Goal: Task Accomplishment & Management: Complete application form

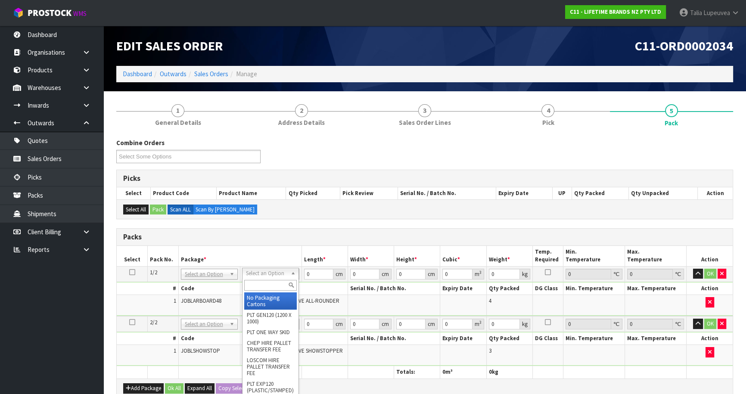
click at [270, 282] on input "text" at bounding box center [270, 285] width 53 height 11
type input "OWN"
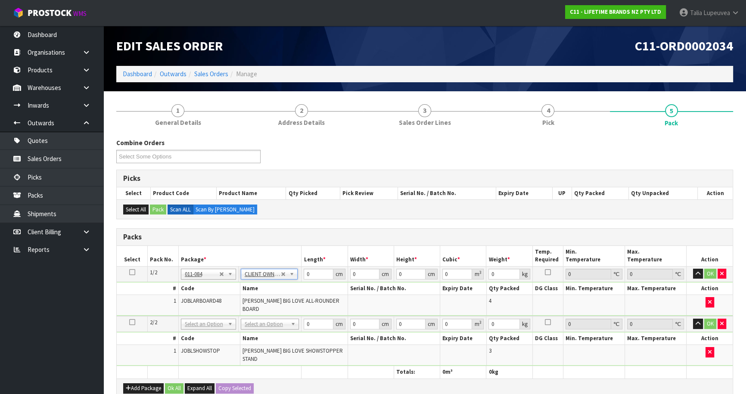
type input "9.7"
click at [269, 325] on input "text" at bounding box center [270, 329] width 54 height 11
type input "OWN"
drag, startPoint x: 280, startPoint y: 343, endPoint x: 306, endPoint y: 298, distance: 52.9
type input "2"
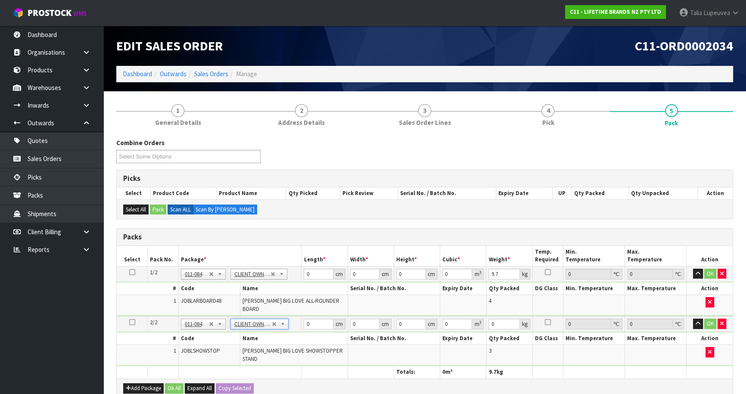
type input "7.56"
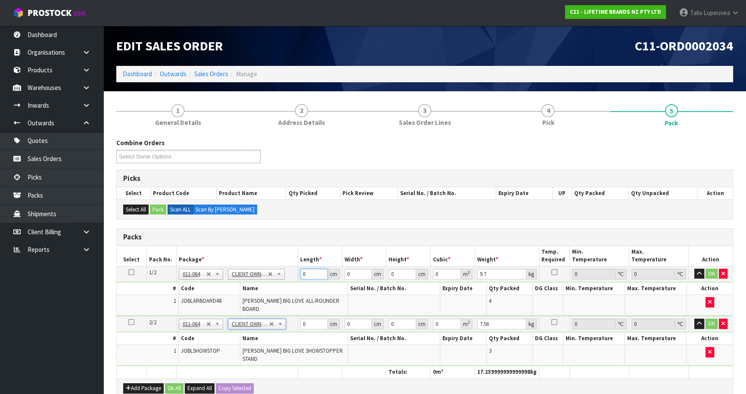
drag, startPoint x: 310, startPoint y: 271, endPoint x: 275, endPoint y: 268, distance: 34.6
click at [274, 268] on tr "1/2 NONE 007-001 007-002 007-004 007-009 007-013 007-014 007-015 007-017 007-01…" at bounding box center [425, 273] width 616 height 15
type input "54"
type input "1"
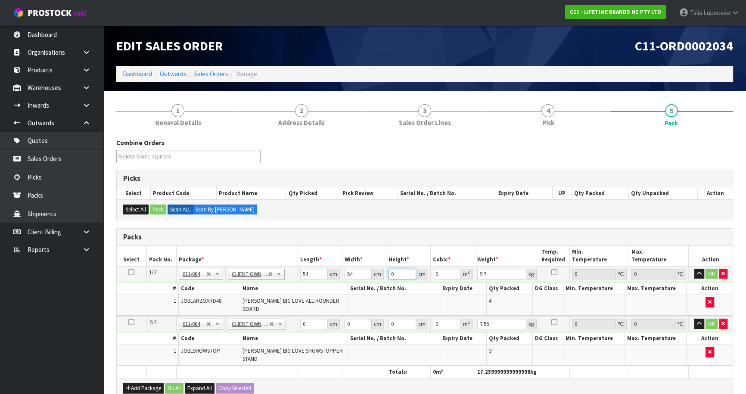
type input "0.002916"
type input "13"
type input "0.037908"
type input "13"
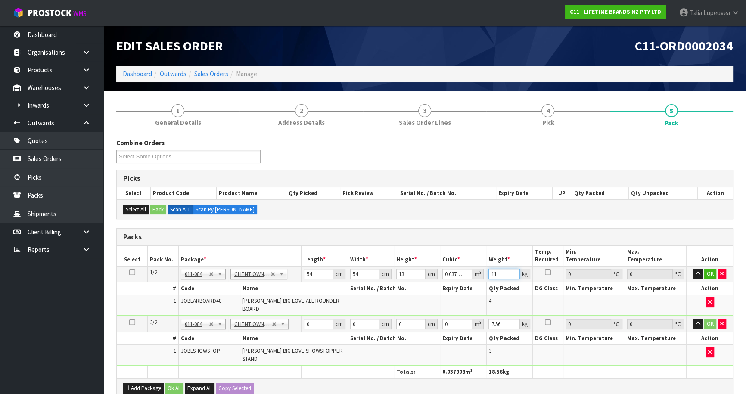
type input "11"
drag, startPoint x: 310, startPoint y: 318, endPoint x: 276, endPoint y: 322, distance: 34.3
click at [276, 322] on tr "2/2 NONE 007-001 007-002 007-004 007-009 007-013 007-014 007-015 007-017 007-01…" at bounding box center [425, 324] width 616 height 16
type input "40"
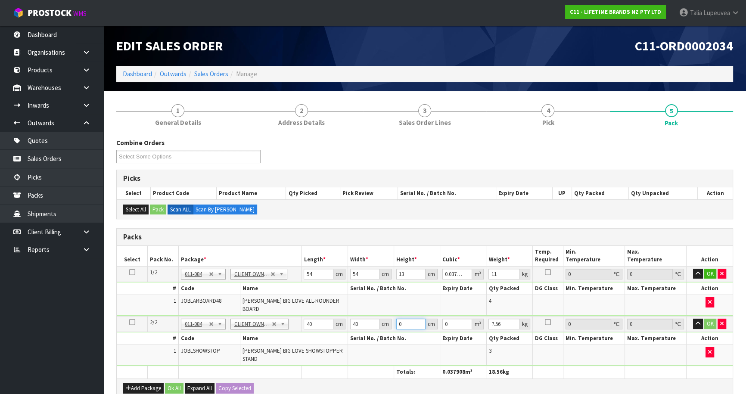
type input "4"
type input "0.0064"
type input "43"
type input "0.0688"
type input "43"
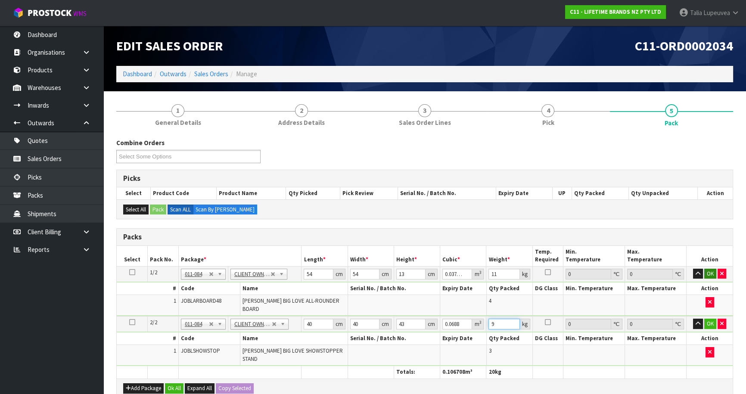
type input "9"
click at [712, 272] on button "OK" at bounding box center [710, 274] width 12 height 10
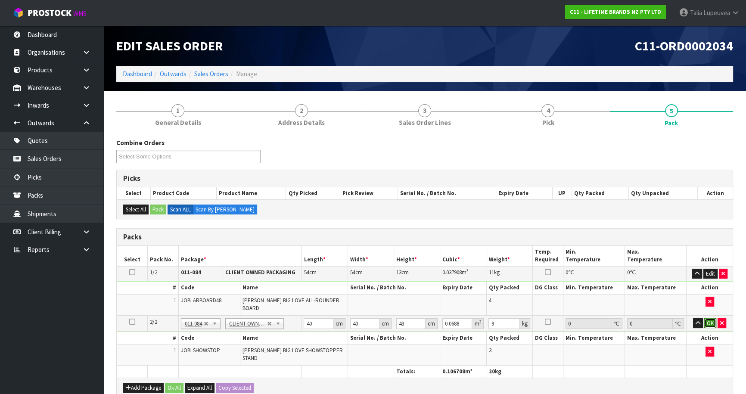
click at [710, 318] on button "OK" at bounding box center [710, 323] width 12 height 10
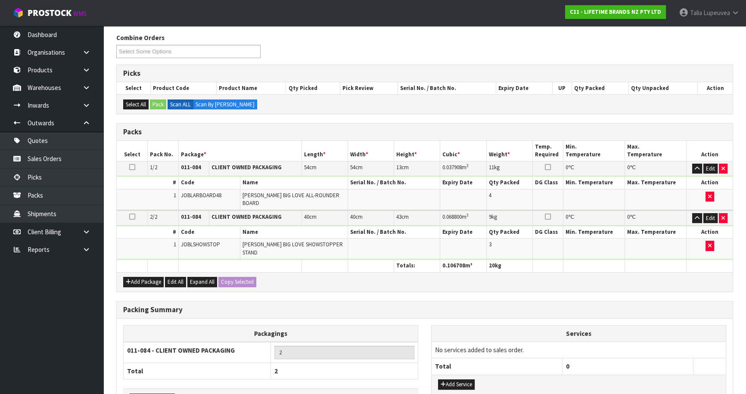
scroll to position [152, 0]
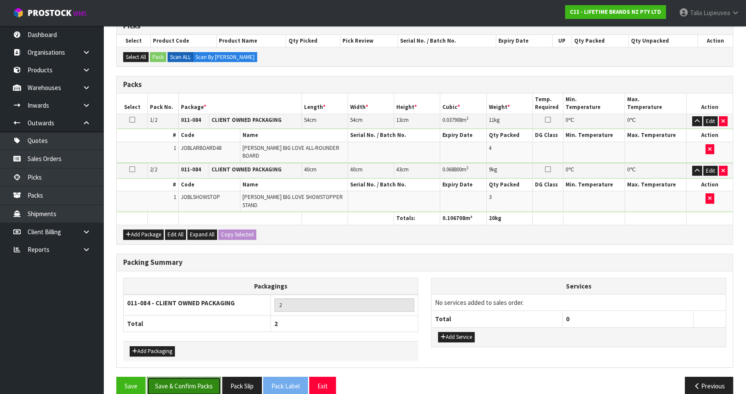
click at [212, 377] on button "Save & Confirm Packs" at bounding box center [184, 386] width 74 height 19
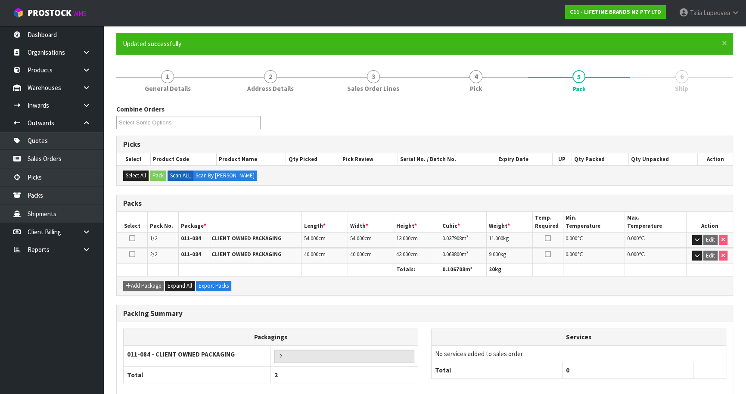
scroll to position [109, 0]
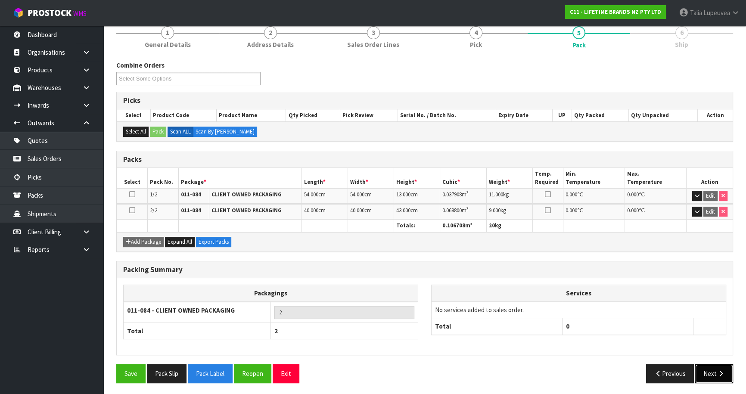
click at [715, 367] on button "Next" at bounding box center [714, 373] width 38 height 19
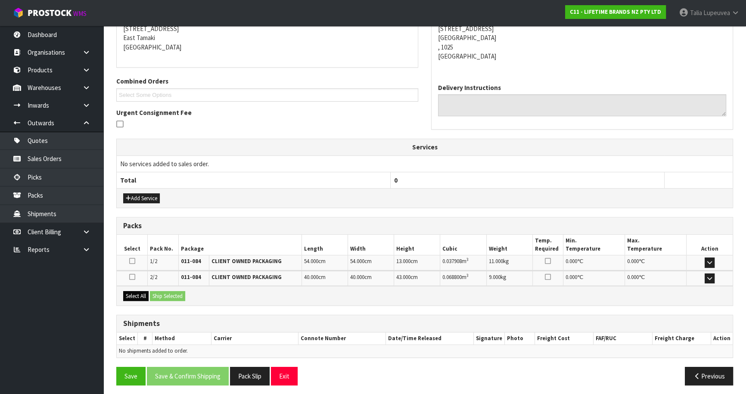
scroll to position [181, 0]
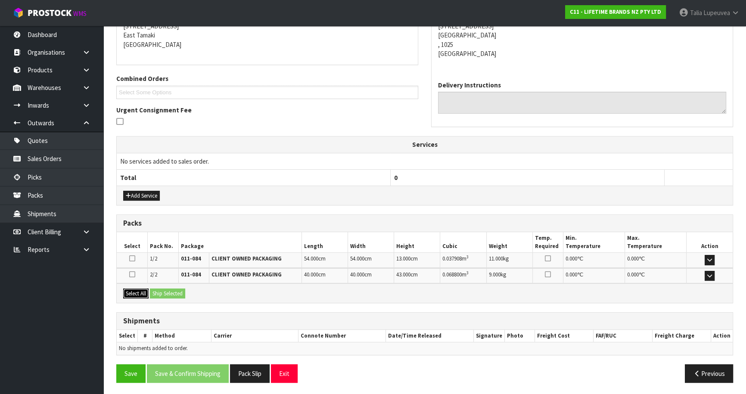
drag, startPoint x: 136, startPoint y: 289, endPoint x: 166, endPoint y: 291, distance: 30.7
click at [142, 289] on button "Select All" at bounding box center [135, 293] width 25 height 10
click at [185, 292] on button "Ship Selected" at bounding box center [167, 293] width 35 height 10
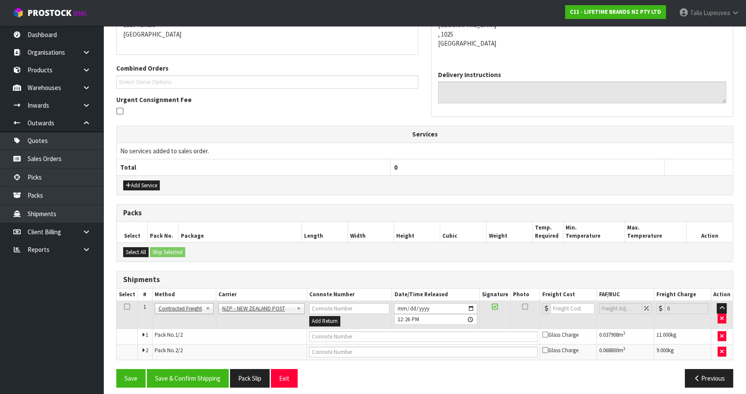
scroll to position [197, 0]
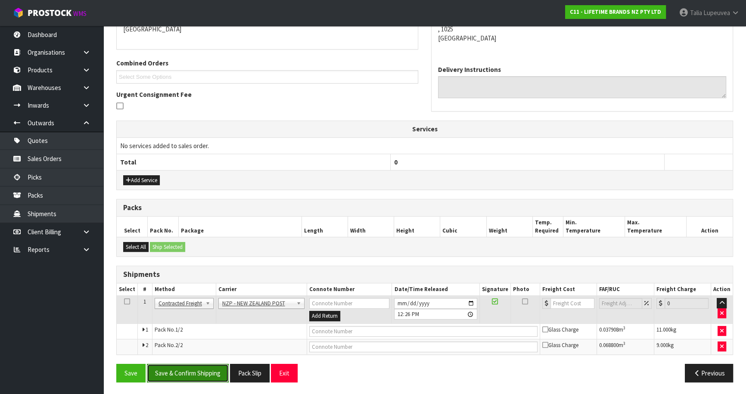
drag, startPoint x: 217, startPoint y: 373, endPoint x: 216, endPoint y: 367, distance: 6.5
click at [217, 373] on button "Save & Confirm Shipping" at bounding box center [188, 373] width 82 height 19
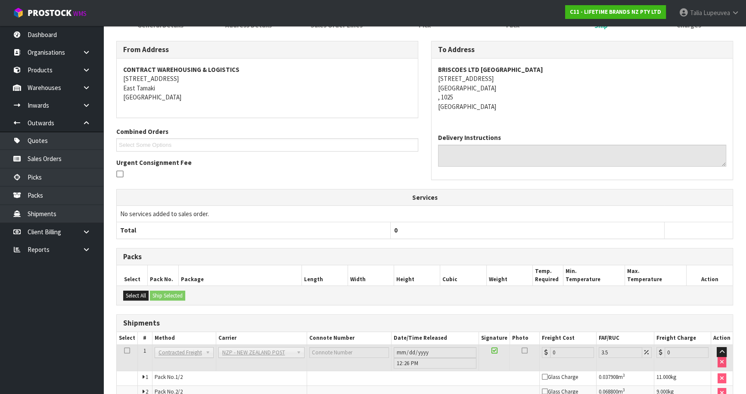
scroll to position [184, 0]
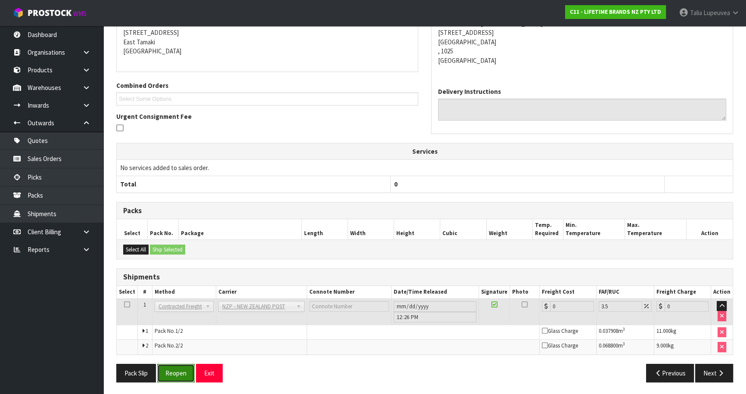
click at [175, 374] on button "Reopen" at bounding box center [175, 373] width 37 height 19
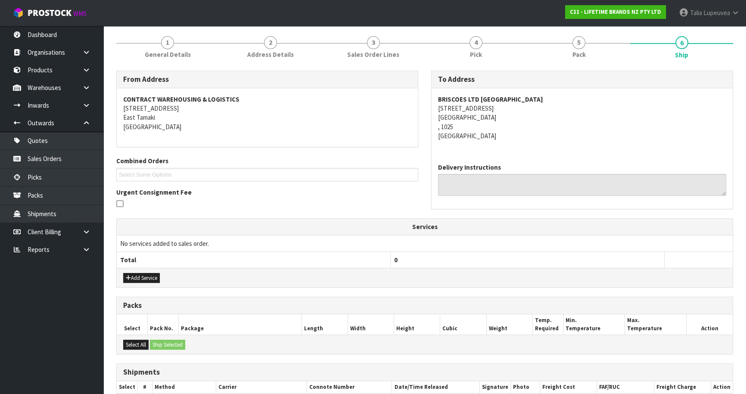
scroll to position [174, 0]
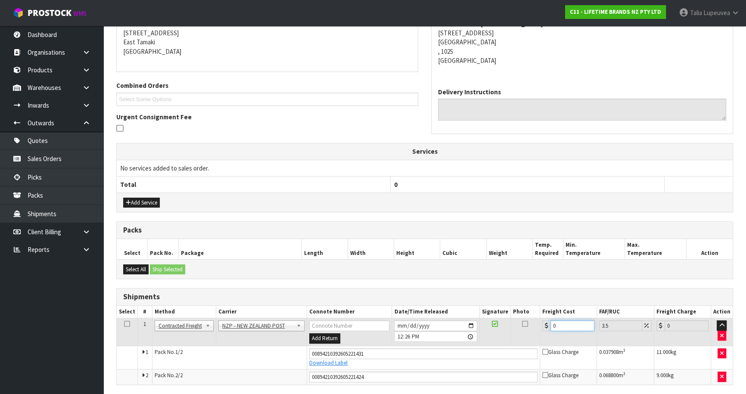
drag, startPoint x: 561, startPoint y: 325, endPoint x: 533, endPoint y: 337, distance: 30.3
click at [533, 337] on tr "1 Client Local Pickup Customer Local Pickup Company Freight Contracted Freight …" at bounding box center [425, 332] width 616 height 28
type input "8"
type input "8.28"
type input "8.6"
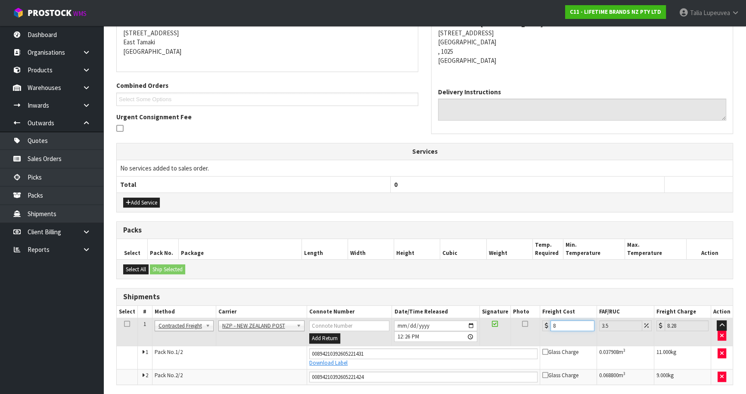
type input "8.9"
type input "8.66"
type input "8.96"
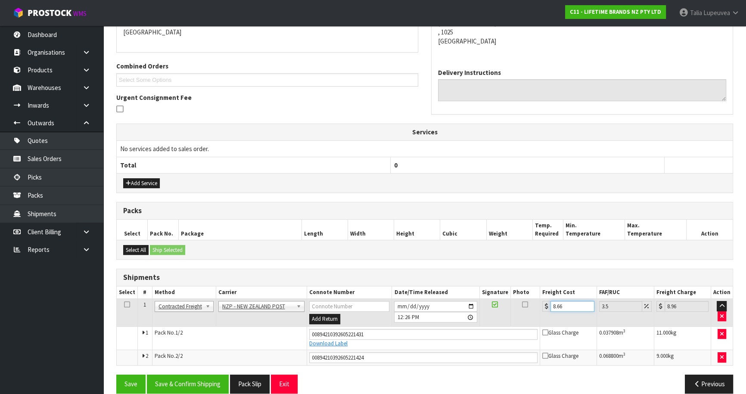
scroll to position [204, 0]
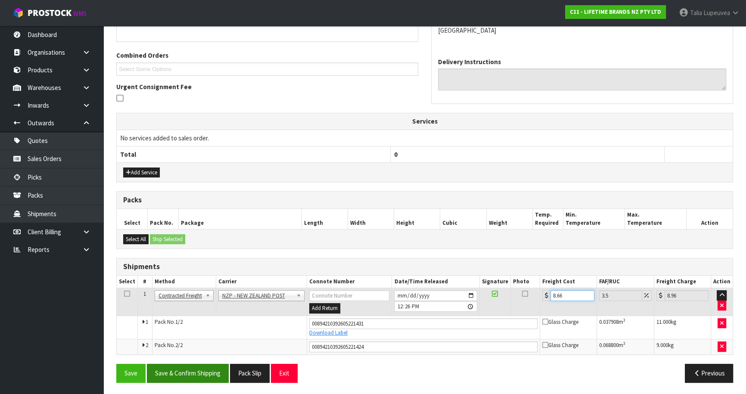
type input "8.66"
click at [193, 368] on button "Save & Confirm Shipping" at bounding box center [188, 373] width 82 height 19
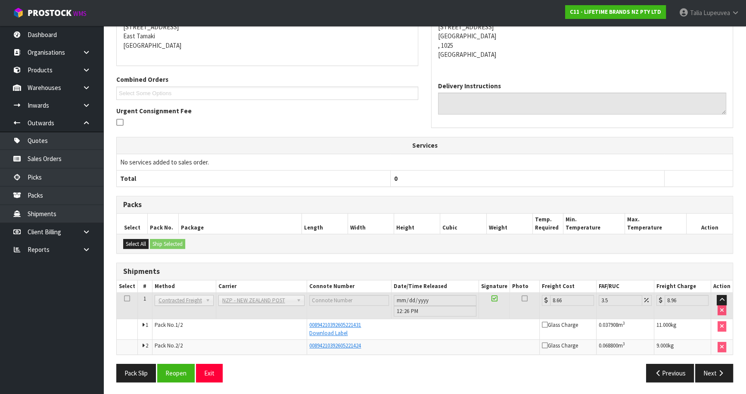
scroll to position [0, 0]
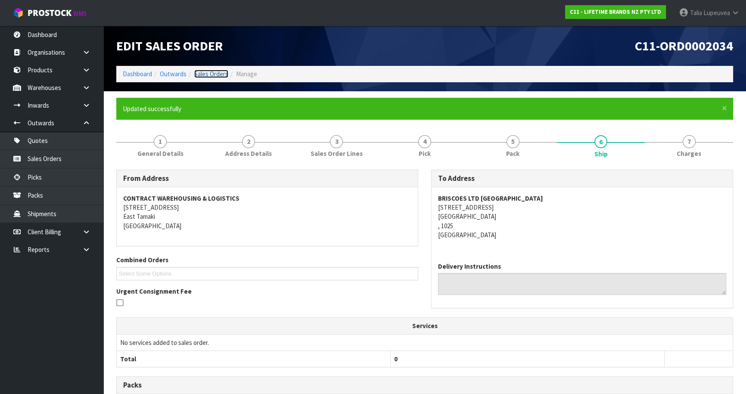
click at [209, 76] on link "Sales Orders" at bounding box center [211, 74] width 34 height 8
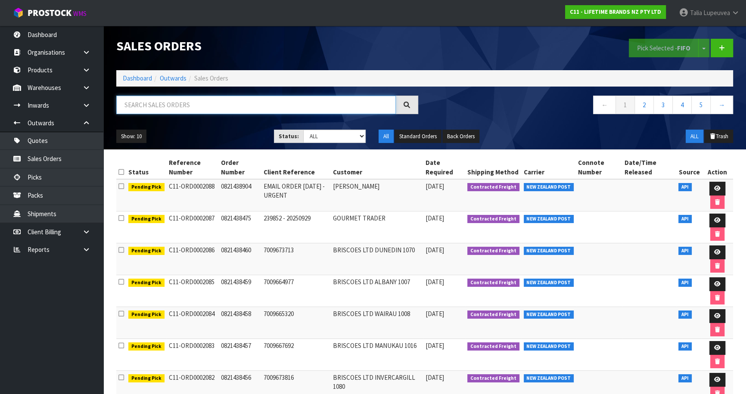
click at [174, 106] on input "text" at bounding box center [255, 105] width 279 height 19
type input "JOB-0414930"
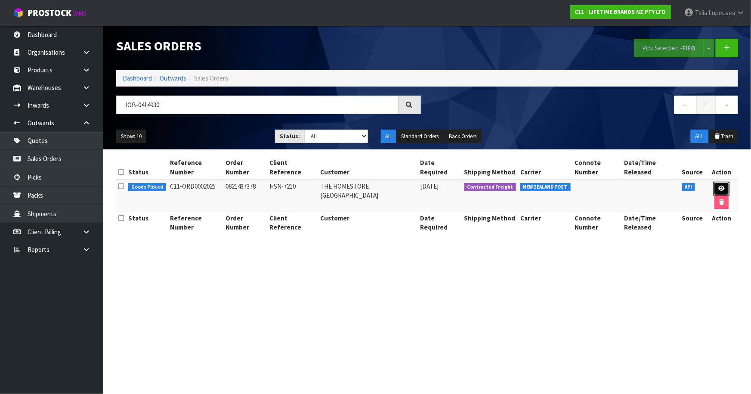
click at [715, 182] on link at bounding box center [722, 189] width 16 height 14
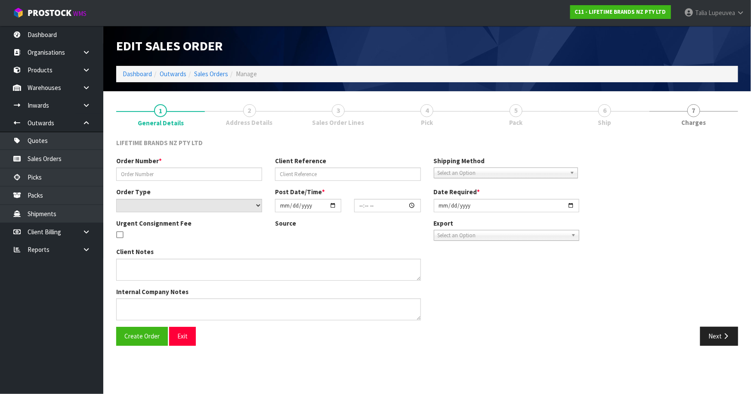
type input "0821437378"
type input "HSN-7210"
select select "number:0"
type input "[DATE]"
type input "11:34:25.000"
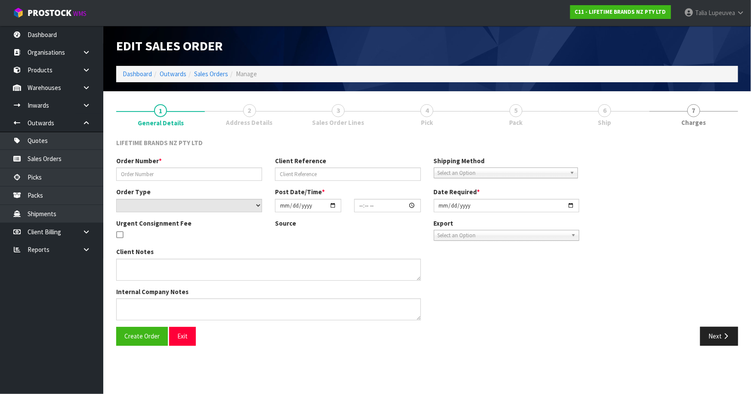
type input "[DATE]"
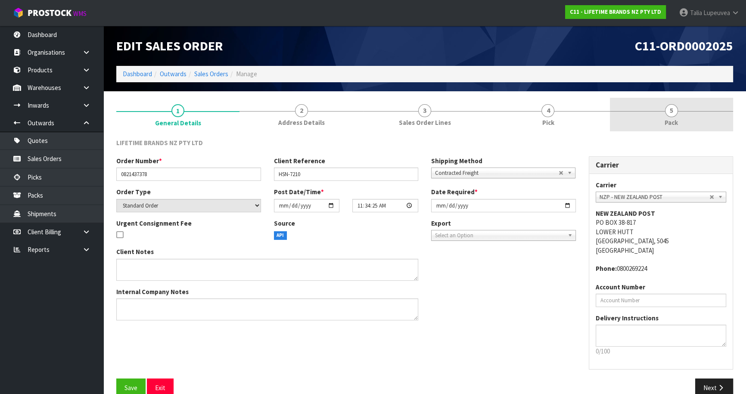
click at [652, 109] on link "5 Pack" at bounding box center [670, 115] width 123 height 34
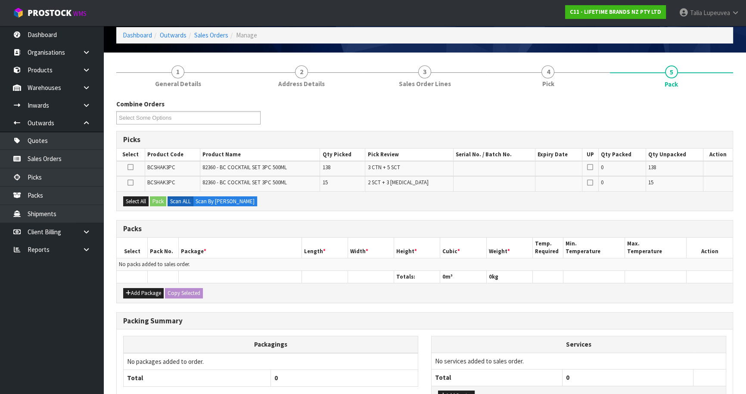
scroll to position [39, 0]
click at [145, 290] on button "Add Package" at bounding box center [143, 293] width 40 height 10
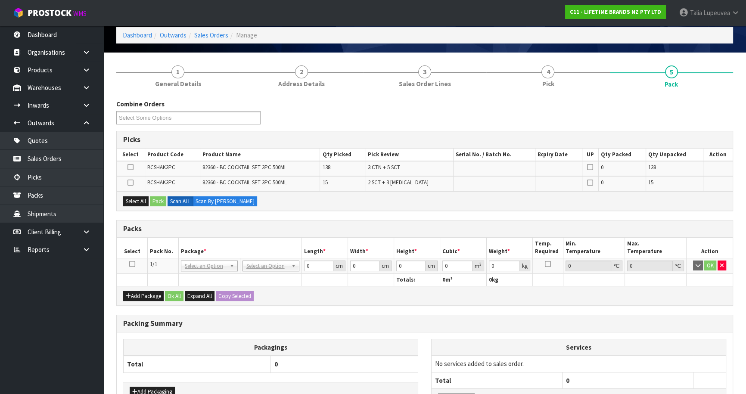
click at [133, 264] on icon at bounding box center [132, 264] width 6 height 0
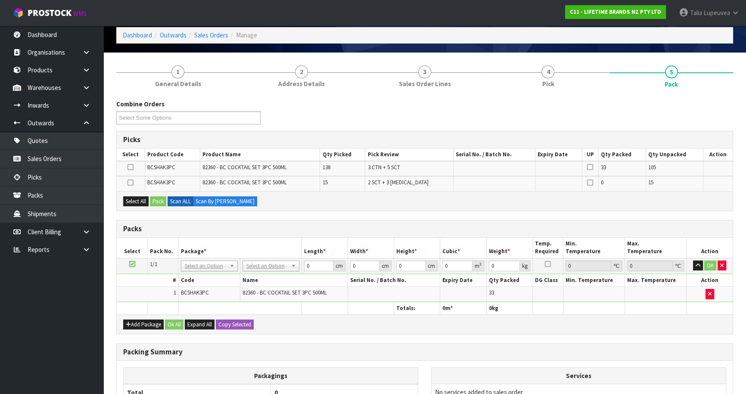
click at [129, 264] on icon at bounding box center [132, 264] width 6 height 0
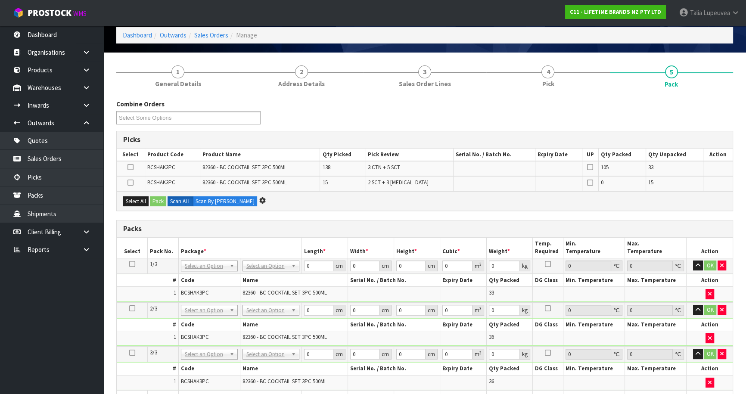
scroll to position [0, 0]
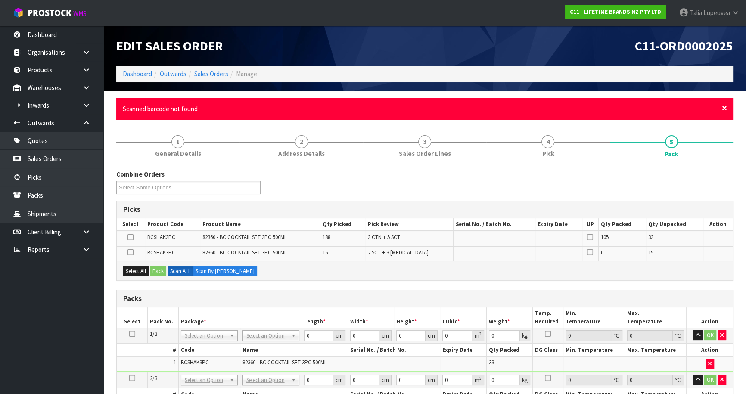
click at [723, 110] on span "×" at bounding box center [723, 108] width 5 height 12
click at [724, 108] on span "×" at bounding box center [723, 108] width 5 height 12
click at [723, 111] on span "×" at bounding box center [723, 108] width 5 height 12
click at [721, 106] on span "×" at bounding box center [723, 108] width 5 height 12
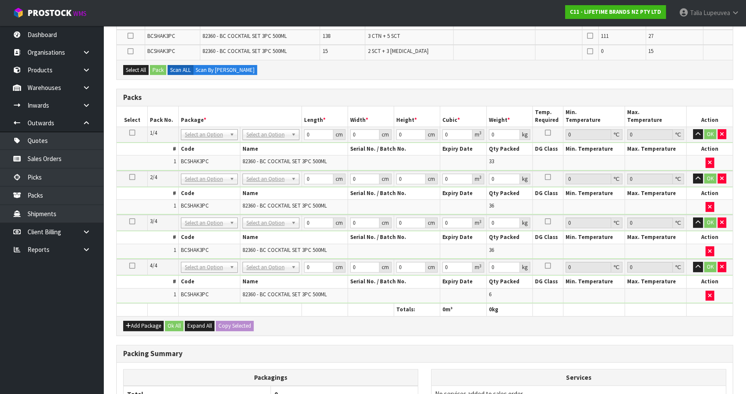
scroll to position [195, 0]
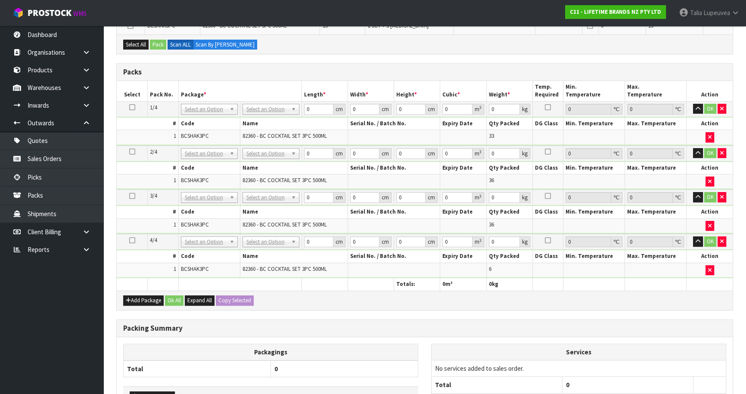
click at [133, 240] on icon at bounding box center [132, 240] width 6 height 0
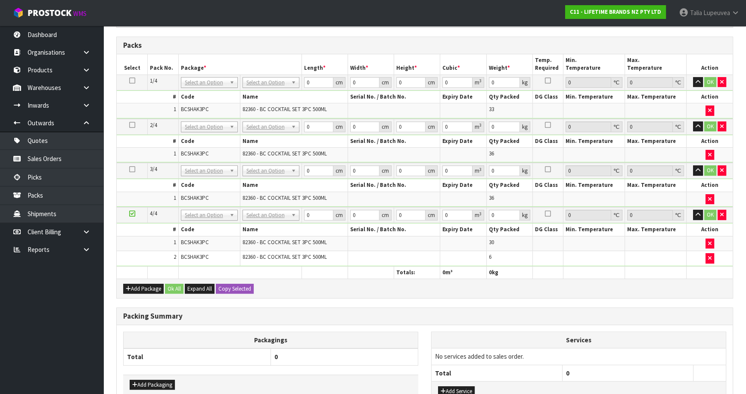
scroll to position [235, 0]
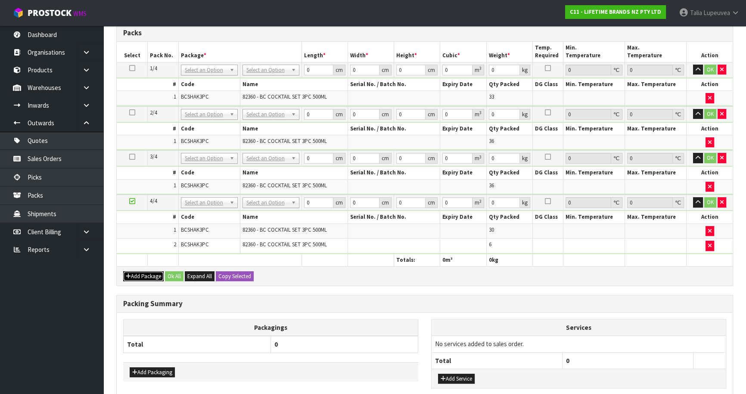
click at [150, 272] on button "Add Package" at bounding box center [143, 276] width 40 height 10
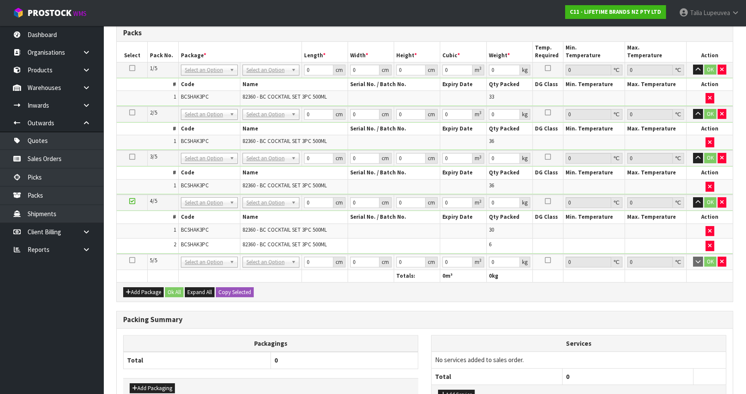
click at [130, 260] on icon at bounding box center [132, 260] width 6 height 0
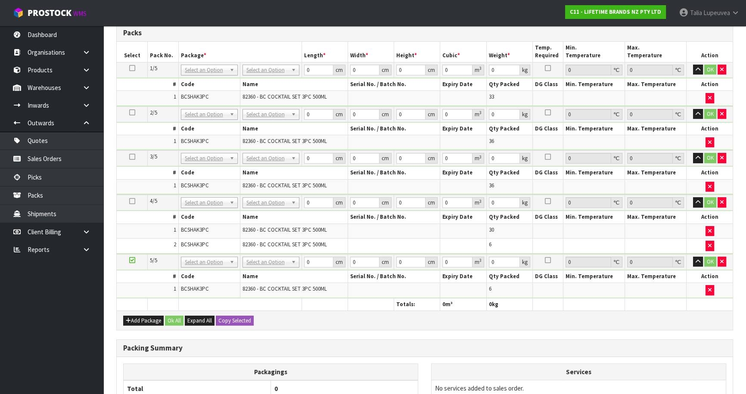
scroll to position [0, 0]
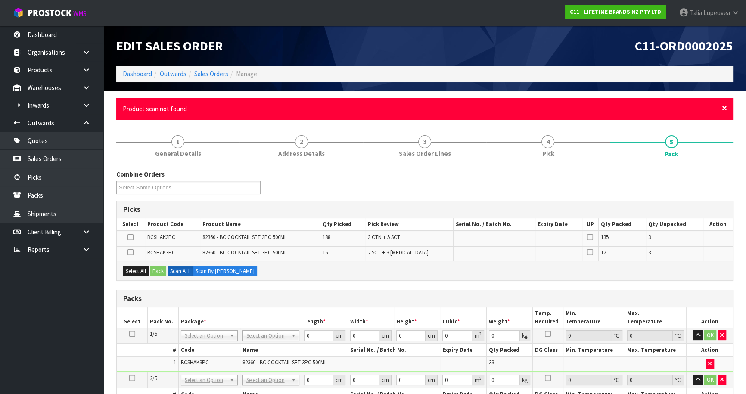
click at [725, 106] on span "×" at bounding box center [723, 108] width 5 height 12
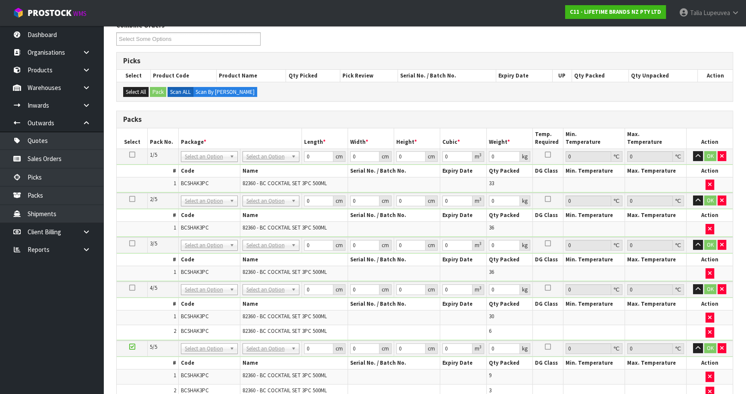
scroll to position [117, 0]
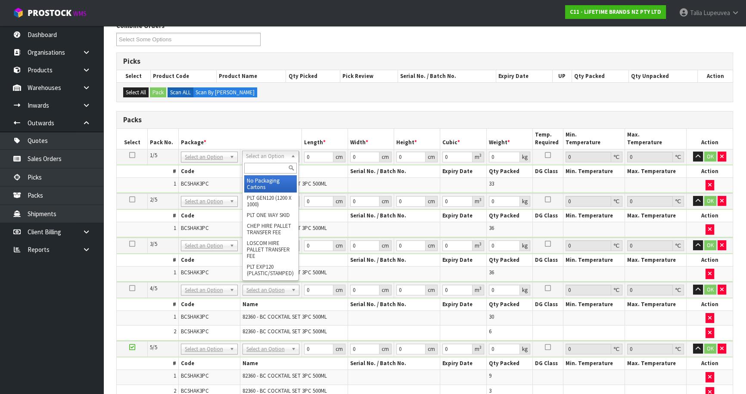
click at [274, 168] on input "text" at bounding box center [270, 168] width 53 height 11
type input "OC"
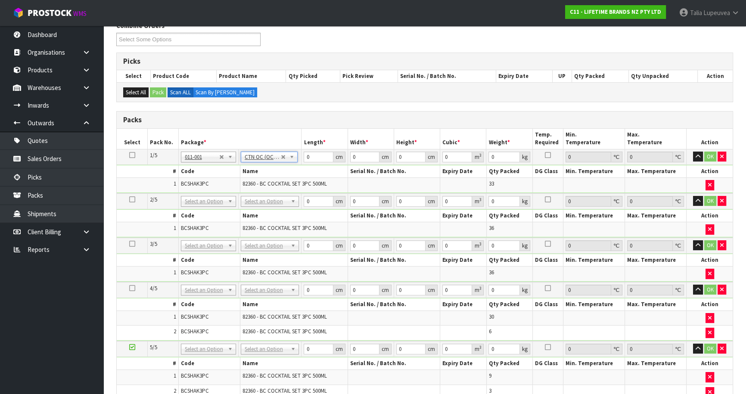
type input "14.126"
click at [259, 212] on input "text" at bounding box center [270, 212] width 54 height 11
type input "OWN"
drag, startPoint x: 256, startPoint y: 225, endPoint x: 259, endPoint y: 244, distance: 20.0
type input "16.52"
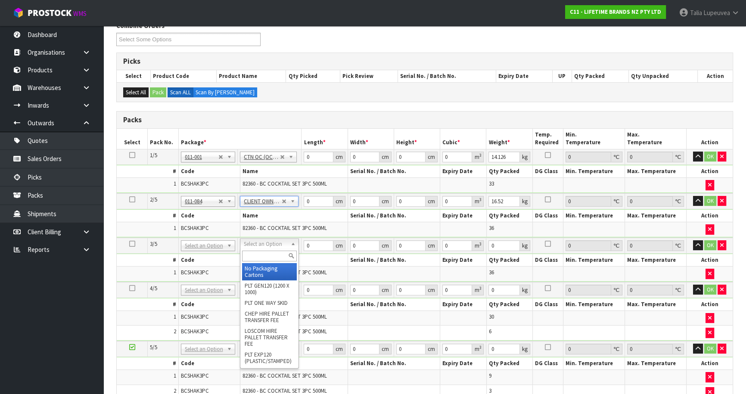
click at [260, 256] on input "text" at bounding box center [269, 256] width 55 height 11
type input "OWN"
type input "2"
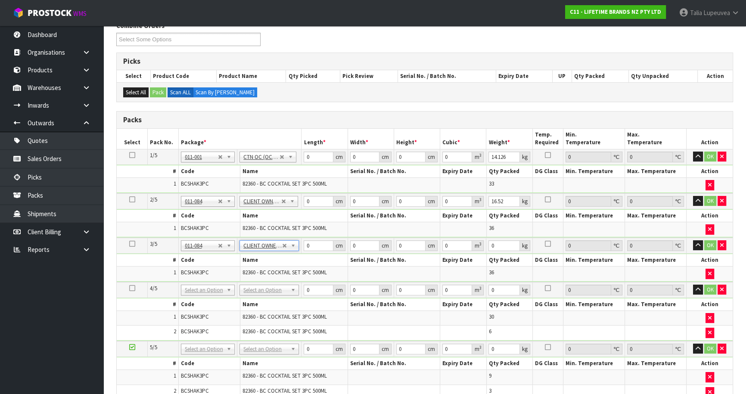
type input "16.52"
click at [262, 301] on input "text" at bounding box center [268, 299] width 55 height 11
type input "OWN"
click at [261, 305] on div "OWN" at bounding box center [269, 300] width 59 height 14
drag, startPoint x: 263, startPoint y: 310, endPoint x: 265, endPoint y: 325, distance: 14.9
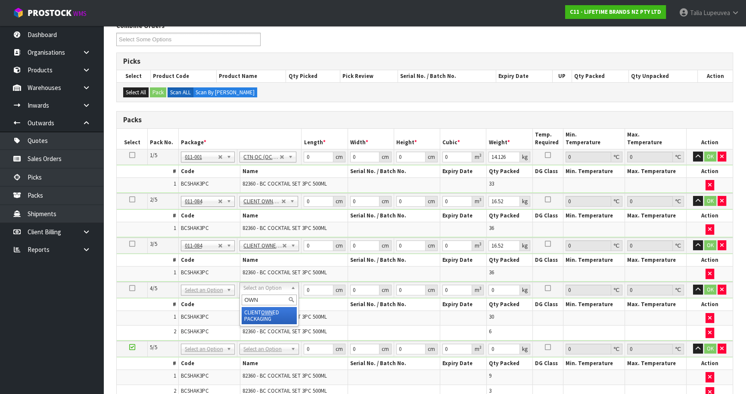
type input "3"
type input "15.72"
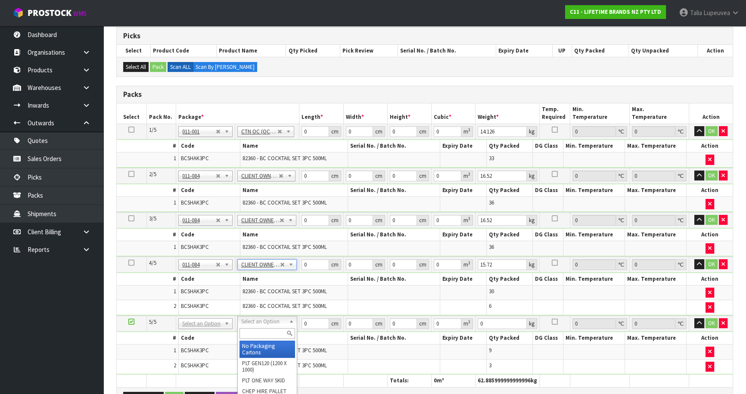
scroll to position [156, 0]
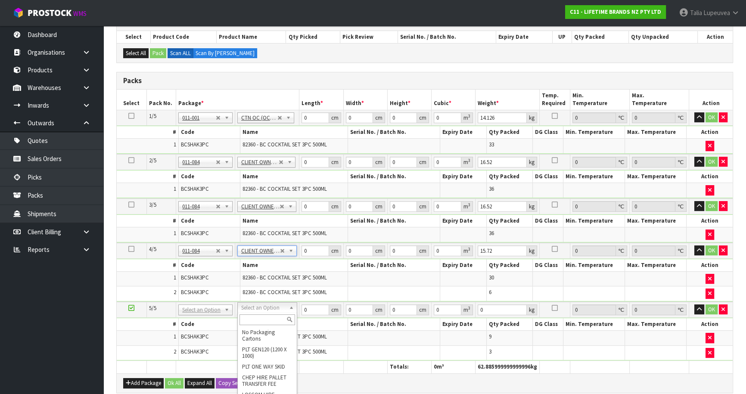
click at [253, 323] on input "text" at bounding box center [266, 319] width 55 height 11
type input "OWN"
type input "4"
type input "4.672"
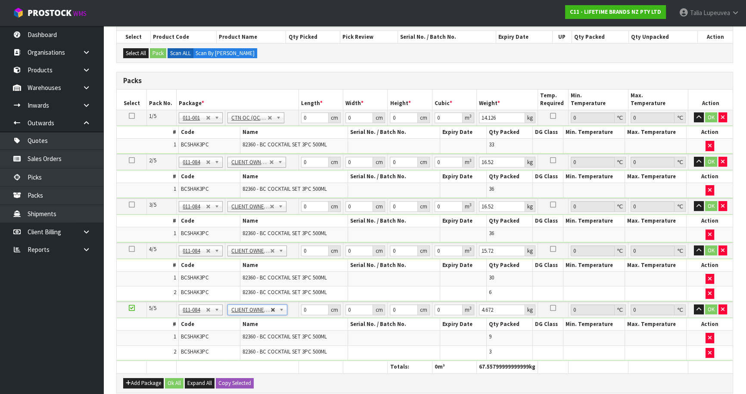
drag, startPoint x: 273, startPoint y: 305, endPoint x: 265, endPoint y: 309, distance: 9.3
type input "3"
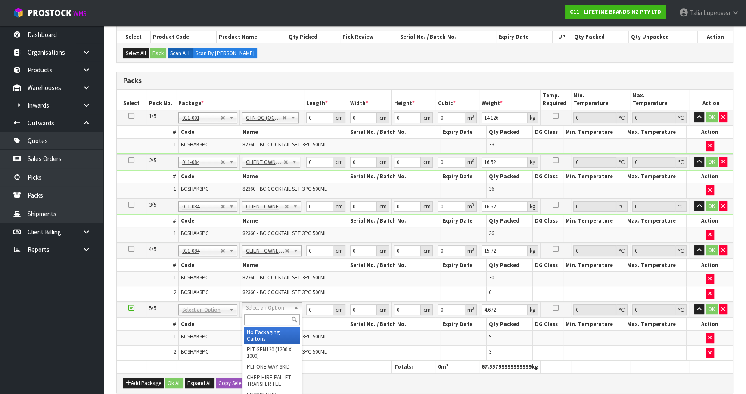
click at [261, 316] on input "text" at bounding box center [271, 319] width 55 height 11
type input "OC"
type input "2"
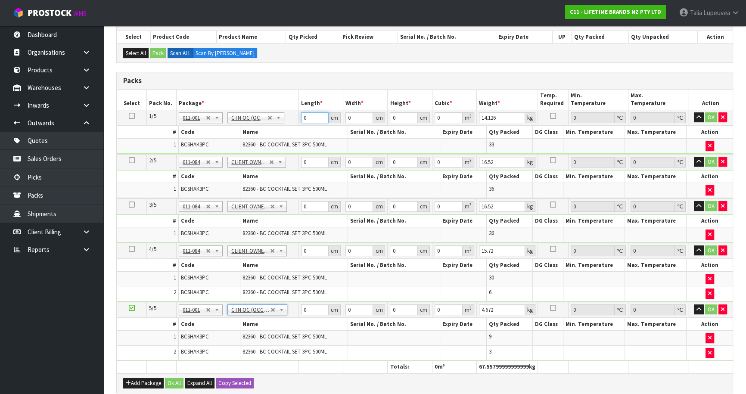
drag, startPoint x: 297, startPoint y: 120, endPoint x: 280, endPoint y: 128, distance: 19.3
click at [280, 128] on tbody "1/5 NONE 007-001 007-002 007-004 007-009 007-013 007-014 007-015 007-017 007-01…" at bounding box center [425, 132] width 616 height 44
type input "66"
type input "34"
type input "4"
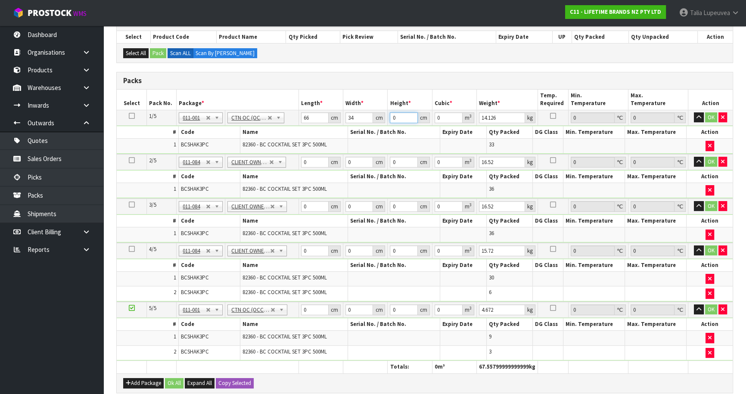
type input "0.008976"
type input "44"
type input "0.098736"
type input "44"
type input "16"
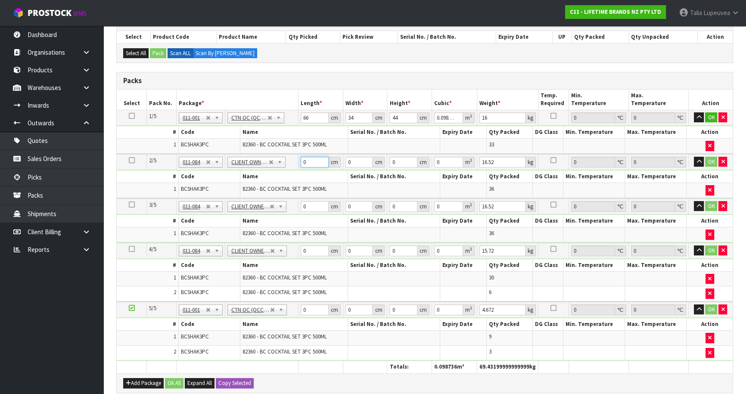
drag, startPoint x: 289, startPoint y: 157, endPoint x: 279, endPoint y: 153, distance: 10.1
click at [279, 154] on tr "2/5 NONE 007-001 007-002 007-004 007-009 007-013 007-014 007-015 007-017 007-01…" at bounding box center [425, 162] width 616 height 16
type input "66"
type input "34"
type input "4"
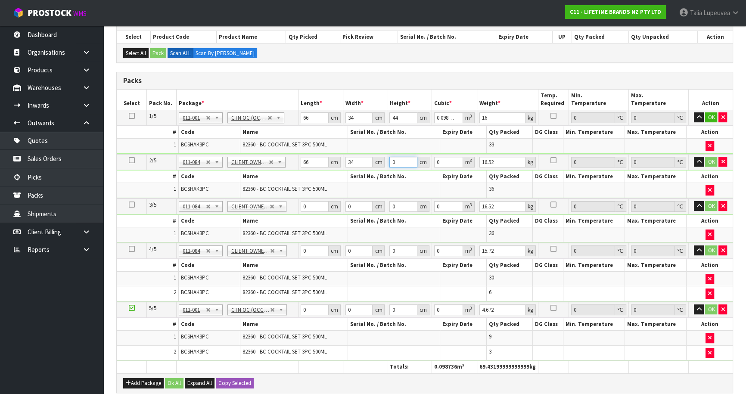
type input "0.008976"
type input "44"
type input "0.098736"
type input "44"
type input "17"
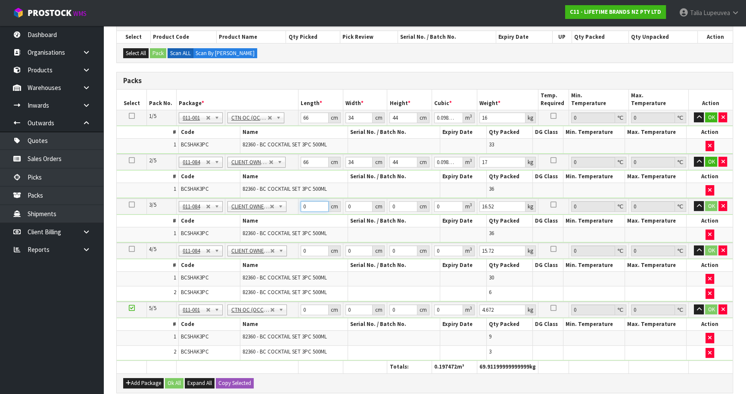
drag, startPoint x: 307, startPoint y: 203, endPoint x: 296, endPoint y: 205, distance: 11.3
click at [296, 205] on tr "3/5 NONE 007-001 007-002 007-004 007-009 007-013 007-014 007-015 007-017 007-01…" at bounding box center [425, 206] width 616 height 16
type input "66"
type input "34"
type input "4"
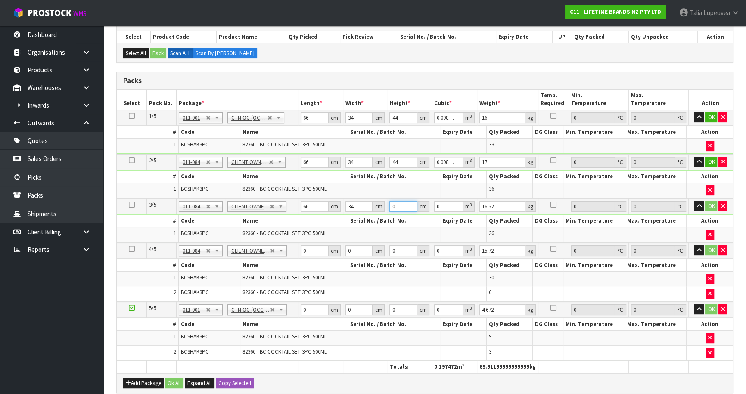
type input "0.008976"
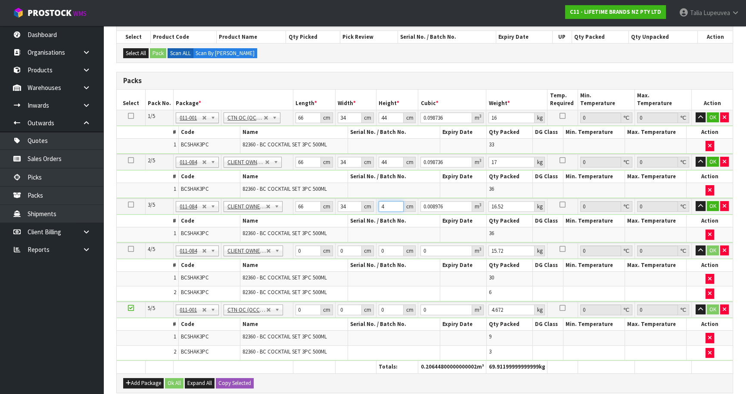
type input "44"
type input "0.098736"
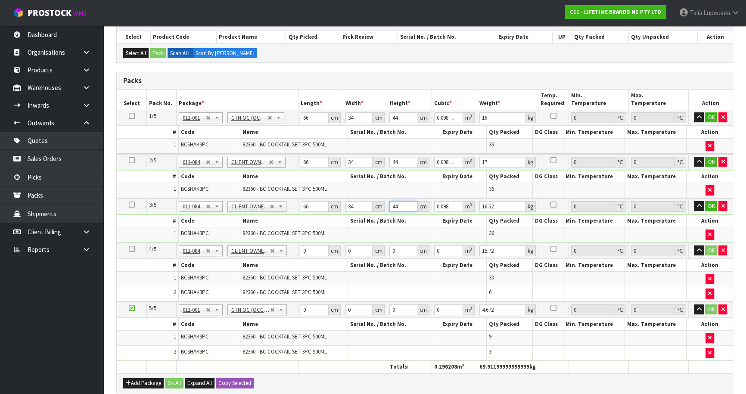
type input "44"
type input "17"
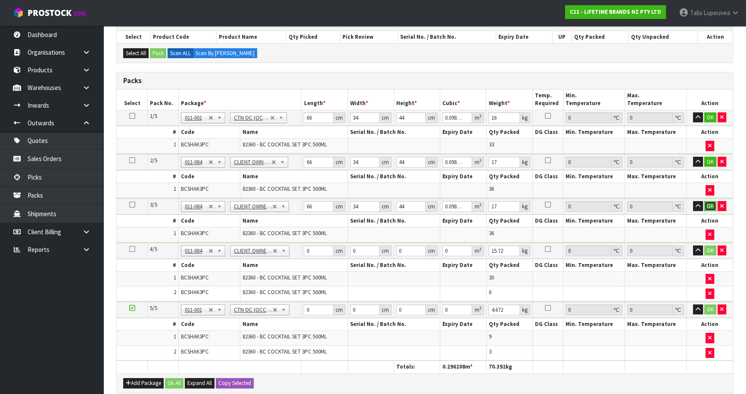
click at [705, 201] on button "OK" at bounding box center [710, 206] width 12 height 10
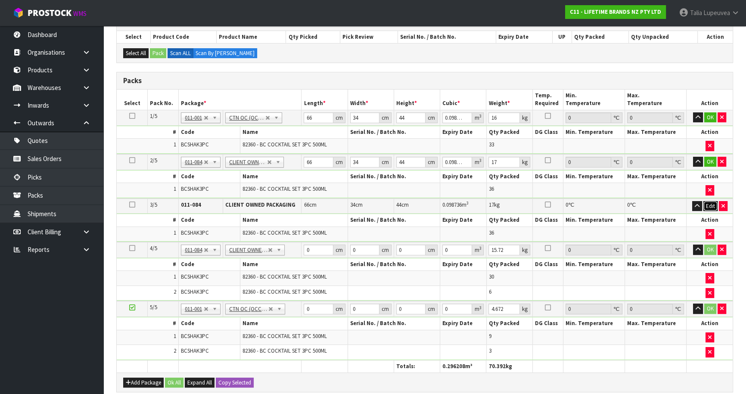
click at [705, 201] on button "Edit" at bounding box center [710, 206] width 14 height 10
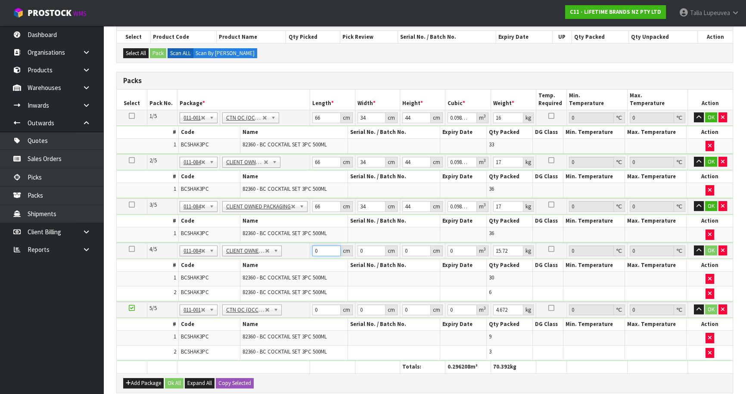
drag, startPoint x: 315, startPoint y: 251, endPoint x: 294, endPoint y: 257, distance: 22.5
click at [294, 257] on tbody "4/5 NONE 007-001 007-002 007-004 007-009 007-013 007-014 007-015 007-017 007-01…" at bounding box center [425, 272] width 616 height 59
type input "66"
type input "34"
type input "4"
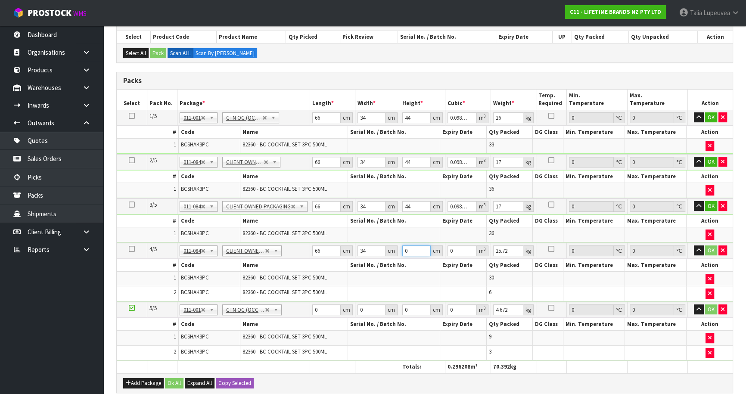
type input "0.008976"
type input "44"
type input "0.098736"
type input "44"
type input "17"
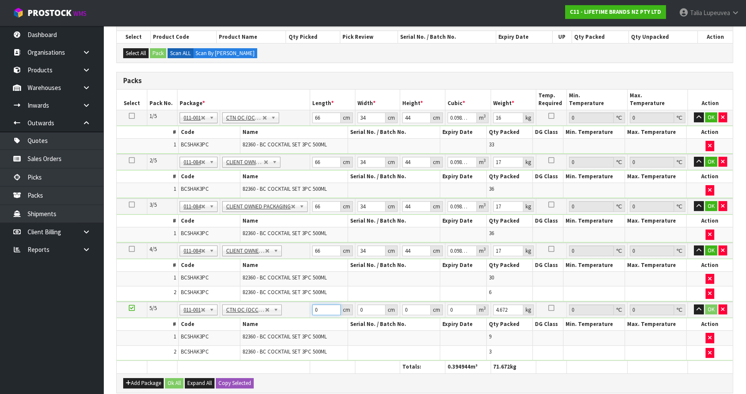
click at [311, 310] on td "0 cm" at bounding box center [331, 310] width 45 height 16
type input "47"
type input "41"
type input "3"
type input "0.005781"
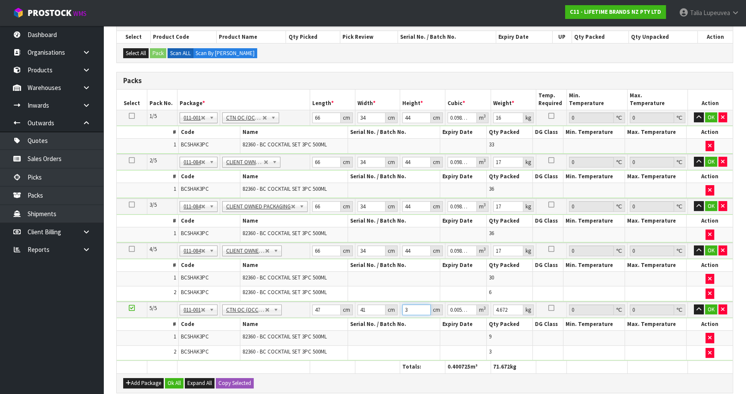
type input "31"
type input "0.059737"
type input "31"
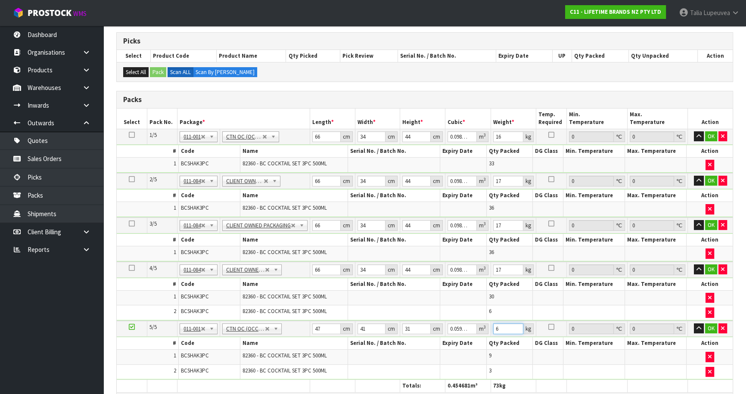
scroll to position [117, 0]
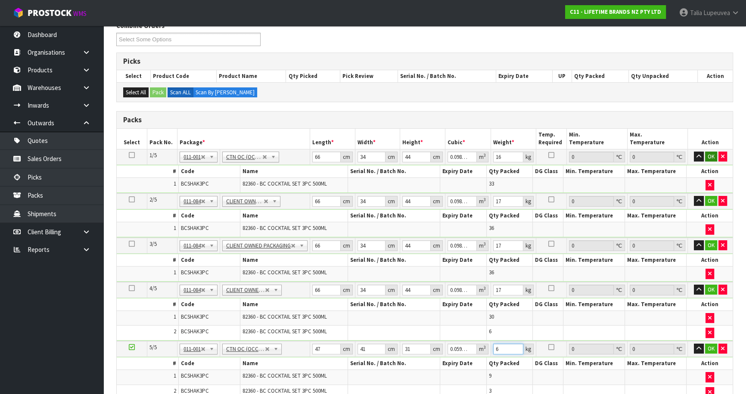
type input "6"
click at [711, 155] on button "OK" at bounding box center [711, 157] width 12 height 10
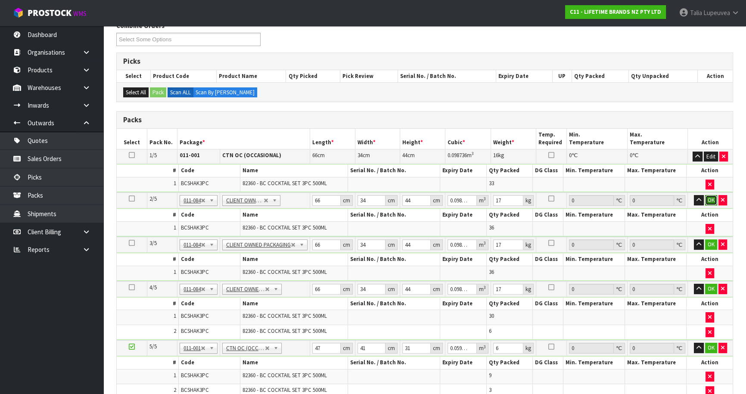
click at [709, 196] on button "OK" at bounding box center [711, 200] width 12 height 10
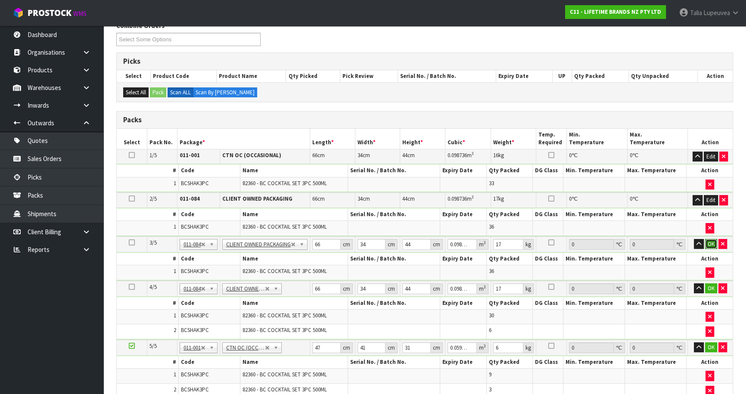
click at [708, 239] on button "OK" at bounding box center [711, 244] width 12 height 10
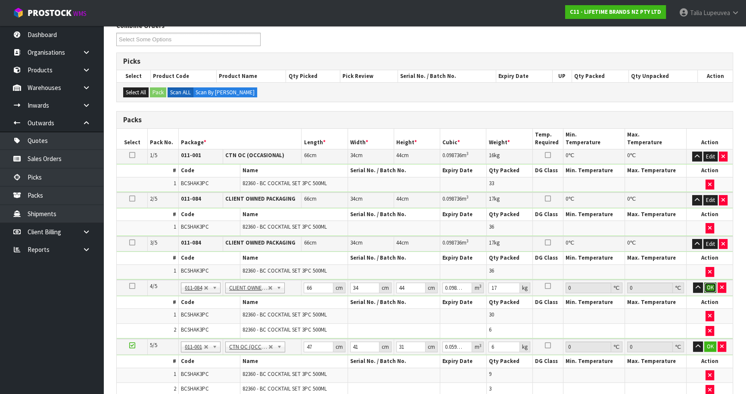
click at [709, 280] on td "OK" at bounding box center [709, 288] width 46 height 16
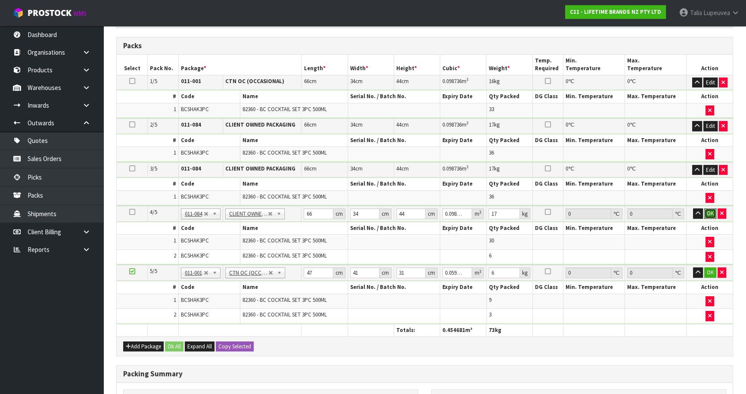
scroll to position [195, 0]
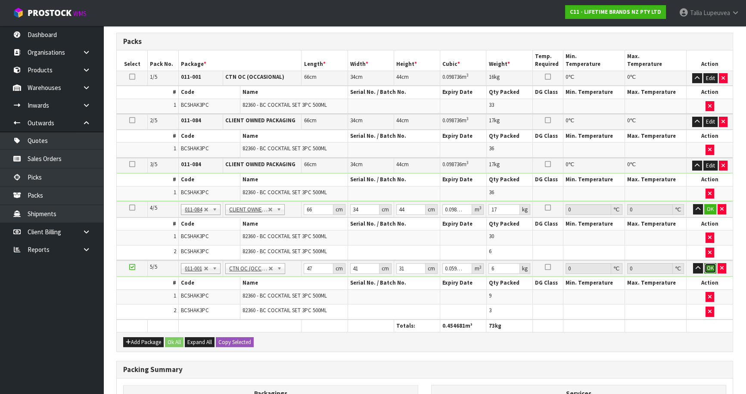
drag, startPoint x: 709, startPoint y: 267, endPoint x: 710, endPoint y: 241, distance: 25.4
click at [709, 267] on button "OK" at bounding box center [710, 268] width 12 height 10
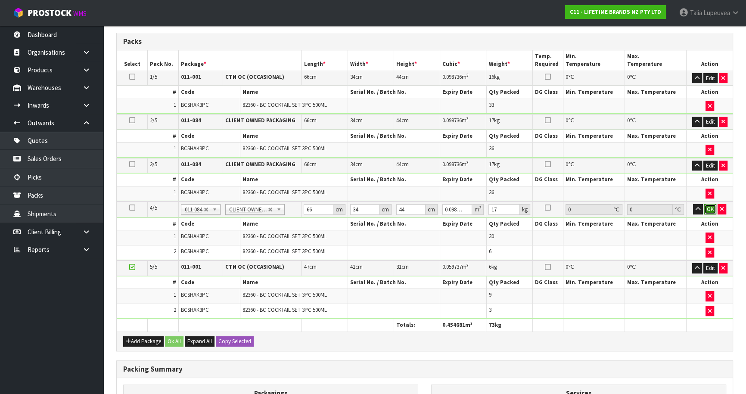
click at [709, 211] on button "OK" at bounding box center [710, 209] width 12 height 10
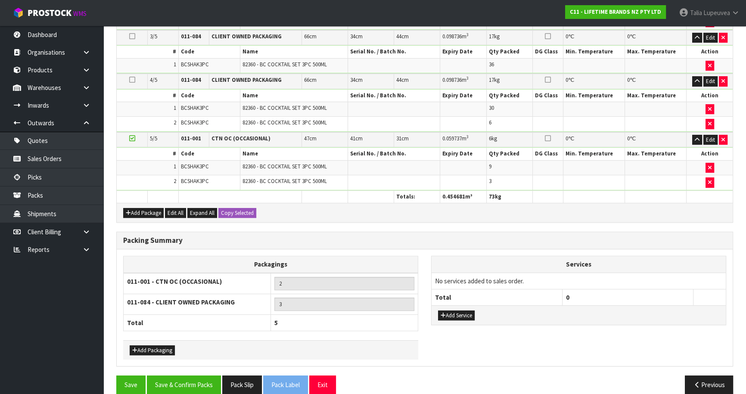
scroll to position [332, 0]
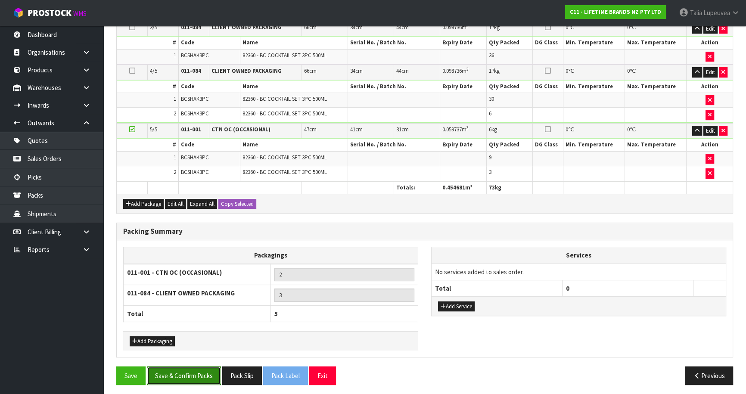
click at [192, 370] on button "Save & Confirm Packs" at bounding box center [184, 375] width 74 height 19
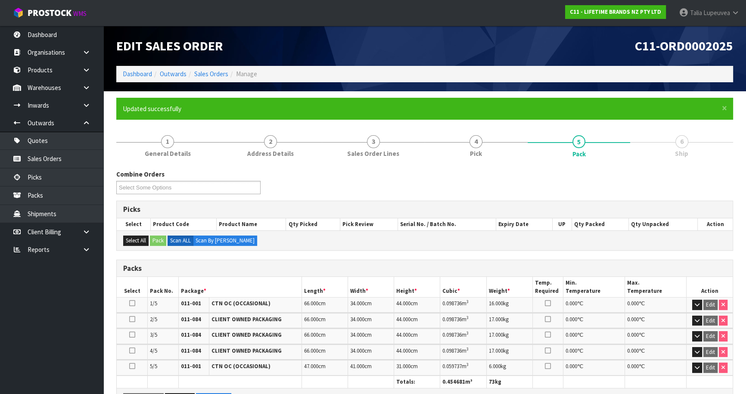
scroll to position [176, 0]
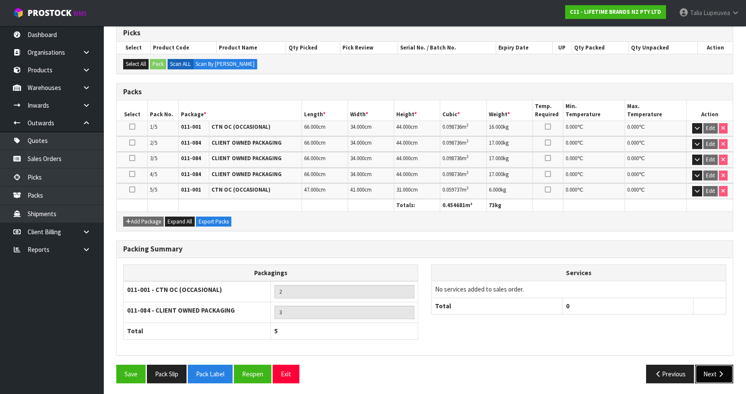
click at [697, 369] on button "Next" at bounding box center [714, 374] width 38 height 19
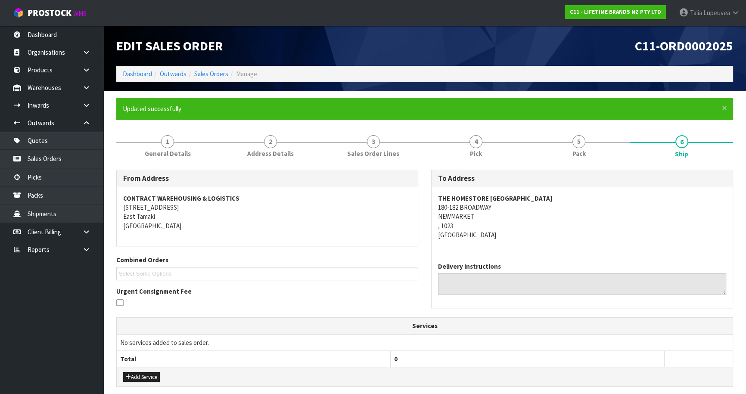
scroll to position [228, 0]
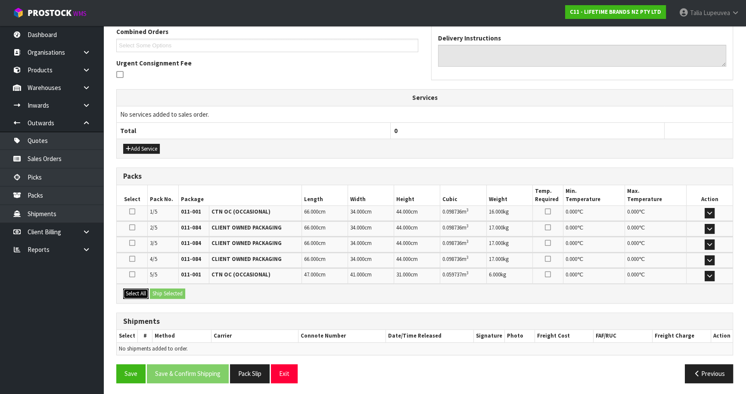
click at [146, 289] on button "Select All" at bounding box center [135, 293] width 25 height 10
click at [171, 289] on button "Ship Selected" at bounding box center [167, 293] width 35 height 10
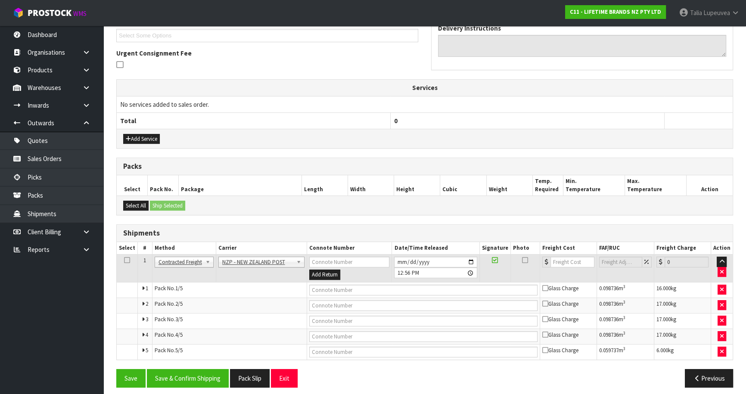
scroll to position [243, 0]
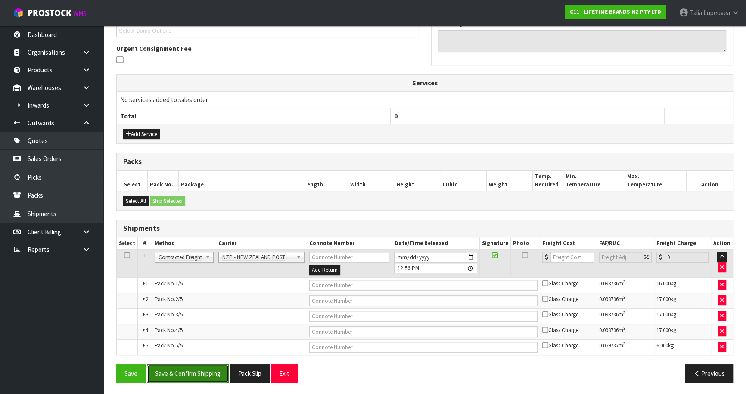
click at [195, 378] on button "Save & Confirm Shipping" at bounding box center [188, 373] width 82 height 19
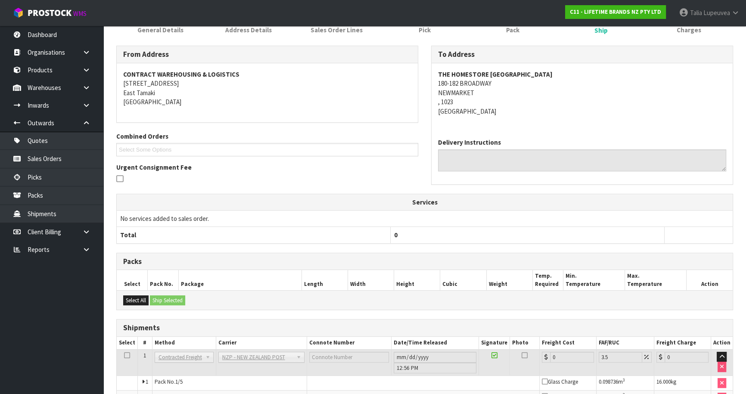
scroll to position [228, 0]
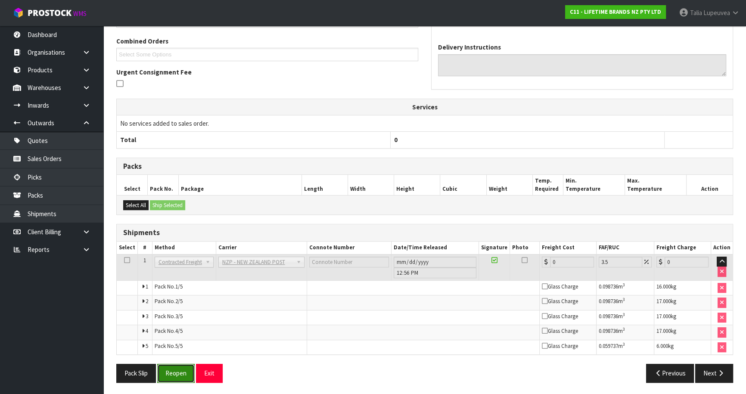
click at [180, 374] on button "Reopen" at bounding box center [175, 373] width 37 height 19
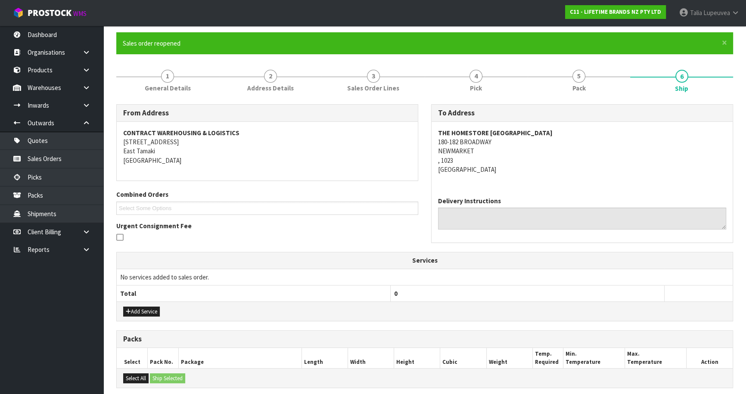
scroll to position [251, 0]
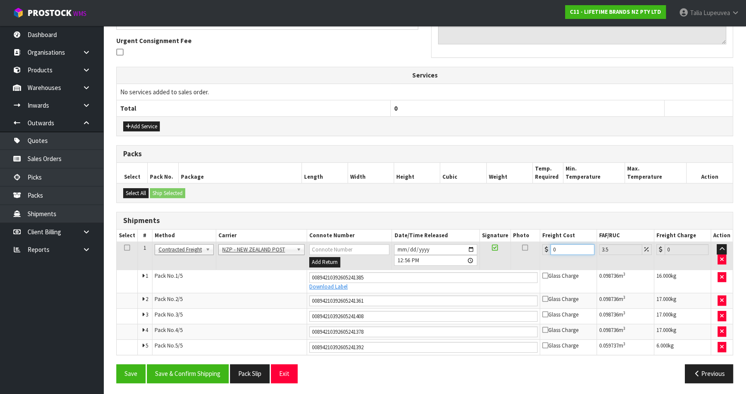
drag, startPoint x: 548, startPoint y: 249, endPoint x: 520, endPoint y: 251, distance: 28.5
click at [520, 251] on tr "1 Client Local Pickup Customer Local Pickup Company Freight Contracted Freight …" at bounding box center [425, 256] width 616 height 28
type input "2"
type input "2.07"
type input "21"
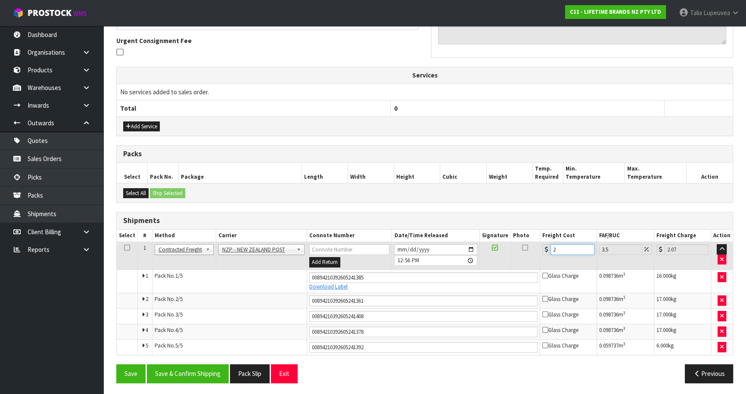
type input "21.73"
type input "21.6"
type input "22.36"
type input "21.65"
type input "22.41"
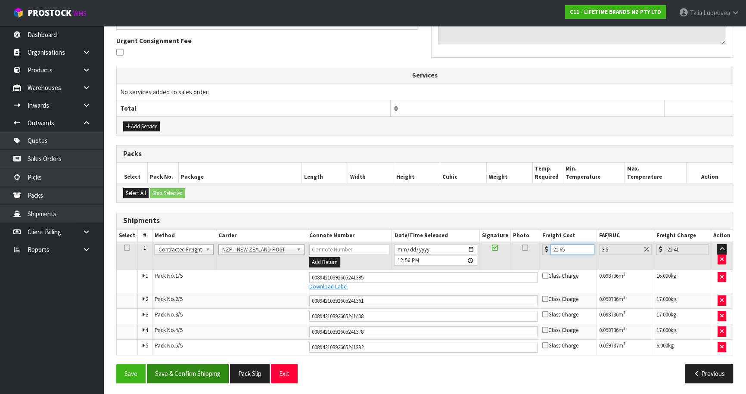
type input "21.65"
click at [193, 373] on button "Save & Confirm Shipping" at bounding box center [188, 373] width 82 height 19
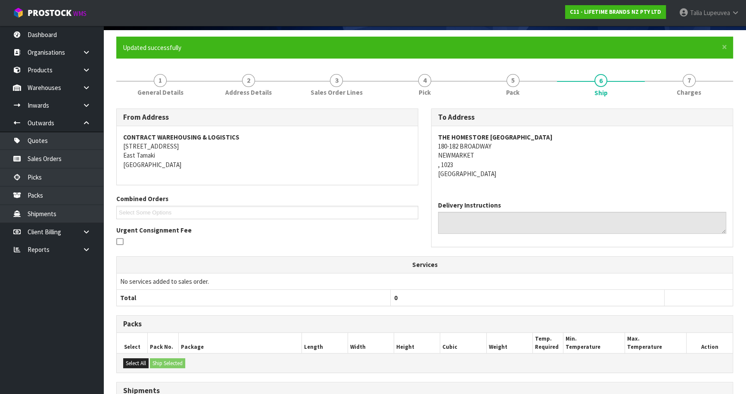
scroll to position [0, 0]
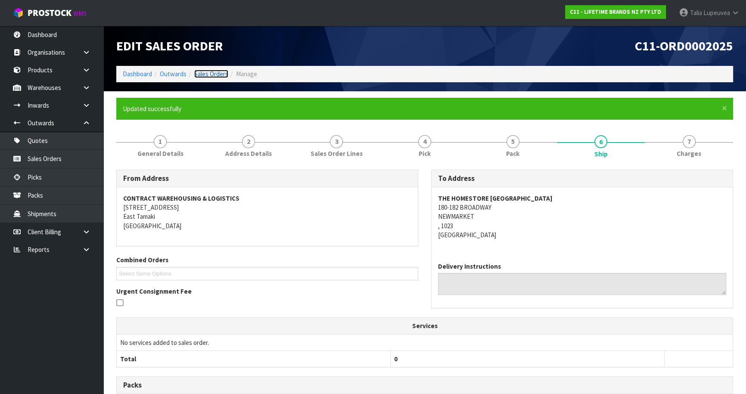
click at [212, 77] on link "Sales Orders" at bounding box center [211, 74] width 34 height 8
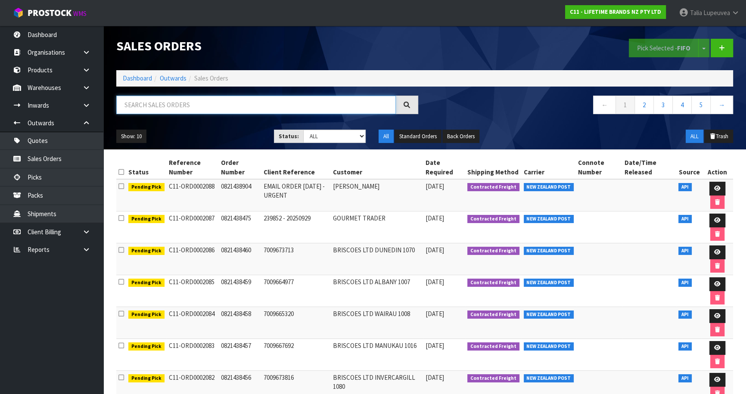
click at [233, 99] on input "text" at bounding box center [255, 105] width 279 height 19
type input "JOB-0414972"
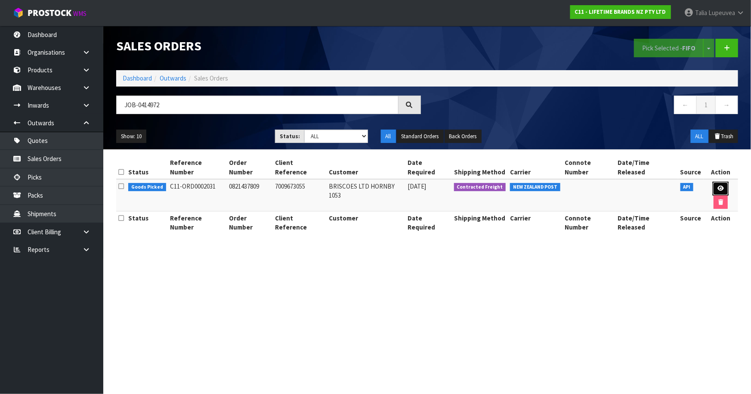
click at [718, 186] on icon at bounding box center [721, 189] width 6 height 6
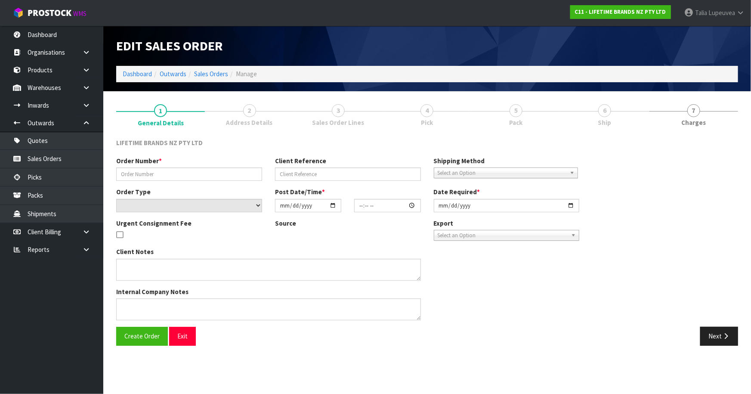
type input "0821437809"
type input "7009673055"
select select "number:0"
type input "[DATE]"
type input "13:24:29.000"
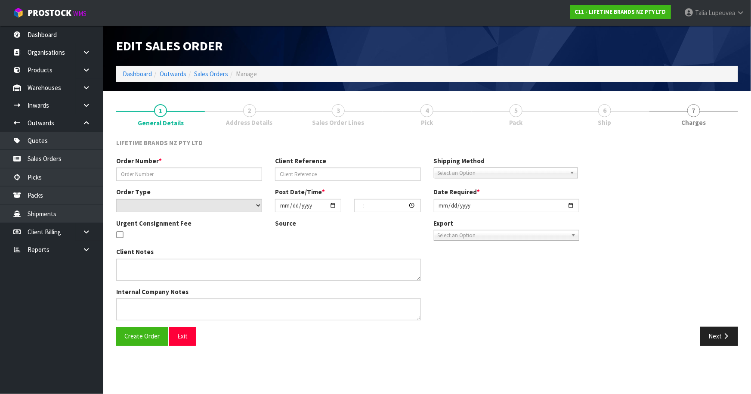
type input "[DATE]"
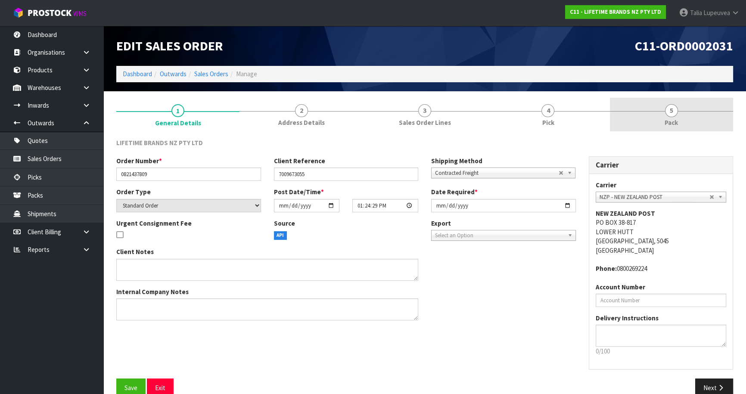
click at [671, 113] on span "5" at bounding box center [671, 110] width 13 height 13
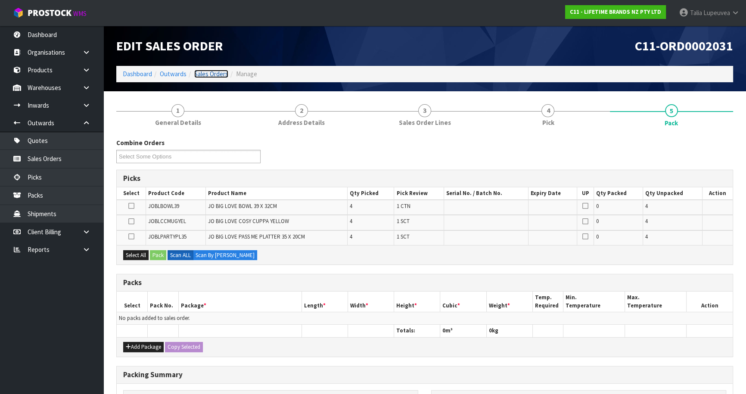
click at [215, 73] on link "Sales Orders" at bounding box center [211, 74] width 34 height 8
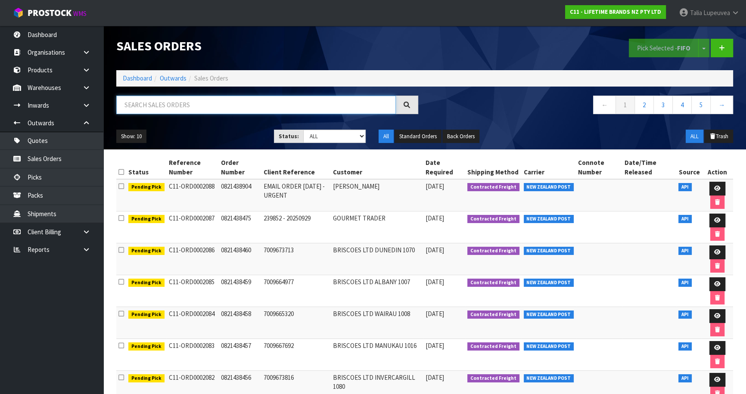
click at [223, 101] on input "text" at bounding box center [255, 105] width 279 height 19
type input "JOB-0414598"
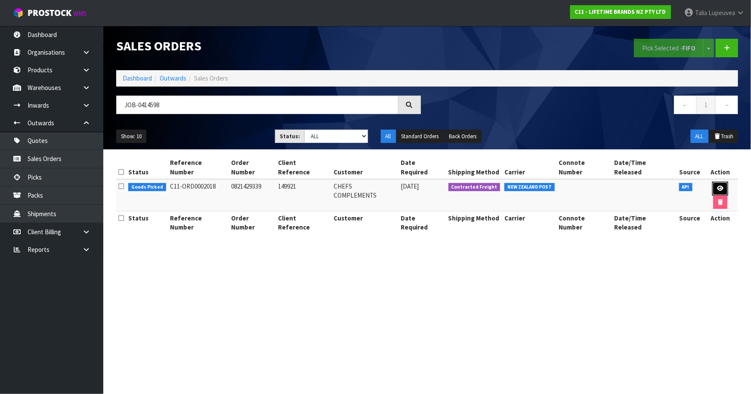
click at [717, 186] on icon at bounding box center [720, 189] width 6 height 6
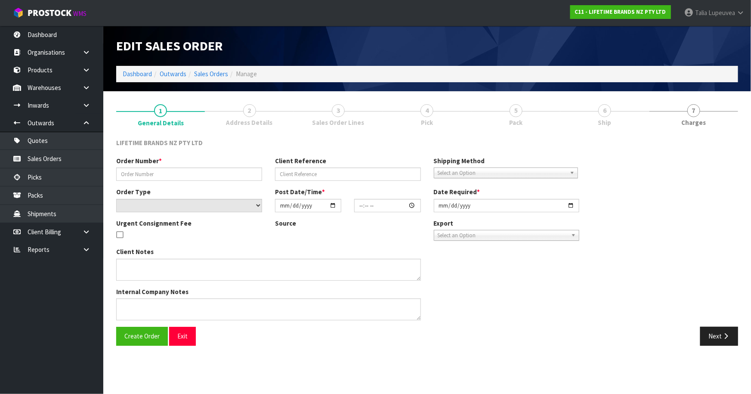
type input "0821429339"
type input "149921"
select select "number:0"
type input "[DATE]"
type input "08:14:17.000"
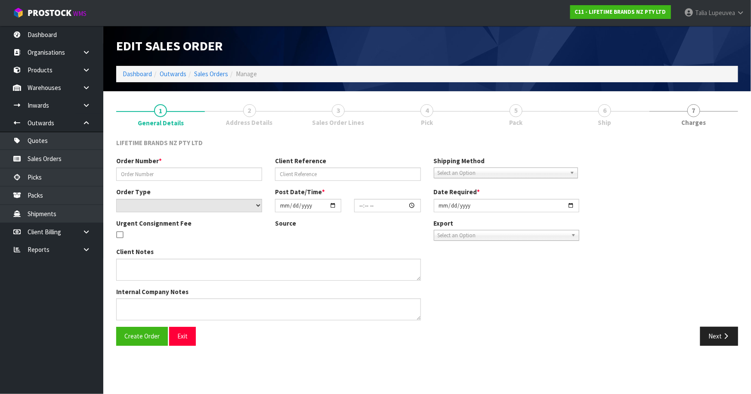
type input "[DATE]"
type textarea "AMENDED ORDER REMOVING -TYPSCALE5HP"
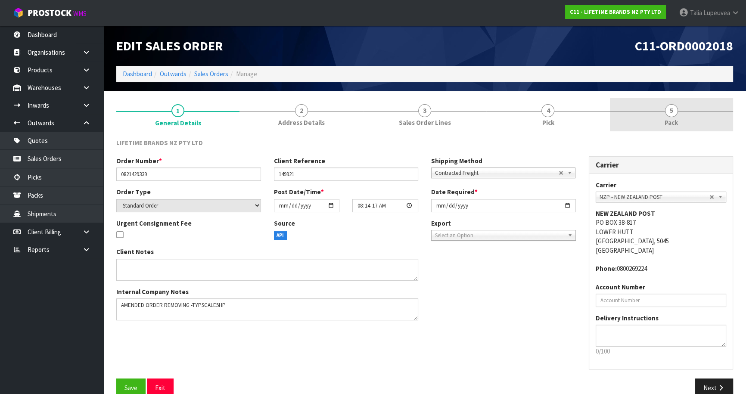
click at [684, 117] on link "5 Pack" at bounding box center [670, 115] width 123 height 34
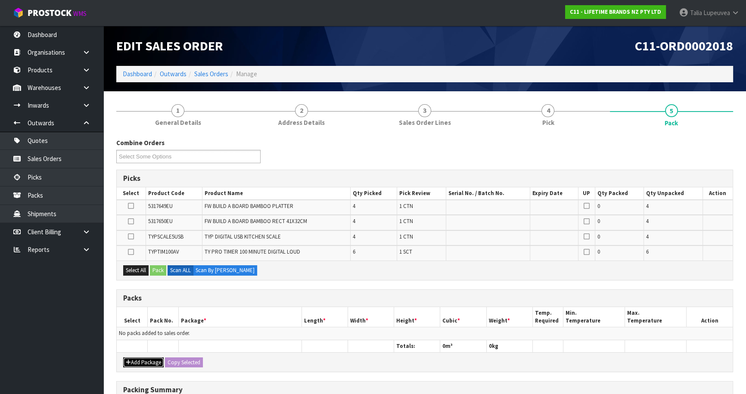
click at [144, 359] on button "Add Package" at bounding box center [143, 362] width 40 height 10
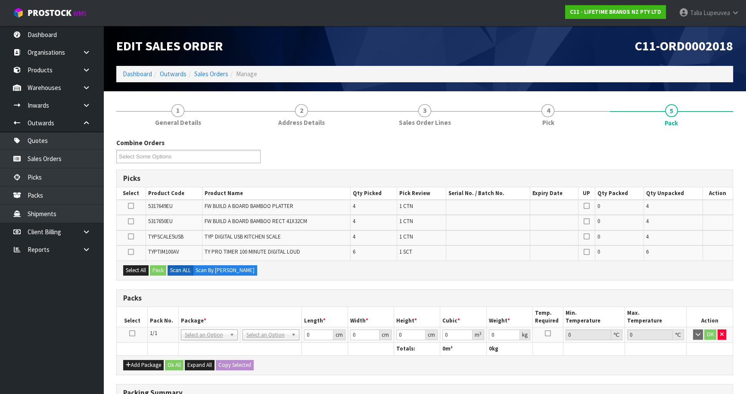
click at [134, 333] on icon at bounding box center [132, 333] width 6 height 0
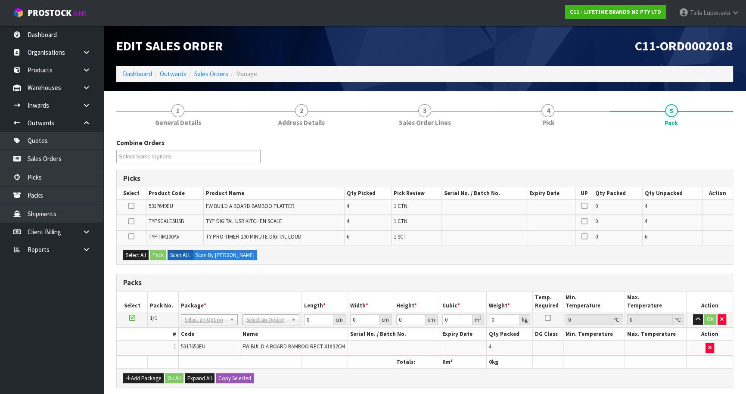
click at [131, 318] on icon at bounding box center [132, 318] width 6 height 0
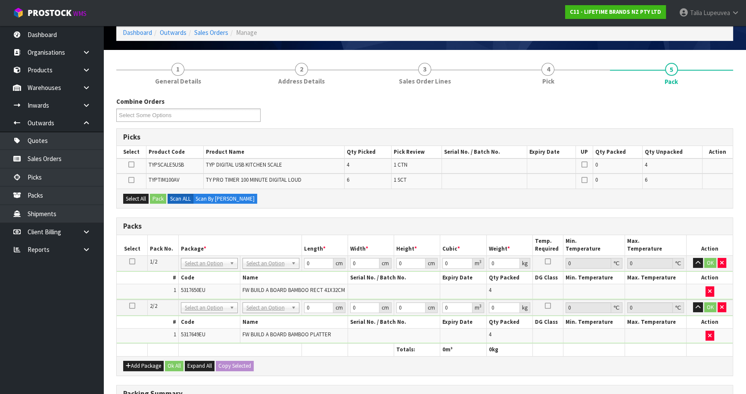
scroll to position [78, 0]
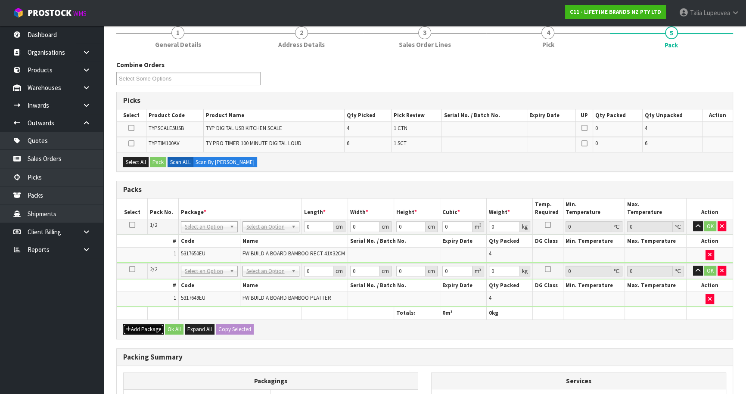
click at [161, 325] on button "Add Package" at bounding box center [143, 329] width 40 height 10
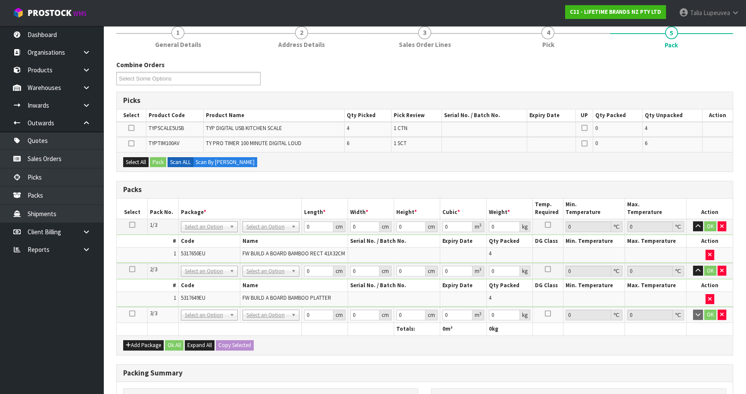
drag, startPoint x: 130, startPoint y: 308, endPoint x: 121, endPoint y: 294, distance: 17.7
click at [123, 297] on table "Select Pack No. Package * Length * Width * Height * Cubic * Weight * Temp. Requ…" at bounding box center [425, 266] width 616 height 137
click at [131, 313] on icon at bounding box center [132, 313] width 6 height 0
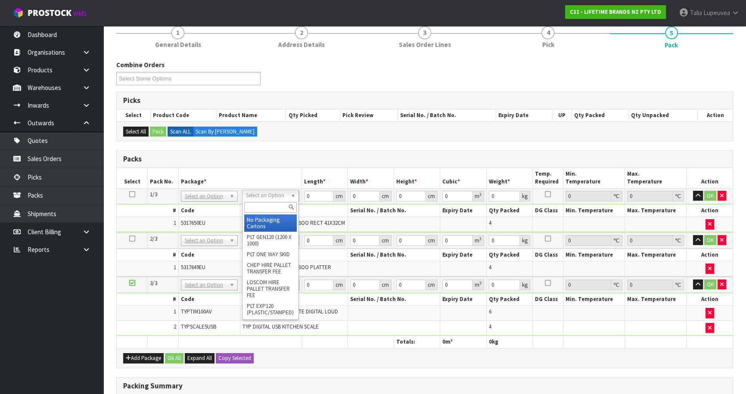
click at [264, 204] on input "text" at bounding box center [270, 207] width 53 height 11
type input "OWN"
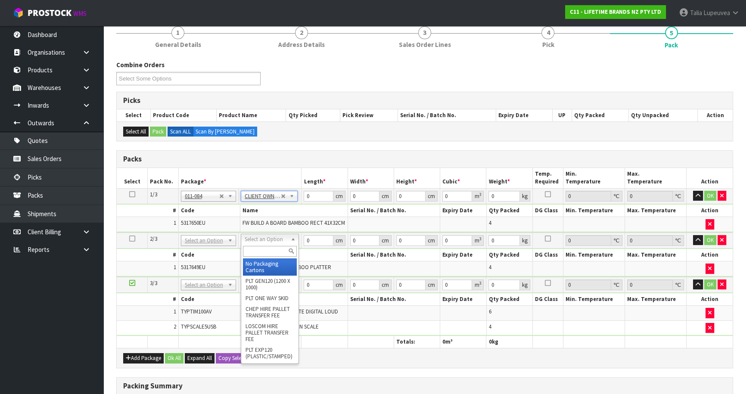
type input "8.05"
click at [263, 247] on input "text" at bounding box center [270, 251] width 54 height 11
type input "OWN"
type input "2"
type input "6.9"
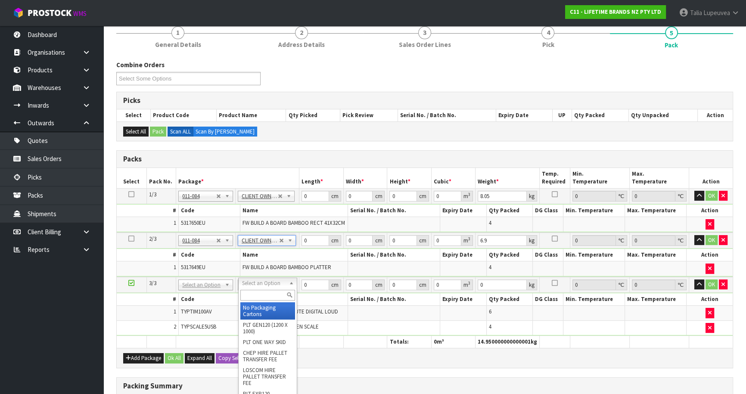
drag, startPoint x: 265, startPoint y: 293, endPoint x: 267, endPoint y: 288, distance: 5.0
click at [267, 288] on div at bounding box center [267, 295] width 58 height 14
type input "CTN6"
drag, startPoint x: 266, startPoint y: 312, endPoint x: 300, endPoint y: 216, distance: 101.1
type input "45.5"
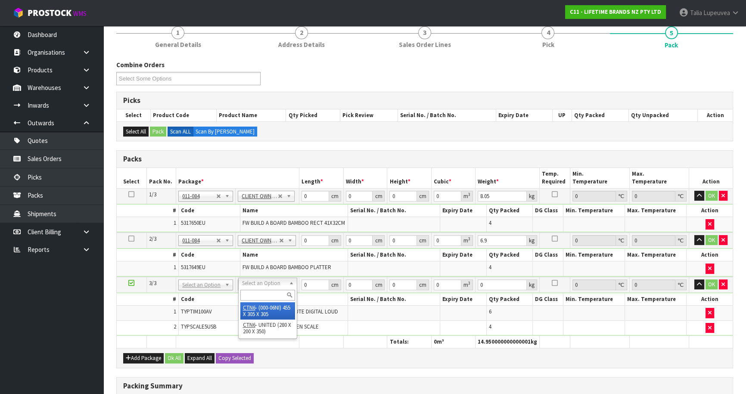
type input "30.5"
type input "0.042326"
type input "3.35"
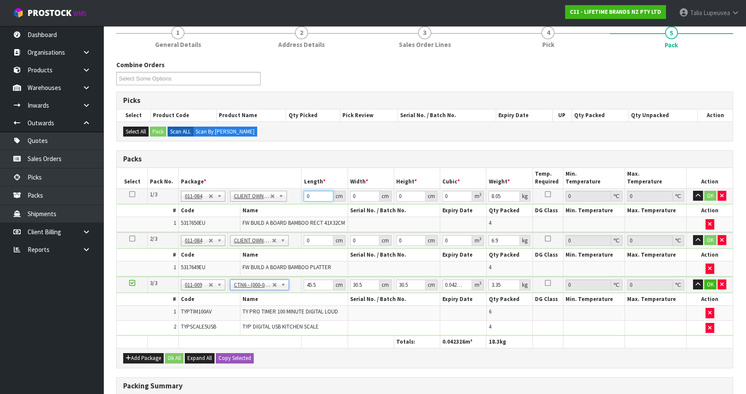
drag, startPoint x: 312, startPoint y: 195, endPoint x: 254, endPoint y: 195, distance: 58.5
click at [253, 195] on tr "1/3 NONE 007-001 007-002 007-004 007-009 007-013 007-014 007-015 007-017 007-01…" at bounding box center [425, 195] width 616 height 15
type input "53"
type input "35"
type input "3"
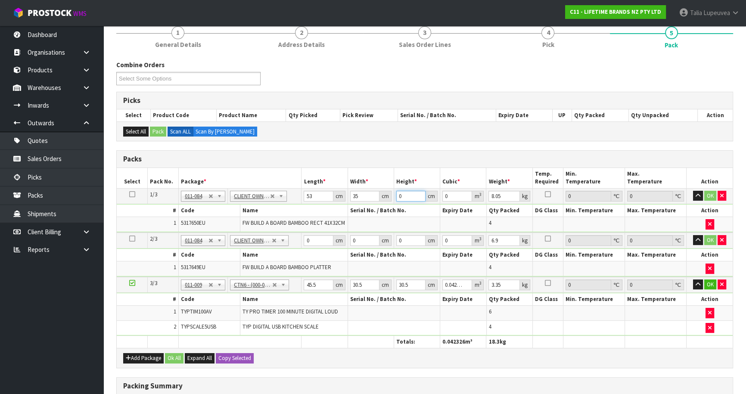
type input "0.005565"
type input "37"
type input "0.068635"
type input "37"
type input "8"
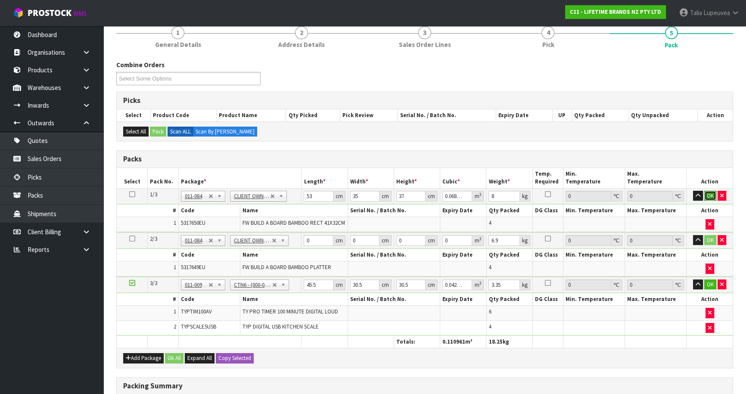
drag, startPoint x: 707, startPoint y: 196, endPoint x: 488, endPoint y: 202, distance: 218.7
click at [706, 196] on button "OK" at bounding box center [710, 196] width 12 height 10
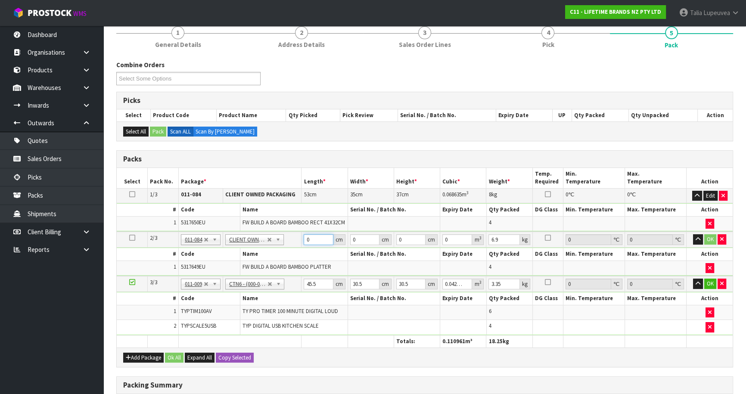
drag, startPoint x: 311, startPoint y: 241, endPoint x: 285, endPoint y: 237, distance: 26.2
click at [285, 237] on tr "2/3 NONE 007-001 007-002 007-004 007-009 007-013 007-014 007-015 007-017 007-01…" at bounding box center [425, 240] width 616 height 16
type input "67"
type input "37"
type input "2"
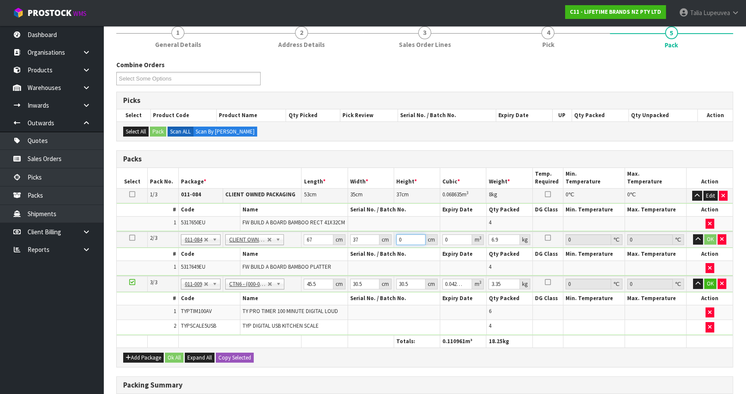
type input "0.004958"
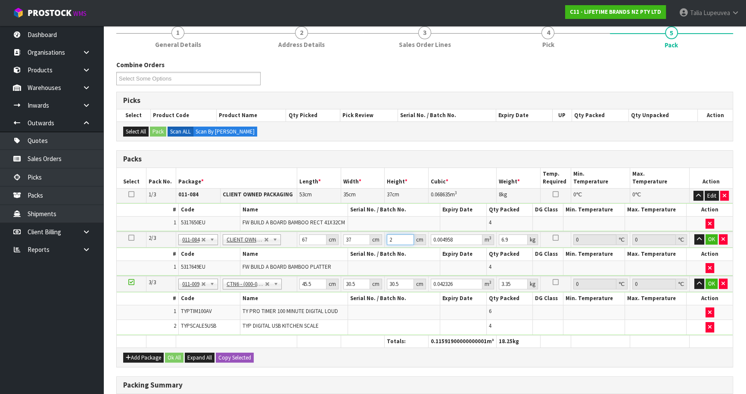
type input "22"
type input "0.054538"
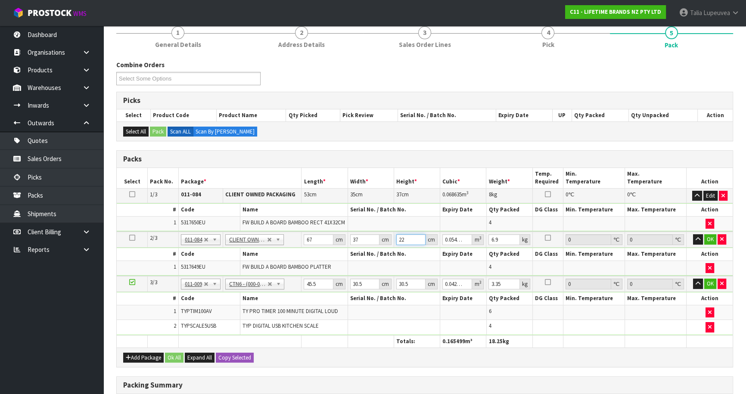
type input "22"
type input "7"
click at [709, 240] on button "OK" at bounding box center [710, 239] width 12 height 10
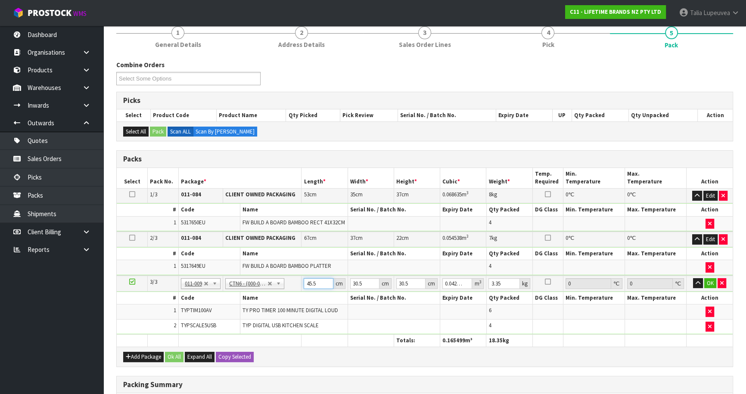
drag, startPoint x: 322, startPoint y: 279, endPoint x: 274, endPoint y: 280, distance: 47.3
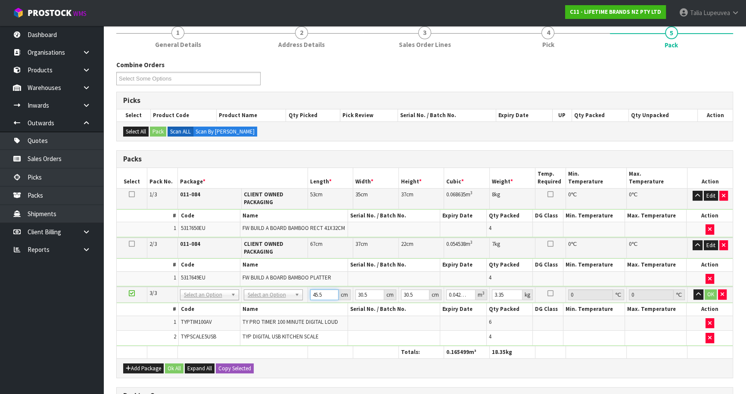
type input "3"
type input "0.002791"
type input "31"
type input "0.028838"
type input "31"
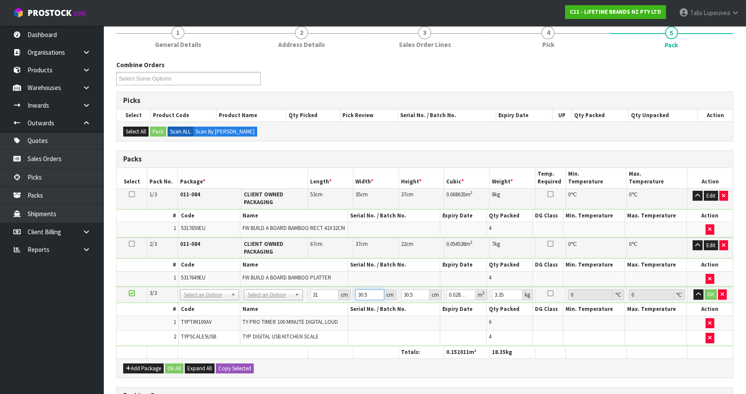
type input "3"
type input "0.002836"
type input "33"
type input "0.031202"
type input "33"
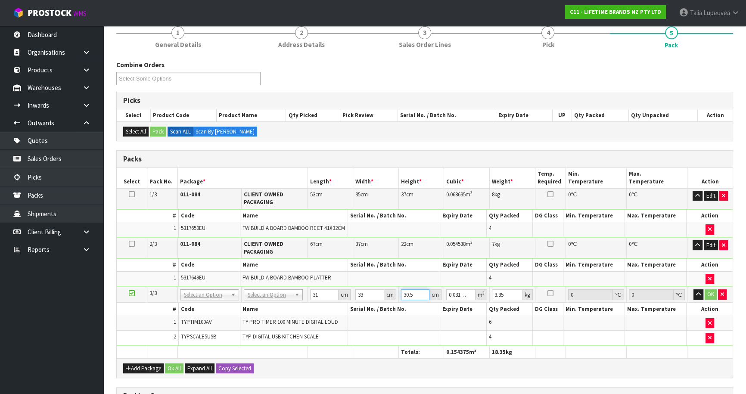
type input "2"
type input "0.002046"
type input "25"
type input "0.025575"
type input "25"
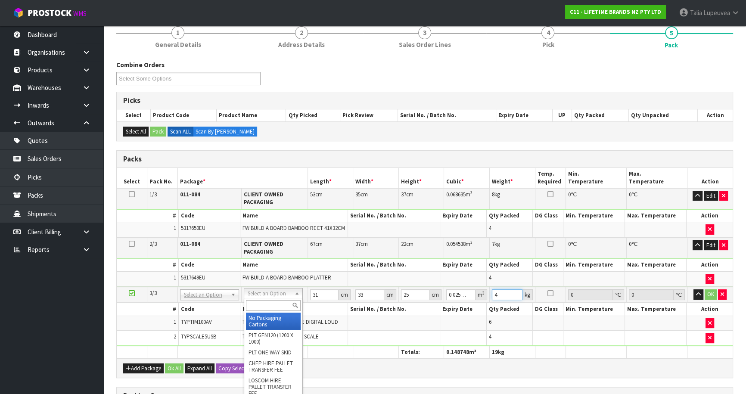
type input "4"
click at [281, 302] on input "text" at bounding box center [273, 305] width 55 height 11
type input "CTN5"
drag, startPoint x: 282, startPoint y: 316, endPoint x: 294, endPoint y: 297, distance: 22.7
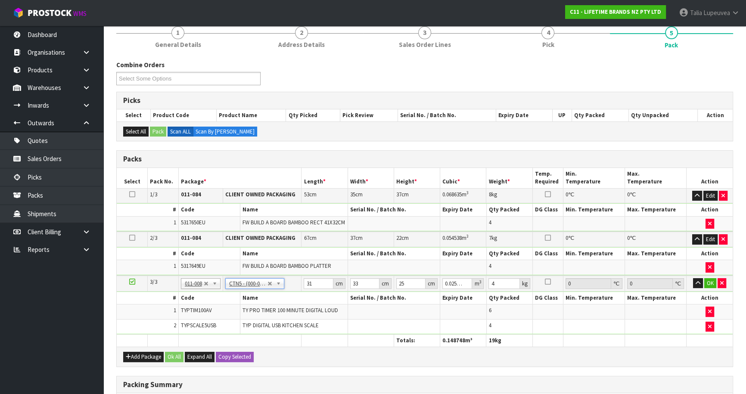
type input "43"
type input "25.5"
type input "0.036185"
type input "3.35"
drag, startPoint x: 300, startPoint y: 284, endPoint x: 285, endPoint y: 288, distance: 15.9
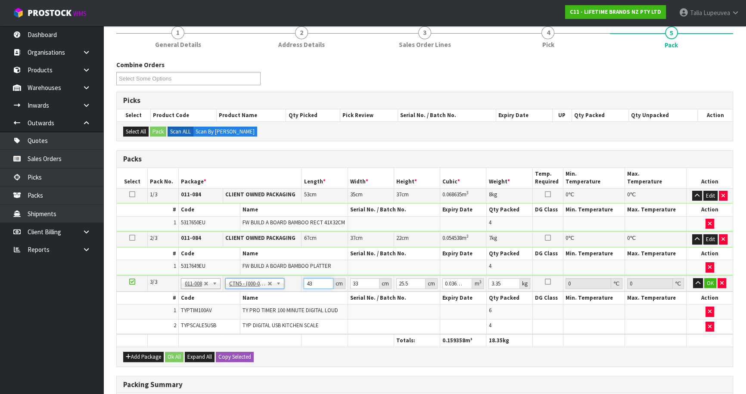
click at [285, 288] on tr "3/3 NONE 007-001 007-002 007-004 007-009 007-013 007-014 007-015 007-017 007-01…" at bounding box center [425, 283] width 616 height 16
type input "3"
type input "0.002525"
type input "31"
type input "0.026087"
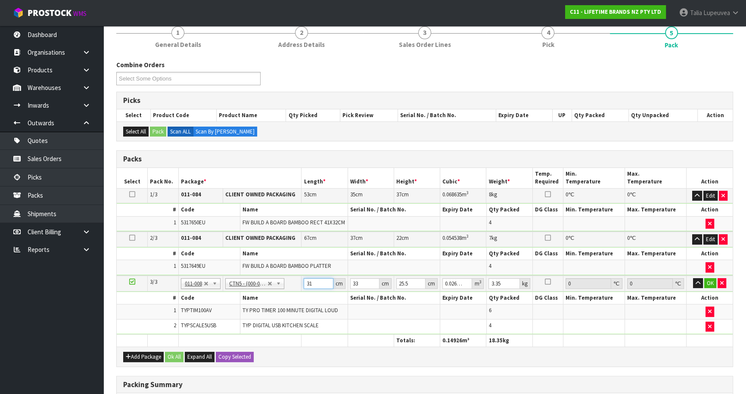
type input "31"
type input "3"
type input "0.002371"
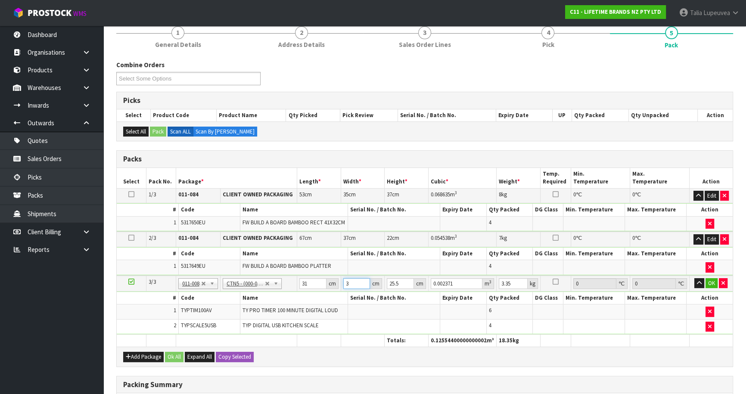
type input "33"
type input "0.026087"
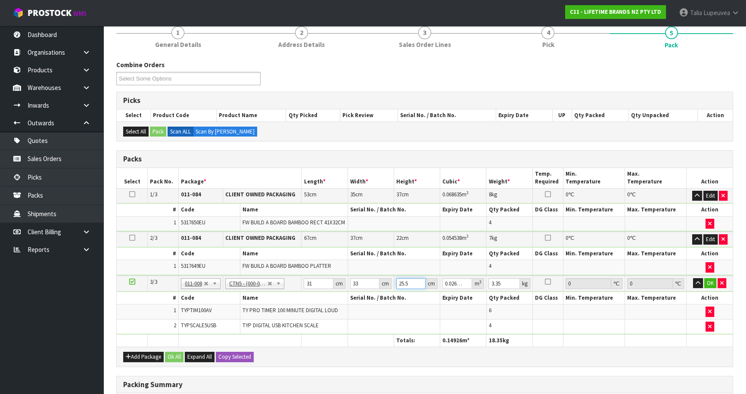
type input "2"
type input "0.002046"
type input "25"
type input "0.025575"
type input "25"
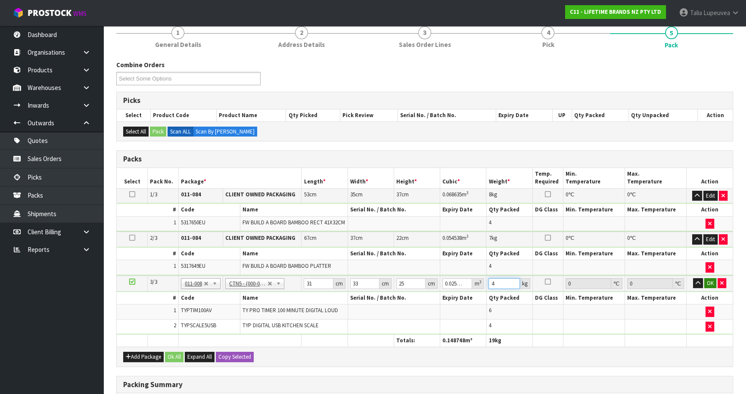
type input "4"
click at [705, 278] on button "OK" at bounding box center [710, 283] width 12 height 10
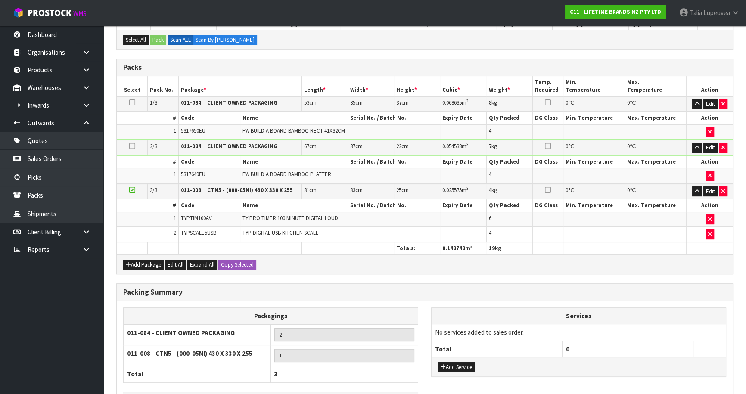
scroll to position [231, 0]
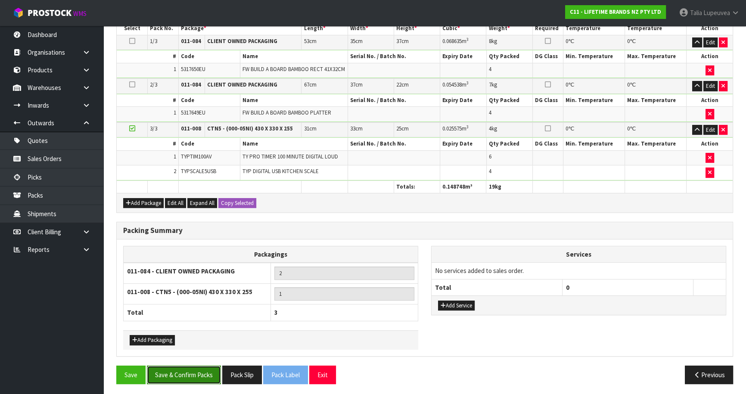
click at [185, 373] on button "Save & Confirm Packs" at bounding box center [184, 374] width 74 height 19
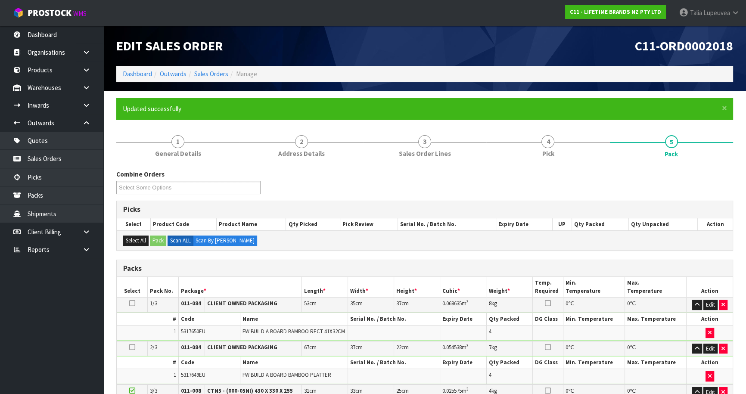
scroll to position [145, 0]
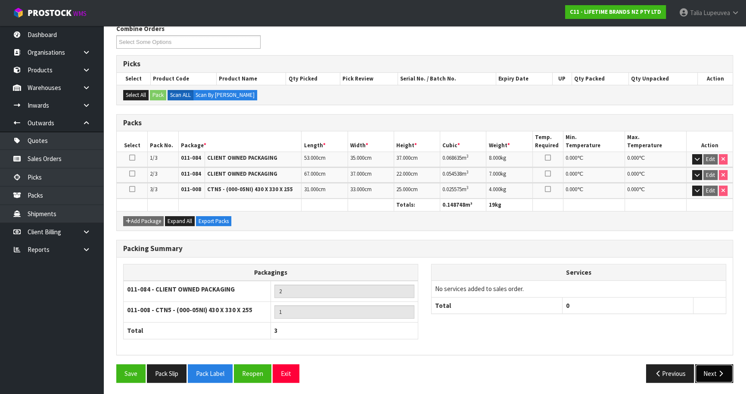
click at [723, 370] on icon "button" at bounding box center [720, 373] width 8 height 6
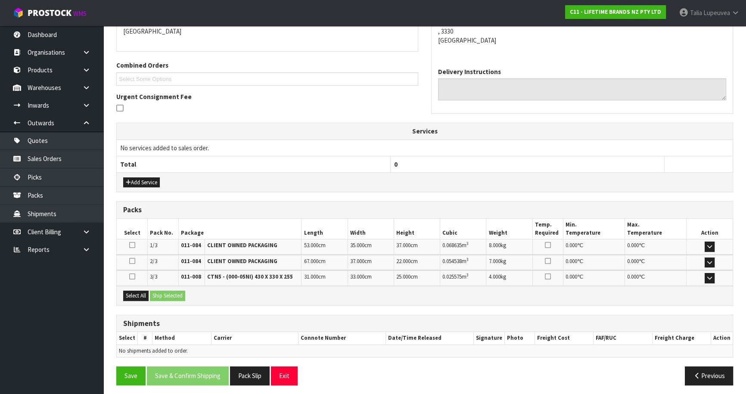
scroll to position [197, 0]
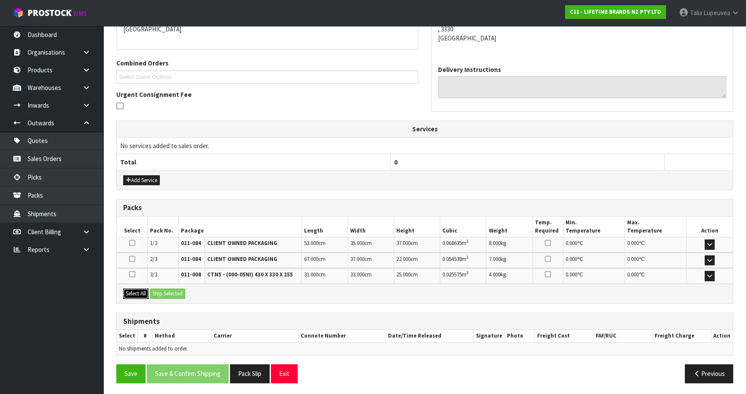
click at [146, 293] on button "Select All" at bounding box center [135, 293] width 25 height 10
click at [167, 294] on button "Ship Selected" at bounding box center [167, 293] width 35 height 10
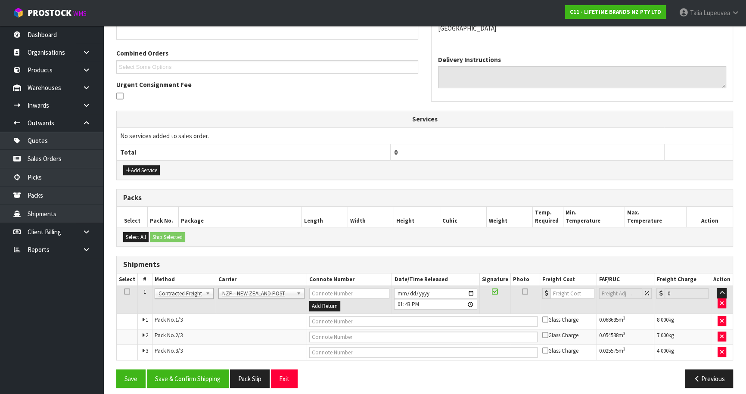
scroll to position [212, 0]
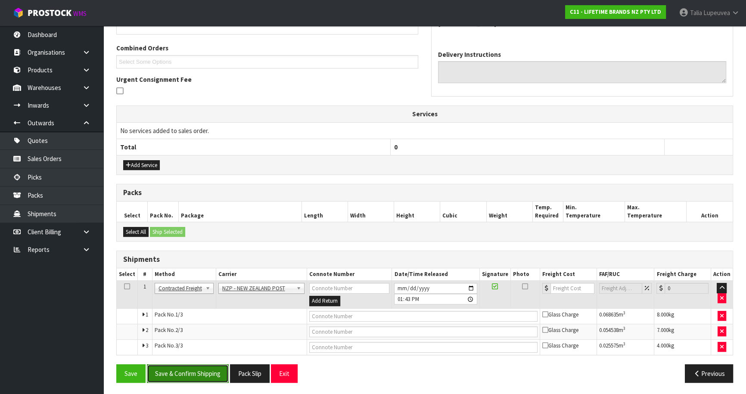
click at [213, 369] on button "Save & Confirm Shipping" at bounding box center [188, 373] width 82 height 19
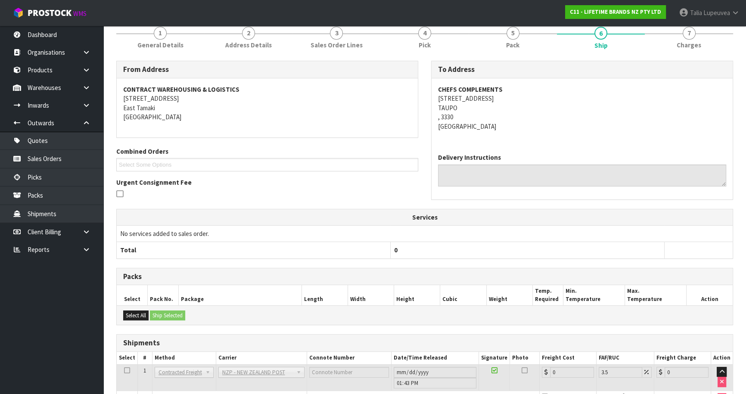
scroll to position [198, 0]
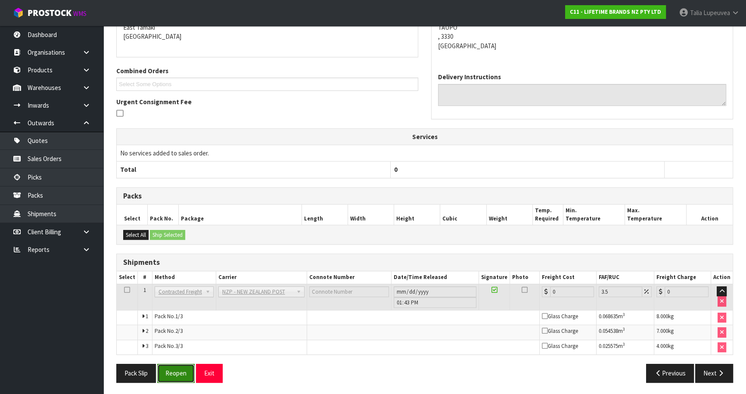
click at [183, 377] on button "Reopen" at bounding box center [175, 373] width 37 height 19
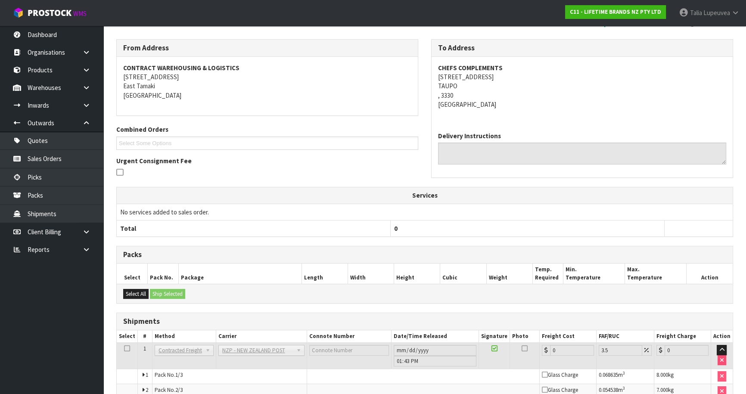
scroll to position [189, 0]
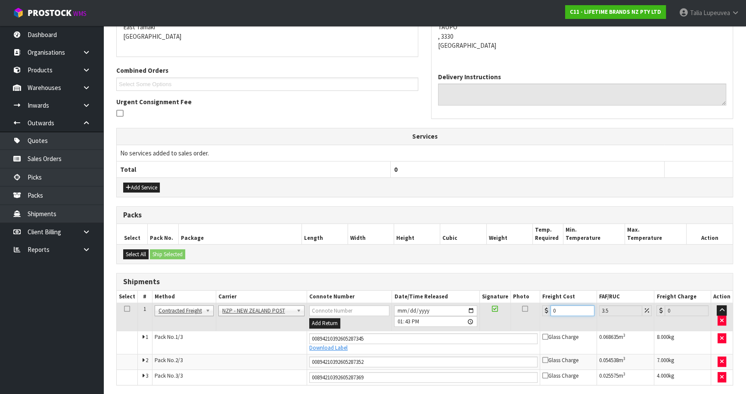
click at [529, 307] on tr "1 Client Local Pickup Customer Local Pickup Company Freight Contracted Freight …" at bounding box center [425, 317] width 616 height 28
type input "2"
type input "2.07"
type input "29"
type input "30.01"
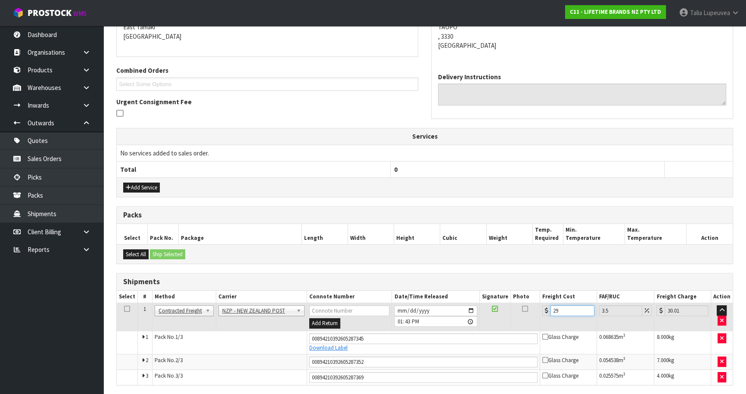
type input "29.4"
type input "30.43"
type input "29.41"
type input "30.44"
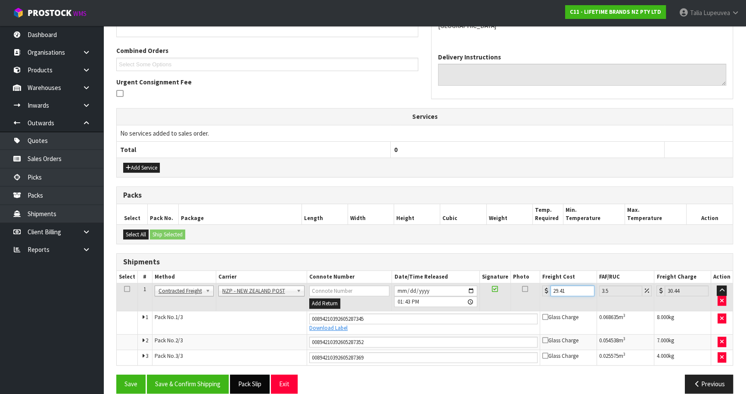
scroll to position [220, 0]
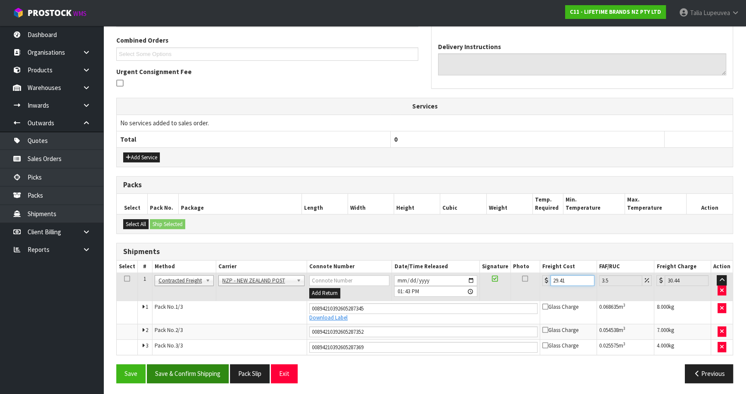
type input "29.41"
click at [207, 378] on button "Save & Confirm Shipping" at bounding box center [188, 373] width 82 height 19
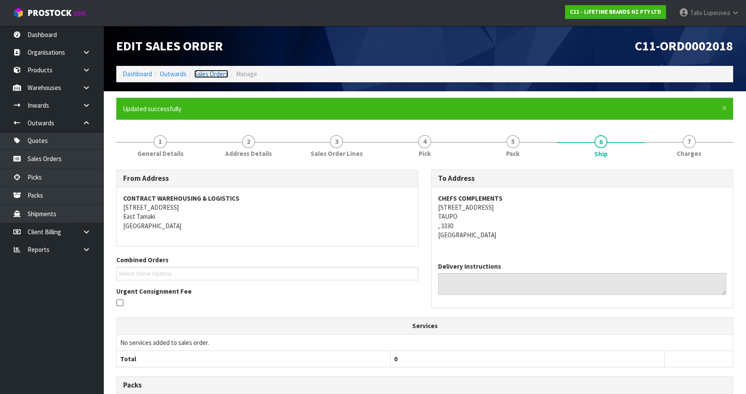
click at [211, 77] on link "Sales Orders" at bounding box center [211, 74] width 34 height 8
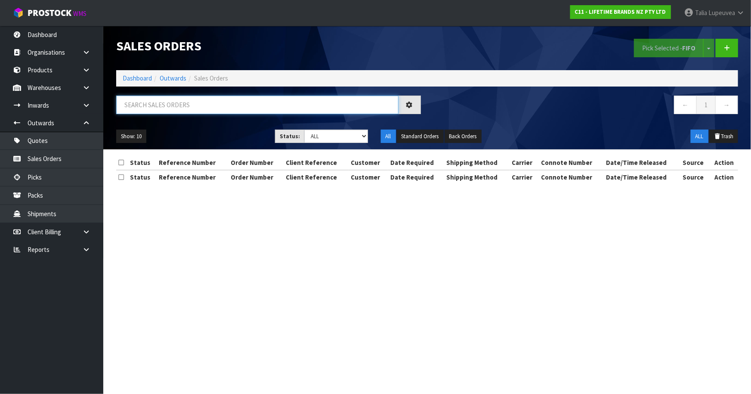
click at [189, 106] on input "text" at bounding box center [257, 105] width 282 height 19
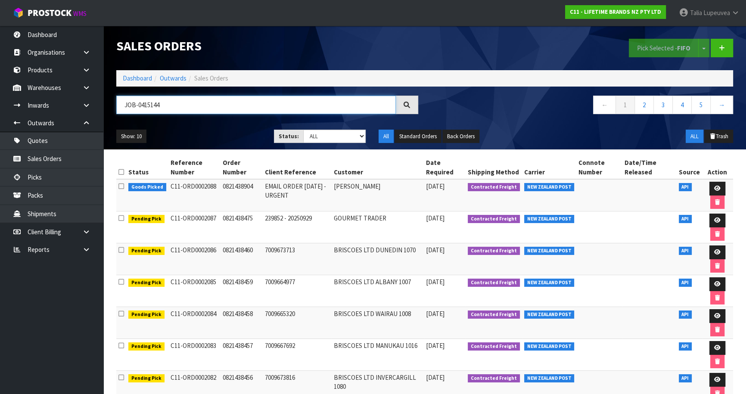
type input "JOB-0415144"
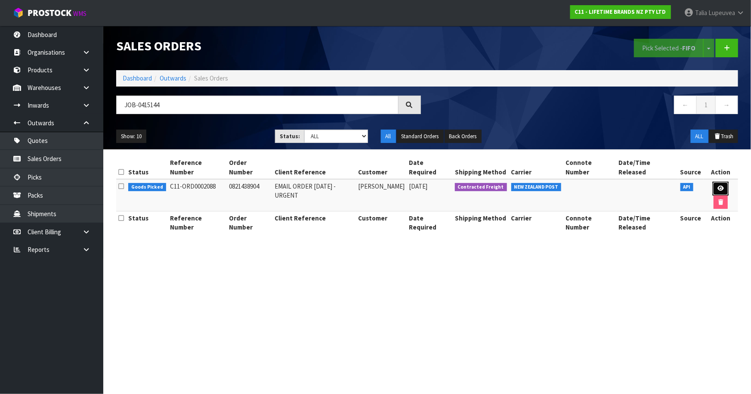
click at [722, 187] on icon at bounding box center [721, 189] width 6 height 6
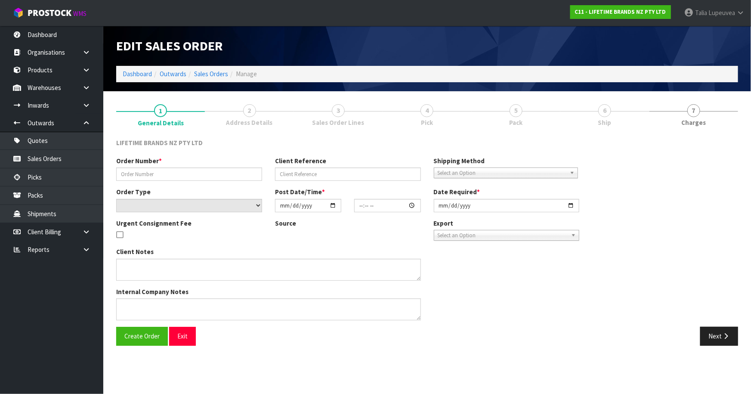
type input "0821438904"
type input "EMAIL ORDER [DATE] -URGENT"
select select "number:0"
type input "[DATE]"
type input "22:09:24.000"
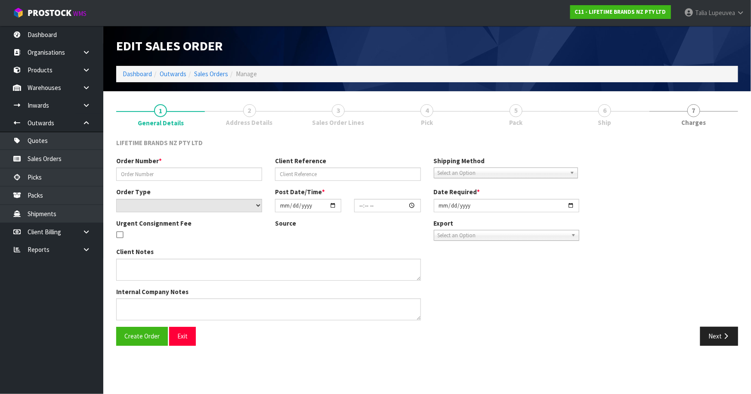
type input "[DATE]"
type textarea "URGENT PLEASE SEND OUT [DATE]"
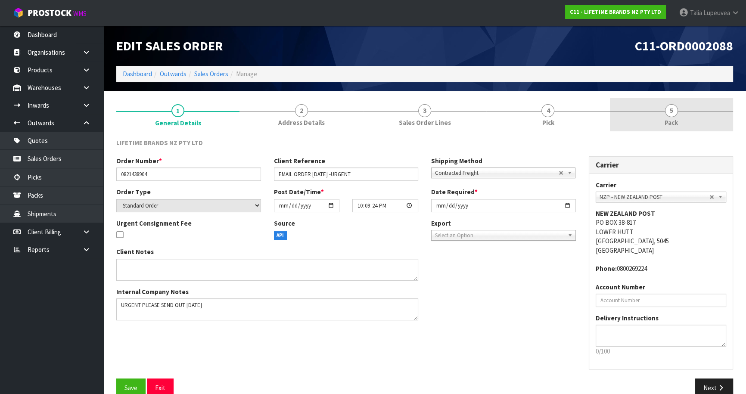
click at [699, 114] on link "5 Pack" at bounding box center [670, 115] width 123 height 34
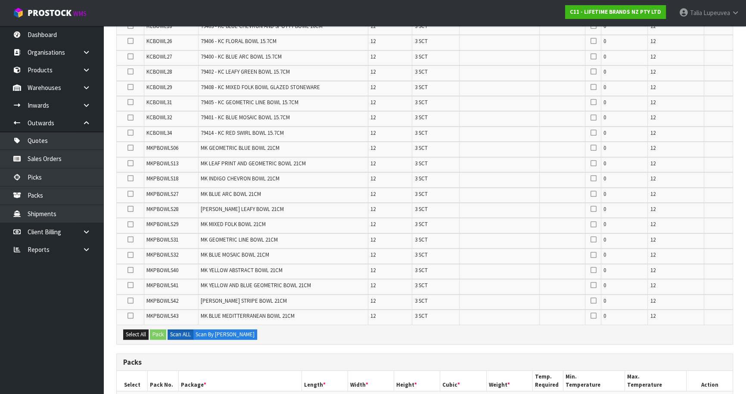
scroll to position [313, 0]
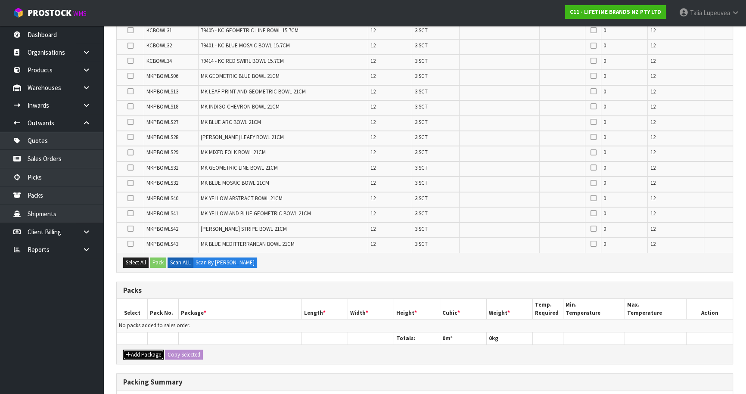
drag, startPoint x: 146, startPoint y: 350, endPoint x: 139, endPoint y: 338, distance: 13.5
click at [145, 350] on button "Add Package" at bounding box center [143, 355] width 40 height 10
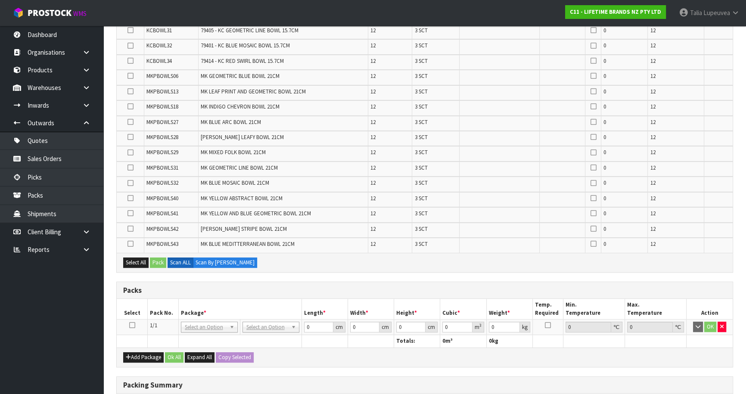
click at [130, 325] on icon at bounding box center [132, 325] width 6 height 0
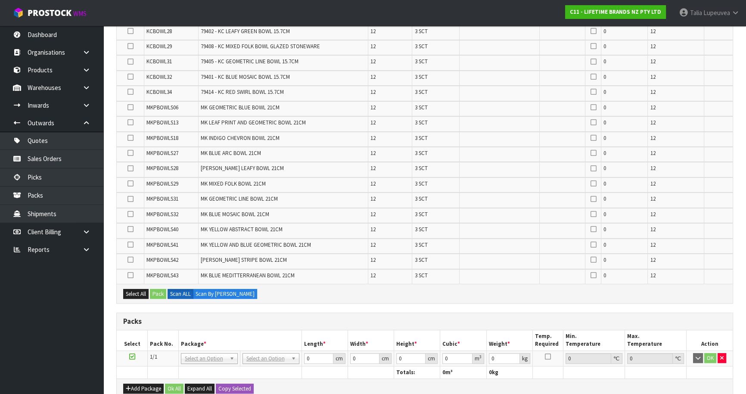
scroll to position [0, 0]
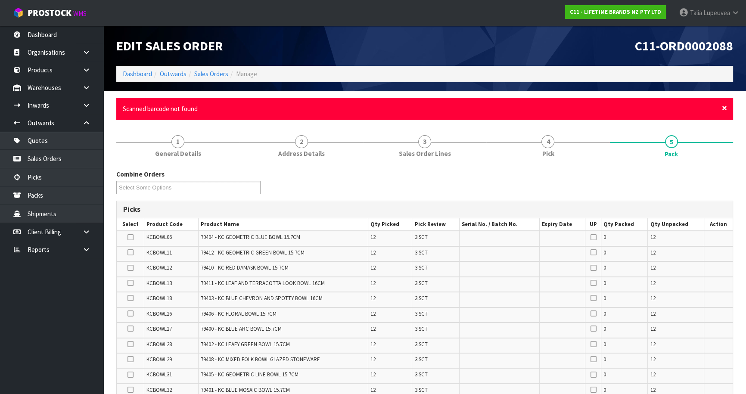
click at [724, 107] on span "×" at bounding box center [723, 108] width 5 height 12
click at [727, 106] on div "× Close Scanned barcode not found" at bounding box center [424, 109] width 616 height 22
click at [725, 110] on span "×" at bounding box center [723, 108] width 5 height 12
click at [723, 113] on span "×" at bounding box center [723, 108] width 5 height 12
click at [727, 108] on div "× Close Scanned barcode not found" at bounding box center [424, 109] width 616 height 22
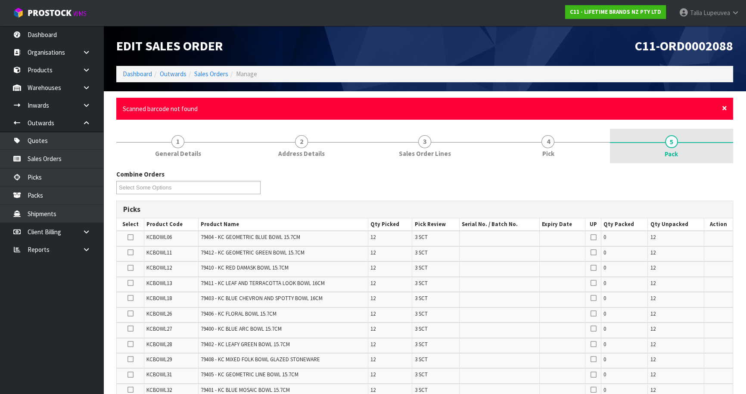
drag, startPoint x: 724, startPoint y: 108, endPoint x: 719, endPoint y: 109, distance: 4.8
click at [721, 108] on span "×" at bounding box center [723, 108] width 5 height 12
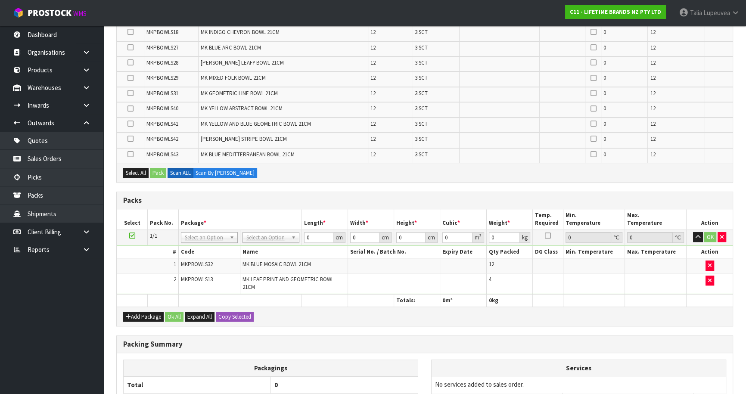
scroll to position [391, 0]
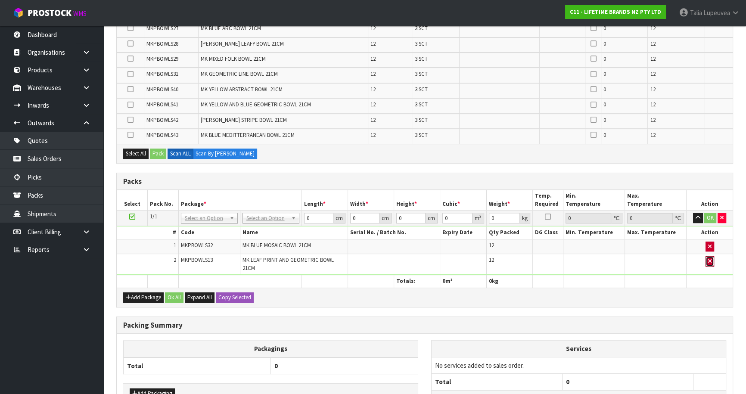
click at [710, 256] on button "button" at bounding box center [709, 261] width 9 height 10
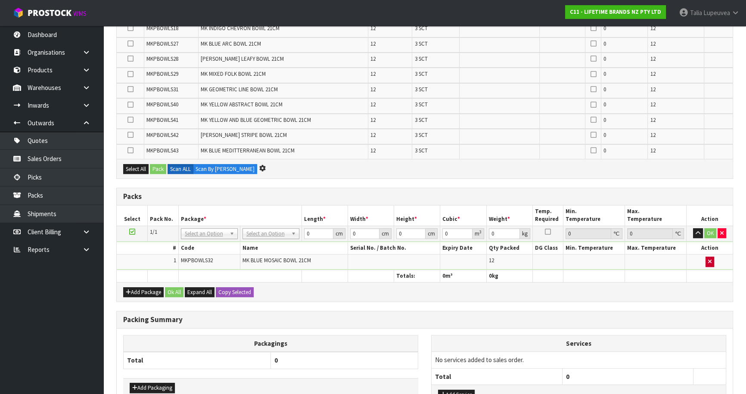
scroll to position [0, 0]
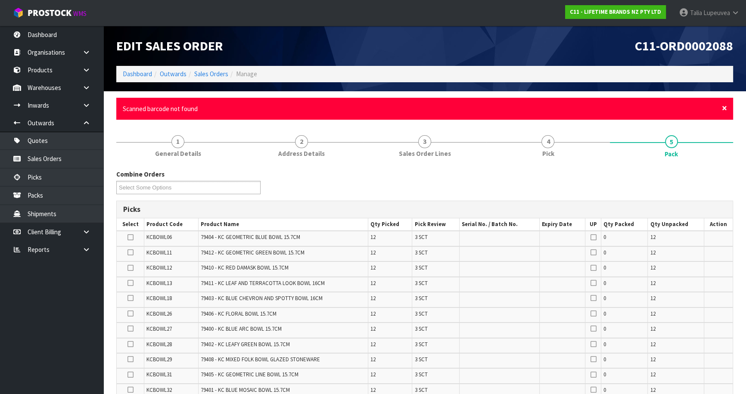
click at [726, 107] on span "×" at bounding box center [723, 108] width 5 height 12
click at [724, 107] on span "×" at bounding box center [723, 108] width 5 height 12
click at [723, 108] on span "×" at bounding box center [723, 108] width 5 height 12
click at [722, 107] on span "×" at bounding box center [723, 108] width 5 height 12
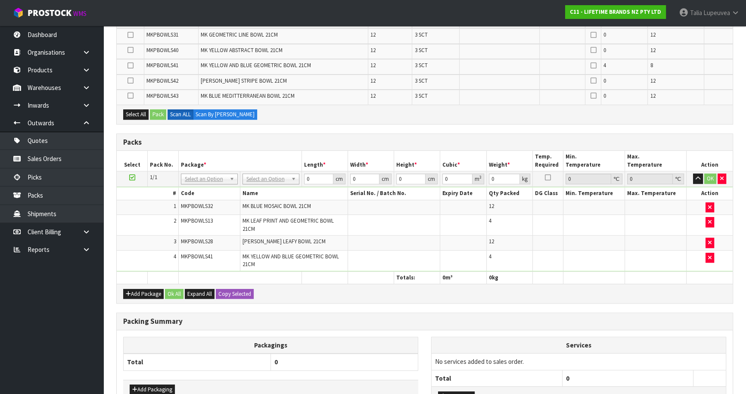
scroll to position [391, 0]
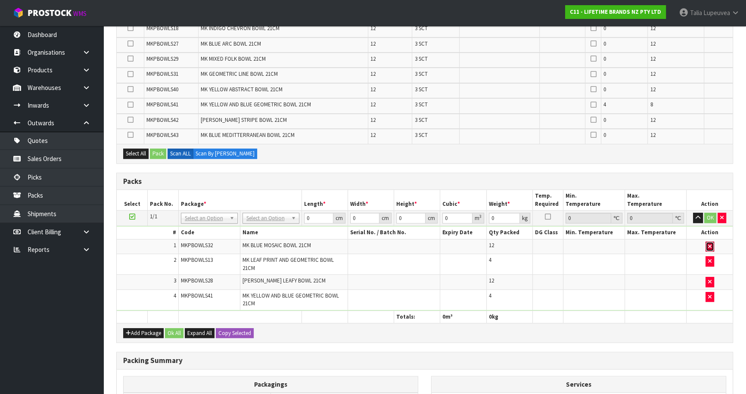
click at [708, 241] on button "button" at bounding box center [709, 246] width 9 height 10
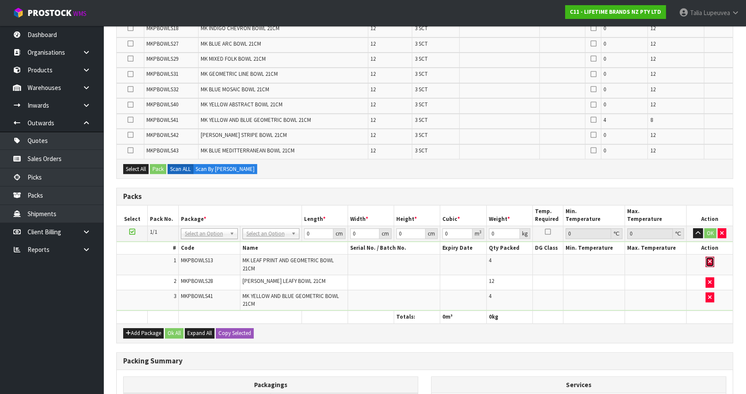
click at [708, 259] on icon "button" at bounding box center [709, 262] width 3 height 6
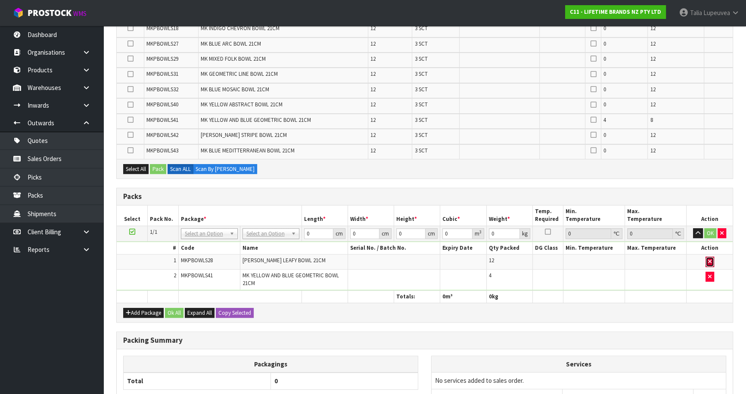
click at [708, 261] on button "button" at bounding box center [709, 262] width 9 height 10
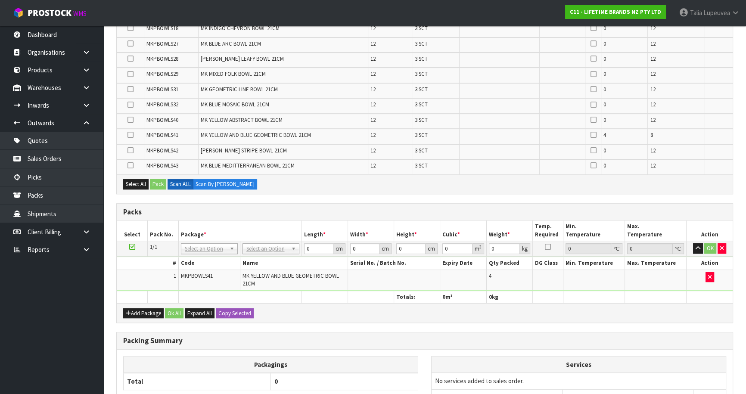
click at [708, 263] on th "Action" at bounding box center [709, 263] width 46 height 12
click at [710, 274] on icon "button" at bounding box center [709, 277] width 3 height 6
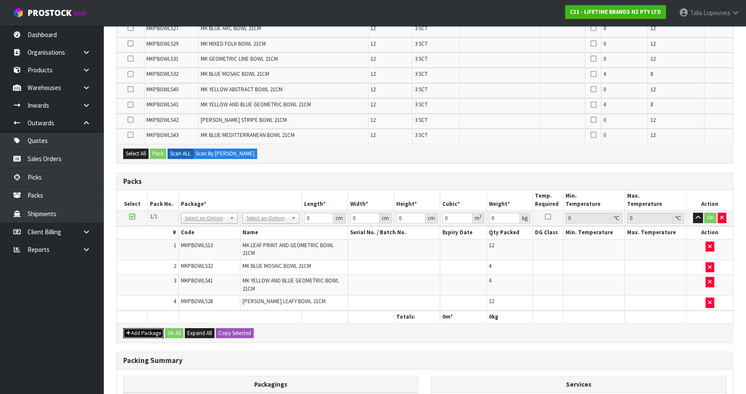
click at [143, 328] on button "Add Package" at bounding box center [143, 333] width 40 height 10
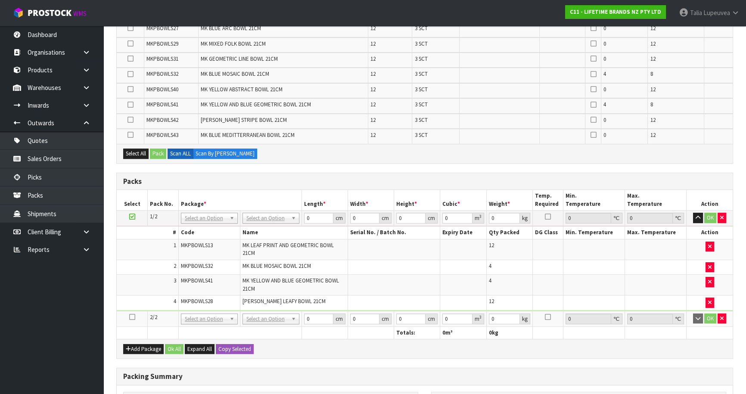
click at [134, 317] on icon at bounding box center [132, 317] width 6 height 0
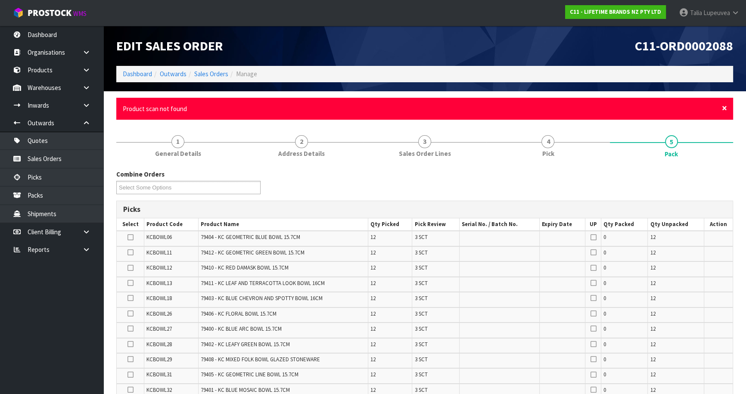
drag, startPoint x: 723, startPoint y: 105, endPoint x: 707, endPoint y: 175, distance: 71.9
click at [723, 105] on span "×" at bounding box center [723, 108] width 5 height 12
drag, startPoint x: 722, startPoint y: 111, endPoint x: 709, endPoint y: 184, distance: 73.5
click at [722, 111] on span "×" at bounding box center [723, 108] width 5 height 12
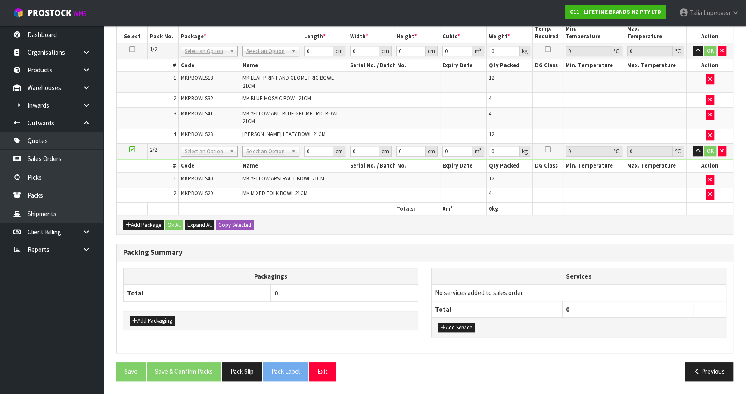
scroll to position [538, 0]
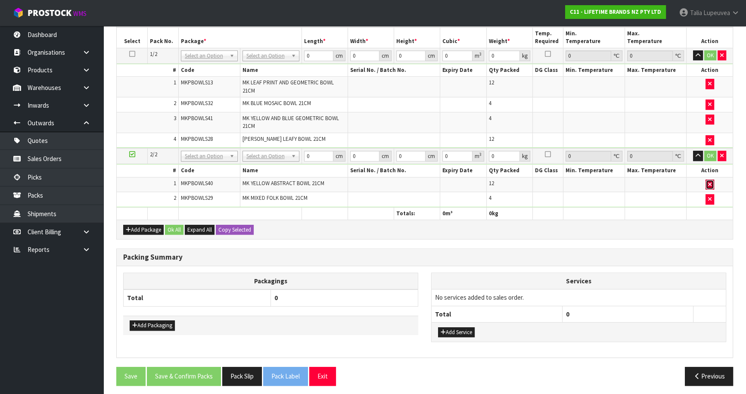
click at [708, 182] on icon "button" at bounding box center [709, 185] width 3 height 6
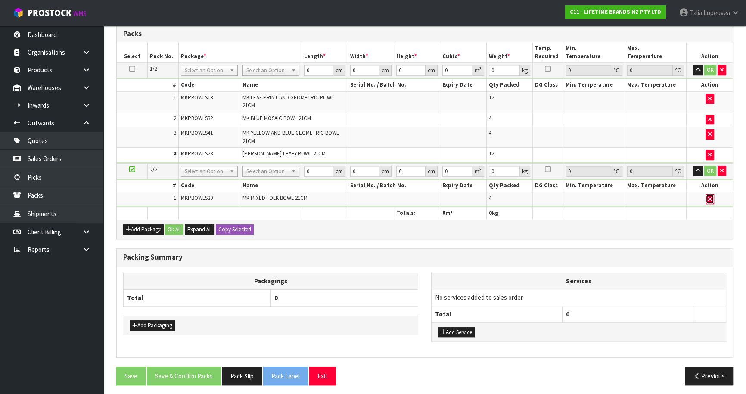
click at [708, 196] on icon "button" at bounding box center [709, 199] width 3 height 6
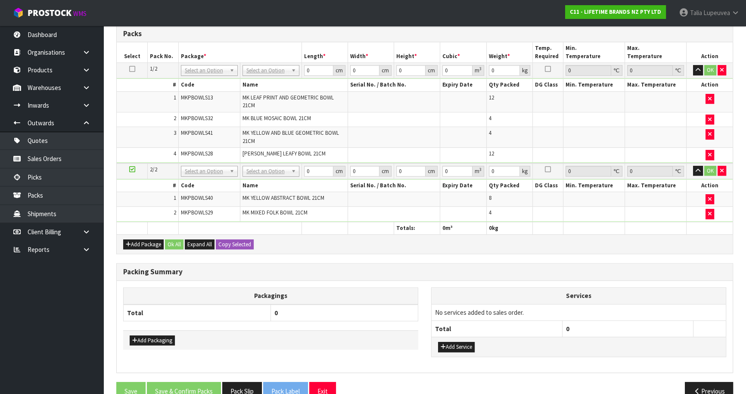
scroll to position [524, 0]
click at [145, 240] on button "Add Package" at bounding box center [143, 244] width 40 height 10
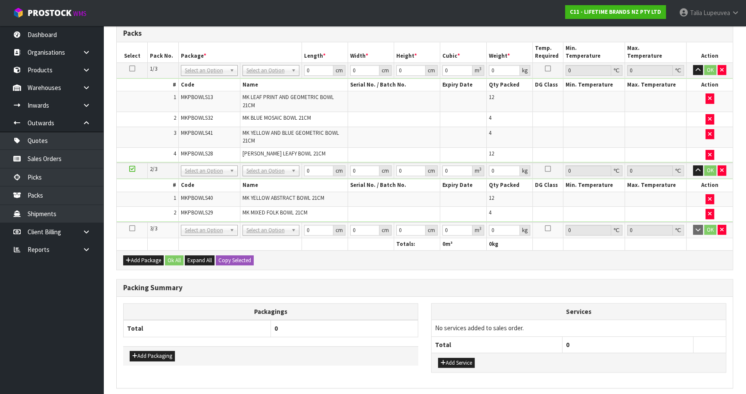
click at [130, 228] on icon at bounding box center [132, 228] width 6 height 0
click at [724, 225] on button "button" at bounding box center [721, 230] width 9 height 10
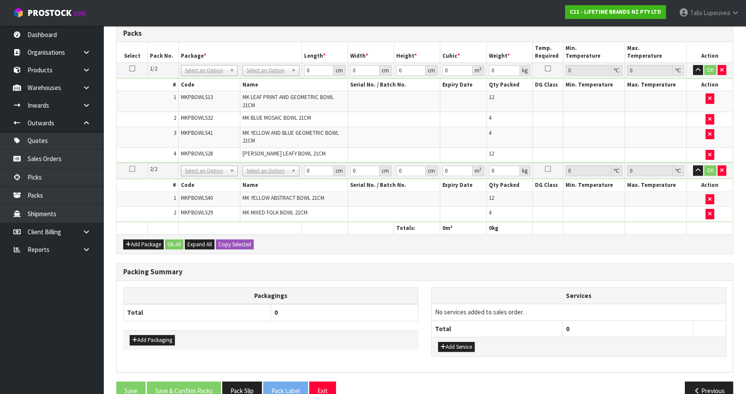
click at [131, 169] on icon at bounding box center [132, 169] width 6 height 0
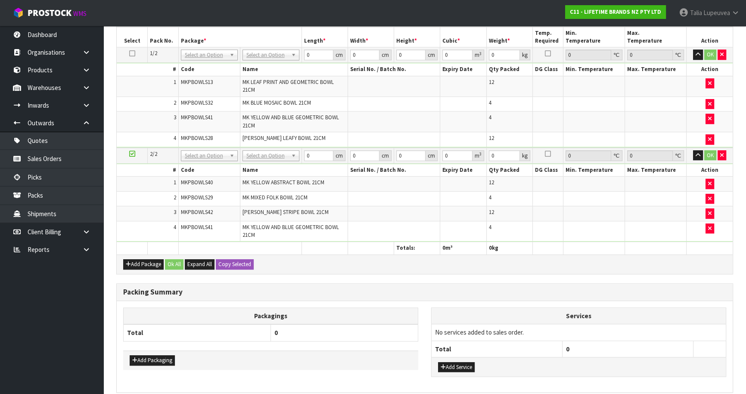
scroll to position [508, 0]
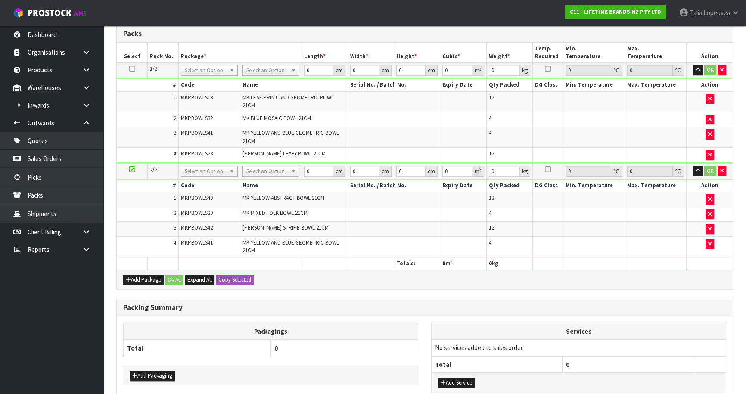
click at [130, 270] on div "Add Package Ok All Expand All Copy Selected" at bounding box center [425, 279] width 616 height 19
click at [133, 275] on button "Add Package" at bounding box center [143, 280] width 40 height 10
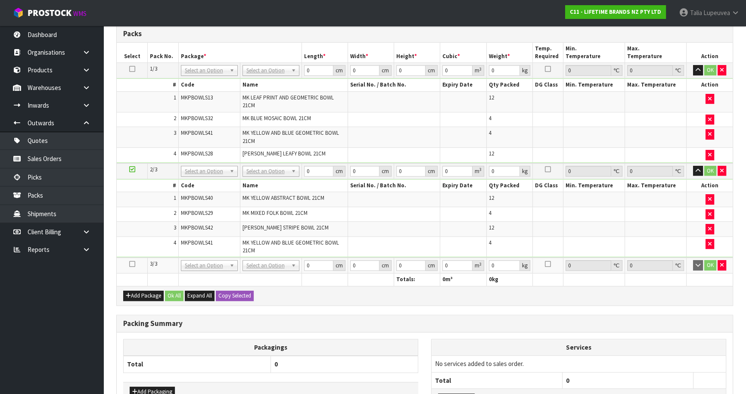
click at [132, 264] on icon at bounding box center [132, 264] width 6 height 0
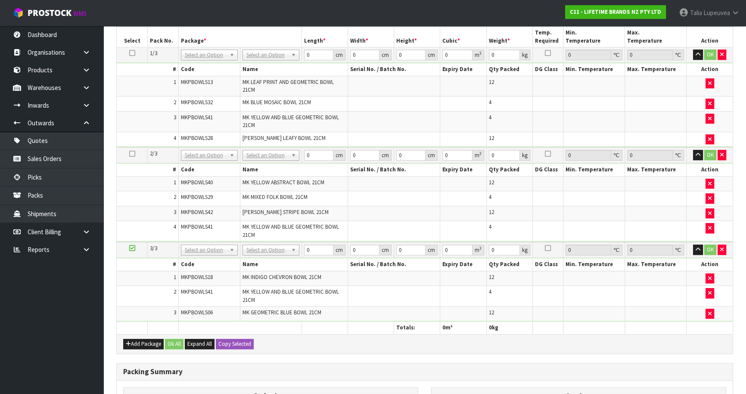
scroll to position [463, 0]
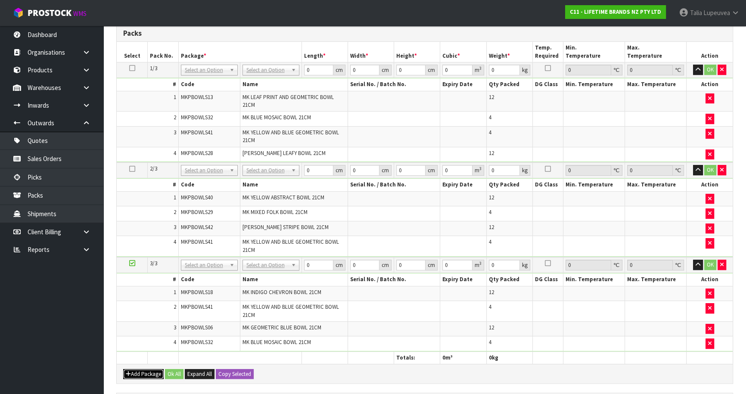
drag, startPoint x: 139, startPoint y: 372, endPoint x: 137, endPoint y: 363, distance: 9.8
click at [139, 371] on button "Add Package" at bounding box center [143, 374] width 40 height 10
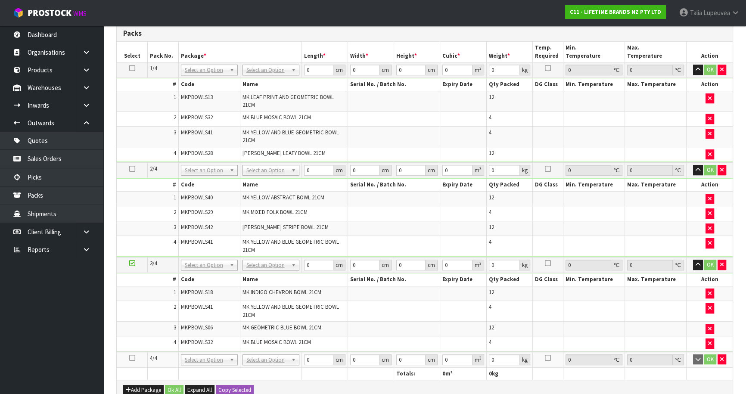
click at [133, 358] on icon at bounding box center [132, 358] width 6 height 0
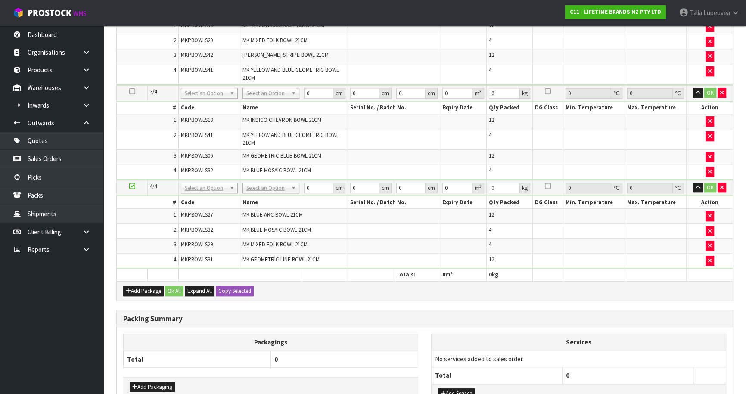
scroll to position [574, 0]
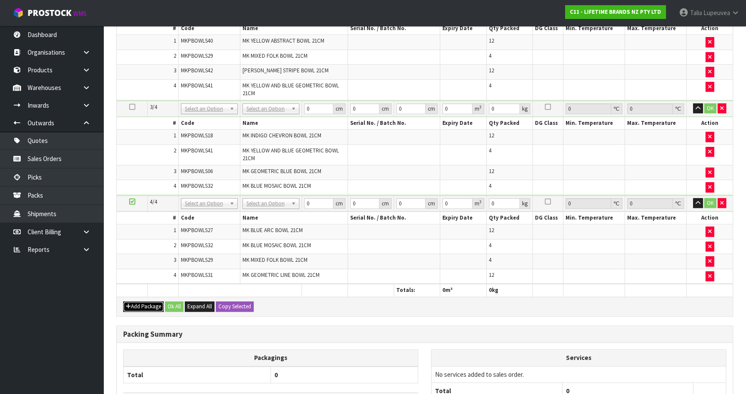
click at [136, 301] on button "Add Package" at bounding box center [143, 306] width 40 height 10
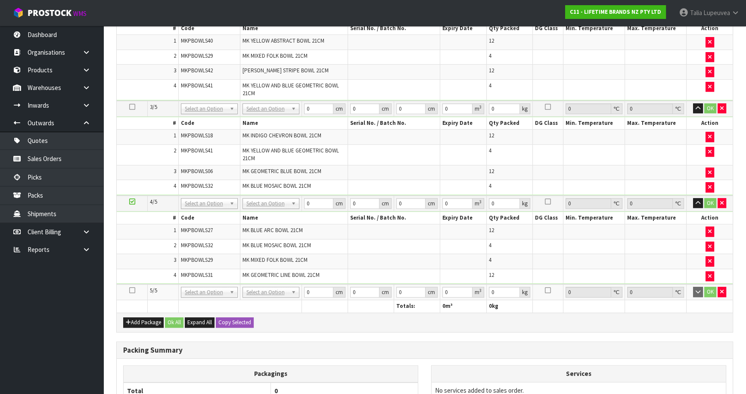
click at [130, 290] on icon at bounding box center [132, 290] width 6 height 0
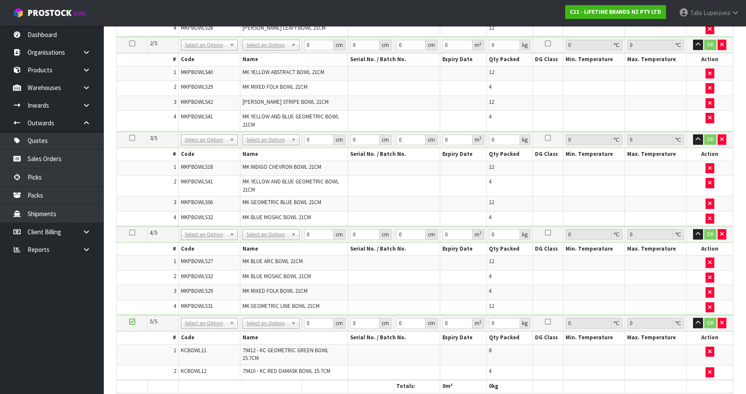
scroll to position [0, 0]
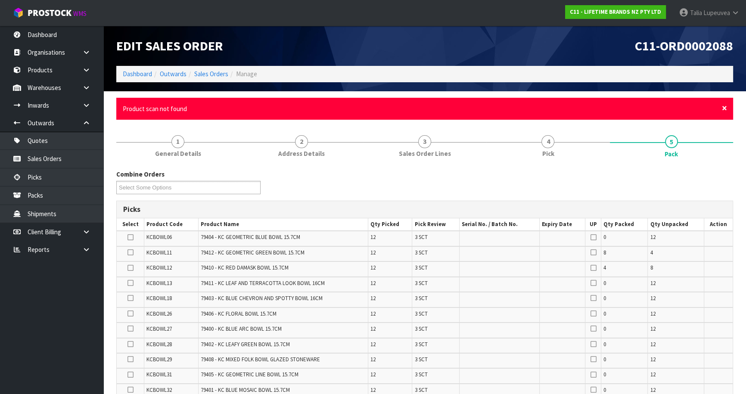
click at [723, 105] on span "×" at bounding box center [723, 108] width 5 height 12
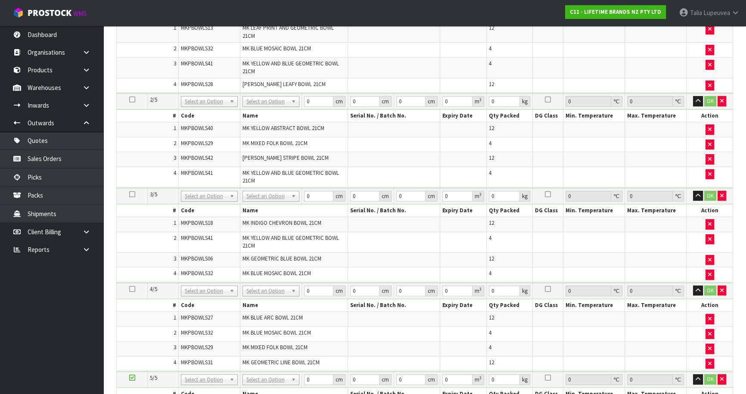
scroll to position [587, 0]
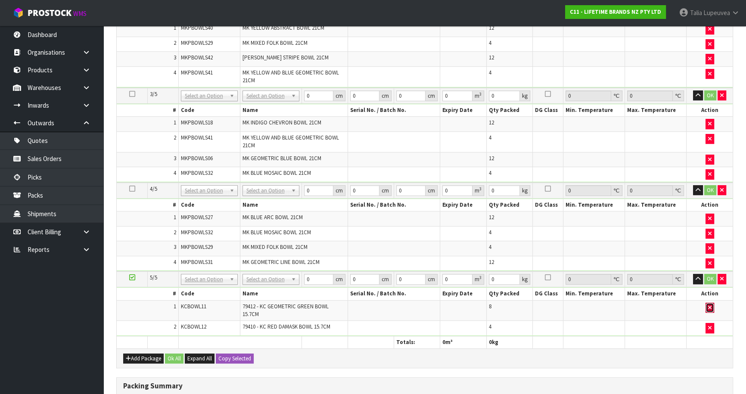
click at [710, 305] on icon "button" at bounding box center [709, 308] width 3 height 6
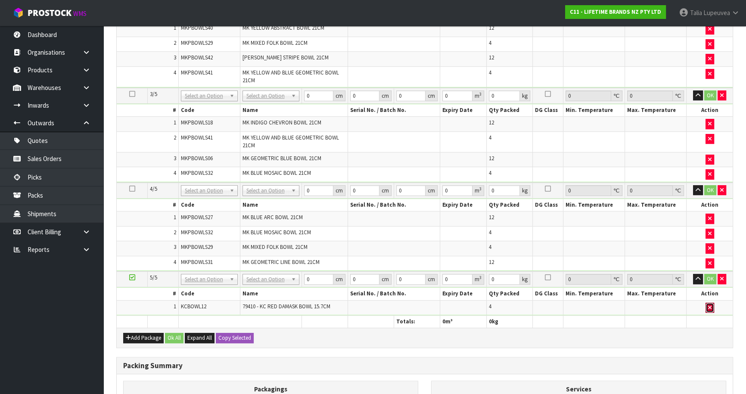
click at [706, 305] on button "button" at bounding box center [709, 308] width 9 height 10
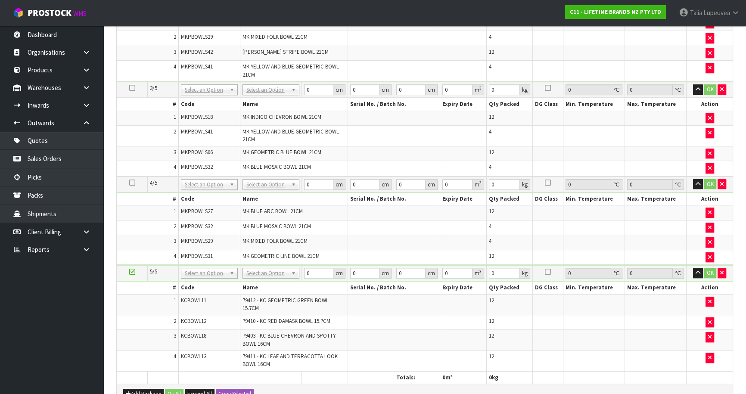
scroll to position [683, 0]
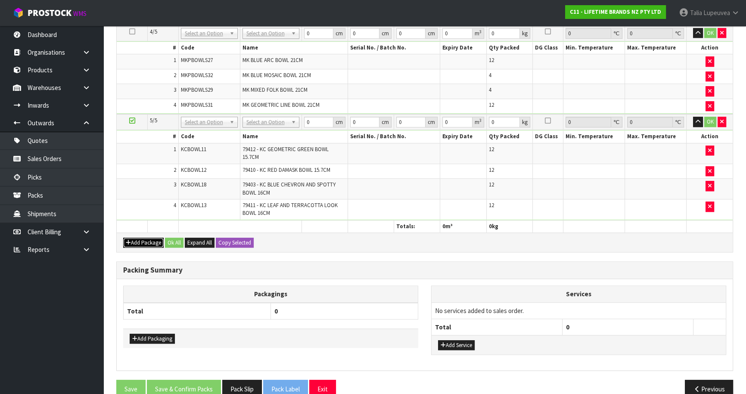
click at [151, 238] on button "Add Package" at bounding box center [143, 243] width 40 height 10
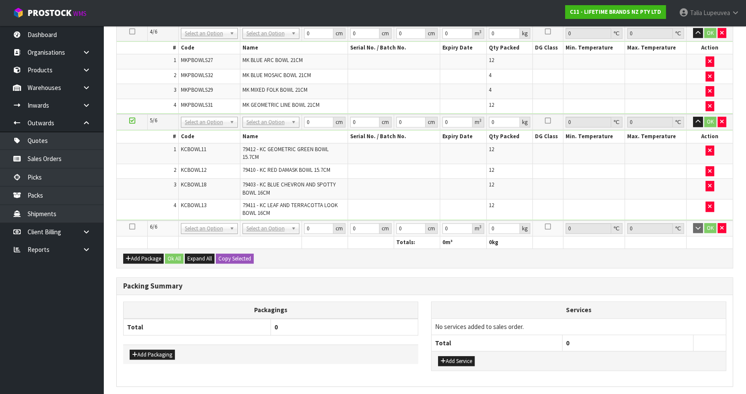
click at [130, 226] on icon at bounding box center [132, 226] width 6 height 0
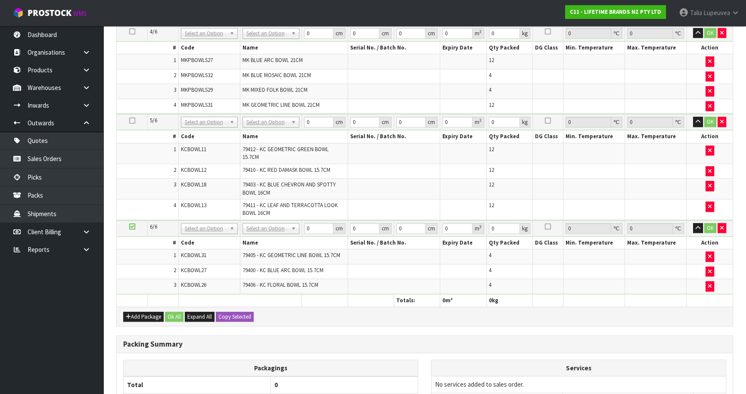
scroll to position [0, 0]
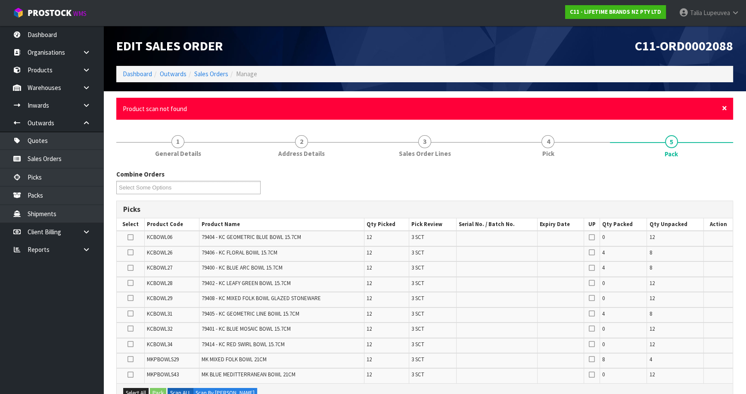
click at [722, 107] on span "×" at bounding box center [723, 108] width 5 height 12
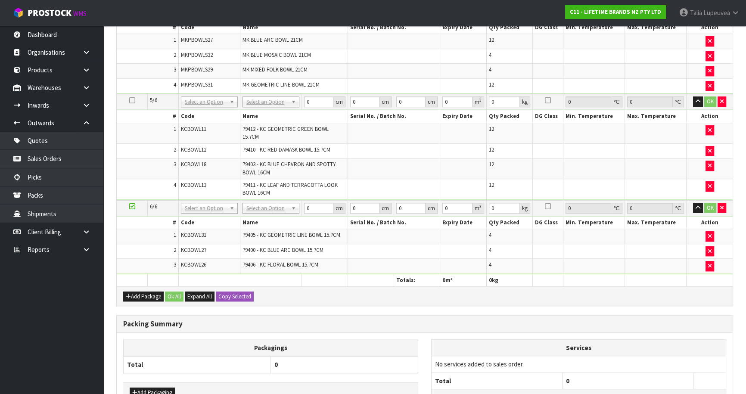
scroll to position [704, 0]
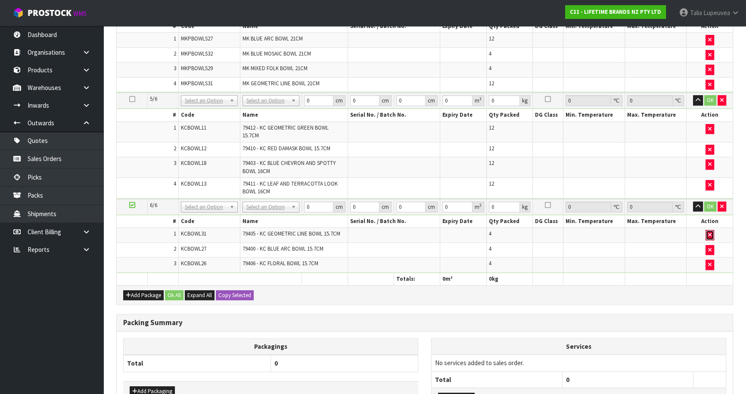
click at [709, 232] on icon "button" at bounding box center [709, 235] width 3 height 6
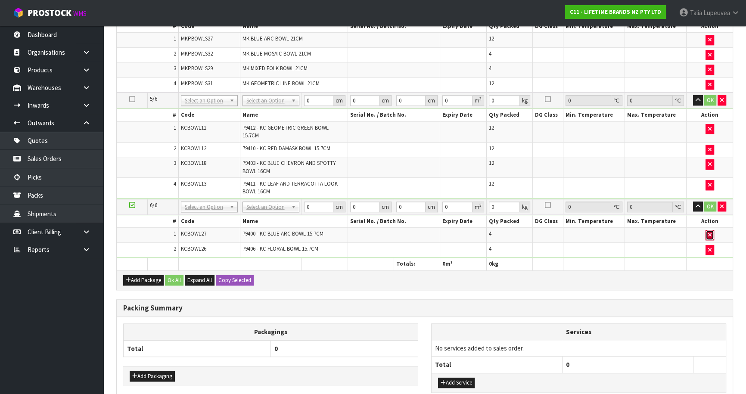
click at [708, 232] on button "button" at bounding box center [709, 235] width 9 height 10
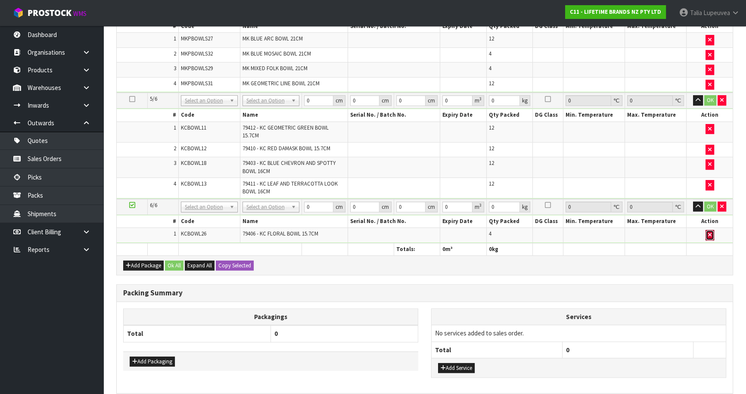
click at [708, 232] on button "button" at bounding box center [709, 235] width 9 height 10
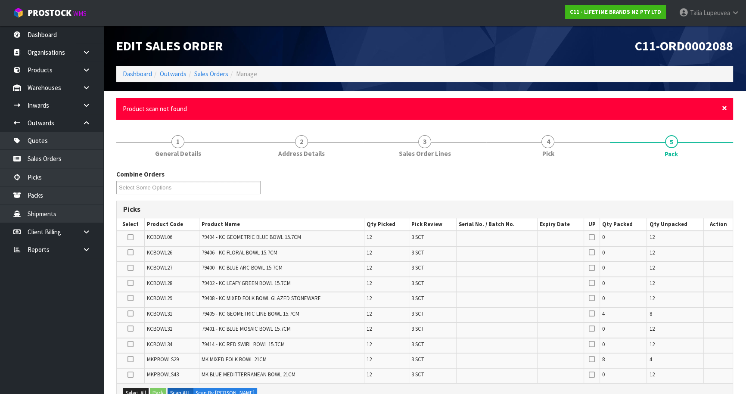
click at [723, 104] on span "×" at bounding box center [723, 108] width 5 height 12
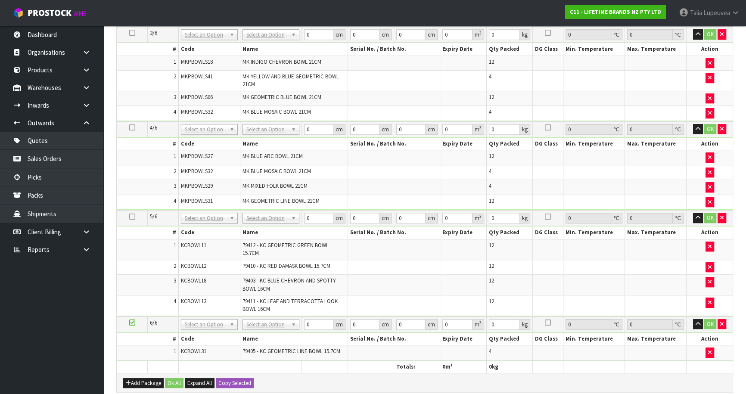
scroll to position [704, 0]
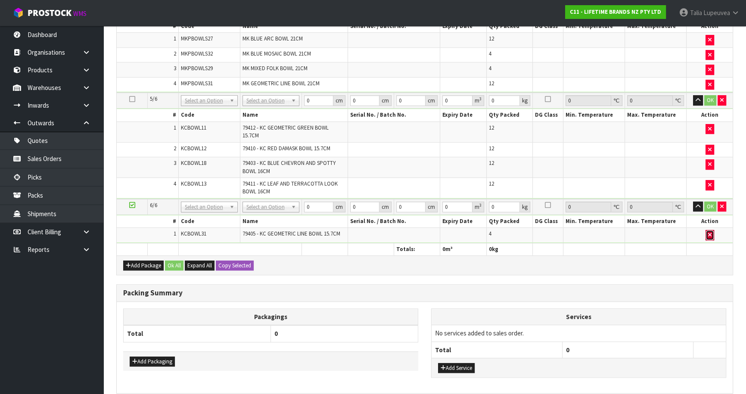
click at [711, 231] on button "button" at bounding box center [709, 235] width 9 height 10
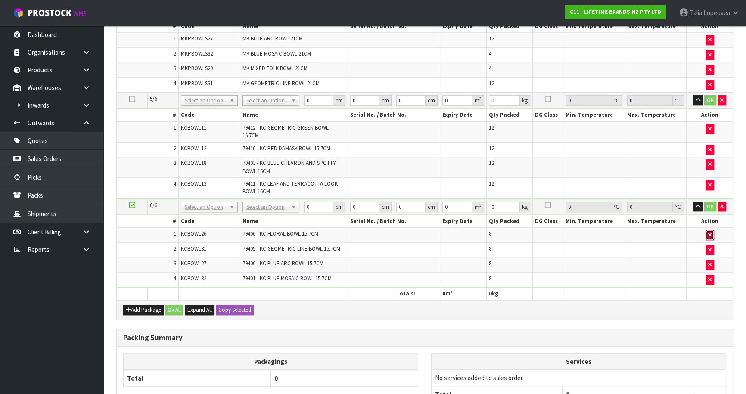
click at [708, 230] on button "button" at bounding box center [709, 235] width 9 height 10
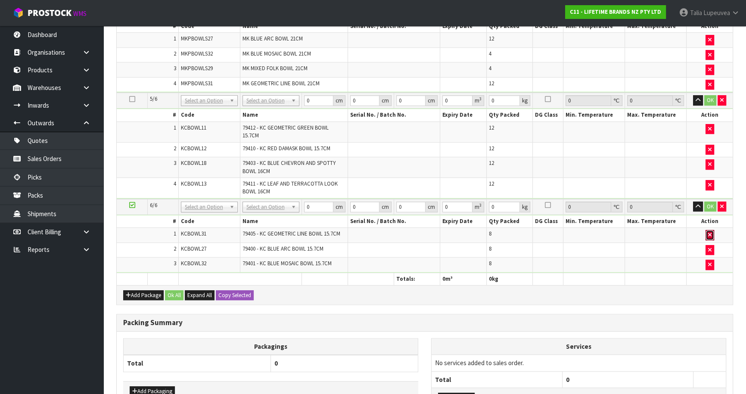
click at [708, 230] on button "button" at bounding box center [709, 235] width 9 height 10
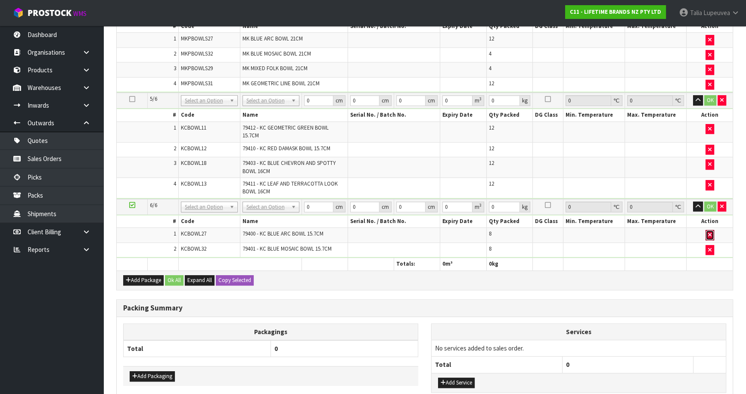
click at [708, 230] on button "button" at bounding box center [709, 235] width 9 height 10
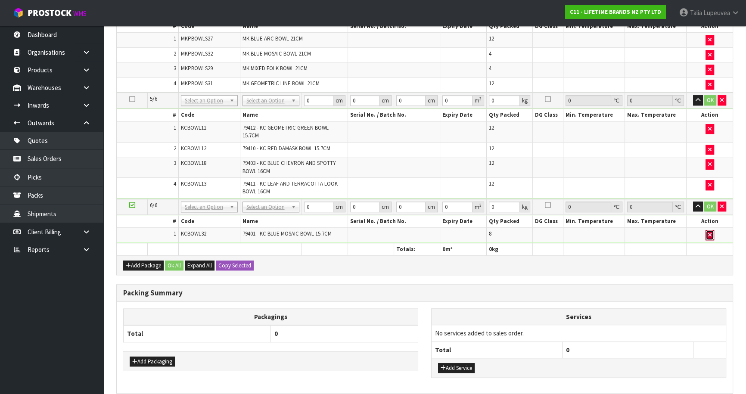
click at [708, 230] on button "button" at bounding box center [709, 235] width 9 height 10
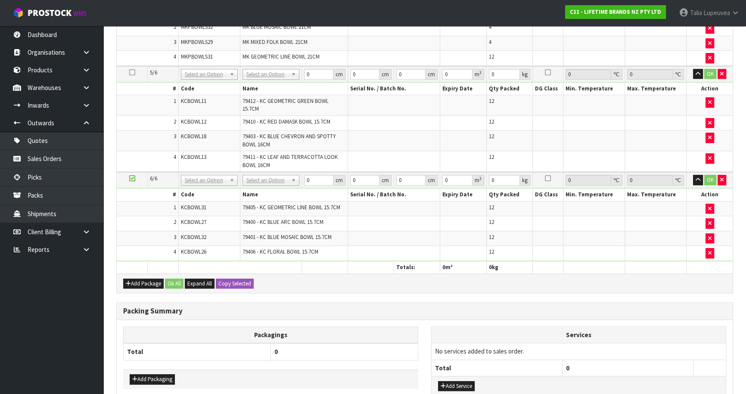
scroll to position [682, 0]
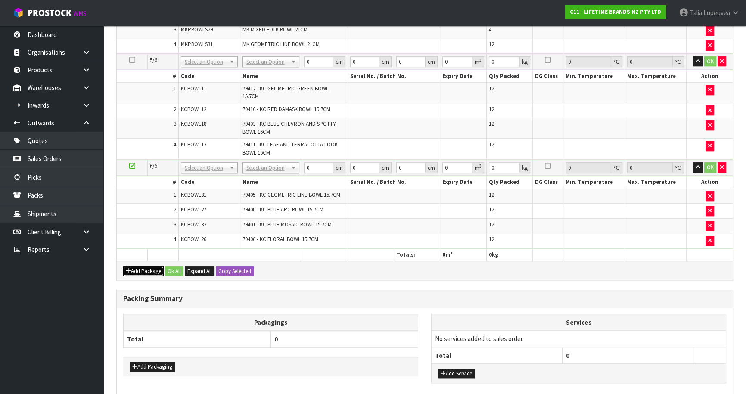
drag, startPoint x: 145, startPoint y: 264, endPoint x: 142, endPoint y: 260, distance: 4.9
click at [145, 266] on button "Add Package" at bounding box center [143, 271] width 40 height 10
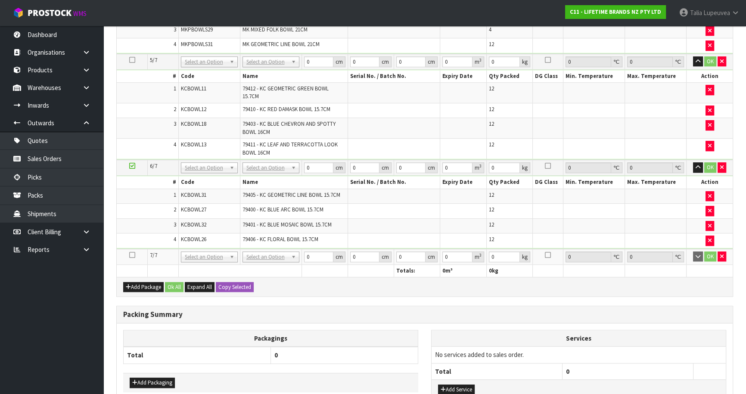
click at [131, 249] on td at bounding box center [132, 257] width 31 height 16
click at [133, 255] on icon at bounding box center [132, 255] width 6 height 0
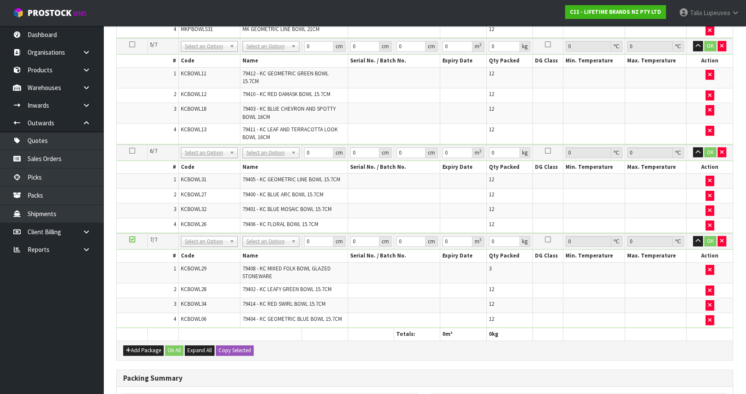
scroll to position [637, 0]
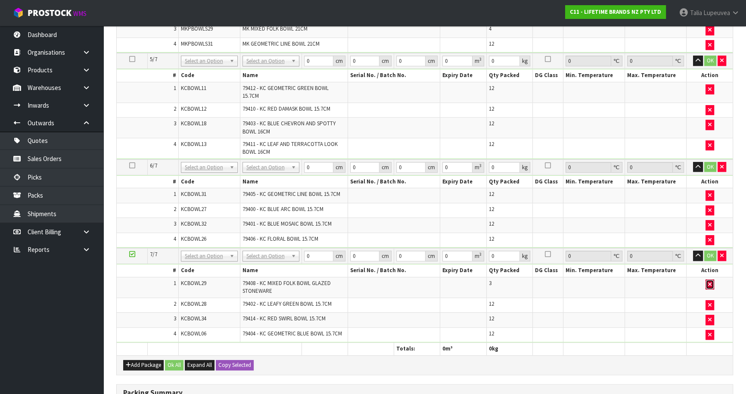
click at [708, 279] on button "button" at bounding box center [709, 284] width 9 height 10
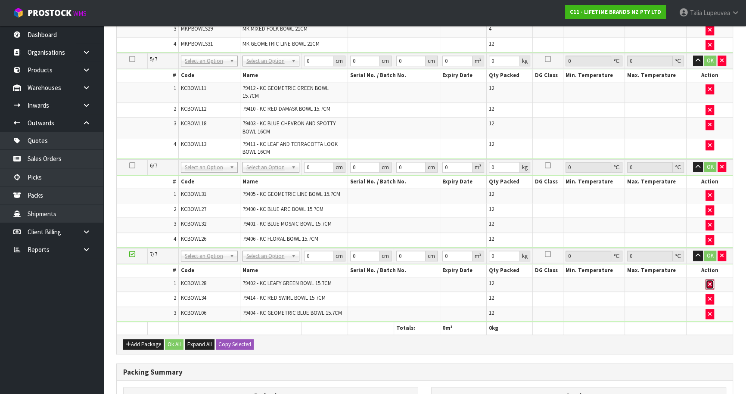
click at [708, 279] on button "button" at bounding box center [709, 284] width 9 height 10
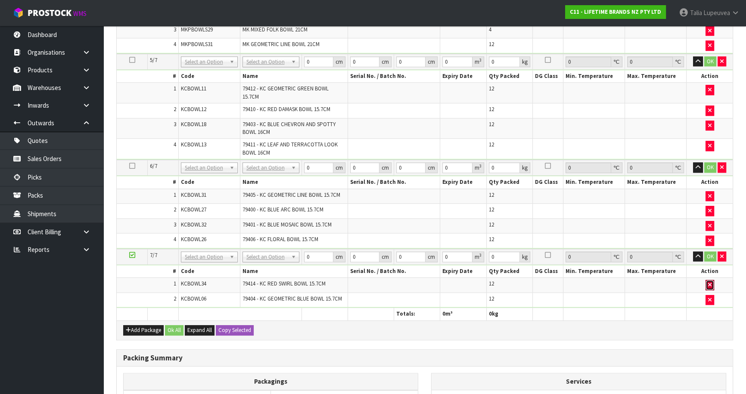
click at [708, 280] on button "button" at bounding box center [709, 285] width 9 height 10
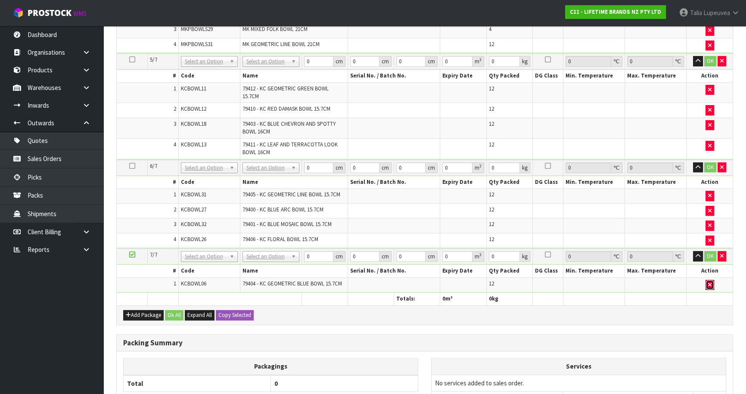
click at [708, 280] on button "button" at bounding box center [709, 285] width 9 height 10
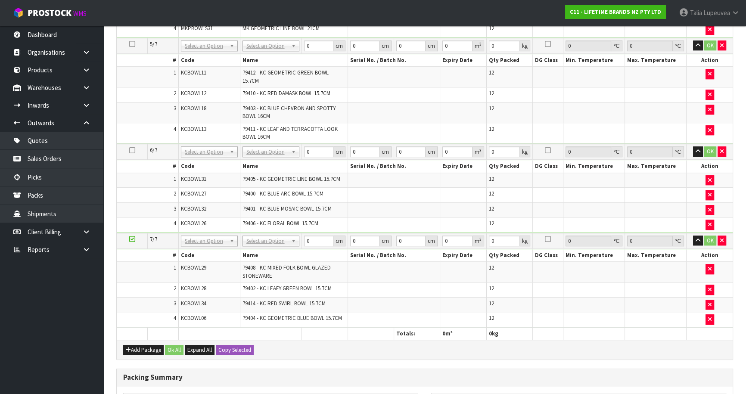
scroll to position [622, 0]
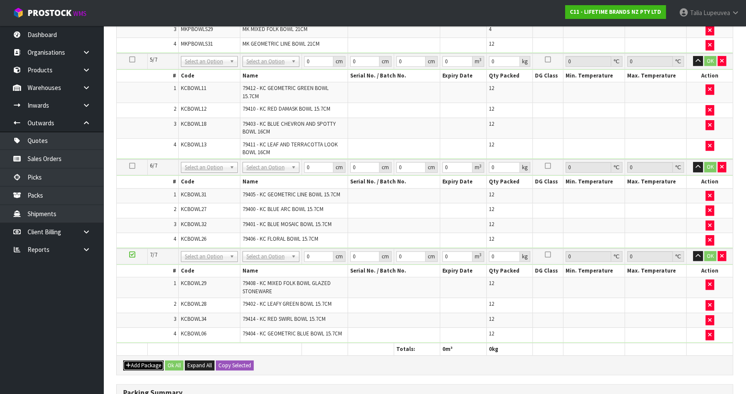
click at [148, 360] on button "Add Package" at bounding box center [143, 365] width 40 height 10
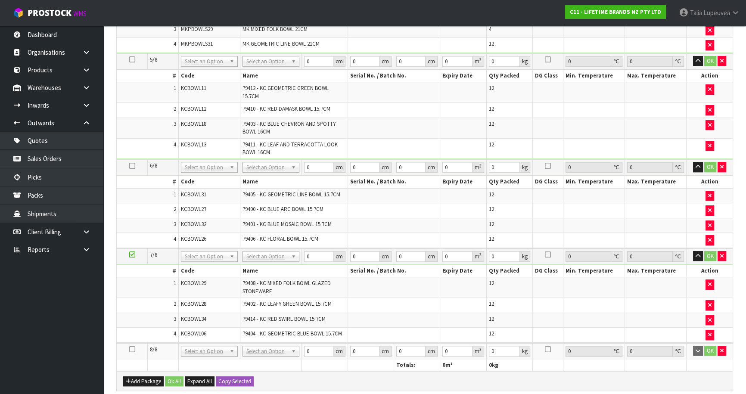
click at [130, 349] on icon at bounding box center [132, 349] width 6 height 0
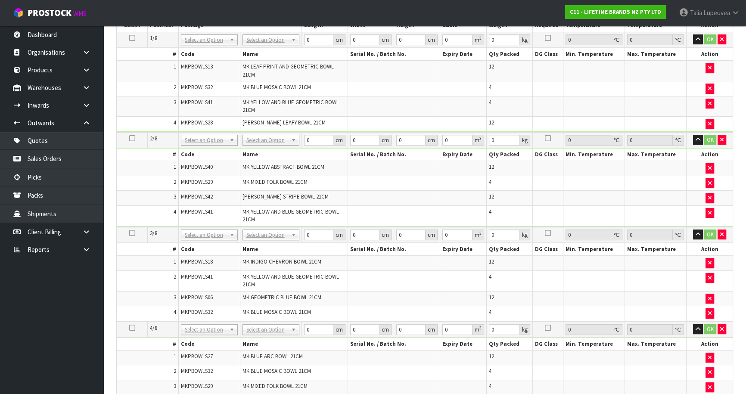
scroll to position [161, 0]
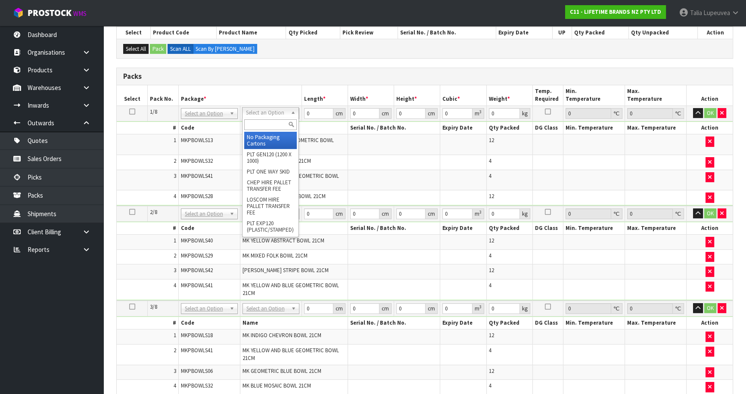
click at [273, 121] on input "text" at bounding box center [270, 124] width 53 height 11
type input "OC"
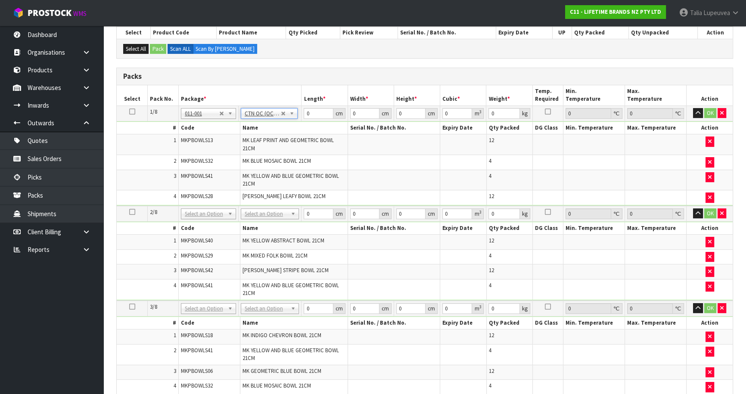
type input "17.55"
click at [133, 111] on icon at bounding box center [132, 111] width 6 height 0
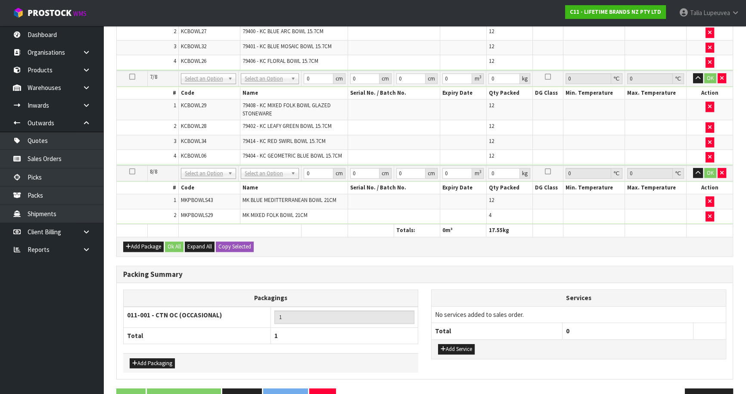
scroll to position [788, 0]
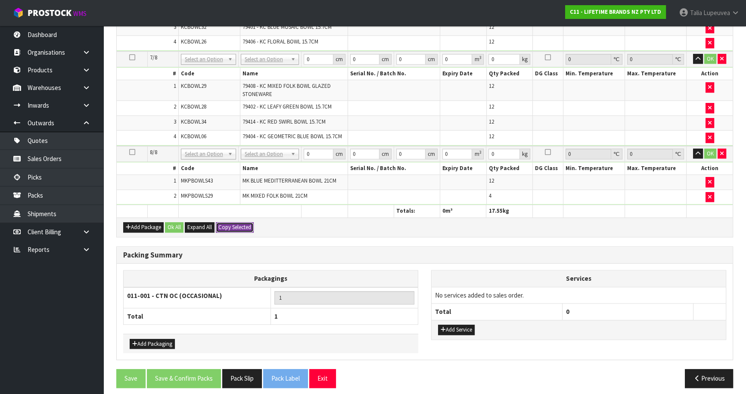
click at [232, 222] on button "Copy Selected" at bounding box center [235, 227] width 38 height 10
click at [232, 223] on span "Confirm" at bounding box center [227, 226] width 19 height 7
type input "17.55"
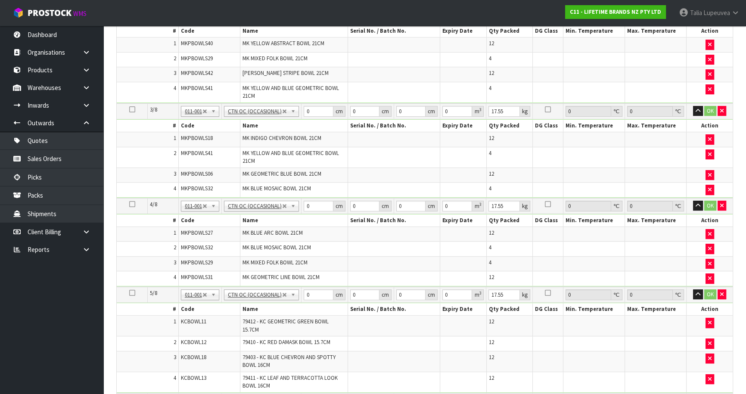
scroll to position [123, 0]
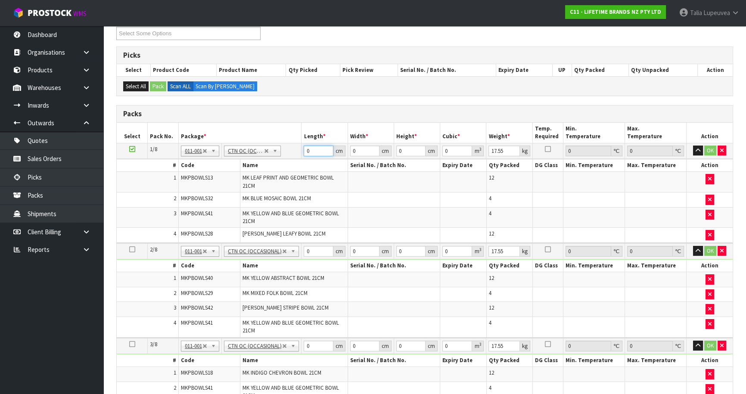
drag, startPoint x: 311, startPoint y: 152, endPoint x: 285, endPoint y: 160, distance: 27.4
click at [284, 160] on tbody "1/8 NONE 007-001 007-002 007-004 007-009 007-013 007-014 007-015 007-017 007-01…" at bounding box center [425, 193] width 616 height 100
drag, startPoint x: 316, startPoint y: 252, endPoint x: 294, endPoint y: 242, distance: 23.7
click at [294, 243] on tr "2/8 NONE 007-001 007-002 007-004 007-009 007-013 007-014 007-015 007-017 007-01…" at bounding box center [425, 251] width 616 height 16
drag, startPoint x: 313, startPoint y: 343, endPoint x: 293, endPoint y: 350, distance: 21.6
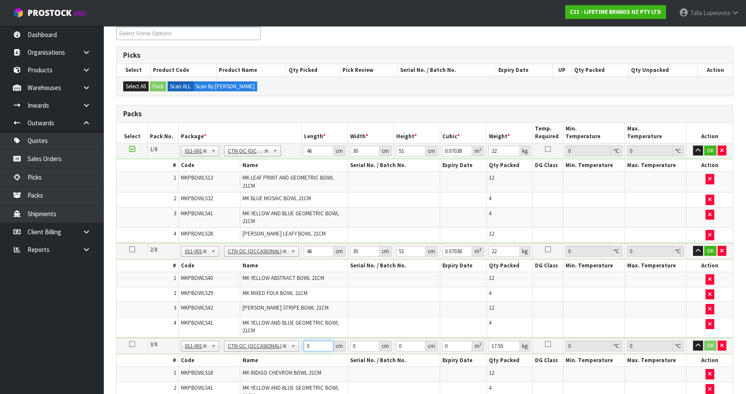
click at [293, 350] on tr "3/8 NONE 007-001 007-002 007-004 007-009 007-013 007-014 007-015 007-017 007-01…" at bounding box center [425, 346] width 616 height 16
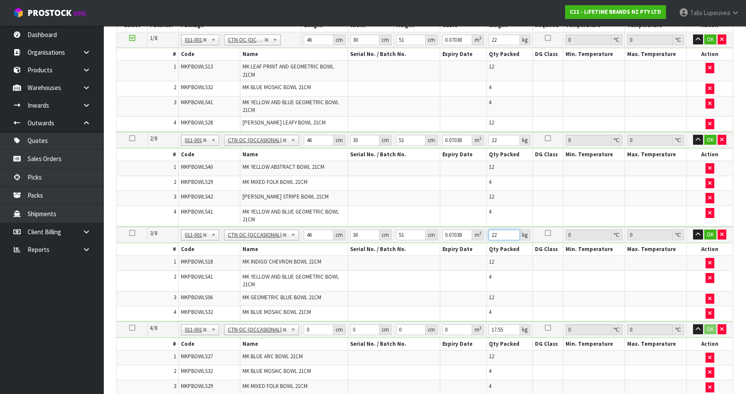
scroll to position [241, 0]
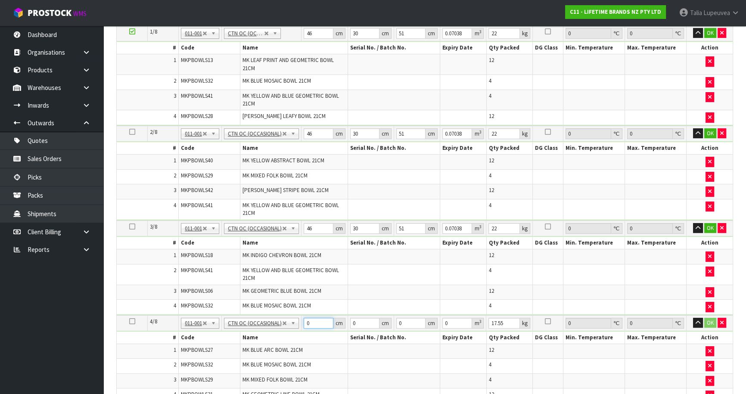
drag, startPoint x: 312, startPoint y: 320, endPoint x: 293, endPoint y: 317, distance: 19.2
click at [293, 317] on tr "4/8 NONE 007-001 007-002 007-004 007-009 007-013 007-014 007-015 007-017 007-01…" at bounding box center [425, 323] width 616 height 16
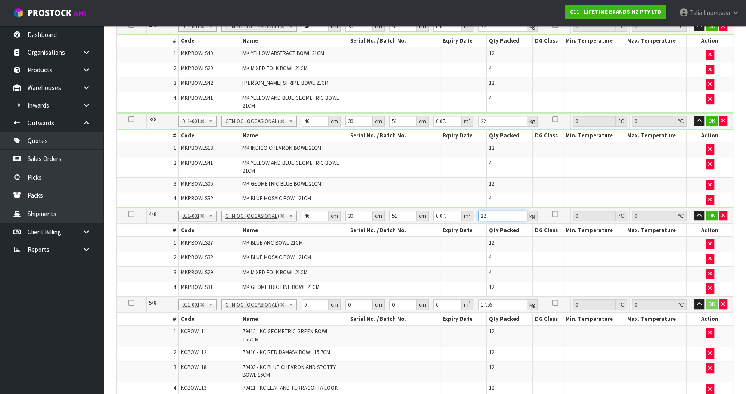
scroll to position [358, 0]
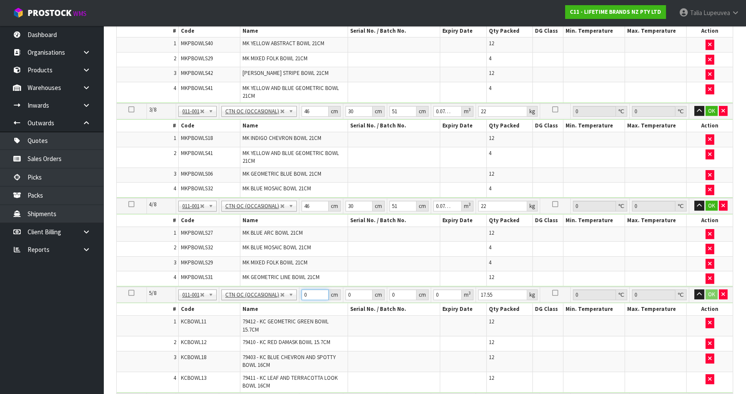
drag, startPoint x: 308, startPoint y: 292, endPoint x: 293, endPoint y: 291, distance: 14.6
click at [293, 292] on tr "5/8 NONE 007-001 007-002 007-004 007-009 007-013 007-014 007-015 007-017 007-01…" at bounding box center [425, 295] width 616 height 16
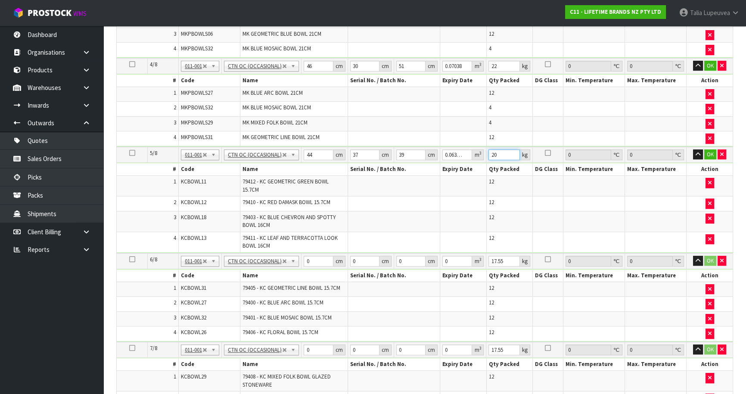
scroll to position [514, 0]
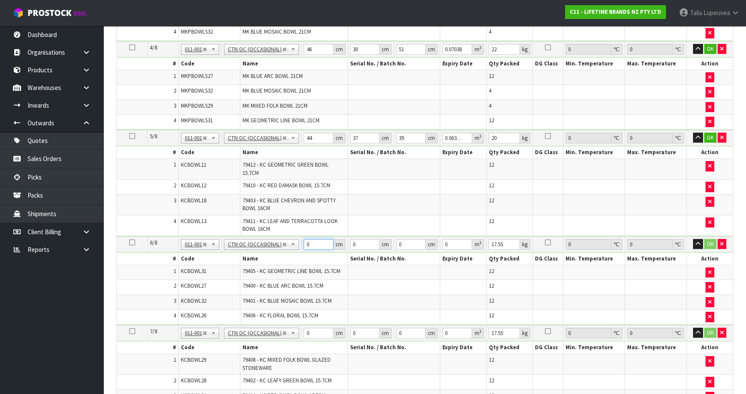
drag, startPoint x: 303, startPoint y: 241, endPoint x: 271, endPoint y: 240, distance: 32.3
click at [271, 240] on tr "6/8 NONE 007-001 007-002 007-004 007-009 007-013 007-014 007-015 007-017 007-01…" at bounding box center [425, 244] width 616 height 16
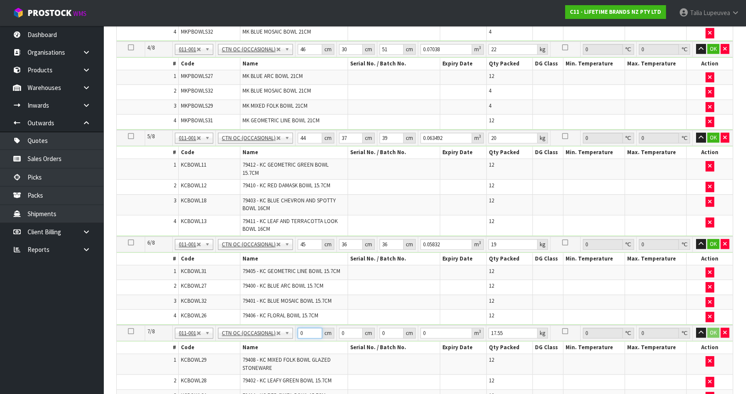
drag, startPoint x: 303, startPoint y: 327, endPoint x: 297, endPoint y: 326, distance: 6.9
click at [297, 326] on td "0 cm" at bounding box center [315, 333] width 41 height 16
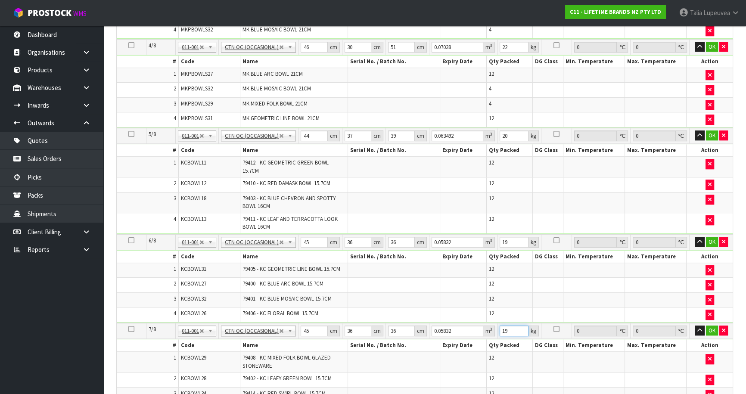
scroll to position [593, 0]
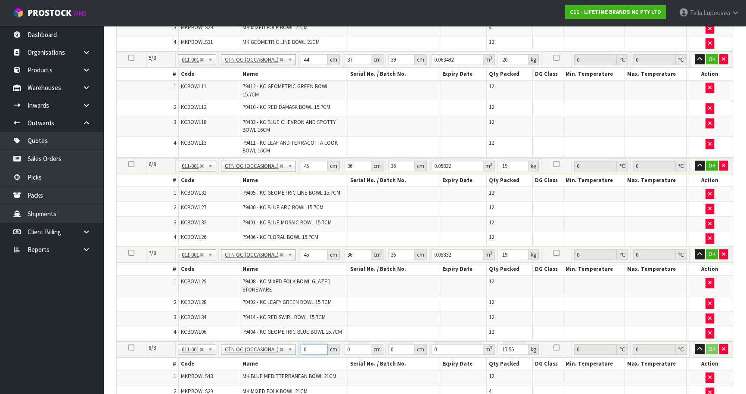
click at [291, 344] on tr "8/8 NONE 007-001 007-002 007-004 007-009 007-013 007-014 007-015 007-017 007-01…" at bounding box center [425, 349] width 616 height 16
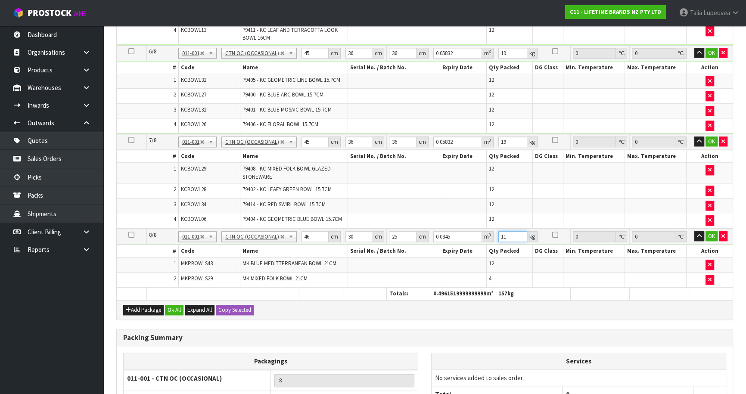
scroll to position [710, 0]
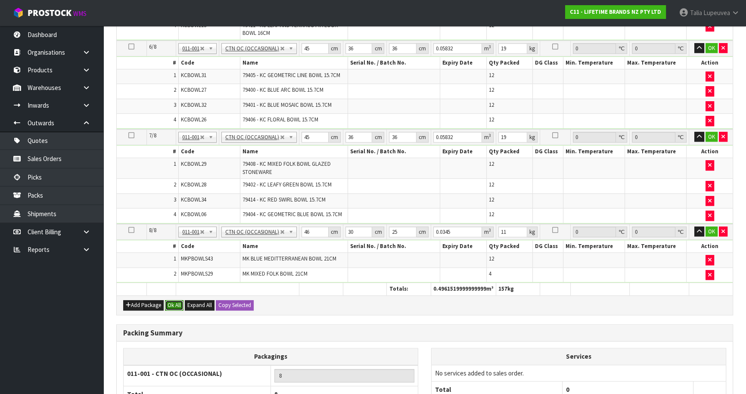
click at [172, 300] on button "Ok All" at bounding box center [174, 305] width 19 height 10
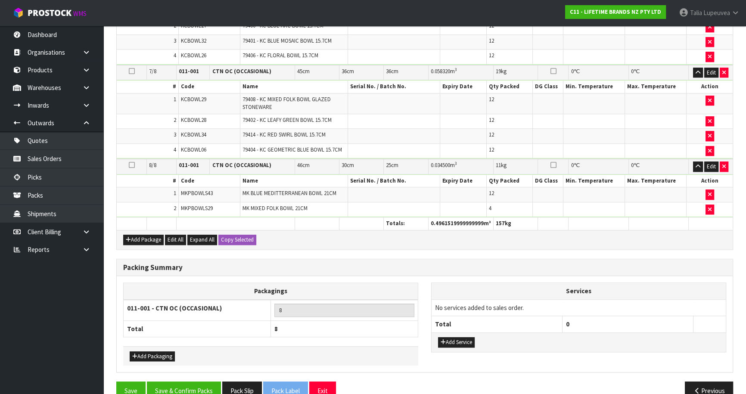
scroll to position [783, 0]
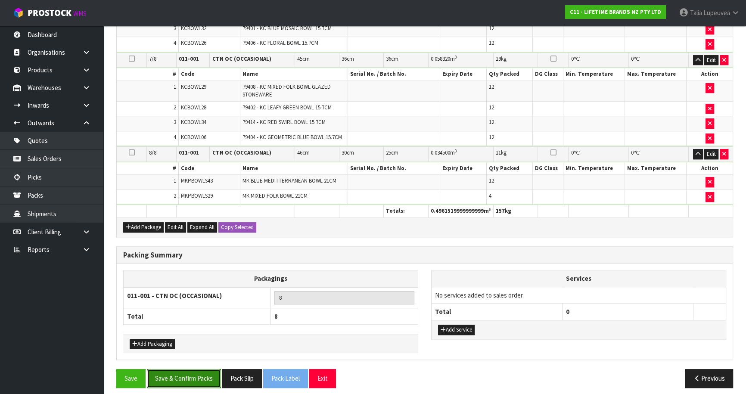
click at [196, 369] on button "Save & Confirm Packs" at bounding box center [184, 378] width 74 height 19
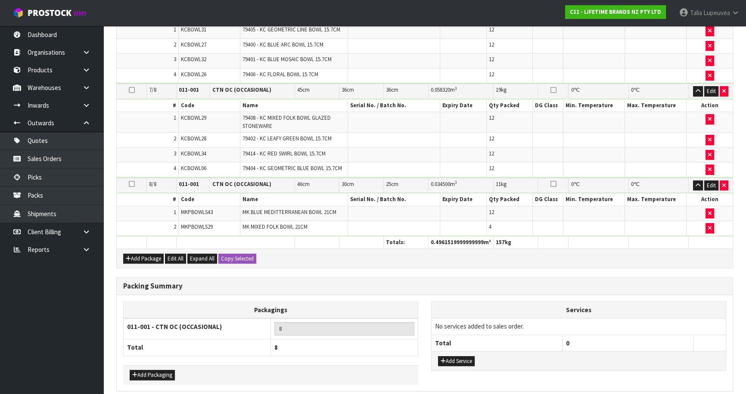
scroll to position [0, 0]
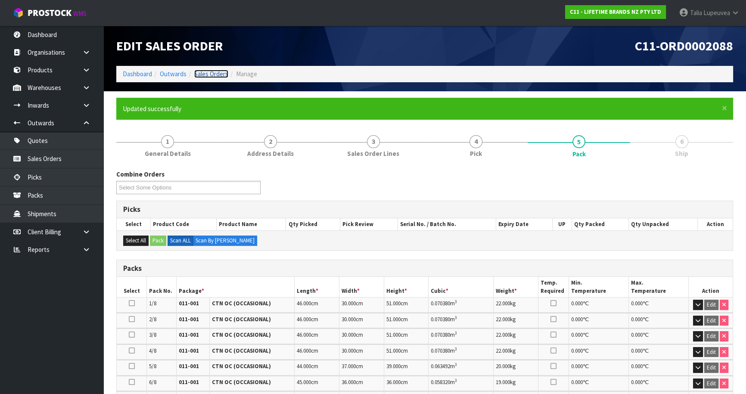
click at [213, 77] on link "Sales Orders" at bounding box center [211, 74] width 34 height 8
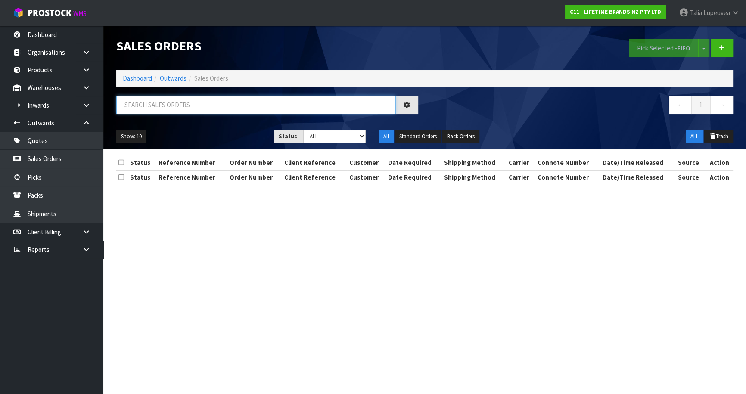
click at [207, 99] on input "text" at bounding box center [255, 105] width 279 height 19
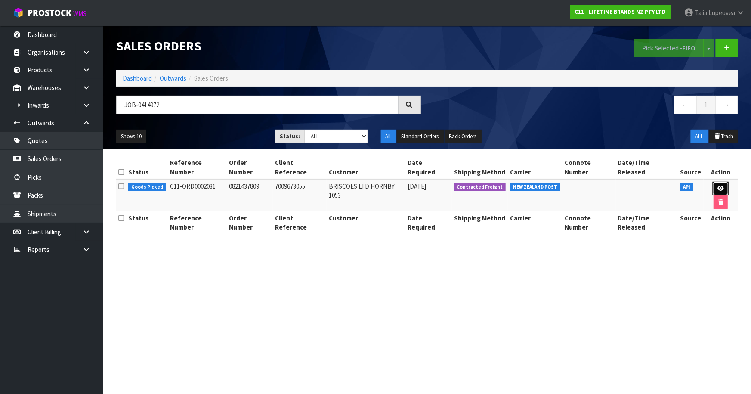
click at [713, 185] on link at bounding box center [721, 189] width 16 height 14
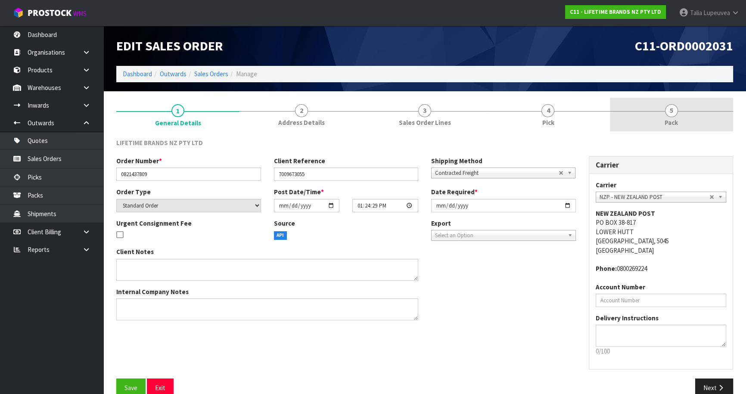
click at [686, 116] on link "5 Pack" at bounding box center [670, 115] width 123 height 34
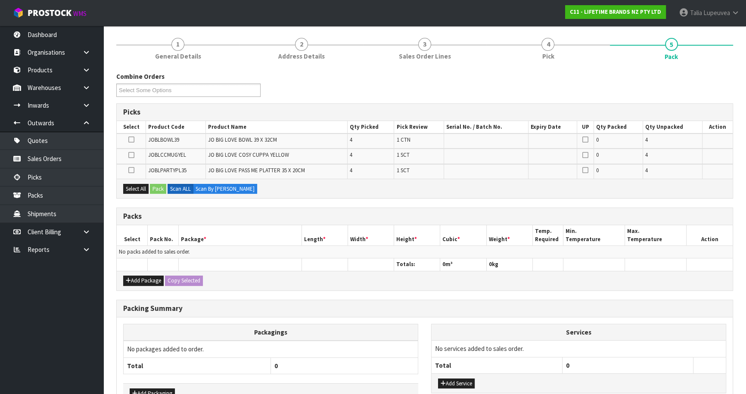
scroll to position [78, 0]
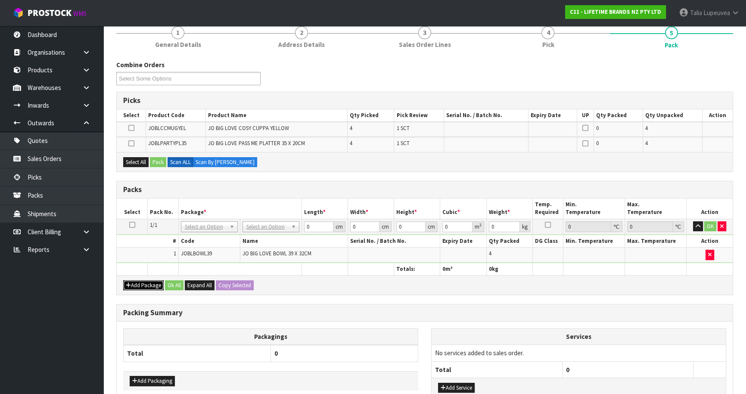
click at [143, 284] on button "Add Package" at bounding box center [143, 285] width 40 height 10
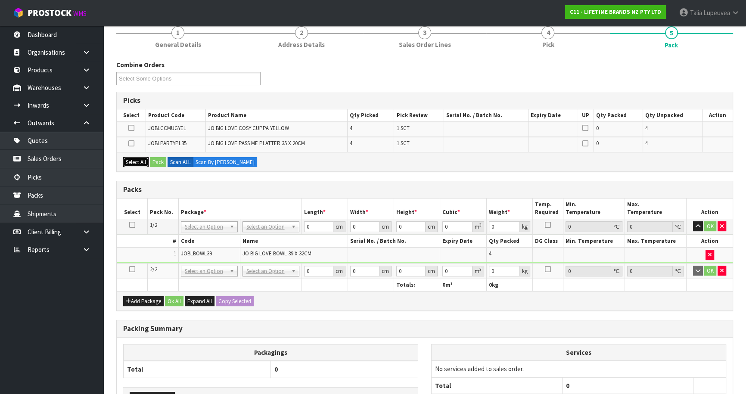
drag, startPoint x: 130, startPoint y: 159, endPoint x: 148, endPoint y: 155, distance: 18.1
click at [131, 158] on button "Select All" at bounding box center [135, 162] width 25 height 10
click at [157, 159] on button "Pack" at bounding box center [158, 162] width 16 height 10
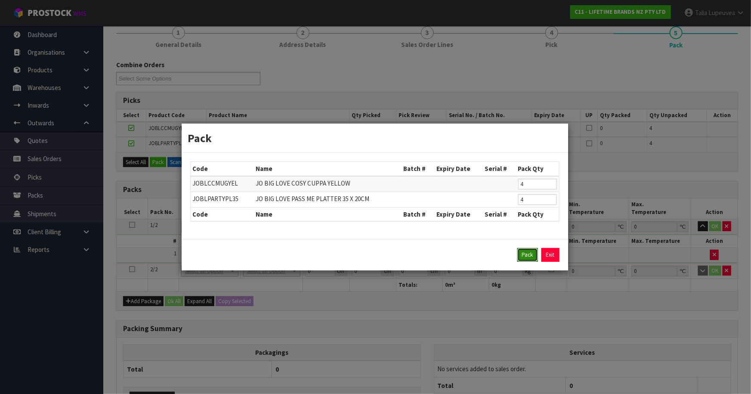
click at [525, 256] on button "Pack" at bounding box center [527, 255] width 21 height 14
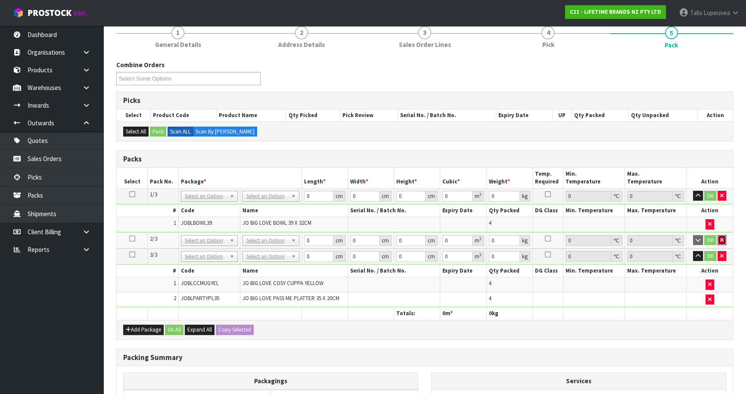
click at [723, 237] on icon "button" at bounding box center [721, 240] width 3 height 6
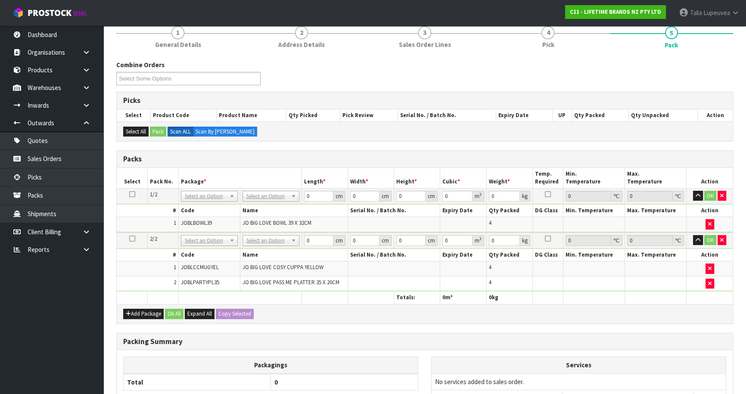
click at [274, 189] on td "No Packaging Cartons PLT GEN120 (1200 X 1000) PLT ONE WAY SKID CHEP HIRE PALLET…" at bounding box center [271, 195] width 62 height 15
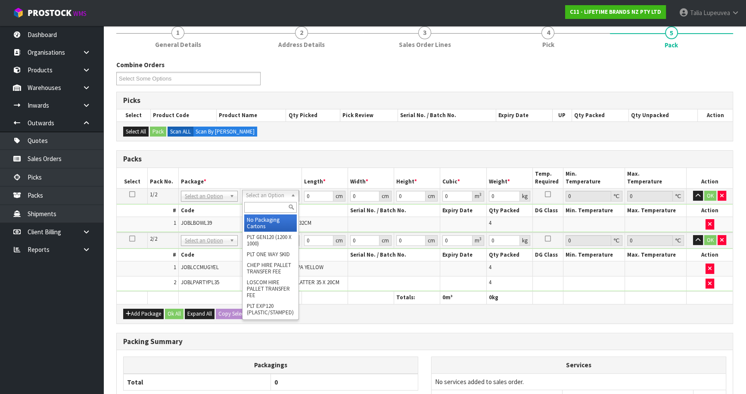
click at [272, 204] on input "text" at bounding box center [270, 207] width 53 height 11
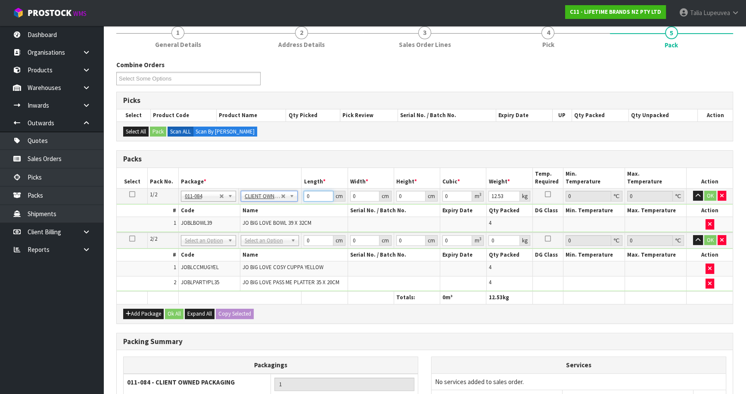
drag, startPoint x: 310, startPoint y: 196, endPoint x: 295, endPoint y: 192, distance: 15.3
click at [293, 192] on tr "1/2 NONE 007-001 007-002 007-004 007-009 007-013 007-014 007-015 007-017 007-01…" at bounding box center [425, 195] width 616 height 15
drag, startPoint x: 315, startPoint y: 240, endPoint x: 302, endPoint y: 240, distance: 13.4
click at [302, 240] on td "0 cm" at bounding box center [324, 240] width 46 height 16
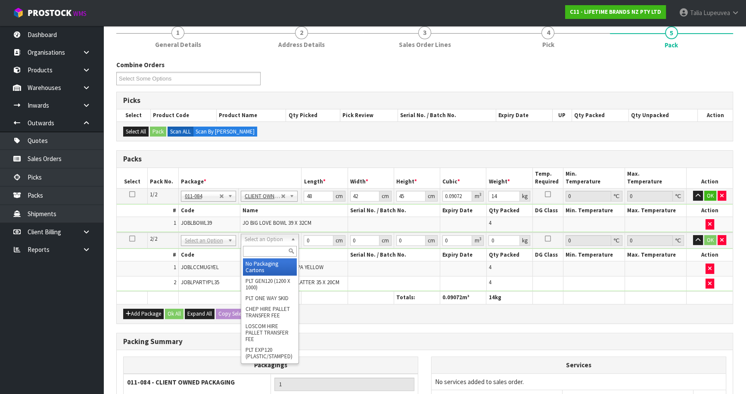
click at [263, 250] on input "text" at bounding box center [270, 251] width 54 height 11
drag, startPoint x: 285, startPoint y: 268, endPoint x: 306, endPoint y: 251, distance: 27.2
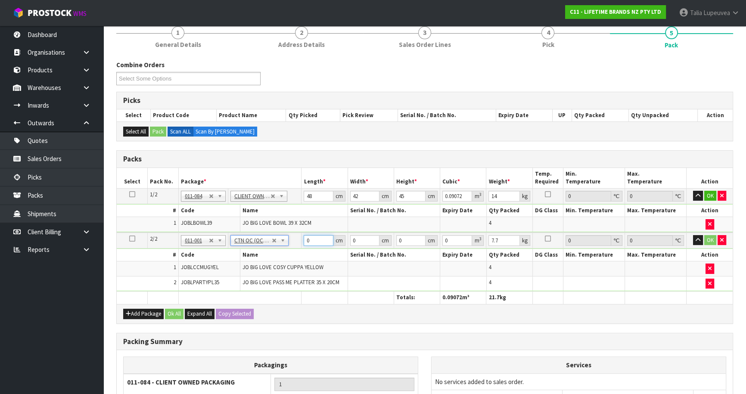
drag, startPoint x: 305, startPoint y: 241, endPoint x: 283, endPoint y: 242, distance: 22.0
click at [283, 242] on tr "2/2 NONE 007-001 007-002 007-004 007-009 007-013 007-014 007-015 007-017 007-01…" at bounding box center [425, 240] width 616 height 16
drag, startPoint x: 711, startPoint y: 235, endPoint x: 709, endPoint y: 226, distance: 9.1
click at [711, 235] on button "OK" at bounding box center [710, 240] width 12 height 10
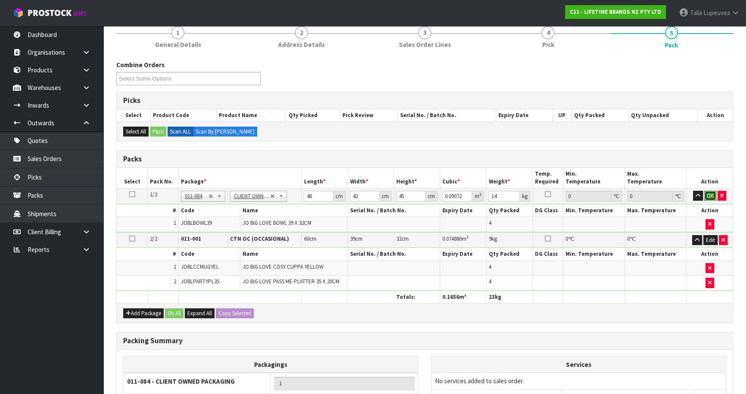
click at [707, 198] on button "OK" at bounding box center [710, 196] width 12 height 10
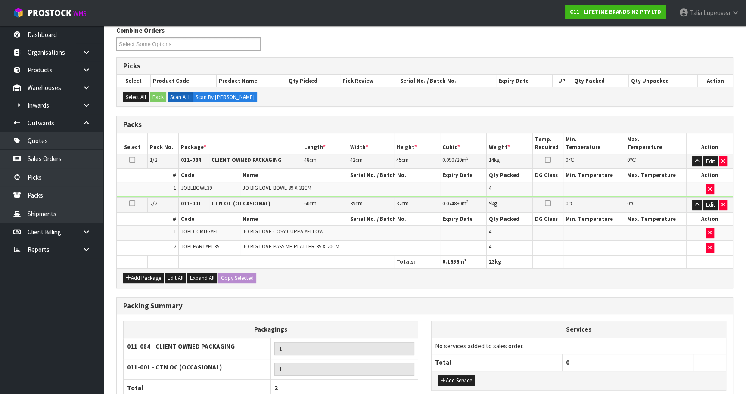
scroll to position [188, 0]
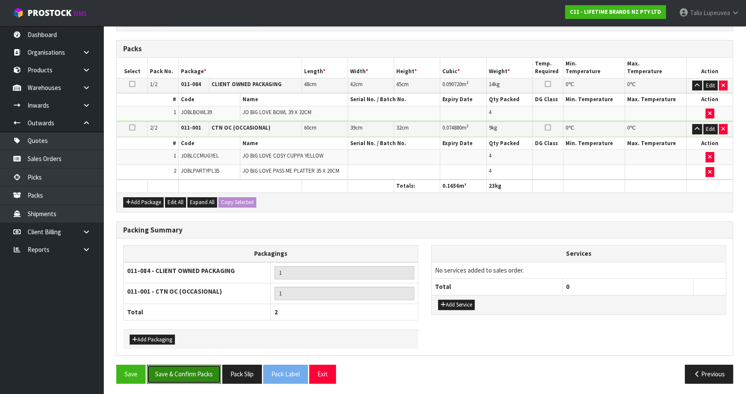
drag, startPoint x: 207, startPoint y: 375, endPoint x: 252, endPoint y: 356, distance: 48.8
click at [207, 374] on button "Save & Confirm Packs" at bounding box center [184, 374] width 74 height 19
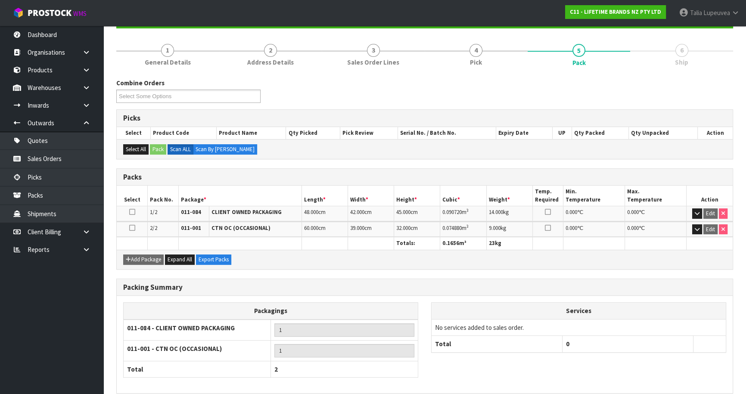
scroll to position [130, 0]
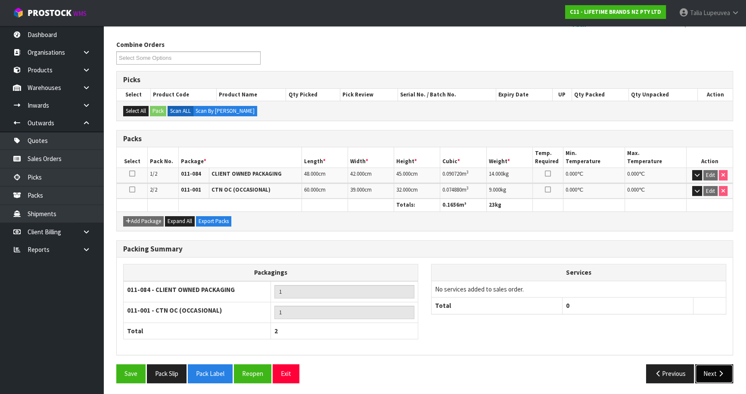
click at [713, 370] on button "Next" at bounding box center [714, 373] width 38 height 19
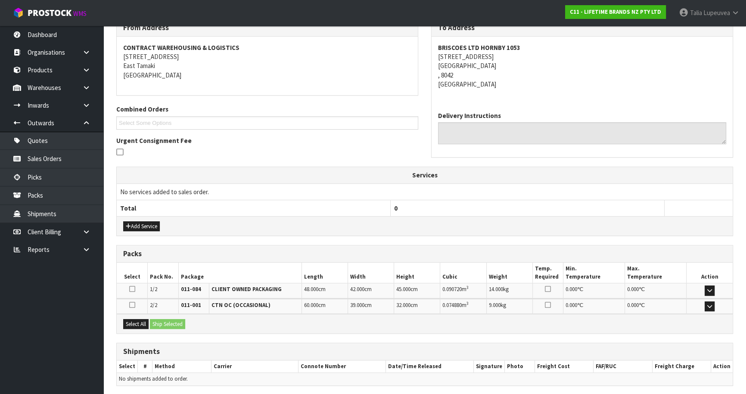
scroll to position [181, 0]
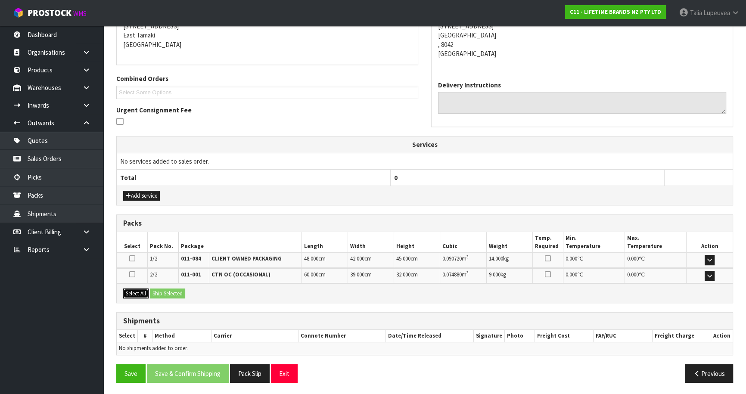
drag, startPoint x: 142, startPoint y: 291, endPoint x: 165, endPoint y: 291, distance: 22.8
click at [147, 291] on button "Select All" at bounding box center [135, 293] width 25 height 10
click at [165, 292] on button "Ship Selected" at bounding box center [167, 293] width 35 height 10
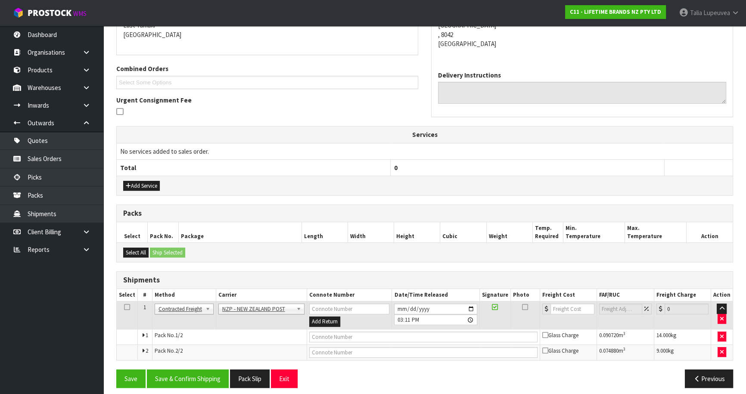
scroll to position [197, 0]
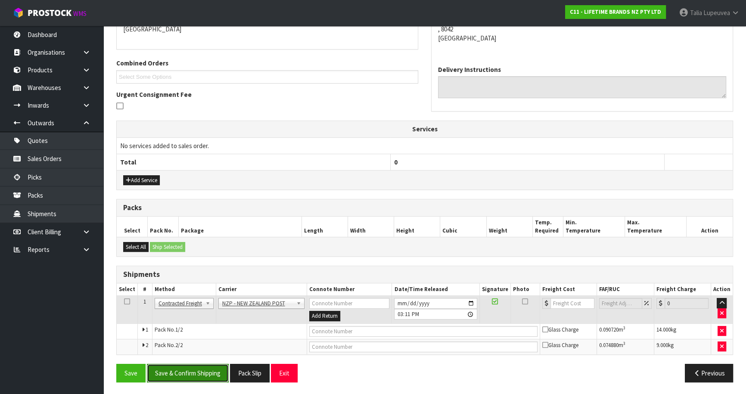
click at [210, 371] on button "Save & Confirm Shipping" at bounding box center [188, 373] width 82 height 19
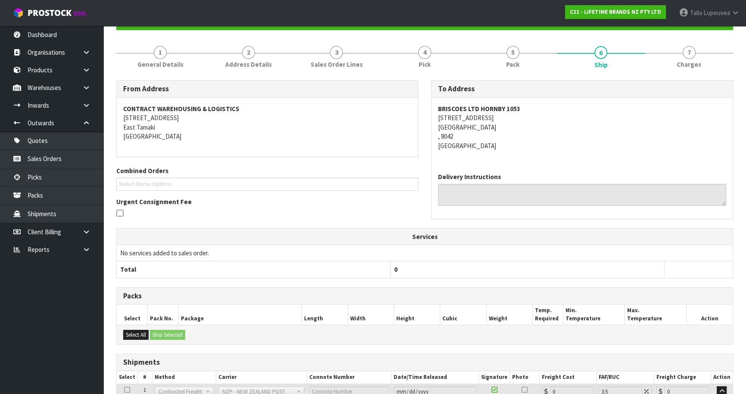
scroll to position [184, 0]
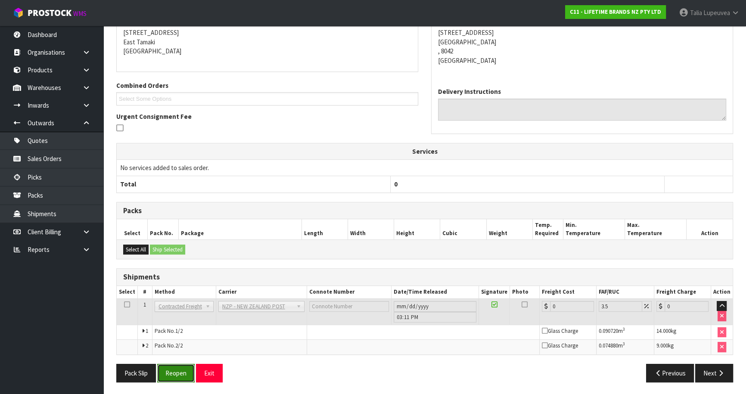
click at [169, 366] on button "Reopen" at bounding box center [175, 373] width 37 height 19
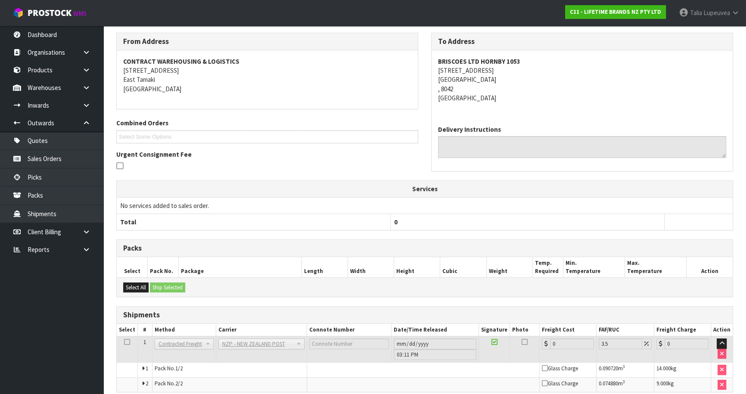
scroll to position [174, 0]
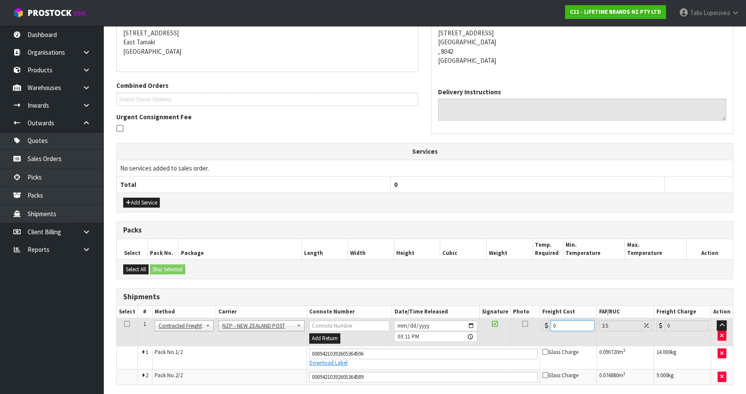
drag, startPoint x: 569, startPoint y: 325, endPoint x: 514, endPoint y: 344, distance: 58.4
click at [514, 345] on tbody "1 Client Local Pickup Customer Local Pickup Company Freight Contracted Freight …" at bounding box center [425, 351] width 616 height 66
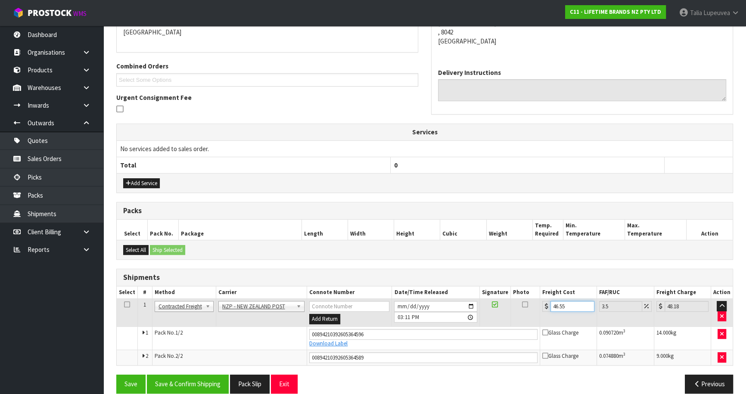
scroll to position [204, 0]
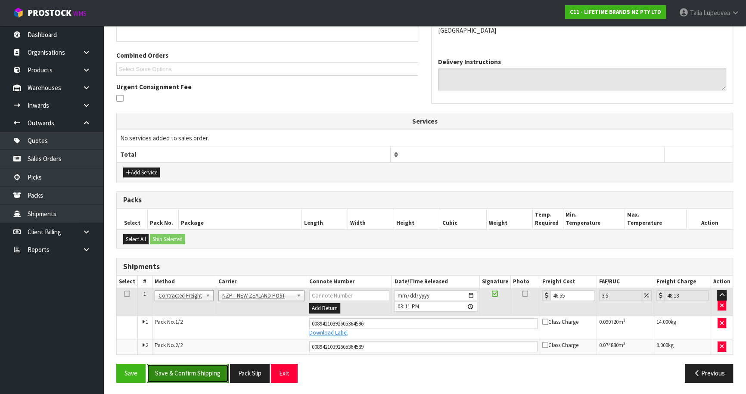
click at [198, 378] on button "Save & Confirm Shipping" at bounding box center [188, 373] width 82 height 19
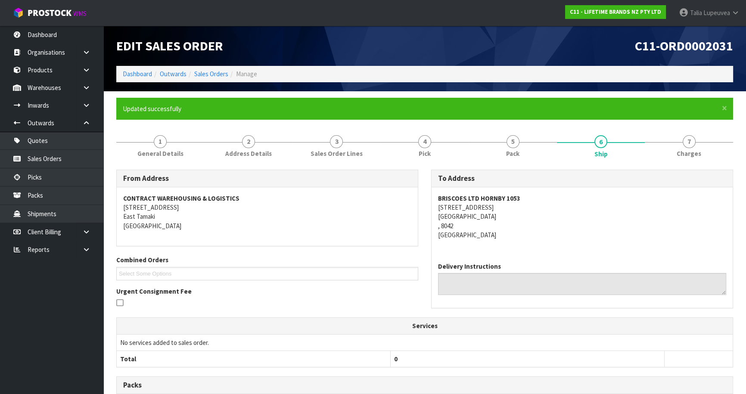
scroll to position [180, 0]
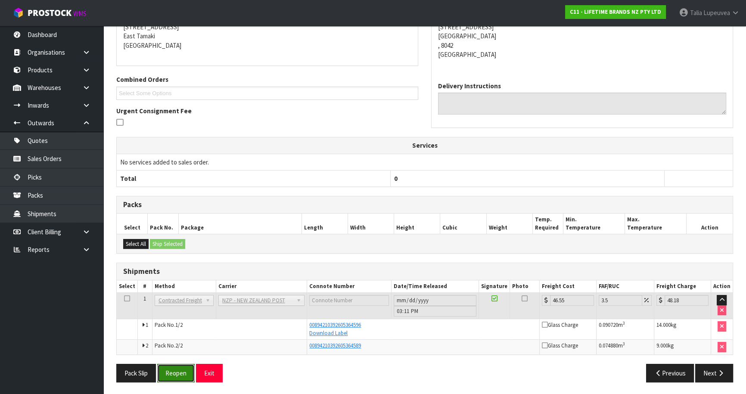
click at [186, 374] on button "Reopen" at bounding box center [175, 373] width 37 height 19
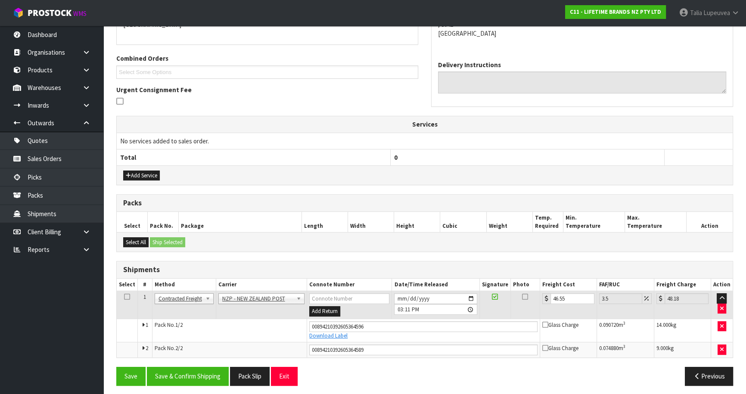
scroll to position [204, 0]
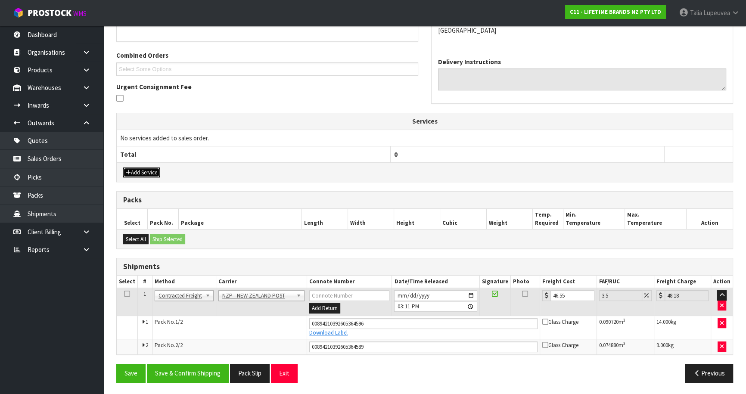
click at [138, 169] on button "Add Service" at bounding box center [141, 172] width 37 height 10
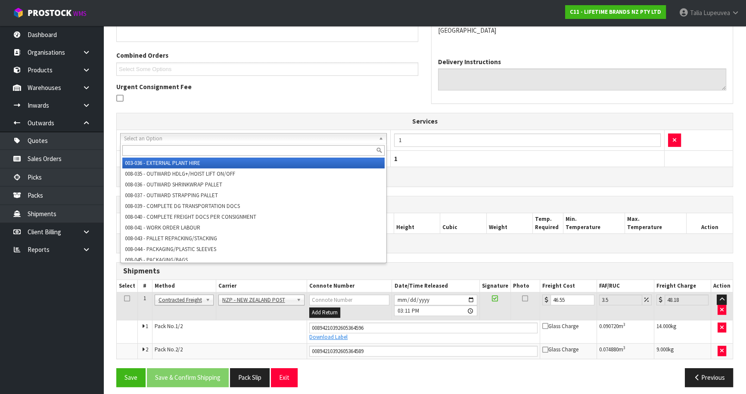
drag, startPoint x: 212, startPoint y: 148, endPoint x: 212, endPoint y: 142, distance: 5.2
click at [212, 147] on input "text" at bounding box center [253, 150] width 262 height 11
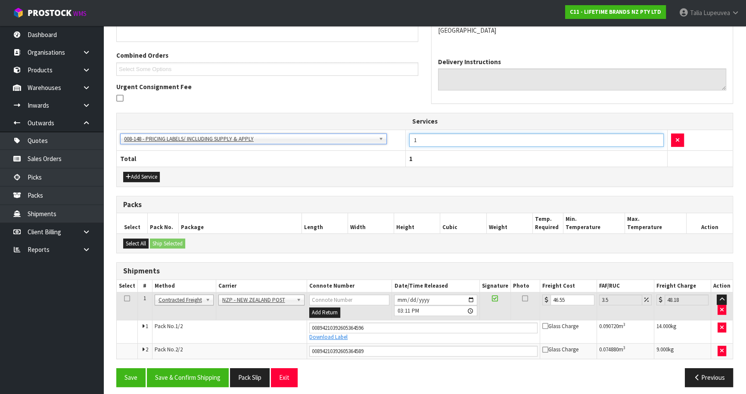
drag, startPoint x: 467, startPoint y: 142, endPoint x: 405, endPoint y: 144, distance: 61.6
click at [406, 145] on td "1" at bounding box center [535, 140] width 261 height 21
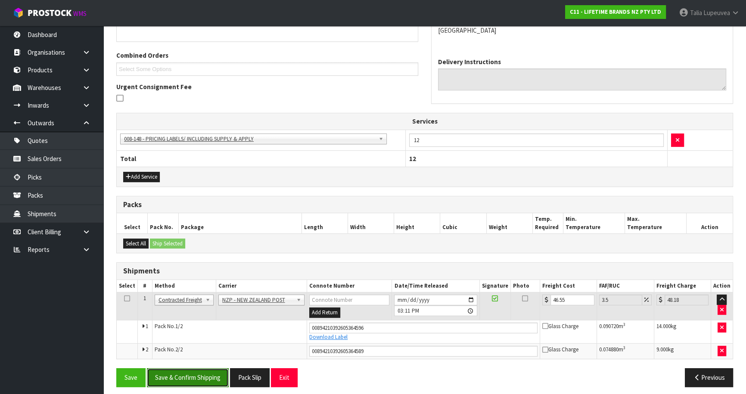
click at [215, 378] on button "Save & Confirm Shipping" at bounding box center [188, 377] width 82 height 19
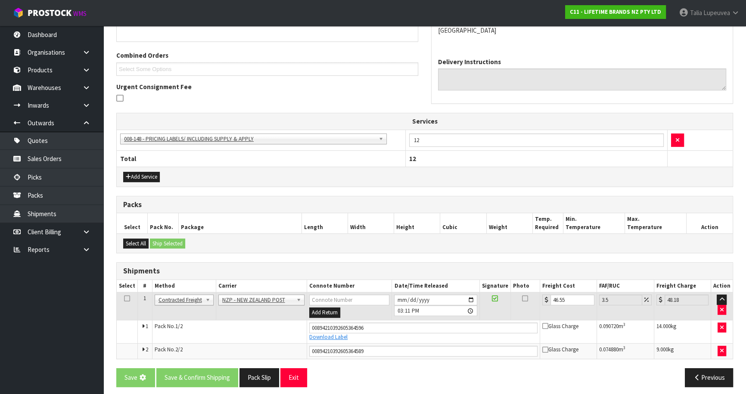
scroll to position [0, 0]
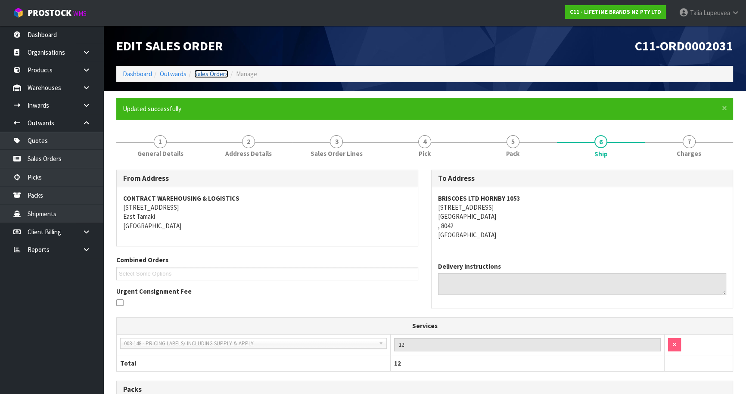
click at [222, 74] on link "Sales Orders" at bounding box center [211, 74] width 34 height 8
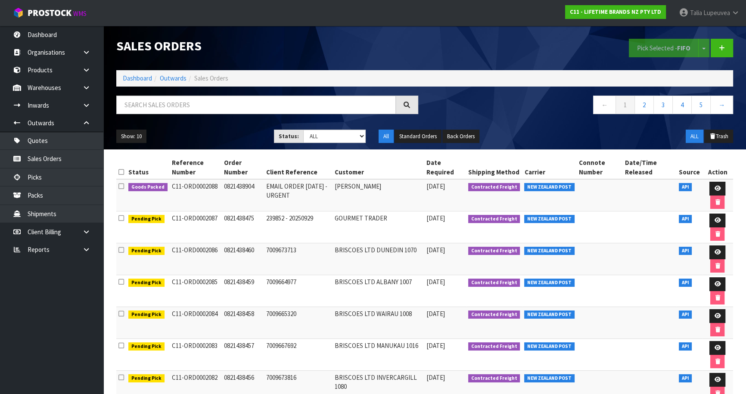
click at [280, 69] on div "Sales Orders Pick Selected - FIFO Split button! FIFO - First In First Out FEFO …" at bounding box center [424, 48] width 629 height 44
click at [247, 107] on input "text" at bounding box center [255, 105] width 279 height 19
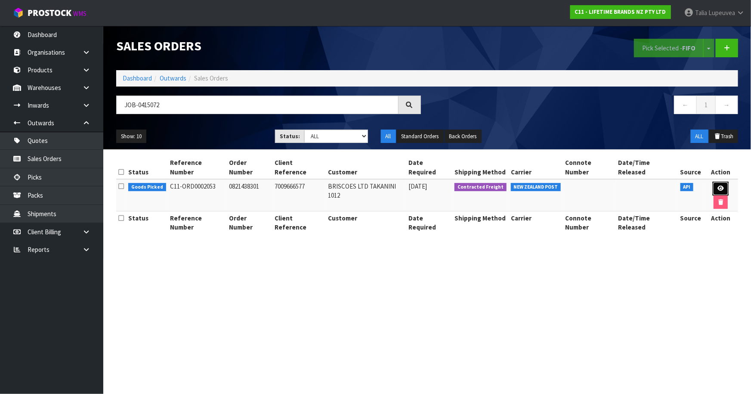
click at [713, 182] on link at bounding box center [721, 189] width 16 height 14
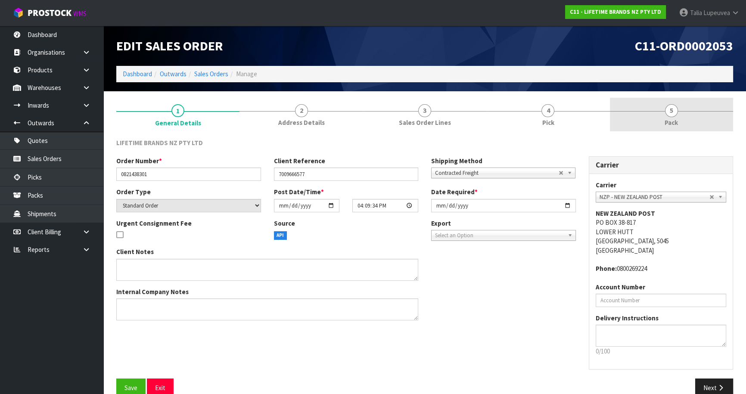
click at [678, 125] on link "5 Pack" at bounding box center [670, 115] width 123 height 34
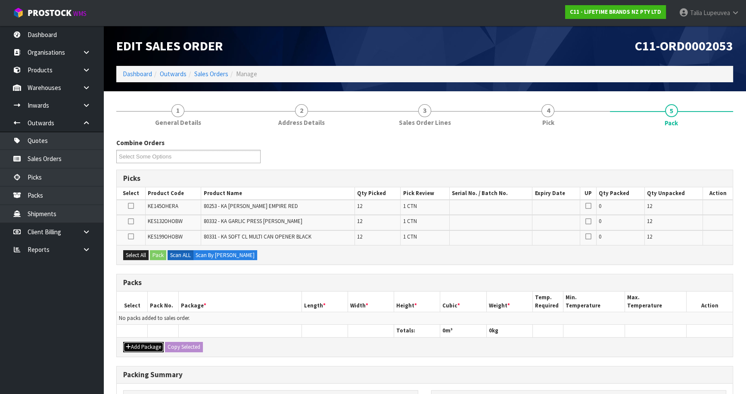
click at [144, 342] on button "Add Package" at bounding box center [143, 347] width 40 height 10
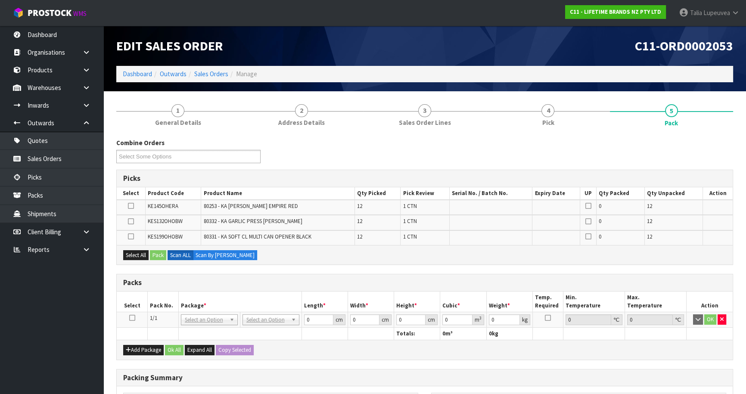
click at [130, 318] on icon at bounding box center [132, 318] width 6 height 0
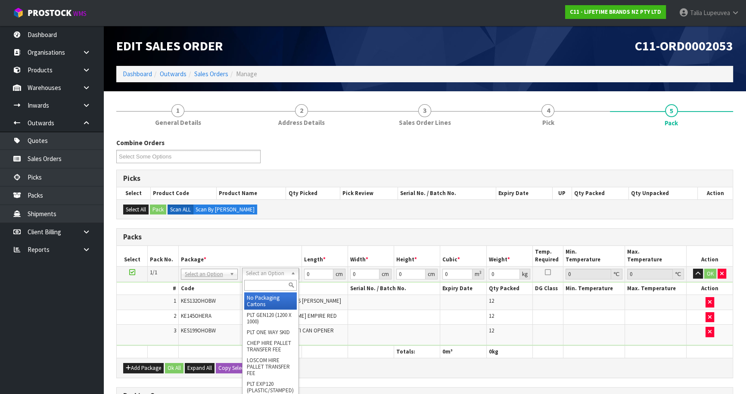
click at [284, 285] on input "text" at bounding box center [270, 285] width 53 height 11
drag, startPoint x: 284, startPoint y: 298, endPoint x: 290, endPoint y: 289, distance: 11.0
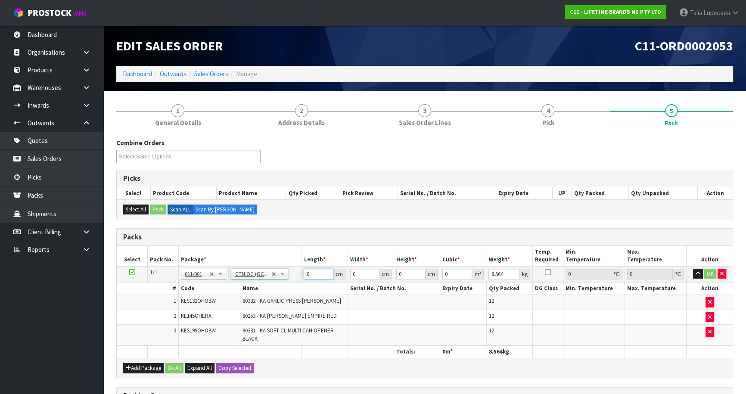
drag, startPoint x: 311, startPoint y: 273, endPoint x: 287, endPoint y: 272, distance: 24.1
click at [283, 273] on tr "1/1 NONE 007-001 007-002 007-004 007-009 007-013 007-014 007-015 007-017 007-01…" at bounding box center [425, 273] width 616 height 15
click at [712, 270] on button "OK" at bounding box center [710, 274] width 12 height 10
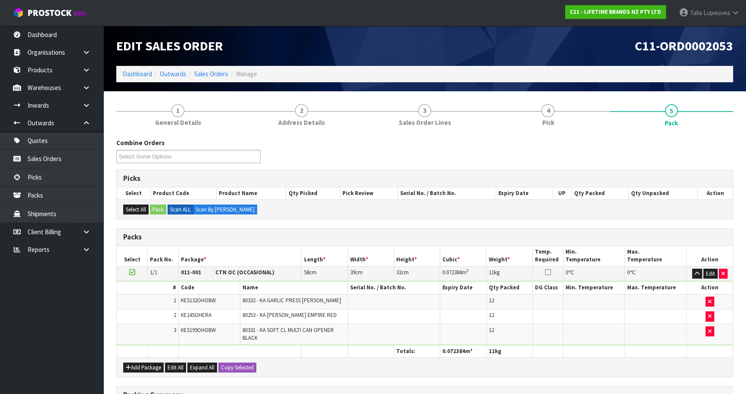
scroll to position [145, 0]
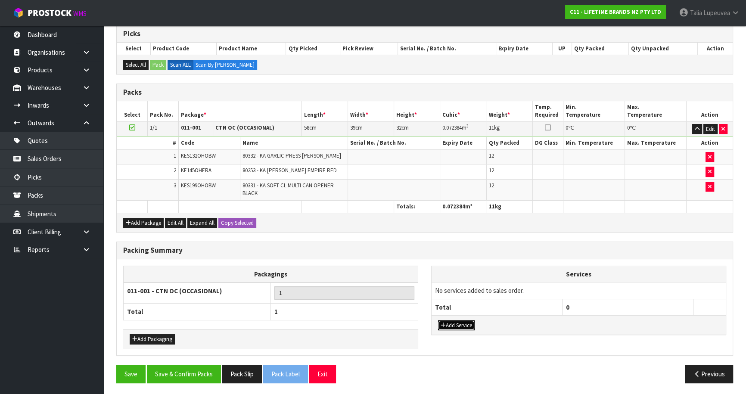
click at [469, 320] on button "Add Service" at bounding box center [456, 325] width 37 height 10
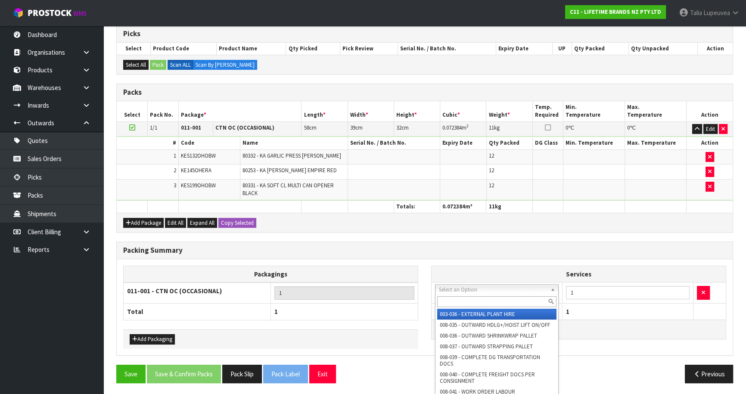
click at [469, 301] on input "text" at bounding box center [496, 301] width 119 height 11
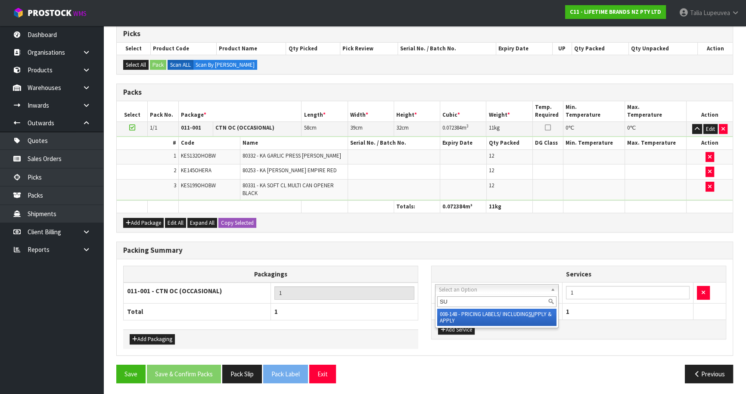
drag, startPoint x: 471, startPoint y: 323, endPoint x: 514, endPoint y: 307, distance: 46.3
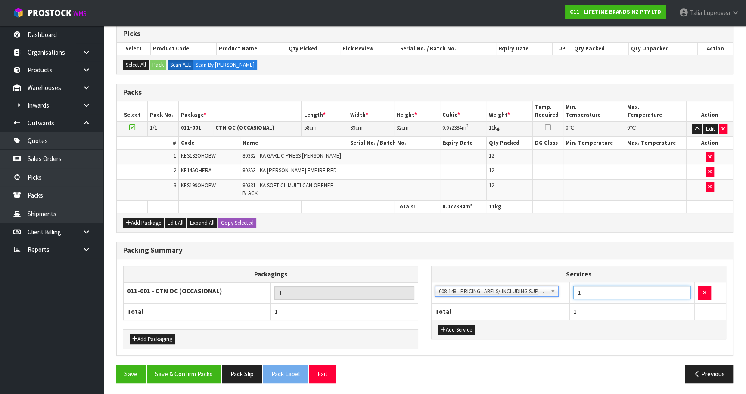
click at [583, 290] on input "1" at bounding box center [632, 292] width 118 height 13
click at [212, 367] on button "Save & Confirm Packs" at bounding box center [184, 374] width 74 height 19
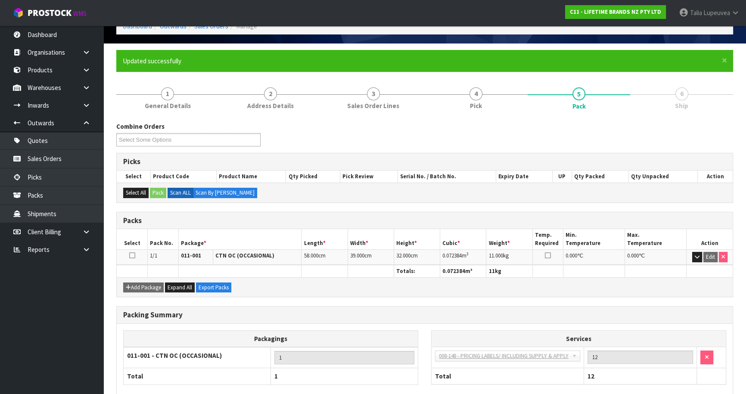
scroll to position [94, 0]
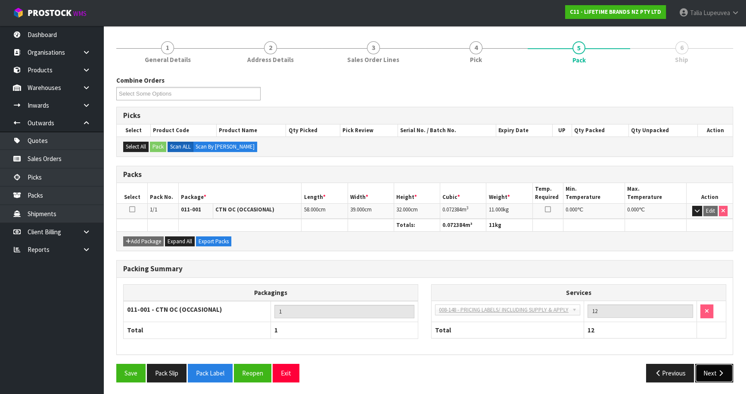
click at [700, 364] on button "Next" at bounding box center [714, 373] width 38 height 19
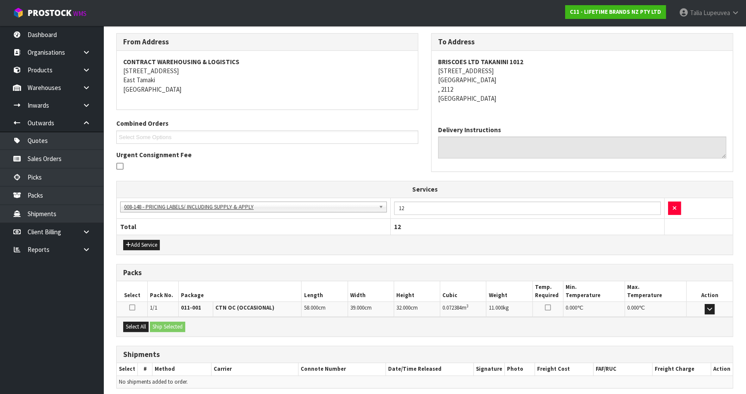
scroll to position [170, 0]
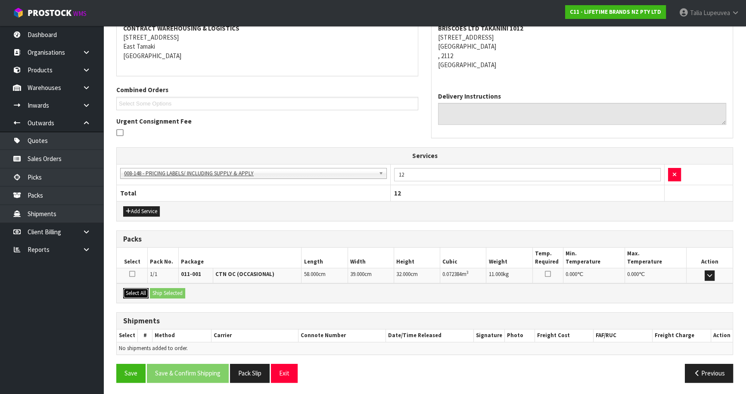
click at [132, 288] on button "Select All" at bounding box center [135, 293] width 25 height 10
click at [172, 288] on button "Ship Selected" at bounding box center [167, 293] width 35 height 10
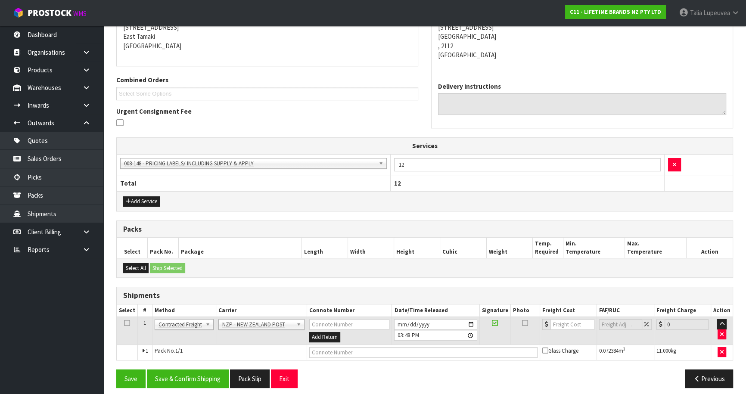
scroll to position [185, 0]
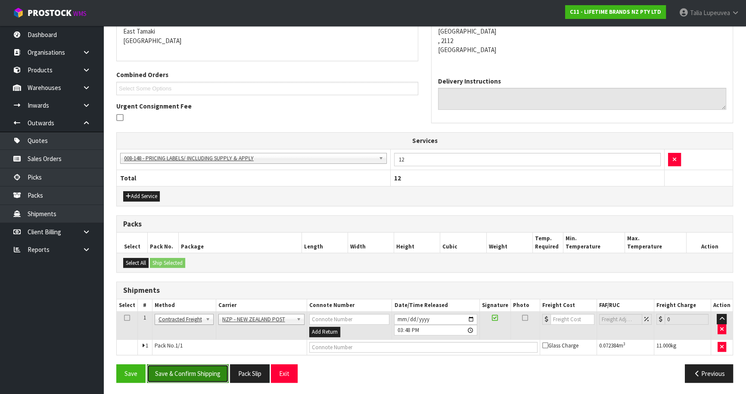
click at [195, 373] on button "Save & Confirm Shipping" at bounding box center [188, 373] width 82 height 19
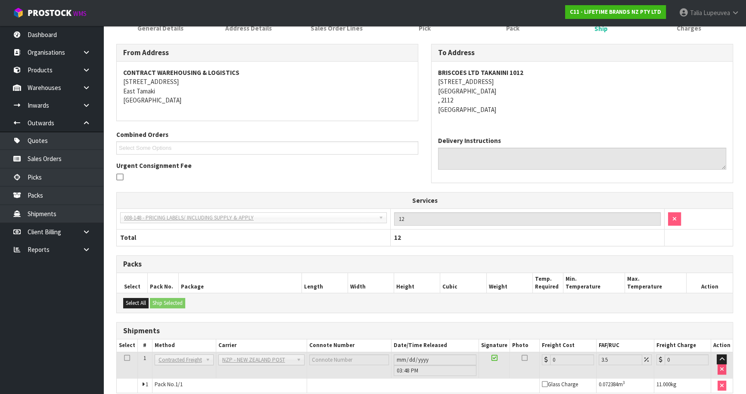
scroll to position [173, 0]
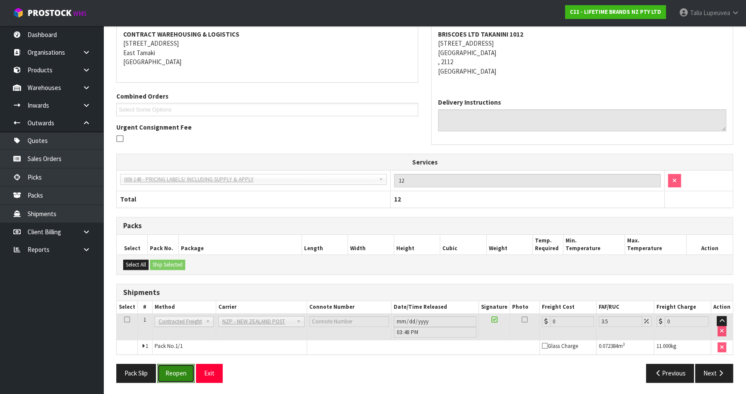
click at [163, 376] on button "Reopen" at bounding box center [175, 373] width 37 height 19
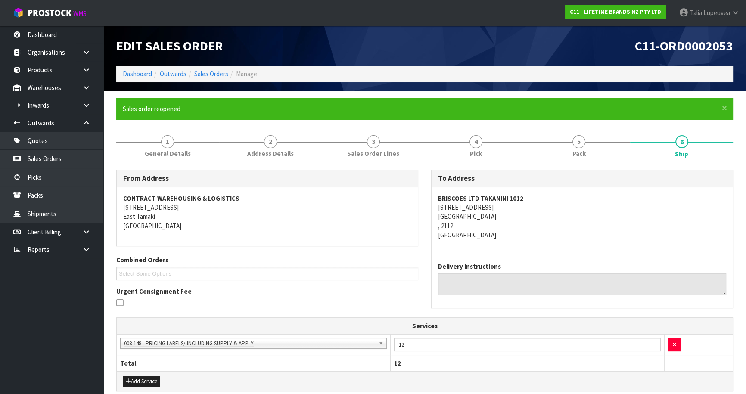
scroll to position [193, 0]
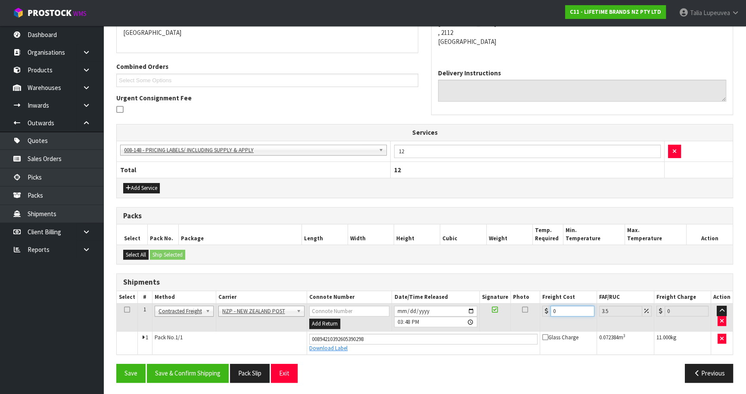
drag, startPoint x: 563, startPoint y: 310, endPoint x: 517, endPoint y: 322, distance: 47.4
click at [517, 322] on tr "1 Client Local Pickup Customer Local Pickup Company Freight Contracted Freight …" at bounding box center [425, 317] width 616 height 28
click at [207, 377] on button "Save & Confirm Shipping" at bounding box center [188, 373] width 82 height 19
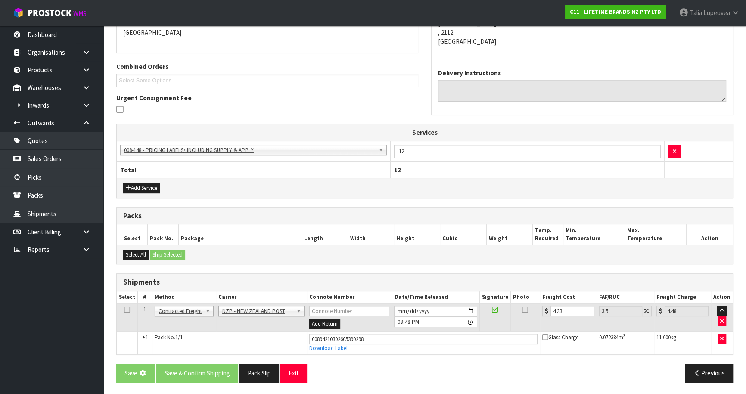
scroll to position [0, 0]
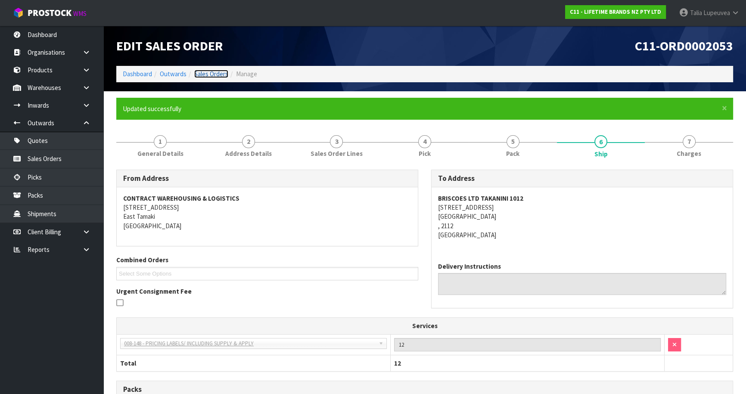
click at [212, 71] on link "Sales Orders" at bounding box center [211, 74] width 34 height 8
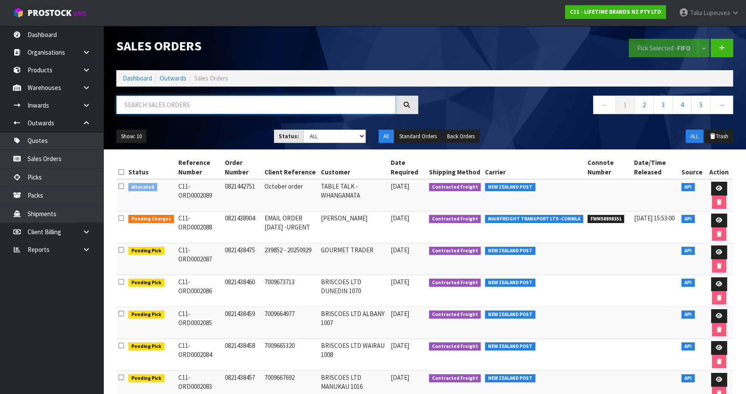
click at [202, 107] on input "text" at bounding box center [255, 105] width 279 height 19
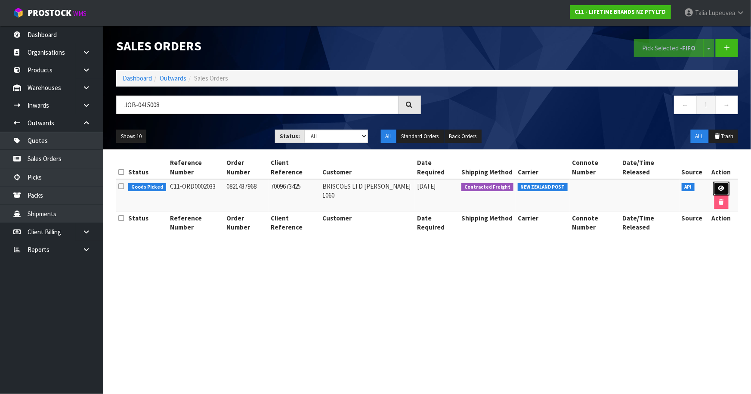
click at [718, 186] on icon at bounding box center [721, 189] width 6 height 6
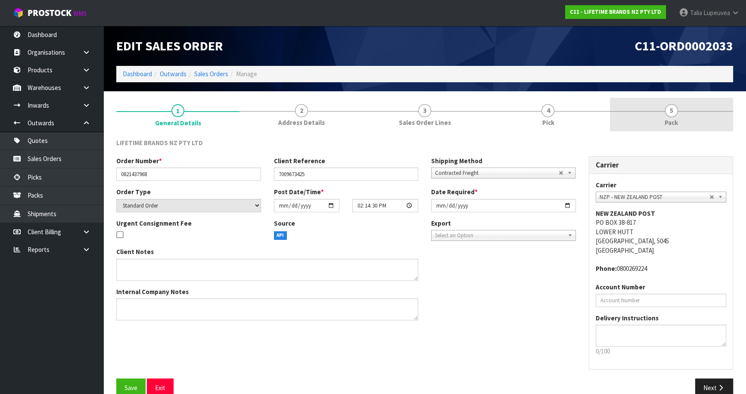
click at [684, 119] on link "5 Pack" at bounding box center [670, 115] width 123 height 34
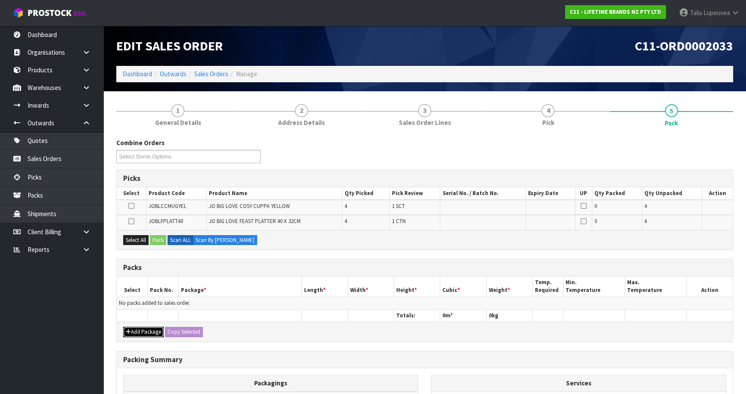
click at [154, 331] on button "Add Package" at bounding box center [143, 332] width 40 height 10
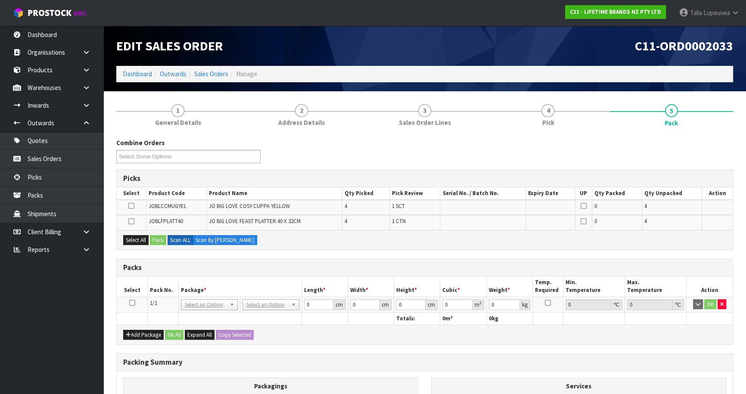
click at [133, 303] on icon at bounding box center [132, 303] width 6 height 0
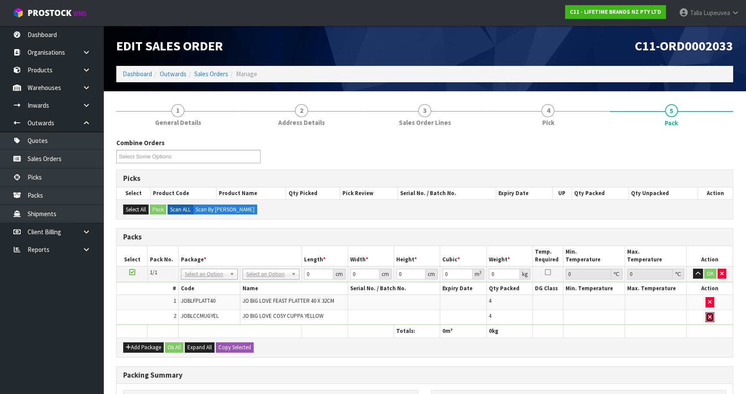
click at [706, 315] on button "button" at bounding box center [709, 317] width 9 height 10
click at [711, 318] on button "button" at bounding box center [709, 317] width 9 height 10
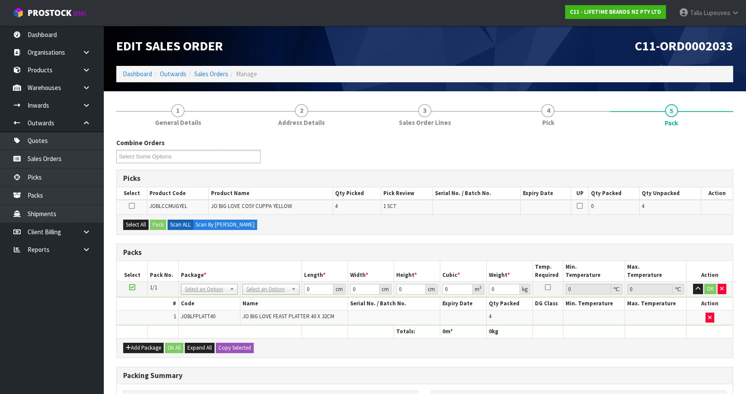
click at [130, 287] on icon at bounding box center [132, 287] width 6 height 0
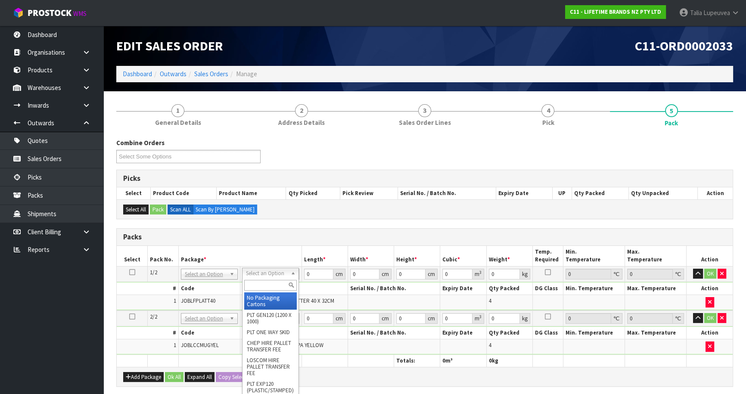
click at [252, 285] on input "text" at bounding box center [270, 285] width 53 height 11
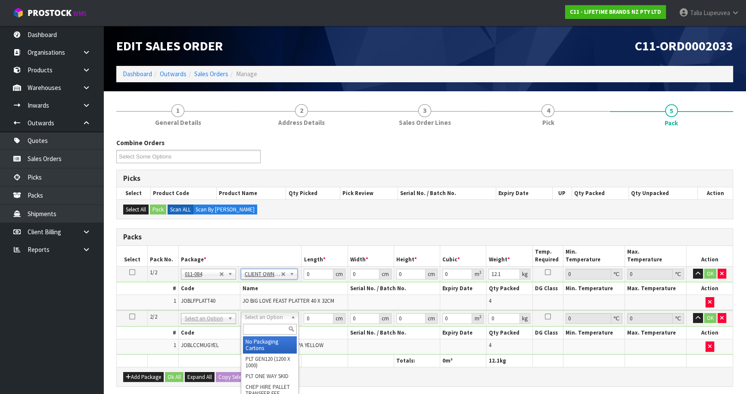
click at [262, 325] on input "text" at bounding box center [270, 329] width 54 height 11
drag, startPoint x: 276, startPoint y: 346, endPoint x: 292, endPoint y: 308, distance: 42.1
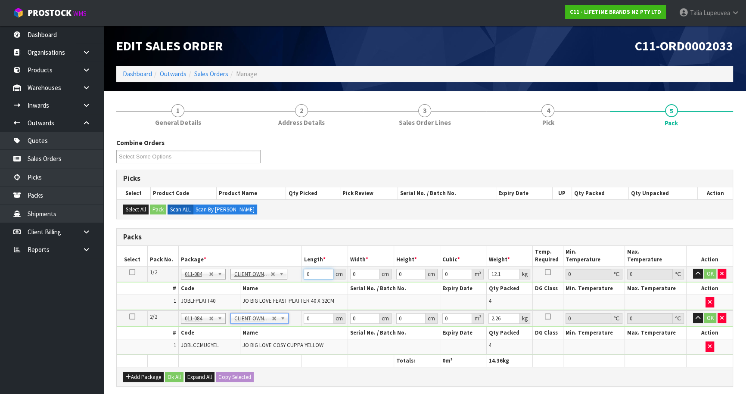
drag, startPoint x: 284, startPoint y: 271, endPoint x: 266, endPoint y: 269, distance: 17.8
click at [266, 269] on tr "1/2 NONE 007-001 007-002 007-004 007-009 007-013 007-014 007-015 007-017 007-01…" at bounding box center [425, 273] width 616 height 15
drag, startPoint x: 312, startPoint y: 317, endPoint x: 288, endPoint y: 322, distance: 24.2
click at [288, 322] on tr "2/2 NONE 007-001 007-002 007-004 007-009 007-013 007-014 007-015 007-017 007-01…" at bounding box center [425, 318] width 616 height 16
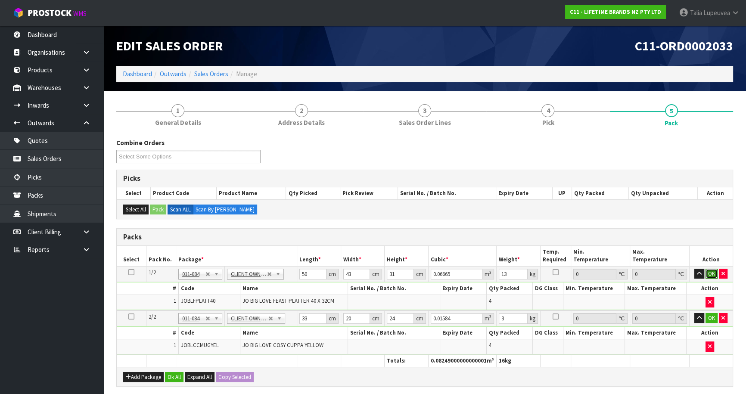
click at [714, 275] on button "OK" at bounding box center [711, 274] width 12 height 10
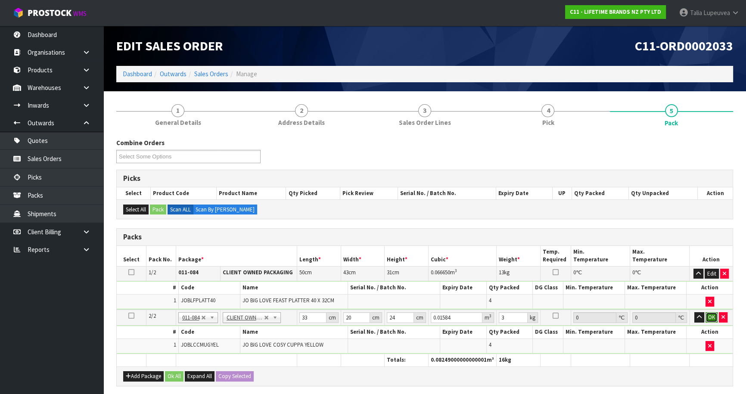
click at [716, 316] on button "OK" at bounding box center [711, 317] width 12 height 10
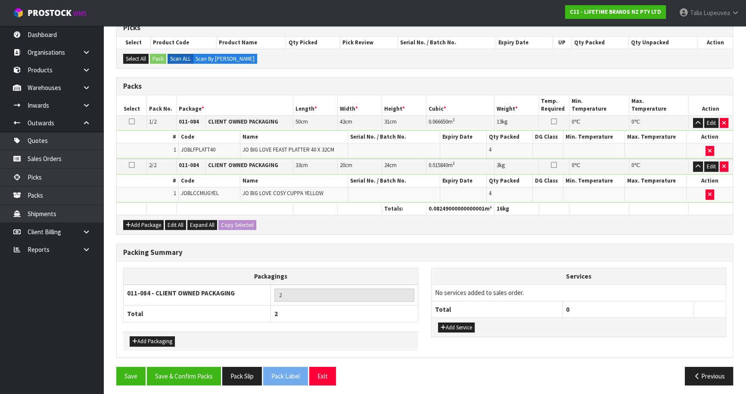
scroll to position [152, 0]
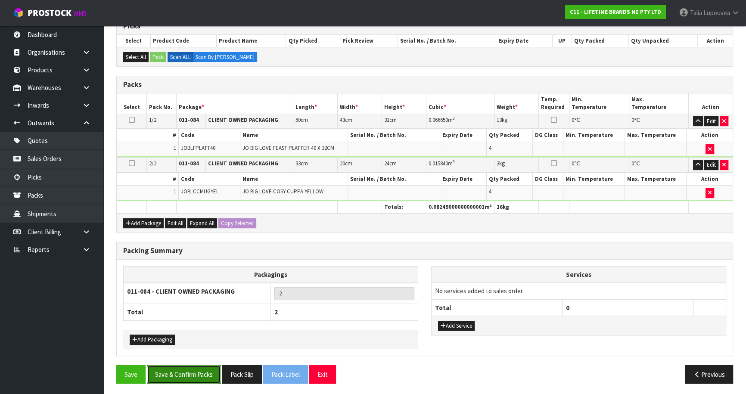
click at [194, 374] on button "Save & Confirm Packs" at bounding box center [184, 374] width 74 height 19
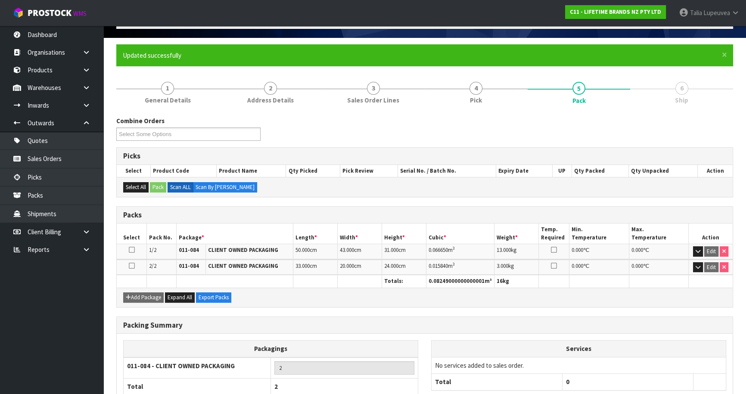
scroll to position [109, 0]
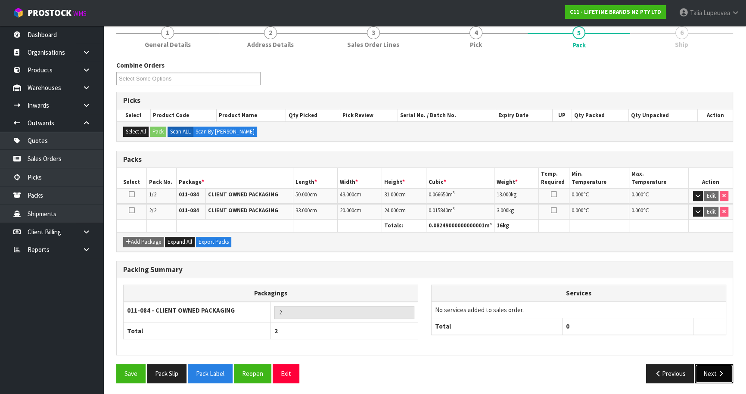
click at [710, 371] on button "Next" at bounding box center [714, 373] width 38 height 19
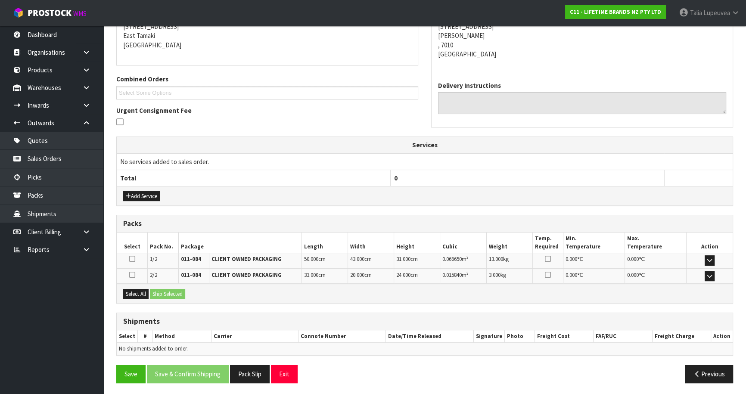
scroll to position [181, 0]
click at [144, 191] on button "Add Service" at bounding box center [141, 196] width 37 height 10
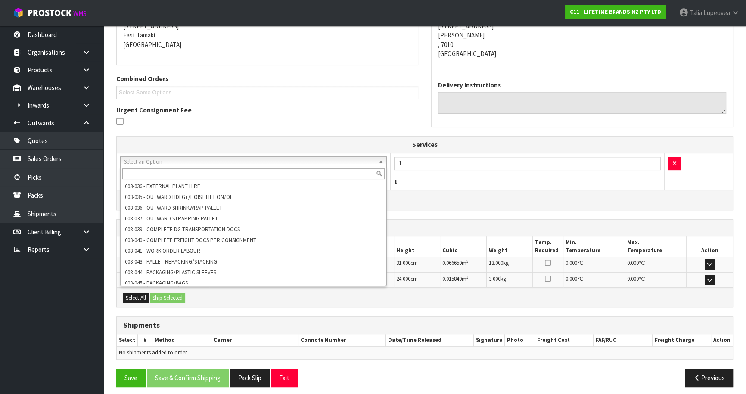
click at [202, 173] on input "text" at bounding box center [253, 173] width 262 height 11
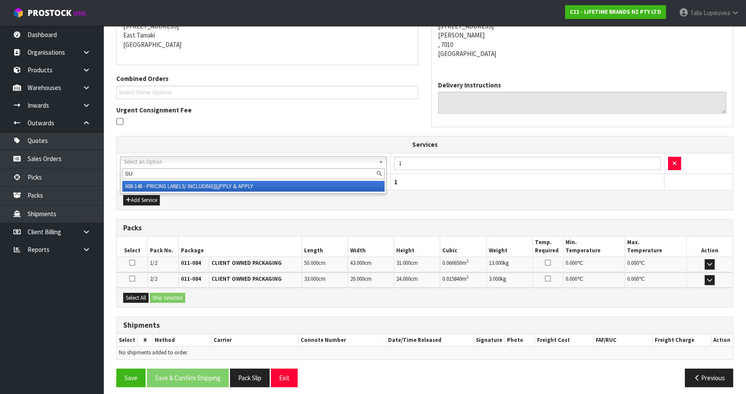
drag, startPoint x: 220, startPoint y: 186, endPoint x: 250, endPoint y: 179, distance: 31.0
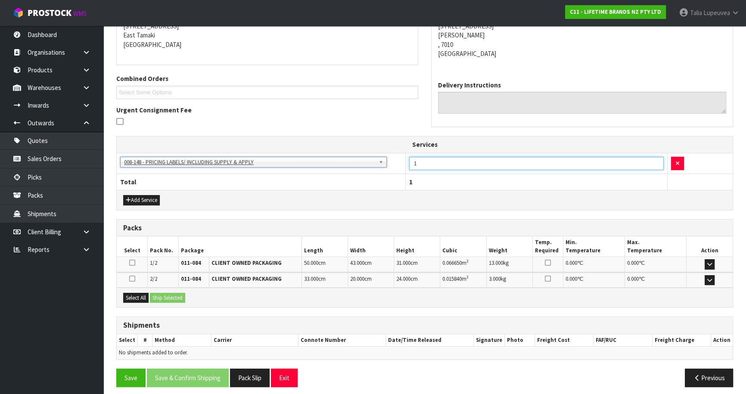
drag, startPoint x: 421, startPoint y: 164, endPoint x: 383, endPoint y: 162, distance: 38.3
click at [383, 162] on tr "003-036 - EXTERNAL PLANT HIRE 008-035 - OUTWARD HDLG+/HOIST LIFT ON/OFF 008-036…" at bounding box center [425, 163] width 616 height 21
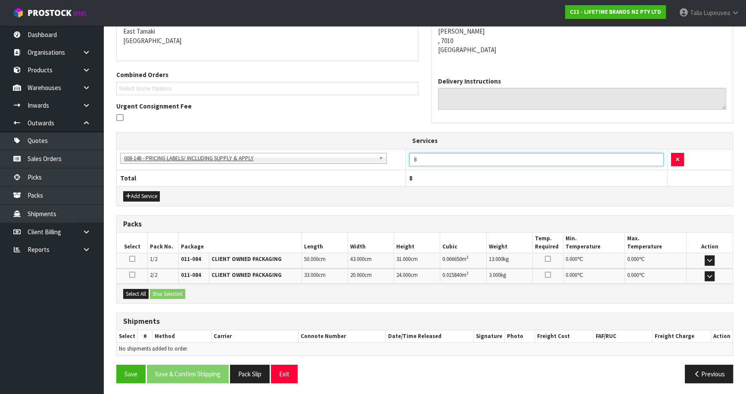
scroll to position [186, 0]
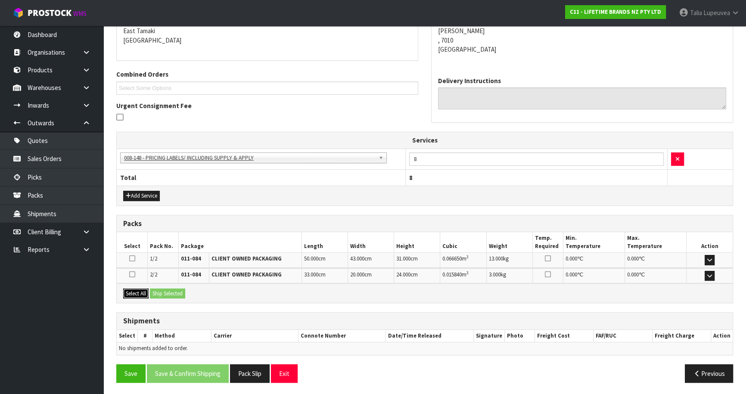
click at [129, 288] on button "Select All" at bounding box center [135, 293] width 25 height 10
click at [155, 289] on button "Ship Selected" at bounding box center [167, 293] width 35 height 10
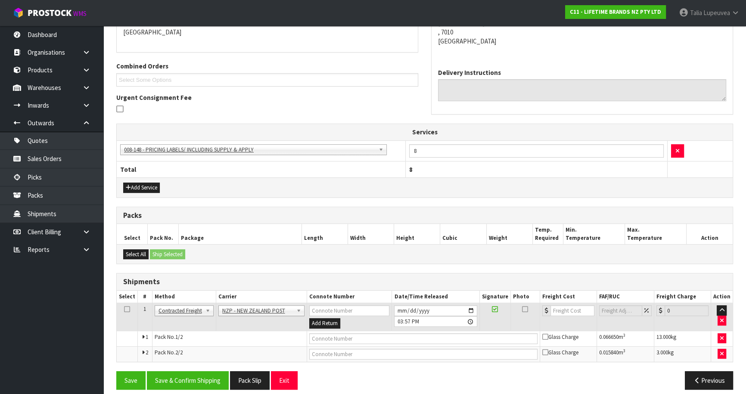
scroll to position [201, 0]
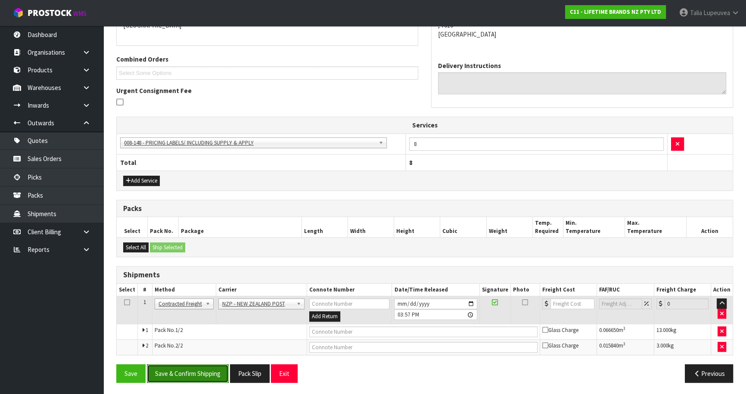
drag, startPoint x: 207, startPoint y: 374, endPoint x: 213, endPoint y: 361, distance: 14.6
click at [207, 373] on button "Save & Confirm Shipping" at bounding box center [188, 373] width 82 height 19
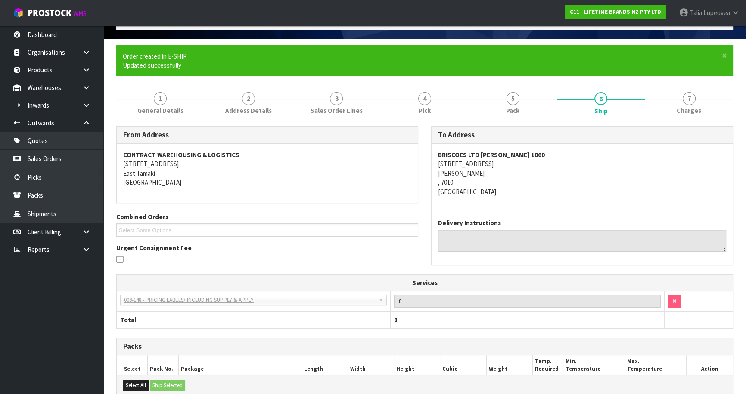
scroll to position [188, 0]
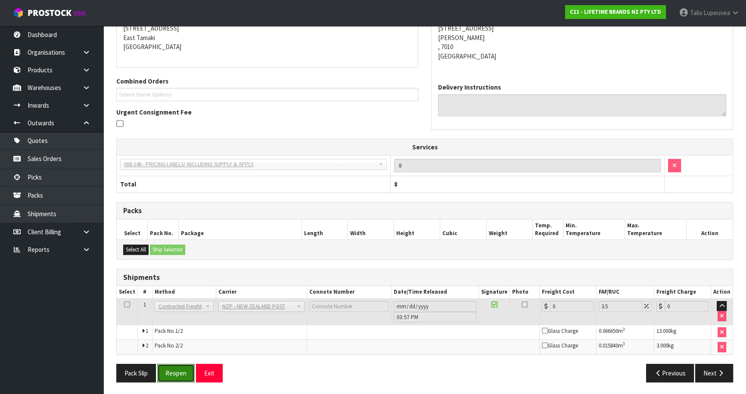
drag, startPoint x: 174, startPoint y: 373, endPoint x: 175, endPoint y: 368, distance: 4.8
click at [174, 373] on button "Reopen" at bounding box center [175, 373] width 37 height 19
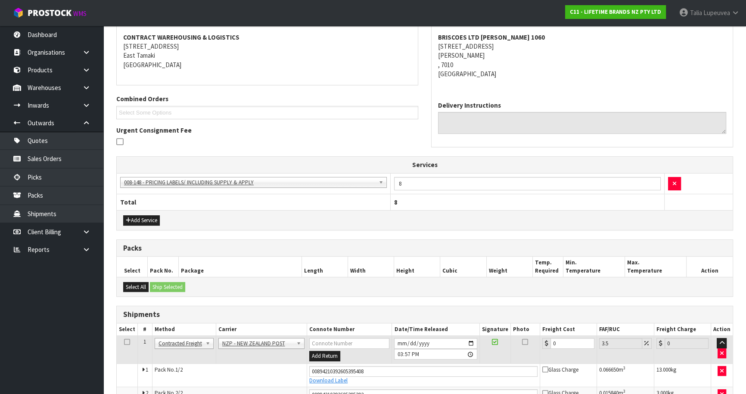
scroll to position [209, 0]
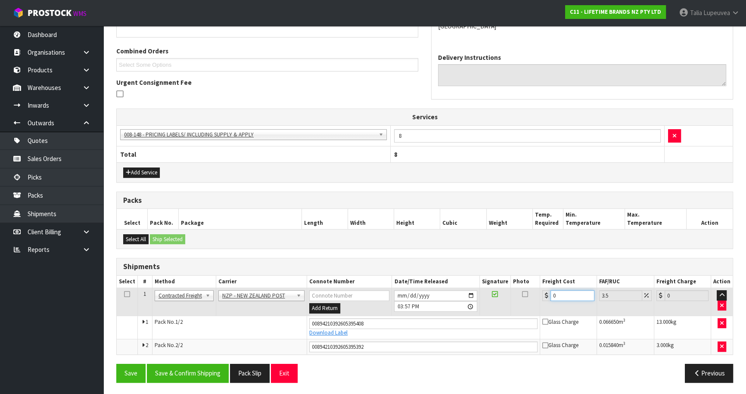
drag, startPoint x: 564, startPoint y: 293, endPoint x: 516, endPoint y: 312, distance: 51.7
click at [516, 312] on tr "1 Client Local Pickup Customer Local Pickup Company Freight Contracted Freight …" at bounding box center [425, 302] width 616 height 28
click at [201, 366] on button "Save & Confirm Shipping" at bounding box center [188, 373] width 82 height 19
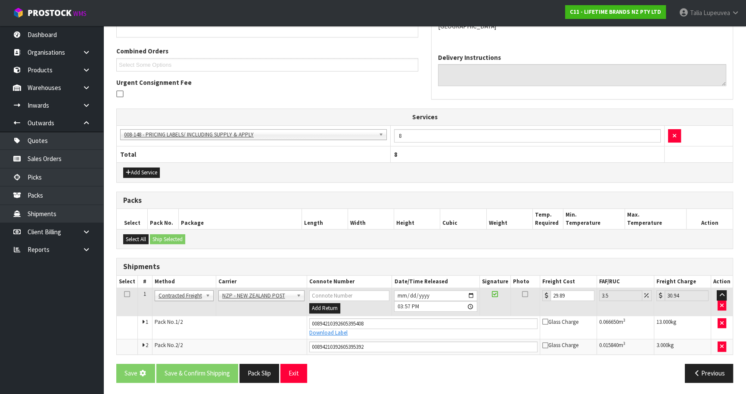
scroll to position [0, 0]
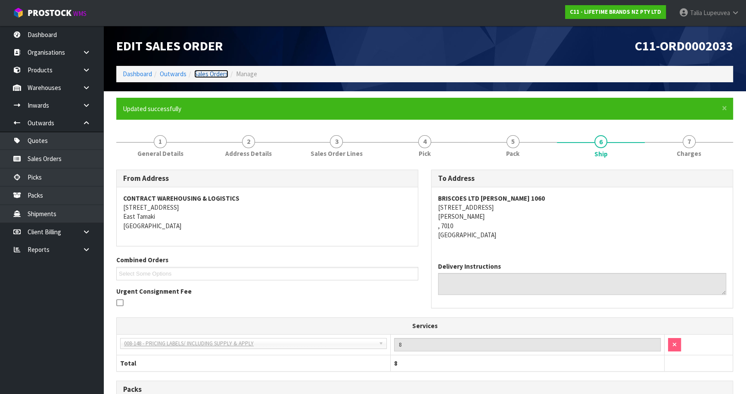
click at [210, 71] on link "Sales Orders" at bounding box center [211, 74] width 34 height 8
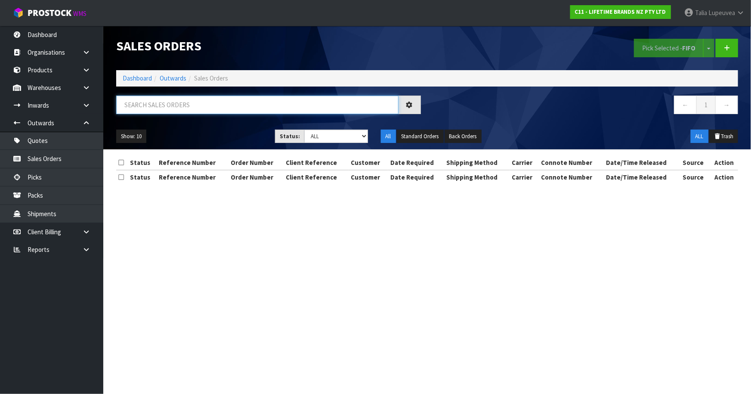
click at [215, 108] on input "text" at bounding box center [257, 105] width 282 height 19
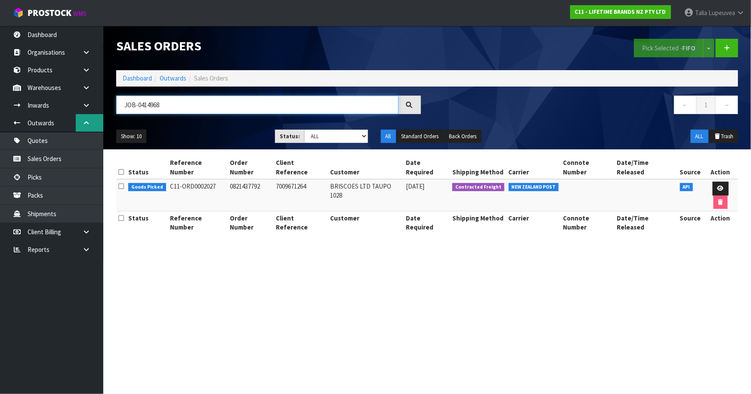
drag, startPoint x: 147, startPoint y: 108, endPoint x: 89, endPoint y: 124, distance: 60.0
click at [89, 124] on body "Toggle navigation ProStock WMS C11 - LIFETIME BRANDS NZ PTY LTD Talia Lupeuvea …" at bounding box center [375, 197] width 751 height 394
drag, startPoint x: 115, startPoint y: 110, endPoint x: 55, endPoint y: 113, distance: 59.9
click at [55, 113] on body "Toggle navigation ProStock WMS C11 - LIFETIME BRANDS NZ PTY LTD Talia Lupeuvea …" at bounding box center [375, 197] width 751 height 394
click at [713, 183] on link at bounding box center [721, 189] width 16 height 14
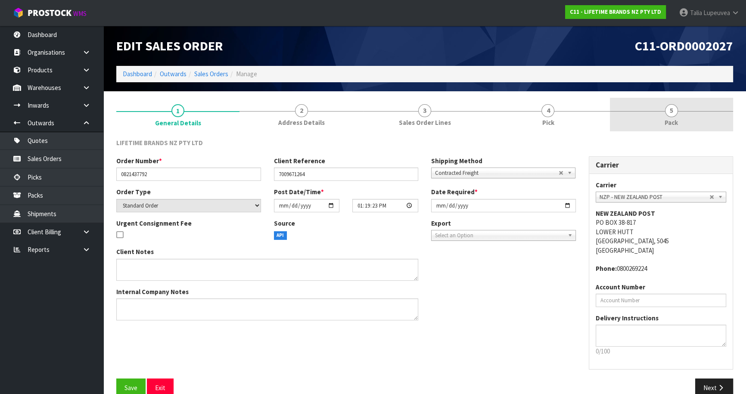
click at [690, 127] on link "5 Pack" at bounding box center [670, 115] width 123 height 34
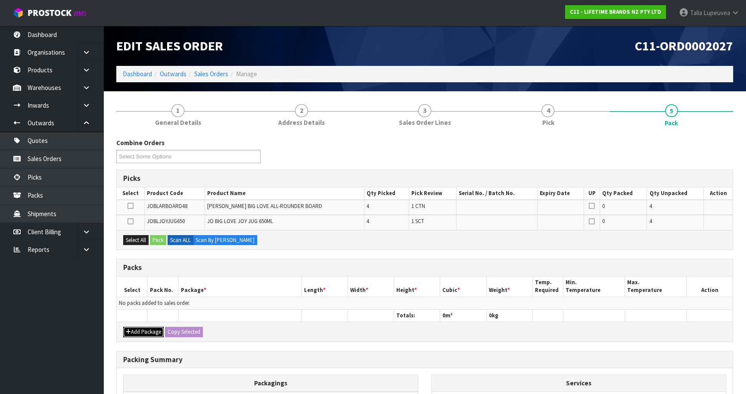
click at [139, 329] on button "Add Package" at bounding box center [143, 332] width 40 height 10
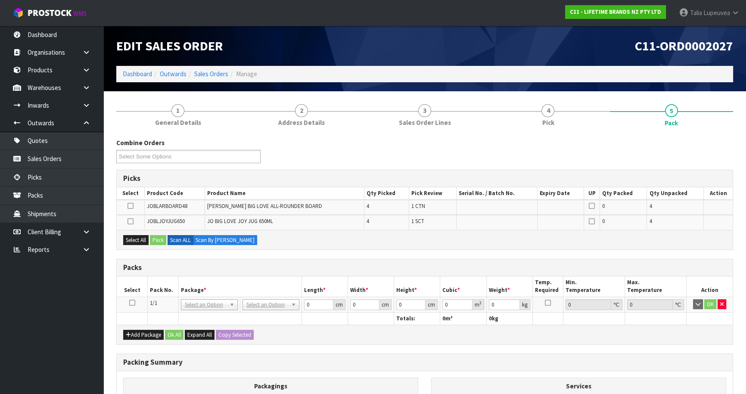
click at [133, 206] on icon at bounding box center [130, 206] width 6 height 0
click at [0, 0] on input "checkbox" at bounding box center [0, 0] width 0 height 0
click at [159, 240] on button "Pack" at bounding box center [158, 240] width 16 height 10
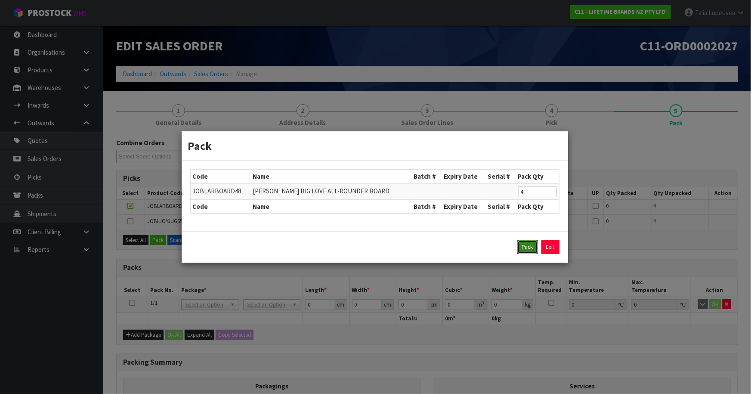
click at [532, 253] on button "Pack" at bounding box center [527, 247] width 21 height 14
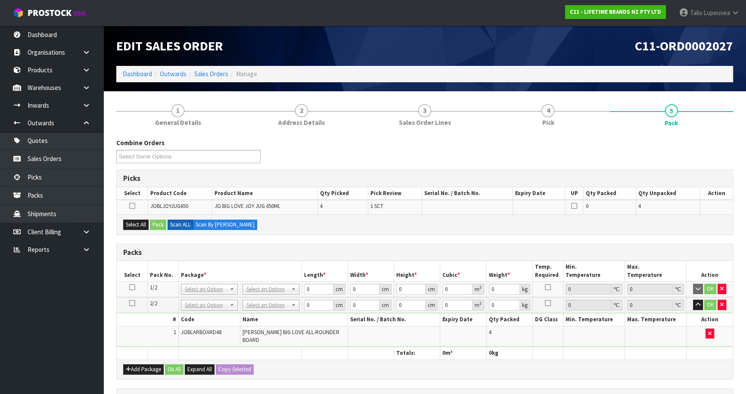
click at [727, 285] on td "OK" at bounding box center [709, 290] width 46 height 16
click at [724, 285] on button "button" at bounding box center [721, 289] width 9 height 10
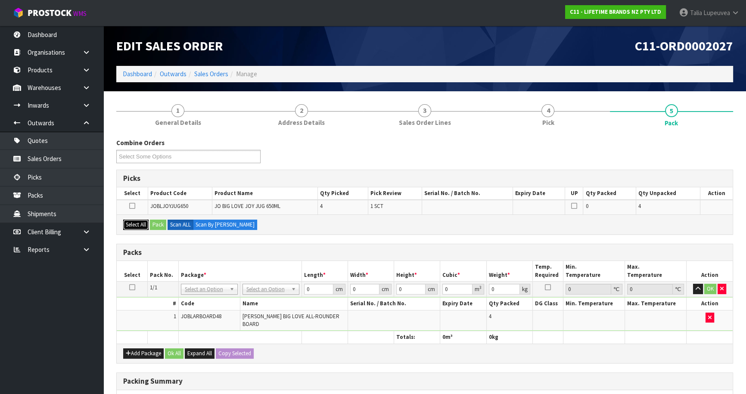
click at [129, 223] on button "Select All" at bounding box center [135, 225] width 25 height 10
click at [163, 222] on button "Pack" at bounding box center [158, 225] width 16 height 10
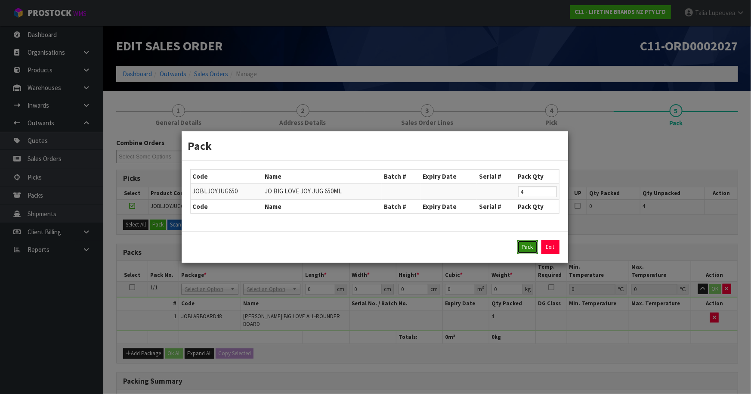
click at [526, 251] on button "Pack" at bounding box center [527, 247] width 21 height 14
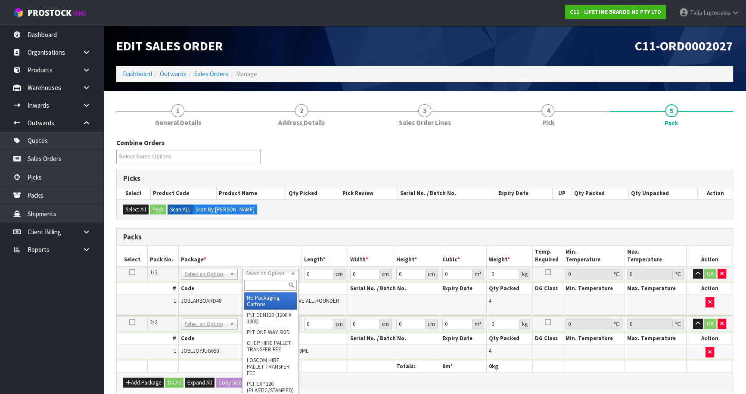
click at [282, 282] on input "text" at bounding box center [270, 285] width 53 height 11
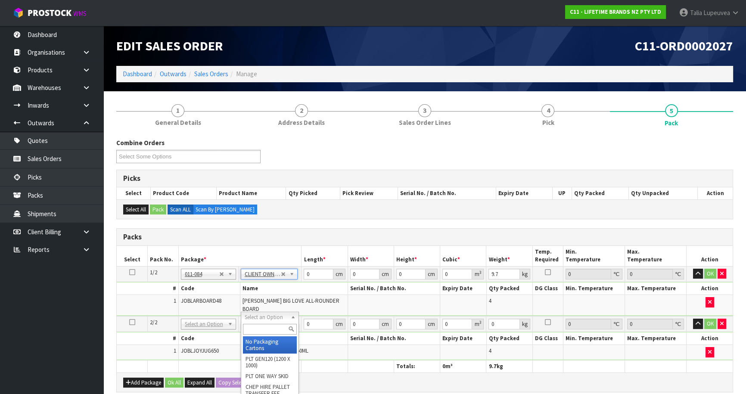
click at [278, 323] on div at bounding box center [269, 329] width 57 height 14
click at [276, 329] on input "text" at bounding box center [270, 329] width 54 height 11
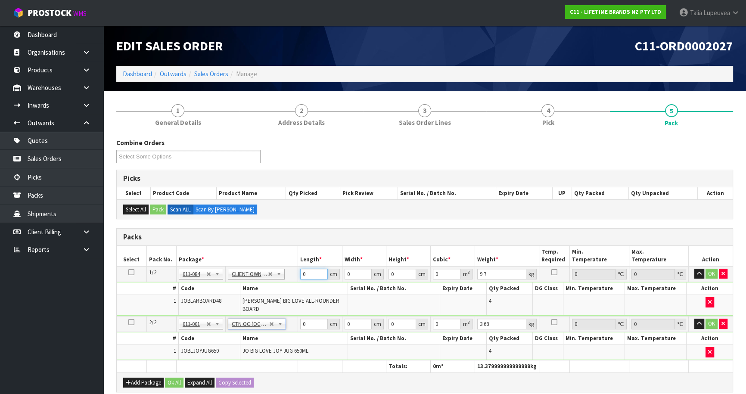
drag, startPoint x: 279, startPoint y: 282, endPoint x: 272, endPoint y: 283, distance: 7.4
click at [272, 283] on tbody "1/2 NONE 007-001 007-002 007-004 007-009 007-013 007-014 007-015 007-017 007-01…" at bounding box center [425, 291] width 616 height 50
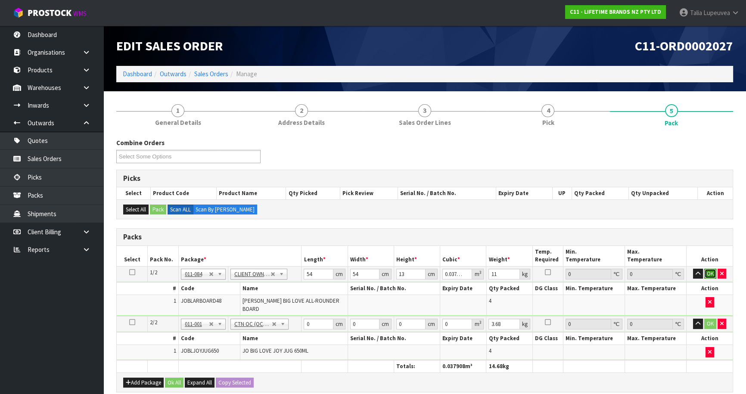
click at [709, 275] on button "OK" at bounding box center [710, 274] width 12 height 10
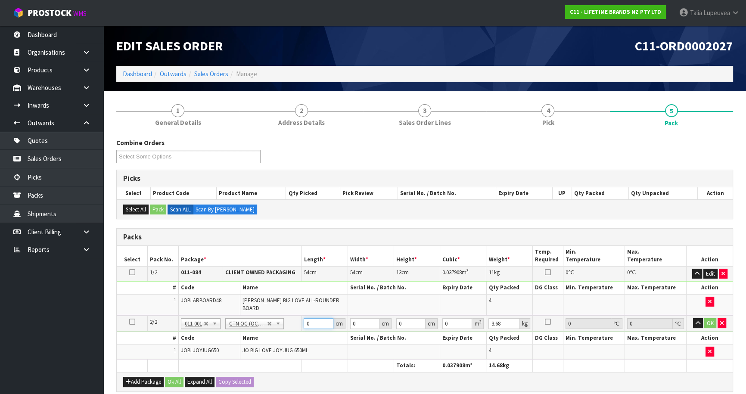
drag, startPoint x: 310, startPoint y: 316, endPoint x: 278, endPoint y: 317, distance: 32.3
click at [278, 317] on tr "2/2 NONE 007-001 007-002 007-004 007-009 007-013 007-014 007-015 007-017 007-01…" at bounding box center [425, 324] width 616 height 16
click at [710, 318] on button "OK" at bounding box center [710, 323] width 12 height 10
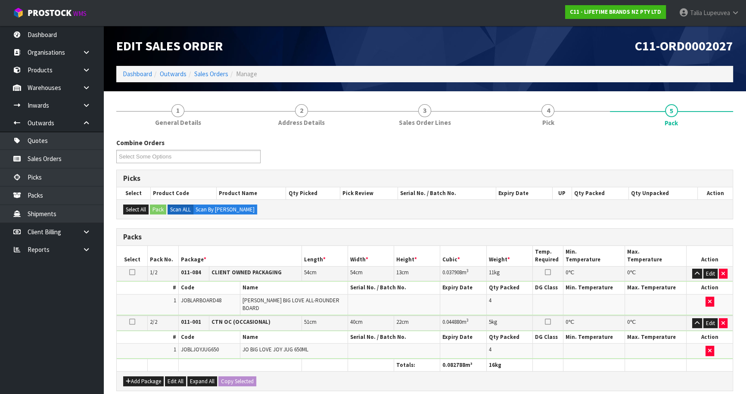
scroll to position [173, 0]
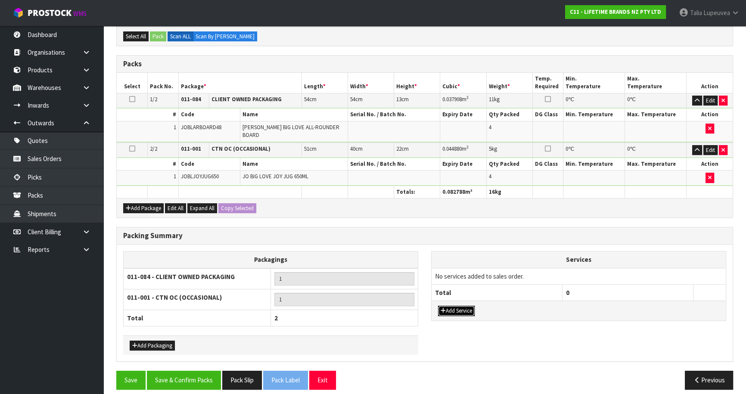
click at [464, 306] on button "Add Service" at bounding box center [456, 311] width 37 height 10
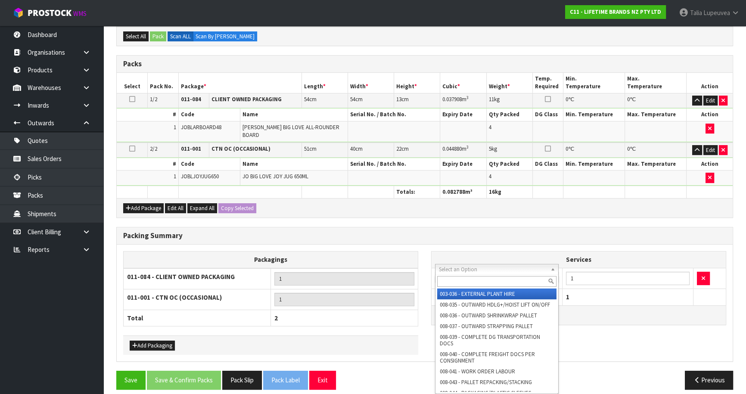
click at [515, 278] on input "text" at bounding box center [496, 281] width 119 height 11
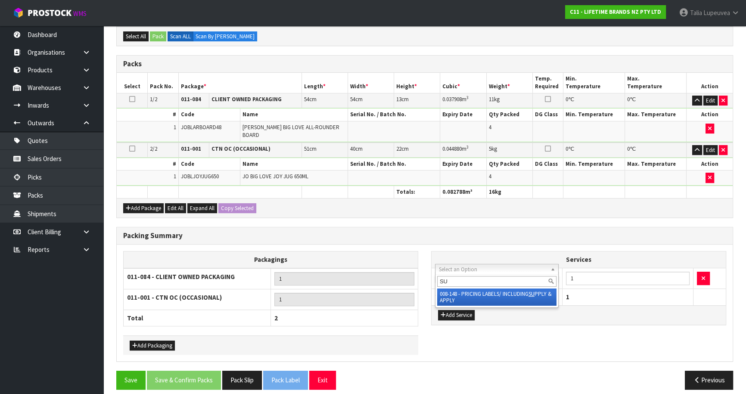
drag, startPoint x: 515, startPoint y: 300, endPoint x: 572, endPoint y: 279, distance: 61.6
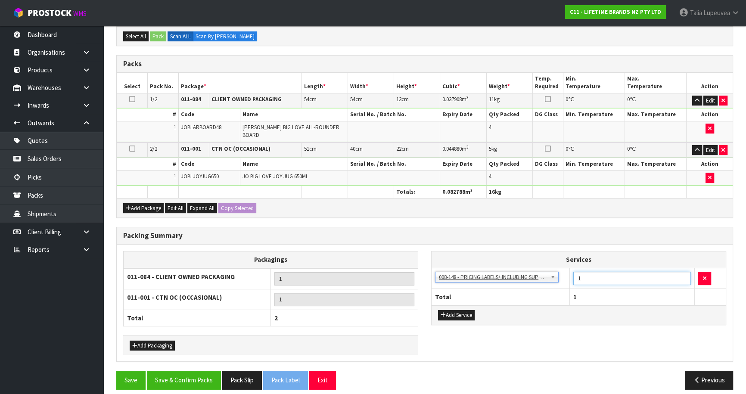
drag, startPoint x: 582, startPoint y: 273, endPoint x: 563, endPoint y: 273, distance: 19.4
click at [563, 273] on tr "003-036 - EXTERNAL PLANT HIRE 008-035 - OUTWARD HDLG+/HOIST LIFT ON/OFF 008-036…" at bounding box center [578, 278] width 294 height 21
click at [179, 371] on button "Save & Confirm Packs" at bounding box center [184, 380] width 74 height 19
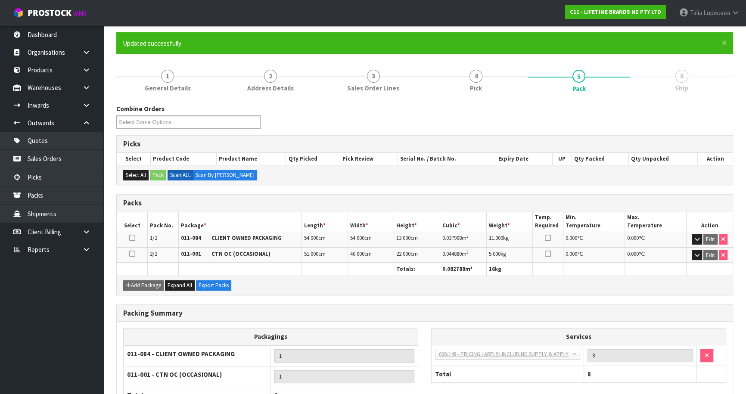
scroll to position [130, 0]
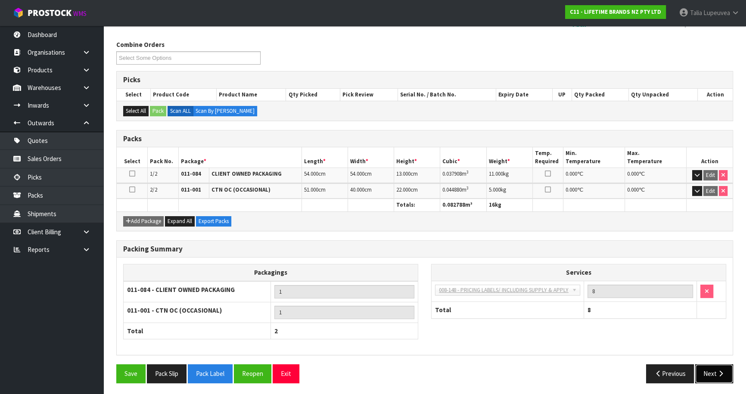
click at [712, 376] on button "Next" at bounding box center [714, 373] width 38 height 19
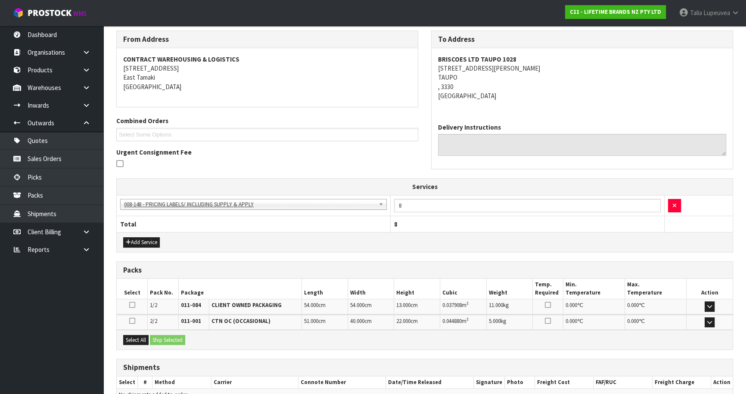
scroll to position [186, 0]
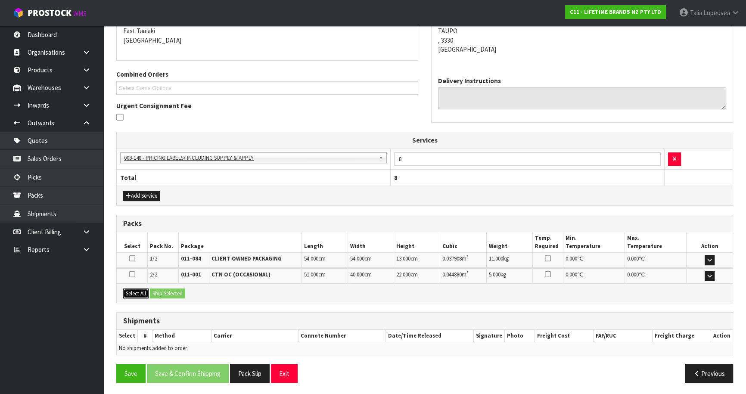
click at [137, 288] on button "Select All" at bounding box center [135, 293] width 25 height 10
click at [161, 289] on button "Ship Selected" at bounding box center [167, 293] width 35 height 10
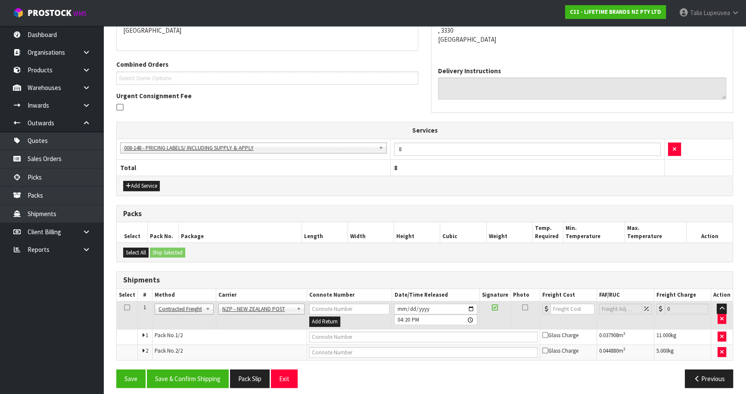
scroll to position [201, 0]
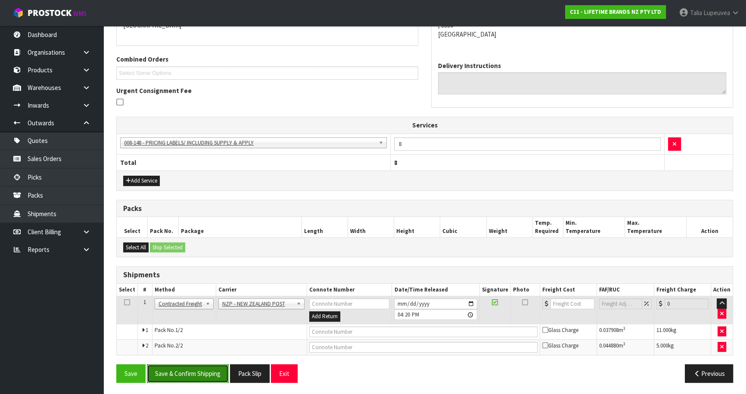
click at [218, 369] on button "Save & Confirm Shipping" at bounding box center [188, 373] width 82 height 19
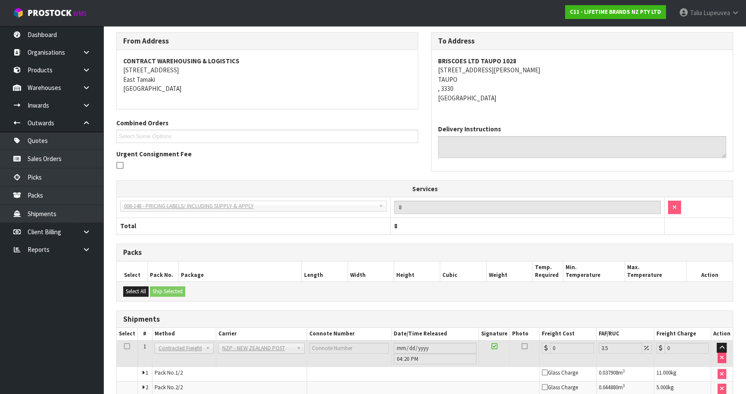
scroll to position [188, 0]
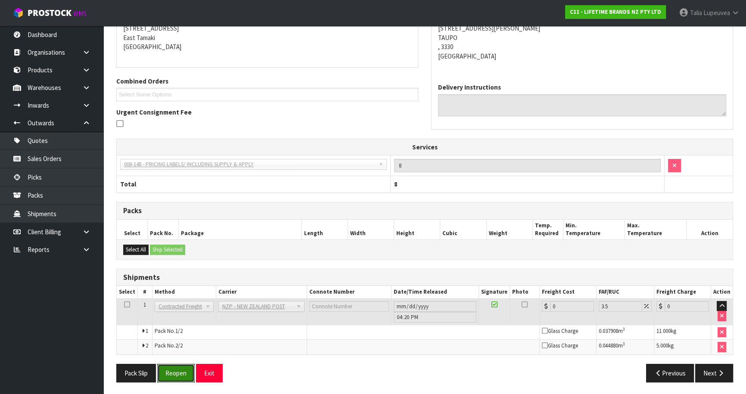
drag, startPoint x: 178, startPoint y: 368, endPoint x: 184, endPoint y: 361, distance: 9.5
click at [178, 368] on button "Reopen" at bounding box center [175, 373] width 37 height 19
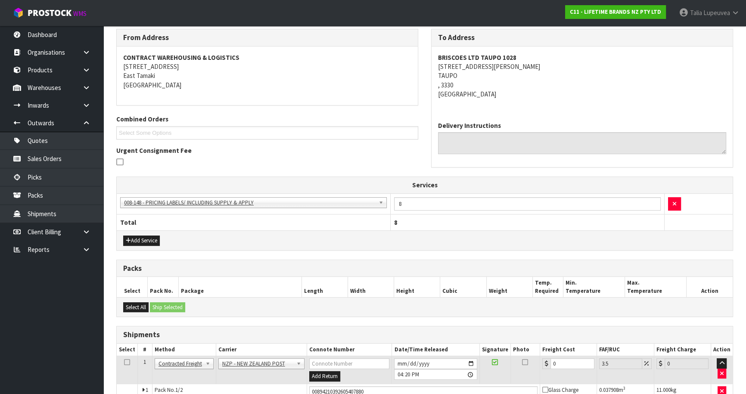
scroll to position [209, 0]
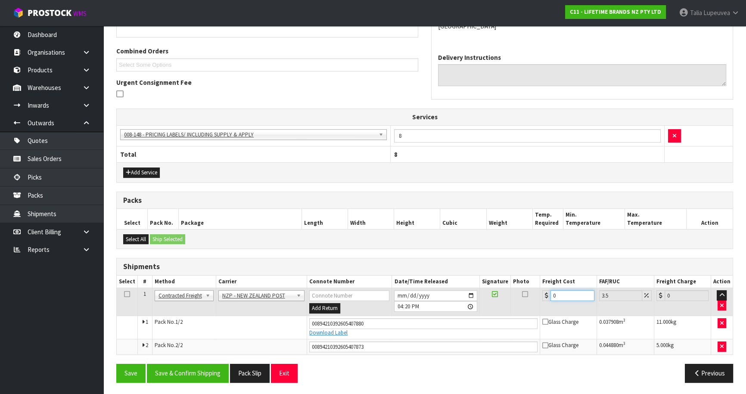
drag, startPoint x: 536, startPoint y: 301, endPoint x: 551, endPoint y: 299, distance: 14.9
click at [548, 300] on td "0" at bounding box center [568, 302] width 57 height 28
click at [176, 373] on button "Save & Confirm Shipping" at bounding box center [188, 373] width 82 height 19
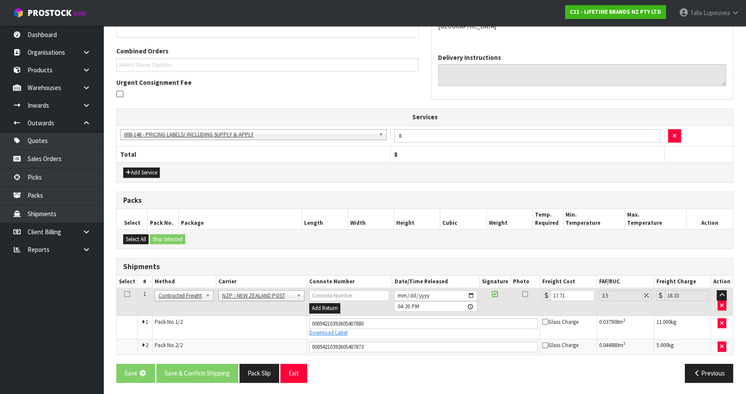
scroll to position [0, 0]
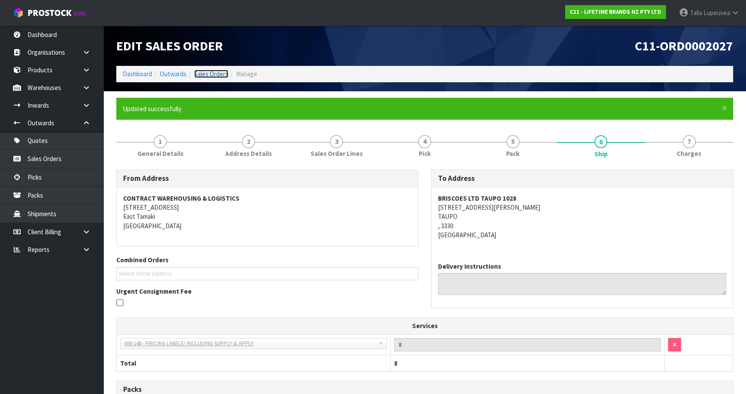
click at [222, 75] on link "Sales Orders" at bounding box center [211, 74] width 34 height 8
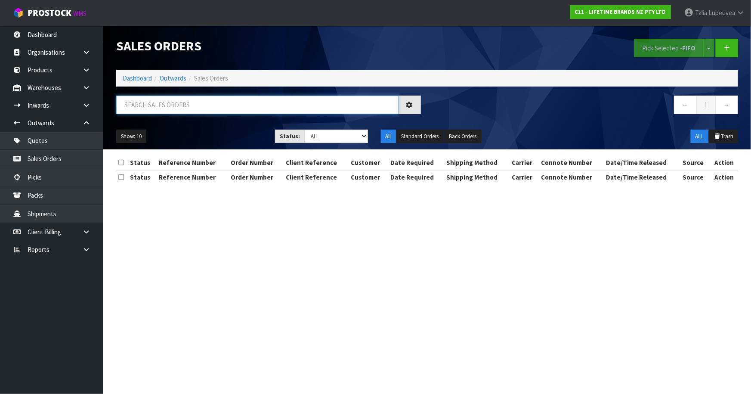
click at [220, 104] on input "text" at bounding box center [257, 105] width 282 height 19
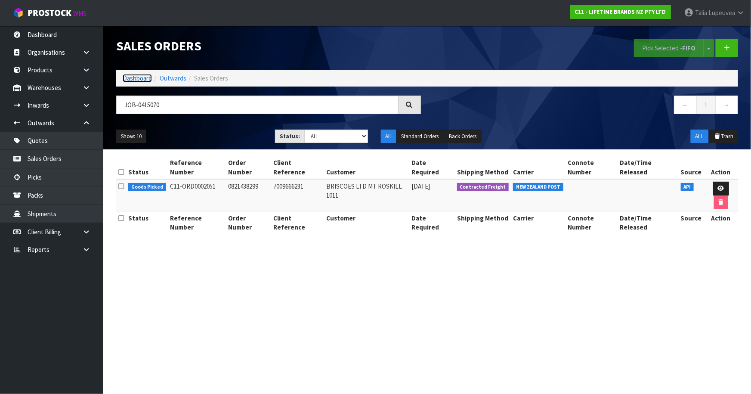
click at [135, 76] on link "Dashboard" at bounding box center [137, 78] width 29 height 8
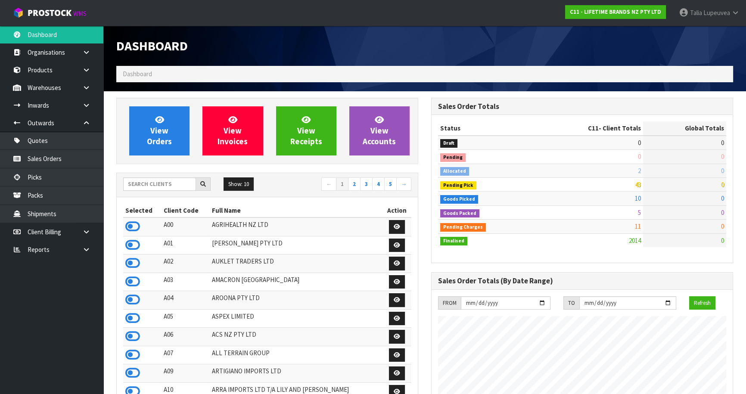
scroll to position [651, 314]
click at [183, 184] on input "text" at bounding box center [159, 183] width 73 height 13
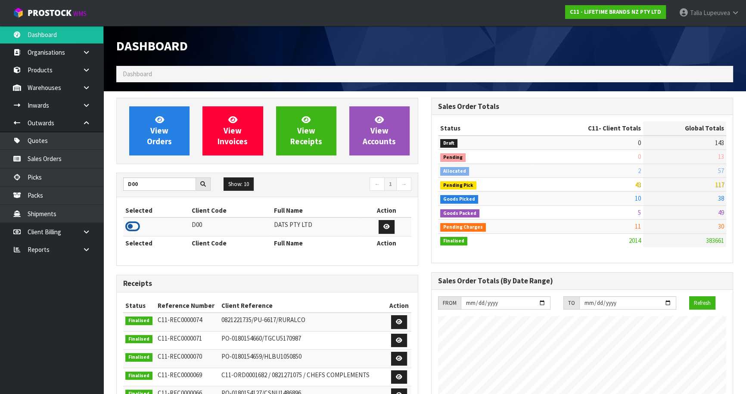
click at [136, 224] on icon at bounding box center [132, 226] width 15 height 13
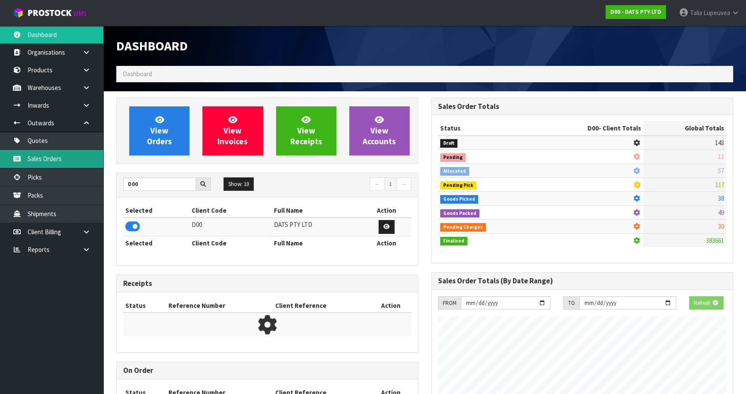
scroll to position [536, 314]
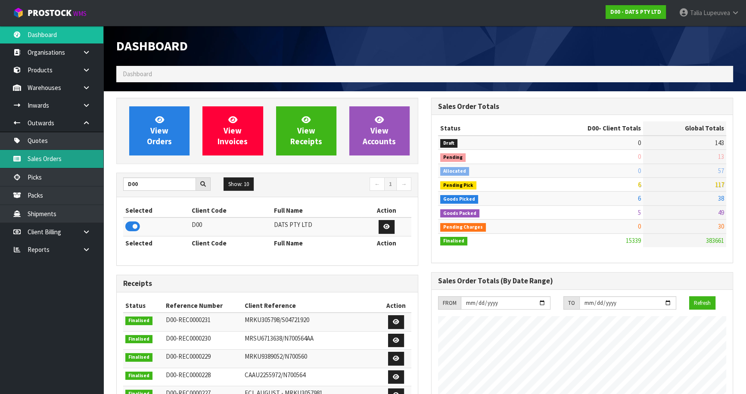
click at [73, 156] on link "Sales Orders" at bounding box center [51, 159] width 103 height 18
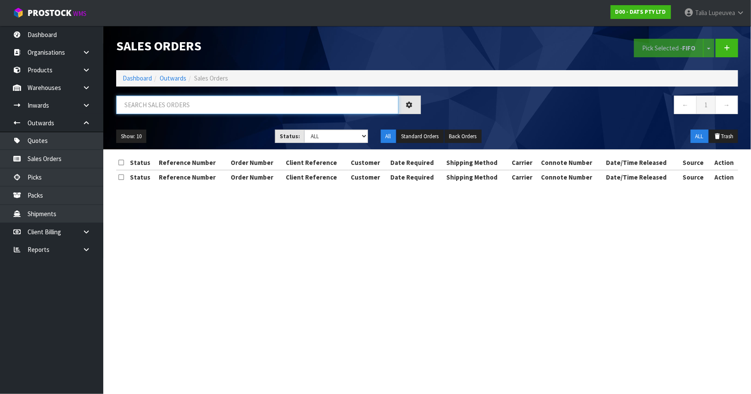
click at [281, 111] on input "text" at bounding box center [257, 105] width 282 height 19
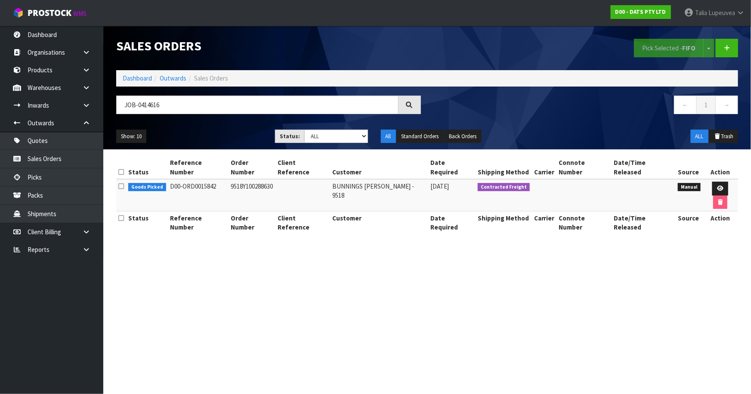
click at [714, 211] on th "Action" at bounding box center [720, 222] width 35 height 23
click at [712, 183] on link at bounding box center [720, 189] width 16 height 14
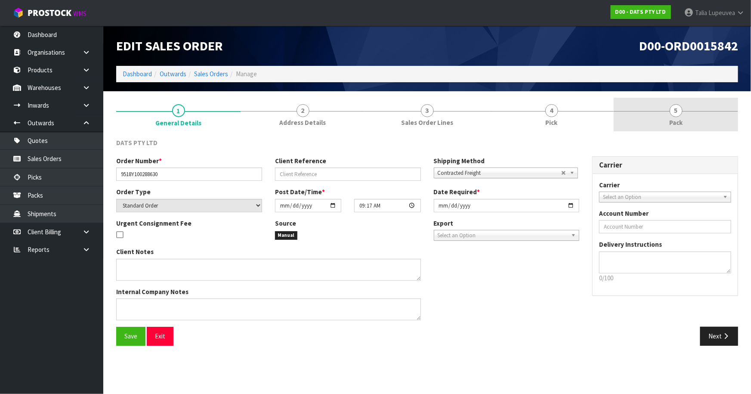
click at [641, 121] on link "5 Pack" at bounding box center [676, 115] width 124 height 34
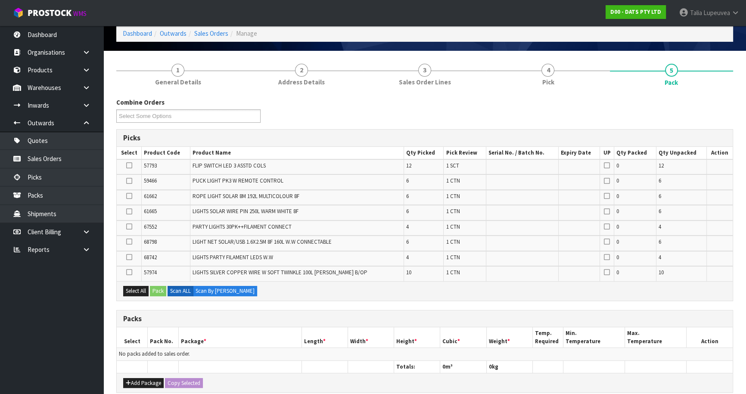
scroll to position [117, 0]
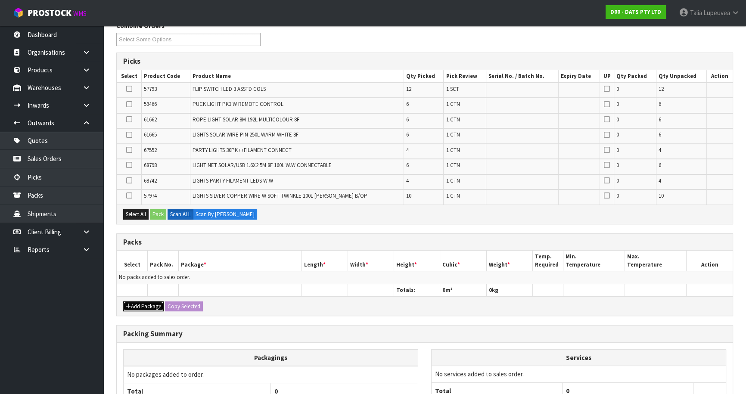
click at [152, 306] on button "Add Package" at bounding box center [143, 306] width 40 height 10
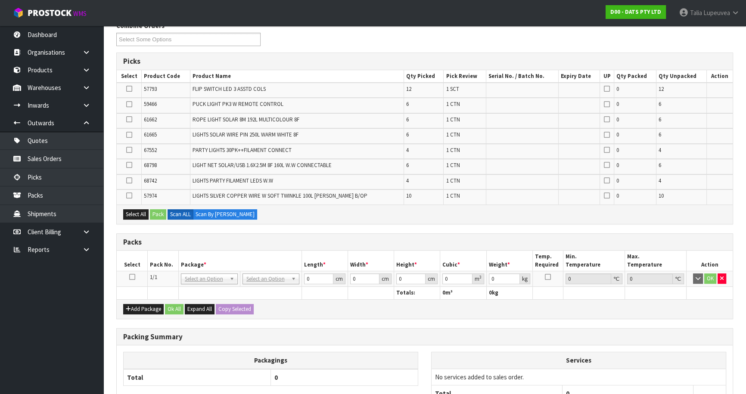
click at [130, 279] on td at bounding box center [132, 278] width 31 height 15
click at [131, 277] on icon at bounding box center [132, 277] width 6 height 0
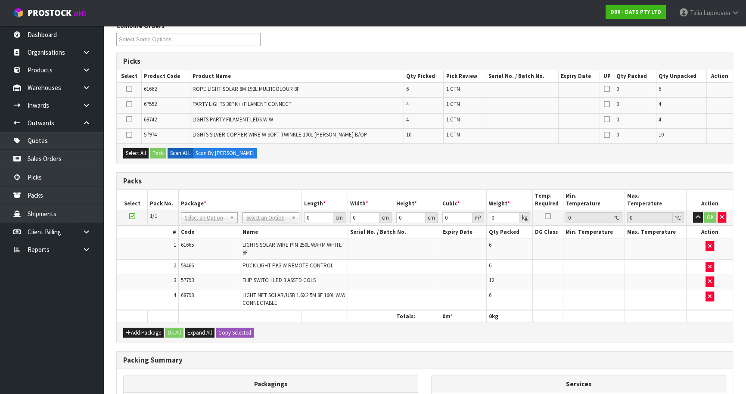
scroll to position [78, 0]
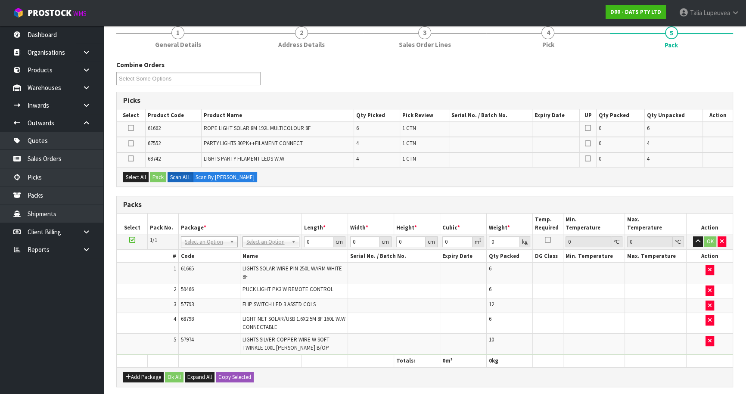
drag, startPoint x: 131, startPoint y: 237, endPoint x: 141, endPoint y: 241, distance: 10.6
click at [132, 240] on icon at bounding box center [132, 240] width 6 height 0
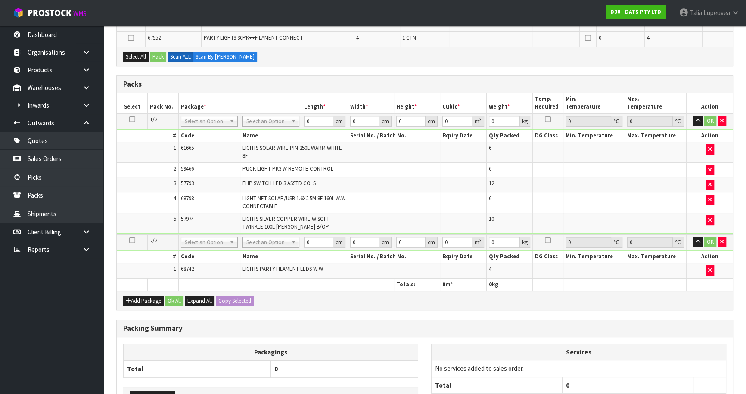
scroll to position [195, 0]
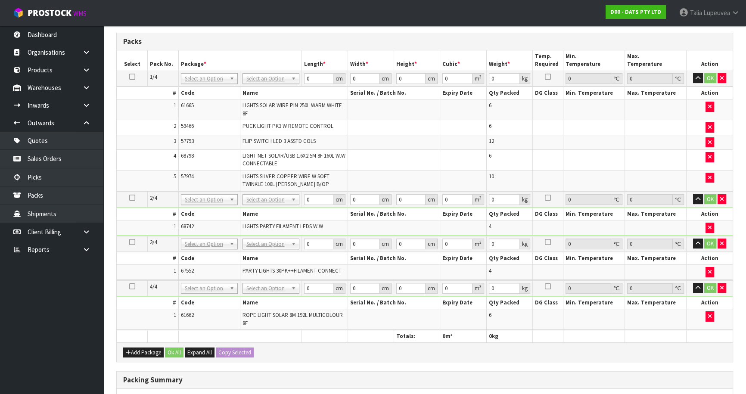
click at [271, 71] on td "No Packaging Cartons PLT GEN120 (1200 X 1000) PLT ONE WAY SKID CHEP HIRE PALLET…" at bounding box center [271, 78] width 62 height 15
click at [264, 93] on input "text" at bounding box center [270, 89] width 53 height 11
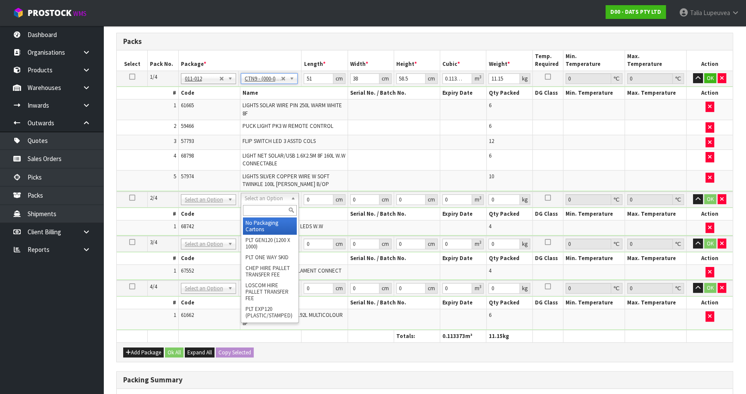
click at [271, 206] on input "text" at bounding box center [270, 210] width 54 height 11
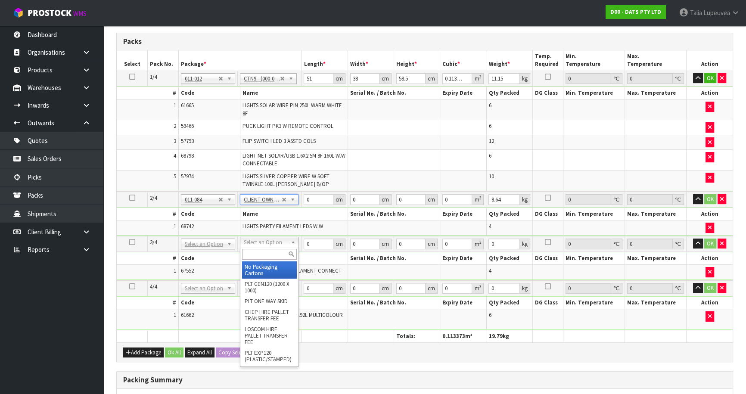
click at [275, 254] on input "text" at bounding box center [269, 254] width 55 height 11
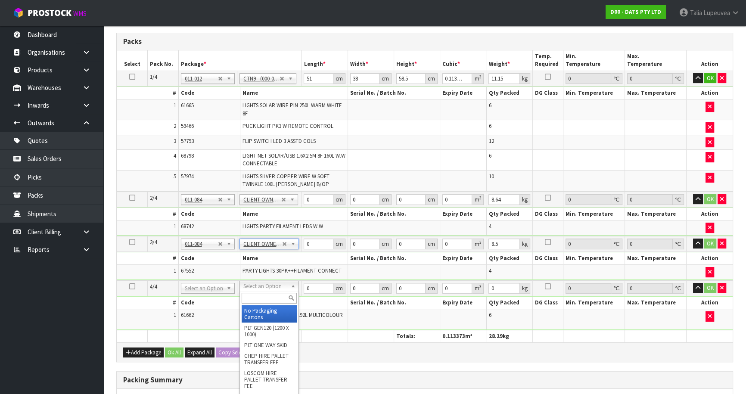
click at [276, 294] on input "text" at bounding box center [268, 298] width 55 height 11
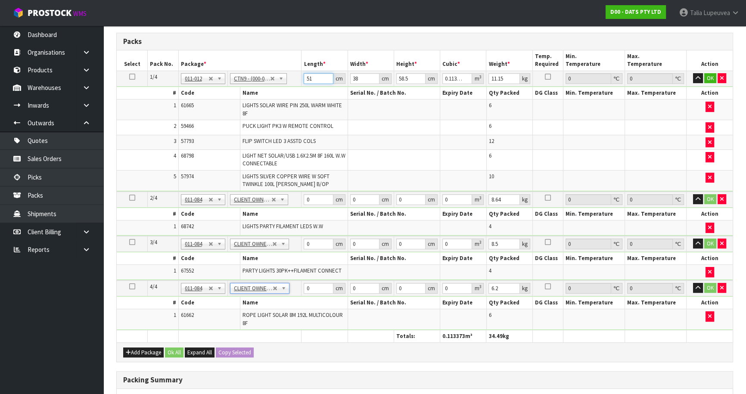
click at [300, 76] on tr "1/4 NONE 007-001 007-002 007-004 007-009 007-013 007-014 007-015 007-017 007-01…" at bounding box center [425, 78] width 616 height 15
click at [713, 75] on button "OK" at bounding box center [710, 78] width 12 height 10
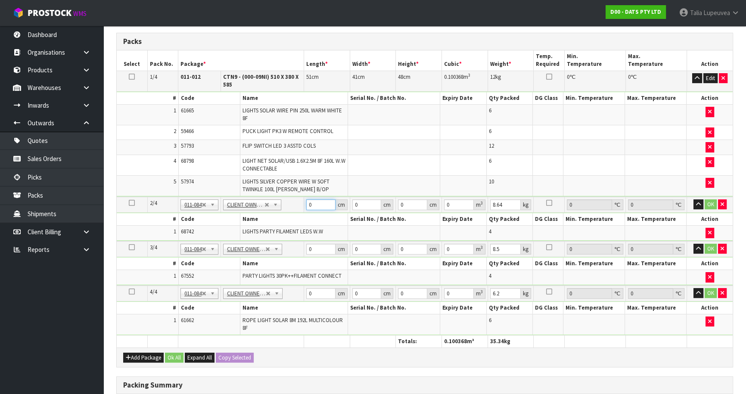
drag, startPoint x: 315, startPoint y: 204, endPoint x: 288, endPoint y: 204, distance: 27.1
click at [288, 204] on tr "2/4 NONE 007-001 007-002 007-004 007-009 007-013 007-014 007-015 007-017 007-01…" at bounding box center [425, 205] width 616 height 16
click at [707, 199] on button "OK" at bounding box center [710, 204] width 12 height 10
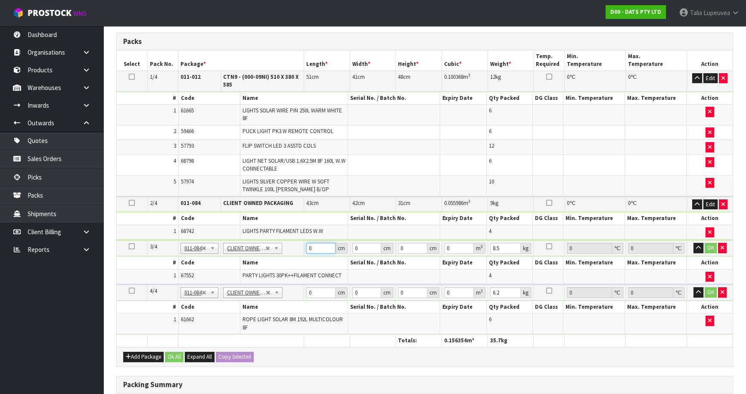
drag, startPoint x: 319, startPoint y: 244, endPoint x: 294, endPoint y: 244, distance: 25.0
click at [294, 244] on tr "3/4 NONE 007-001 007-002 007-004 007-009 007-013 007-014 007-015 007-017 007-01…" at bounding box center [425, 248] width 616 height 16
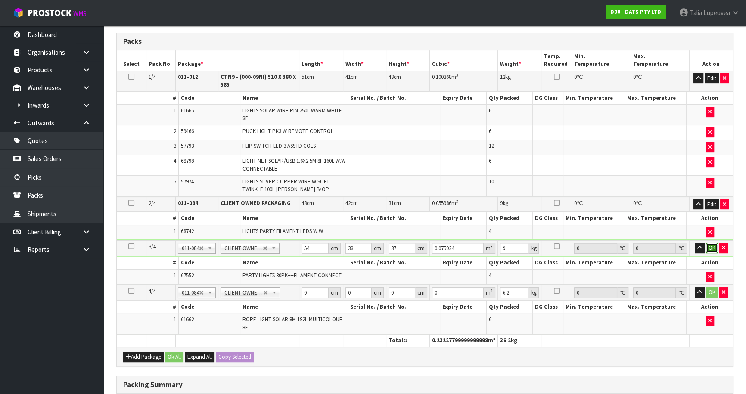
click at [709, 247] on button "OK" at bounding box center [711, 248] width 12 height 10
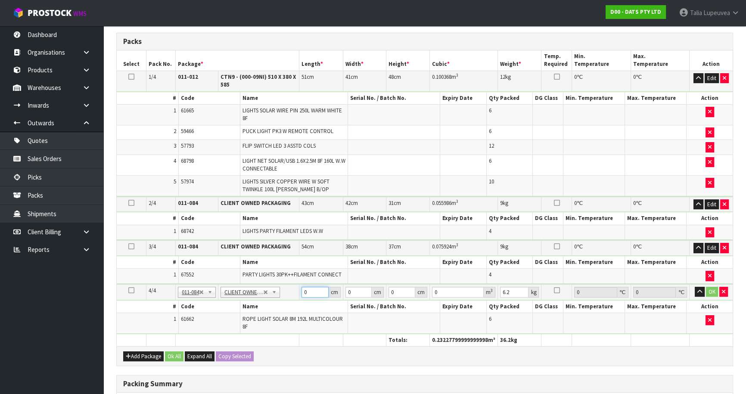
drag, startPoint x: 312, startPoint y: 289, endPoint x: 272, endPoint y: 291, distance: 41.0
click at [272, 291] on tr "4/4 NONE 007-001 007-002 007-004 007-009 007-013 007-014 007-015 007-017 007-01…" at bounding box center [425, 292] width 616 height 16
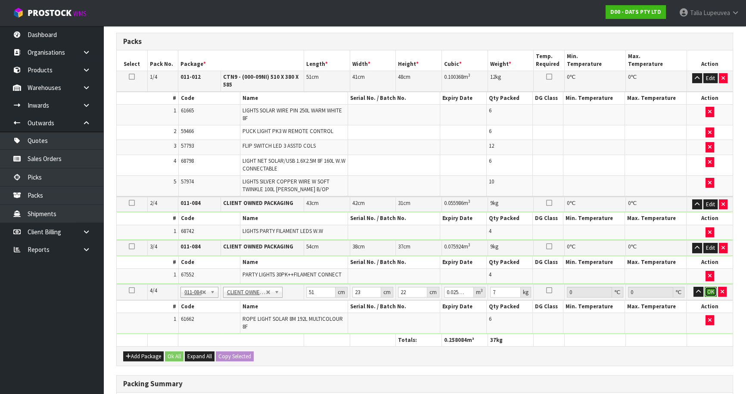
click at [709, 287] on button "OK" at bounding box center [710, 292] width 12 height 10
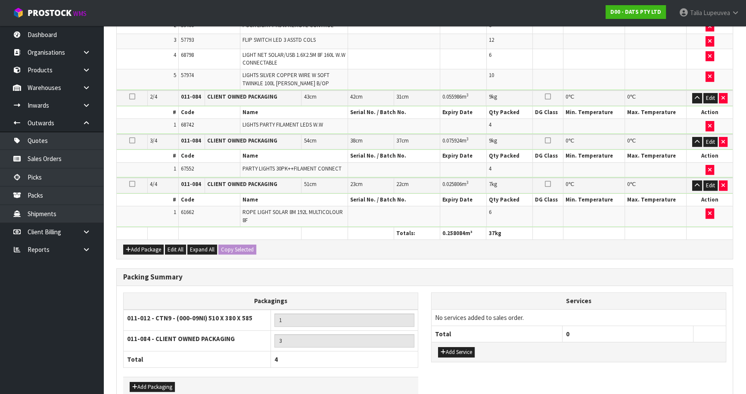
scroll to position [342, 0]
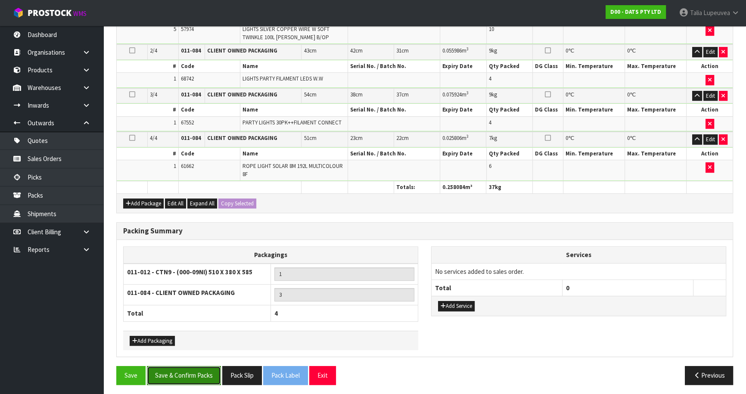
click at [186, 370] on button "Save & Confirm Packs" at bounding box center [184, 375] width 74 height 19
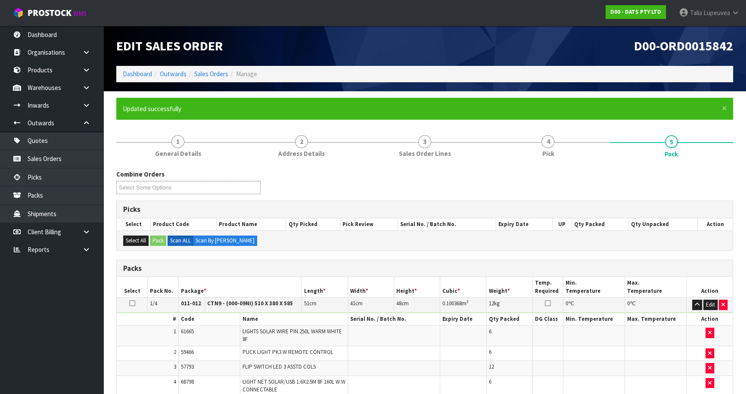
scroll to position [161, 0]
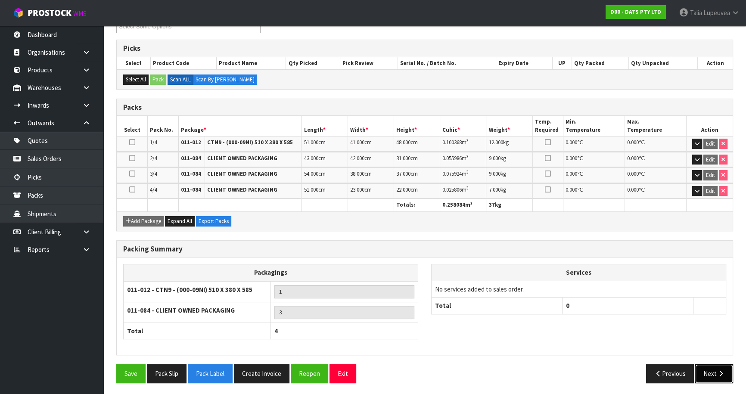
click at [706, 373] on button "Next" at bounding box center [714, 373] width 38 height 19
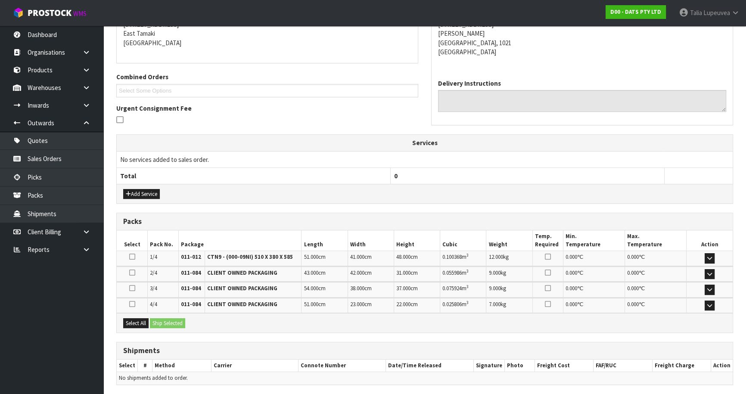
scroll to position [212, 0]
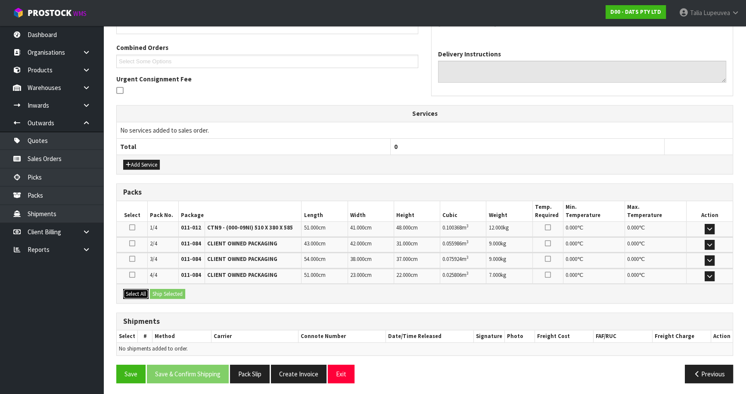
click at [139, 293] on button "Select All" at bounding box center [135, 294] width 25 height 10
click at [172, 290] on button "Ship Selected" at bounding box center [167, 294] width 35 height 10
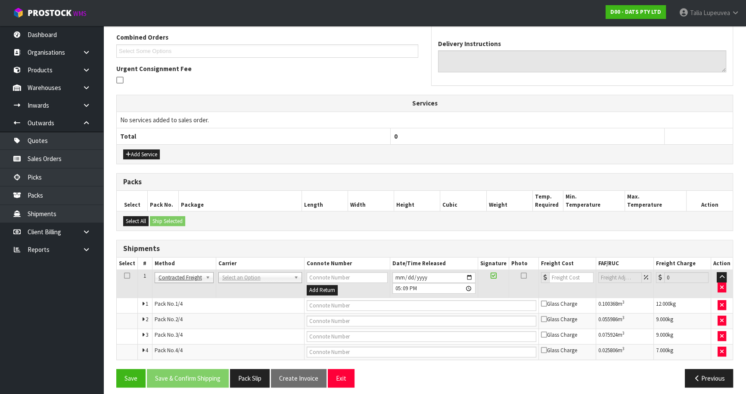
scroll to position [228, 0]
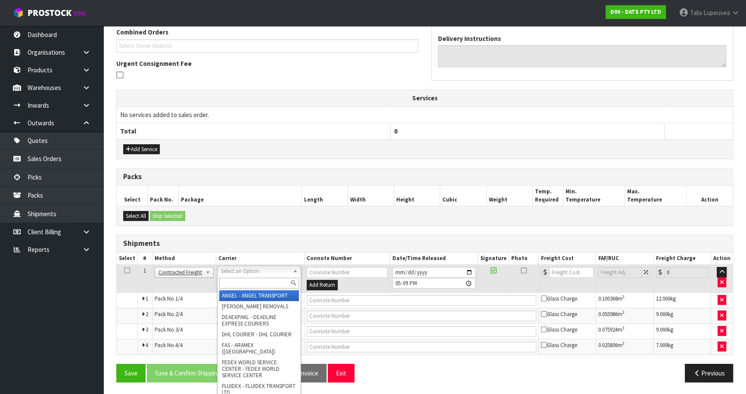
click at [241, 280] on input "text" at bounding box center [259, 283] width 80 height 11
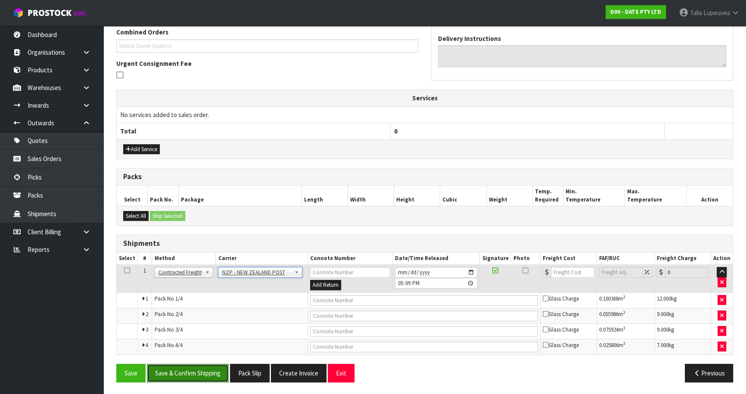
click at [220, 365] on button "Save & Confirm Shipping" at bounding box center [188, 373] width 82 height 19
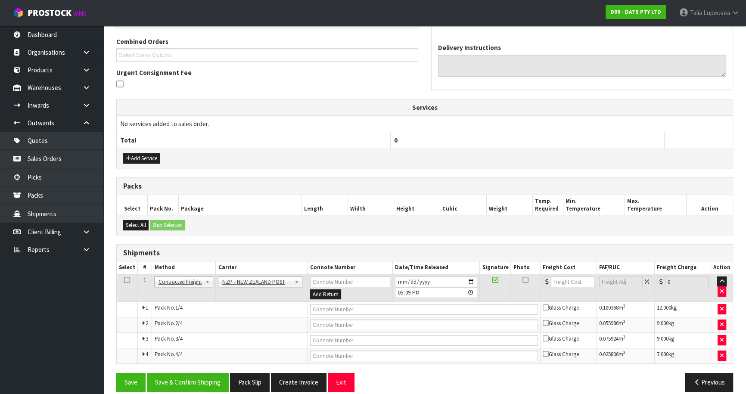
scroll to position [0, 0]
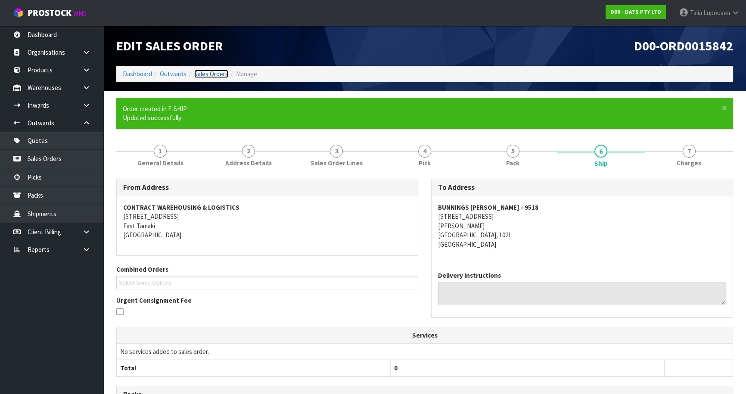
click at [220, 77] on link "Sales Orders" at bounding box center [211, 74] width 34 height 8
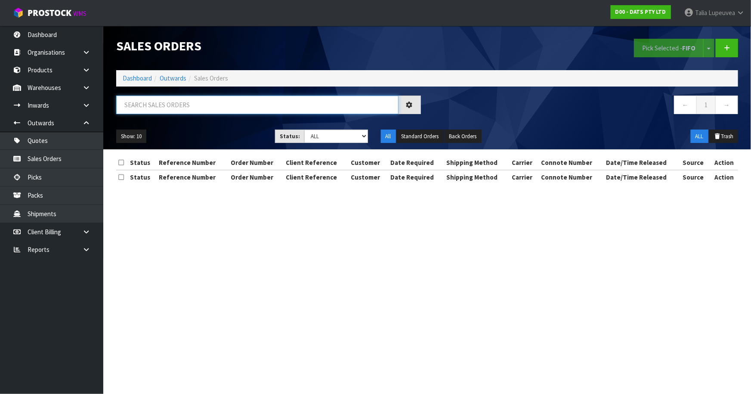
click at [210, 111] on input "text" at bounding box center [257, 105] width 282 height 19
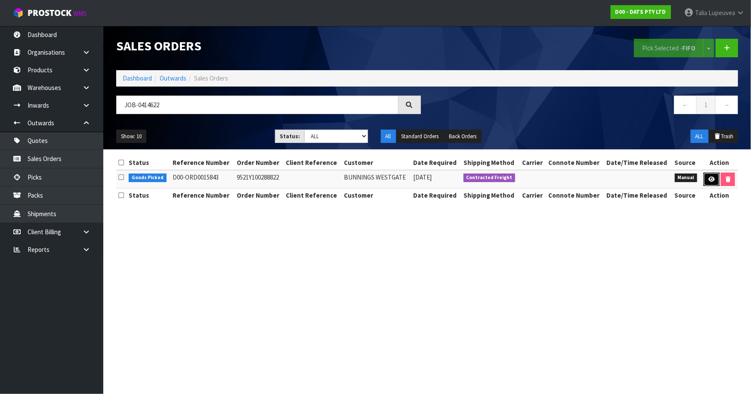
click at [708, 179] on icon at bounding box center [711, 179] width 6 height 6
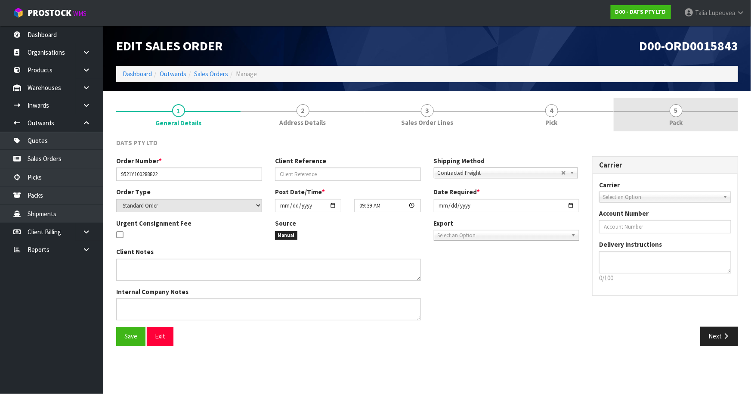
click at [680, 110] on span "5" at bounding box center [676, 110] width 13 height 13
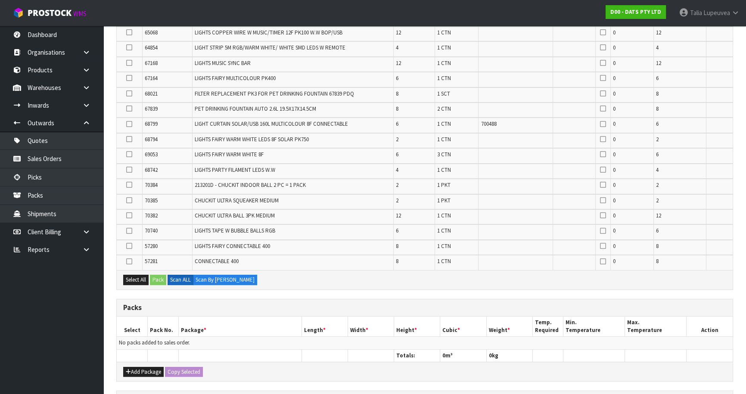
scroll to position [352, 0]
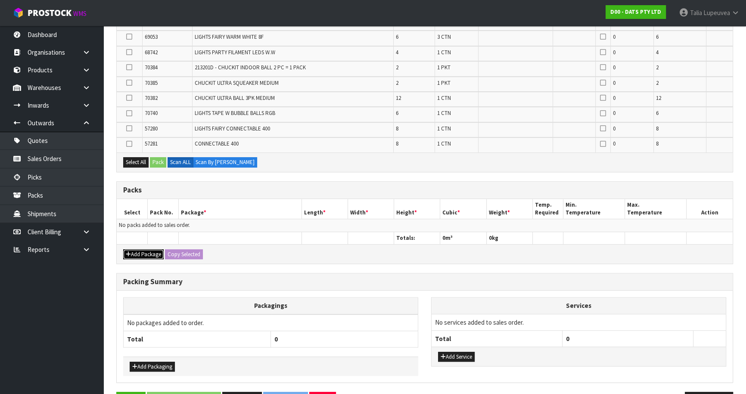
click at [149, 253] on button "Add Package" at bounding box center [143, 254] width 40 height 10
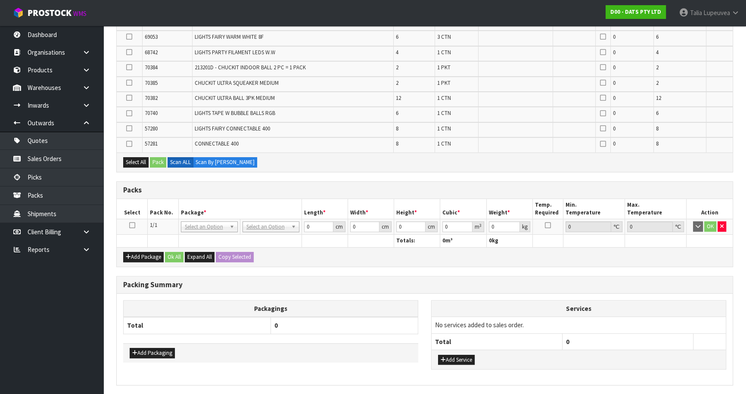
click at [131, 225] on icon at bounding box center [132, 225] width 6 height 0
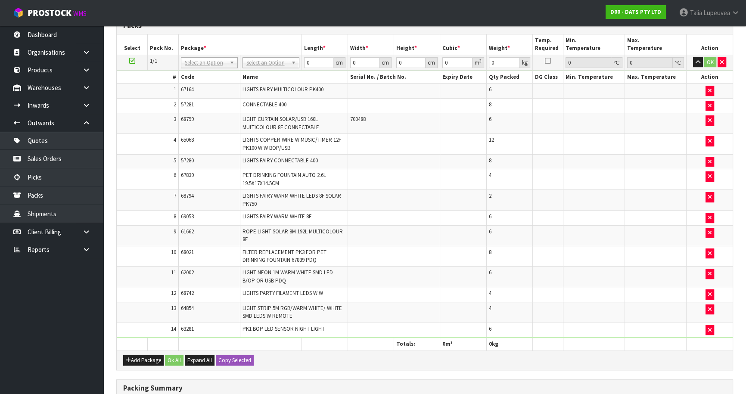
scroll to position [0, 0]
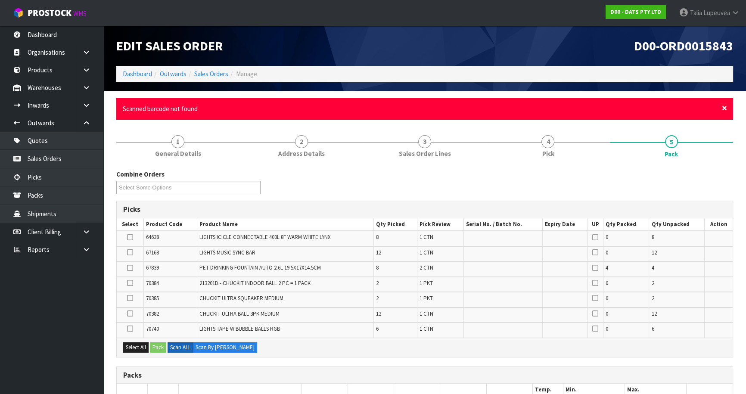
click at [722, 108] on span "×" at bounding box center [723, 108] width 5 height 12
click at [726, 109] on span "×" at bounding box center [723, 108] width 5 height 12
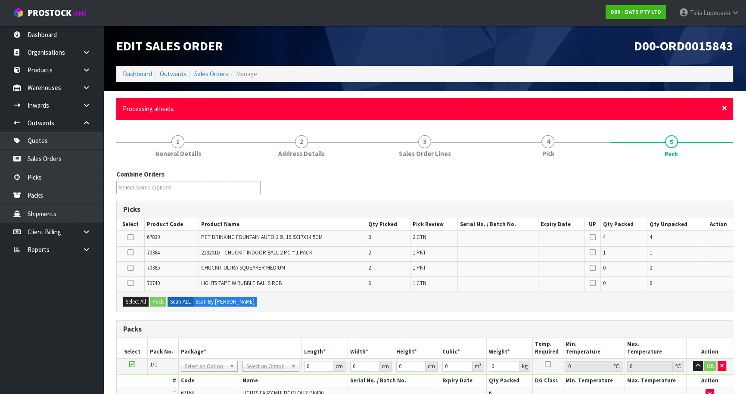
click at [724, 109] on span "×" at bounding box center [723, 108] width 5 height 12
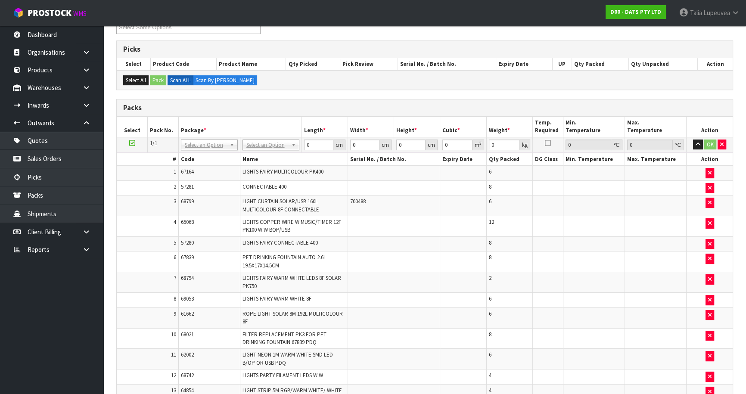
scroll to position [156, 0]
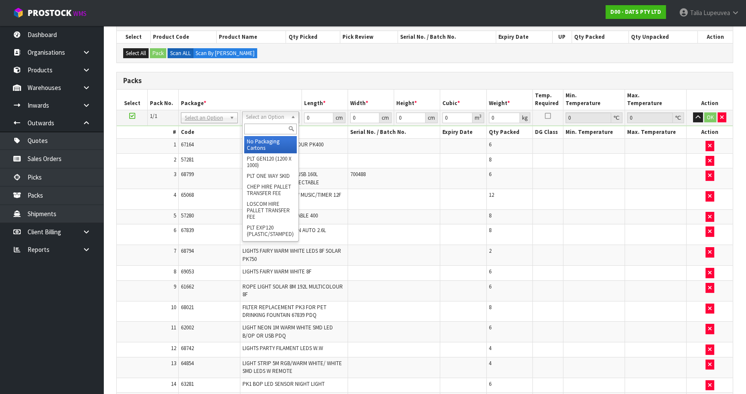
click at [276, 129] on input "text" at bounding box center [270, 129] width 53 height 11
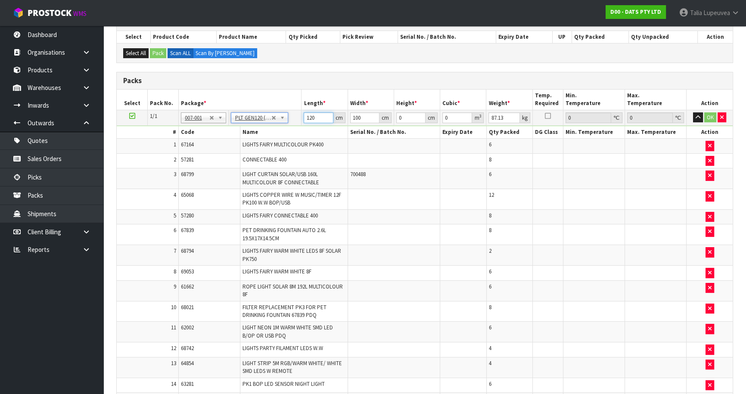
click at [318, 115] on input "120" at bounding box center [317, 117] width 29 height 11
drag, startPoint x: 504, startPoint y: 118, endPoint x: 446, endPoint y: 108, distance: 59.0
click at [446, 108] on table "Select Pack No. Package * Length * Width * Height * Cubic * Weight * Temp. Requ…" at bounding box center [425, 298] width 616 height 417
click at [706, 114] on button "OK" at bounding box center [710, 117] width 12 height 10
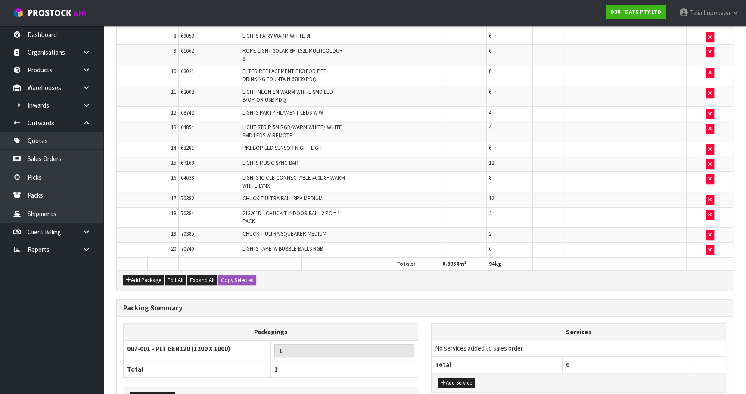
scroll to position [448, 0]
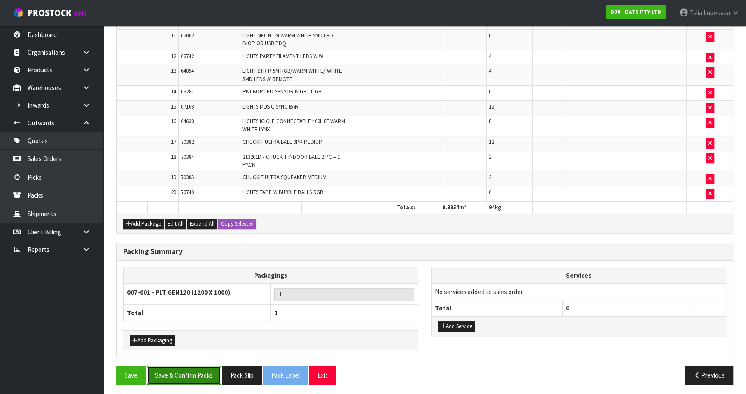
click at [193, 370] on button "Save & Confirm Packs" at bounding box center [184, 375] width 74 height 19
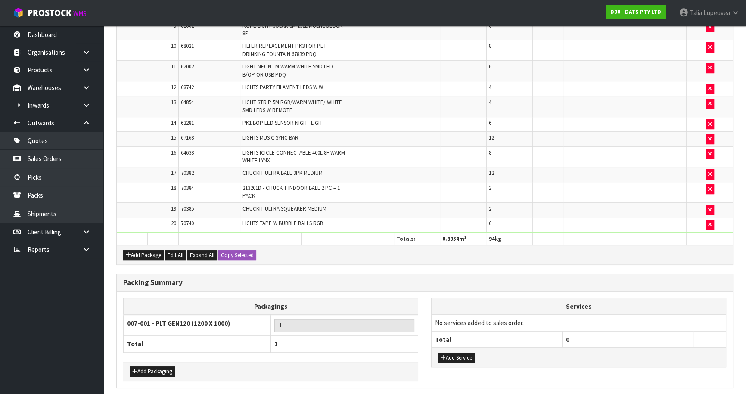
scroll to position [0, 0]
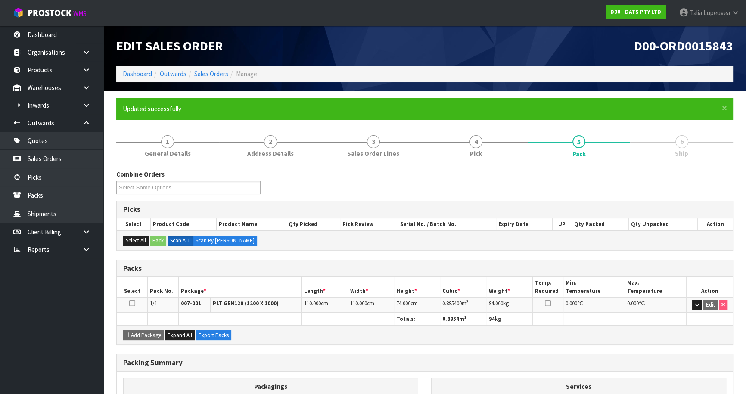
click at [724, 170] on div "Combine Orders D00-ORD0015833 D00-ORD0015834 D00-ORD0015835 D00-ORD0015836 D00-…" at bounding box center [424, 185] width 629 height 31
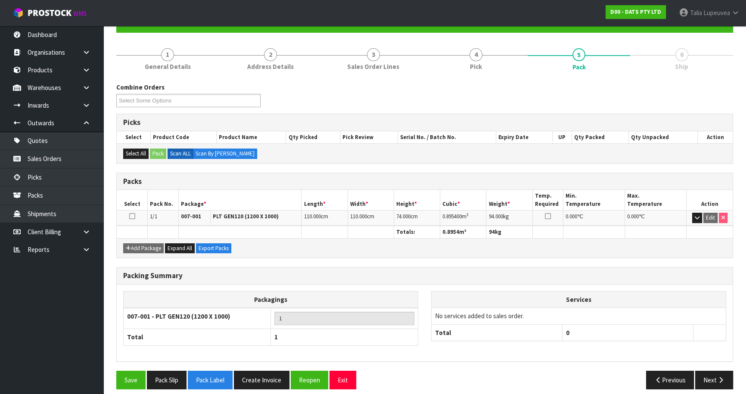
scroll to position [94, 0]
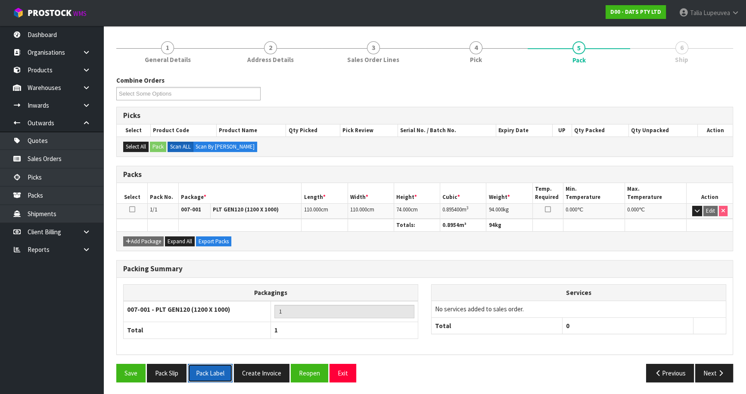
click at [224, 372] on button "Pack Label" at bounding box center [210, 373] width 45 height 19
